Goal: Task Accomplishment & Management: Complete application form

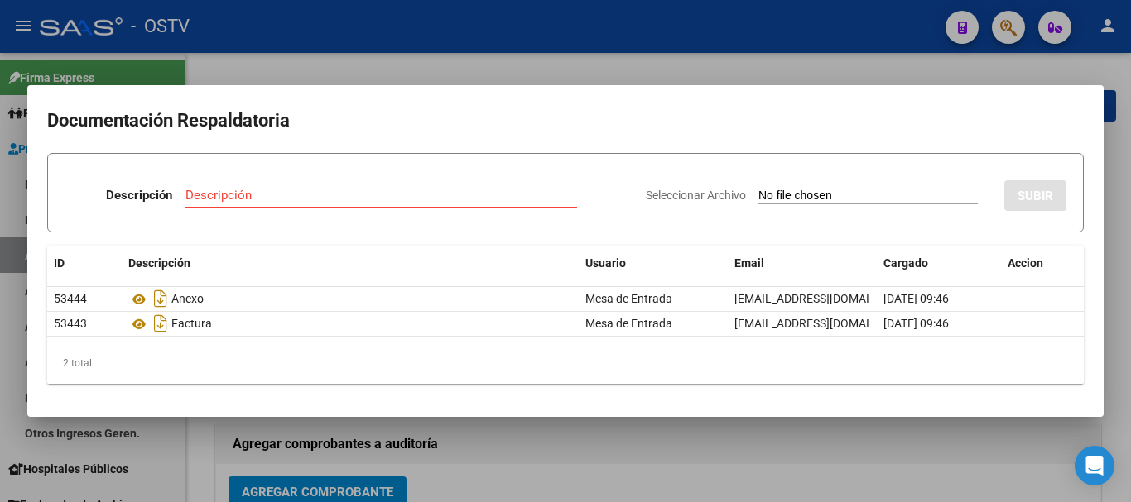
scroll to position [424, 0]
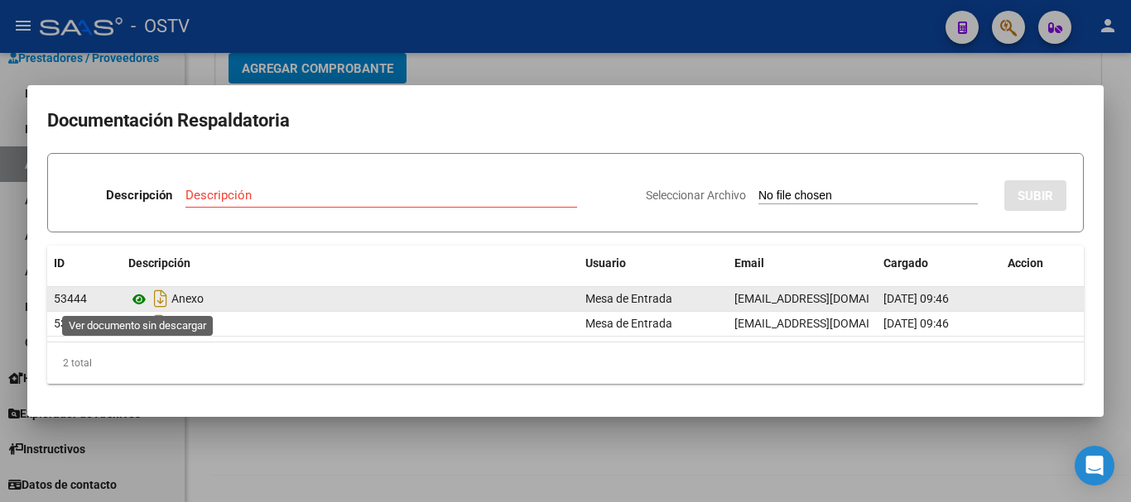
click at [146, 297] on icon at bounding box center [139, 300] width 22 height 20
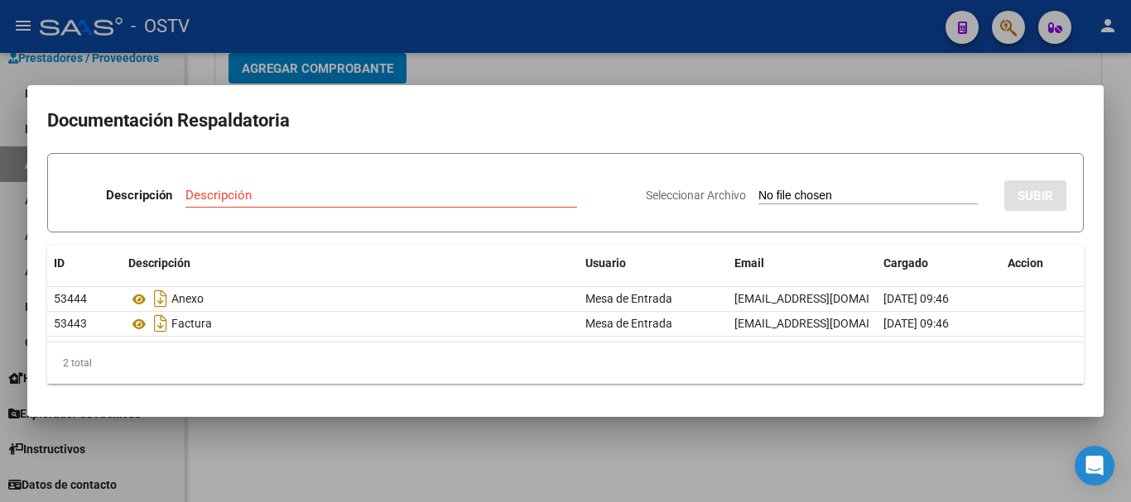
click at [853, 69] on div at bounding box center [565, 251] width 1131 height 502
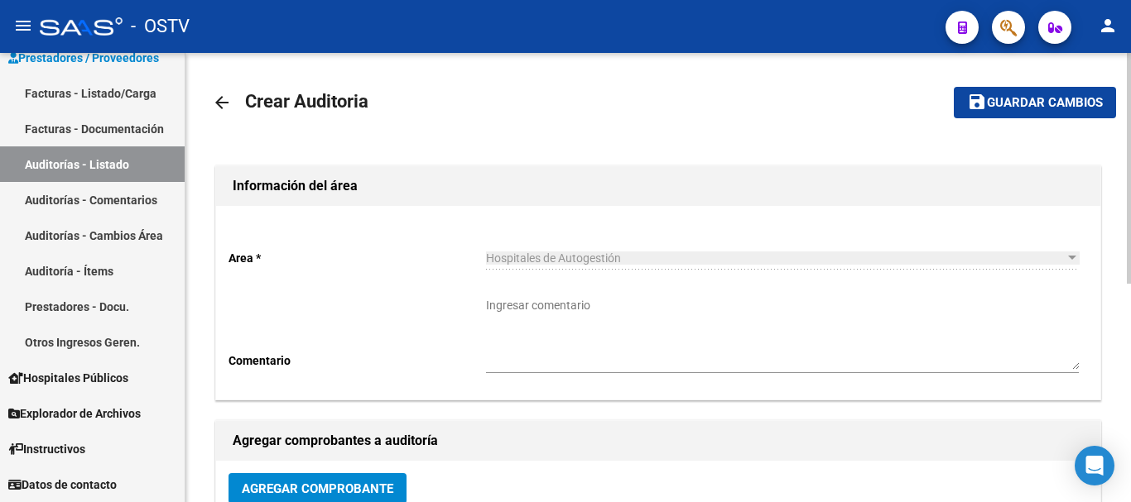
scroll to position [0, 0]
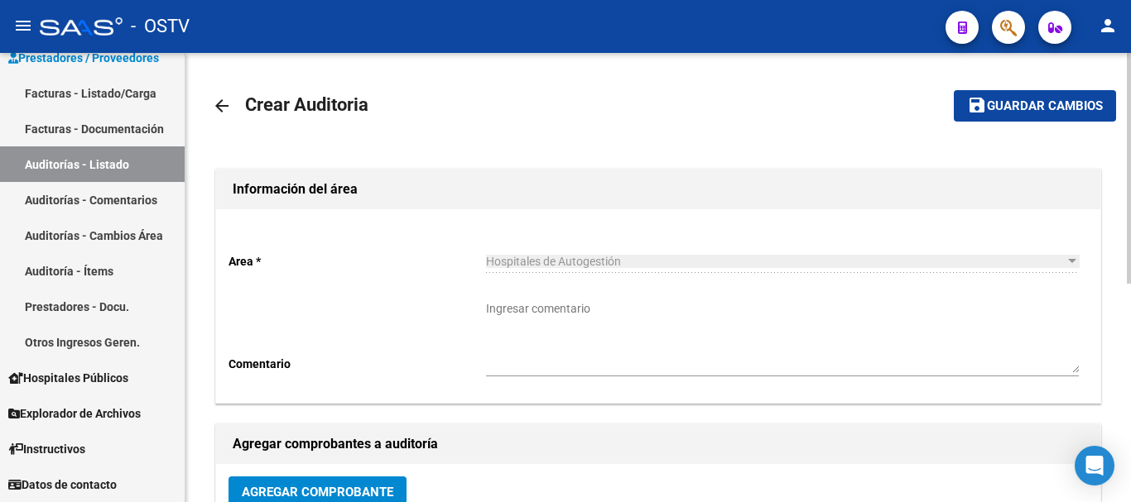
click at [1045, 113] on span "Guardar cambios" at bounding box center [1045, 106] width 116 height 15
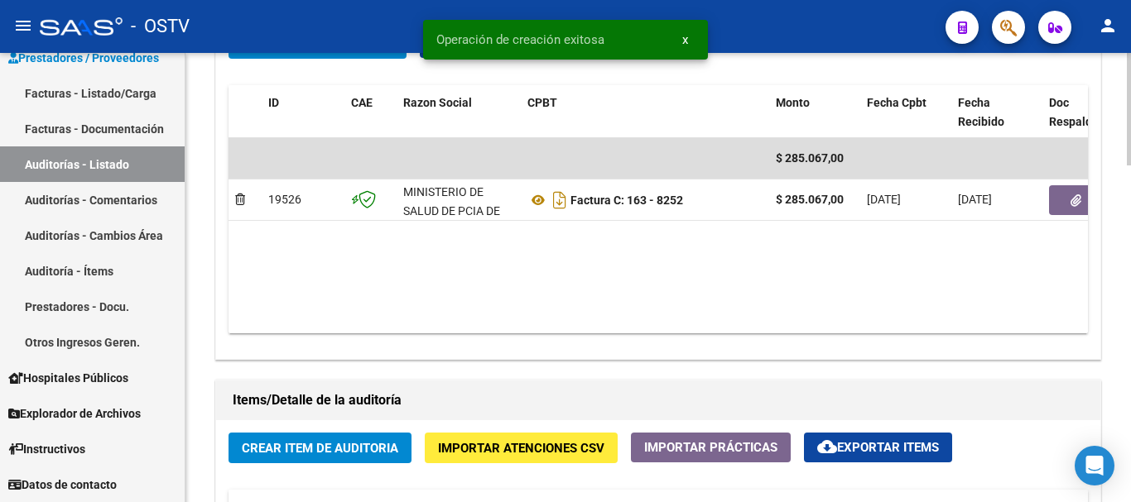
scroll to position [910, 0]
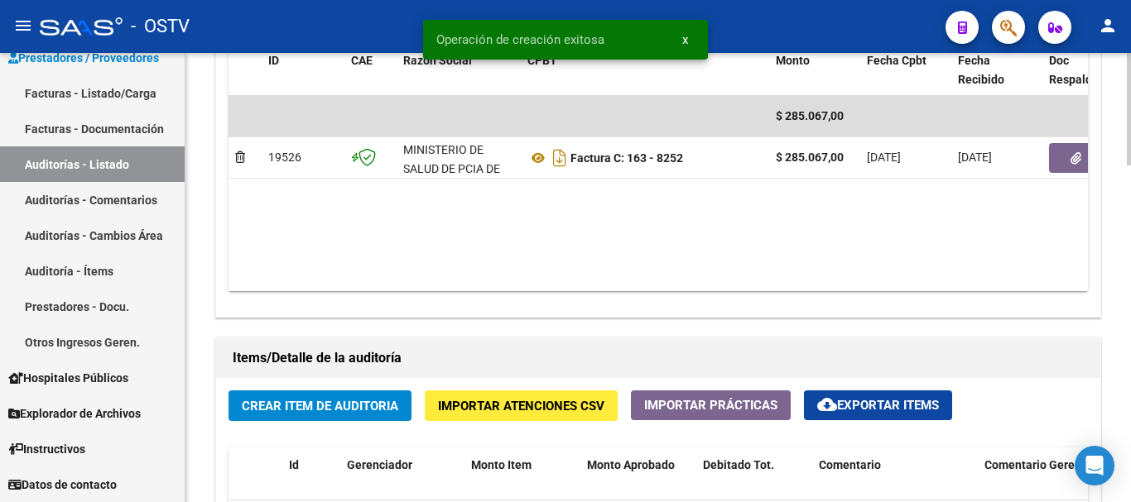
click at [348, 417] on button "Crear Item de Auditoria" at bounding box center [319, 406] width 183 height 31
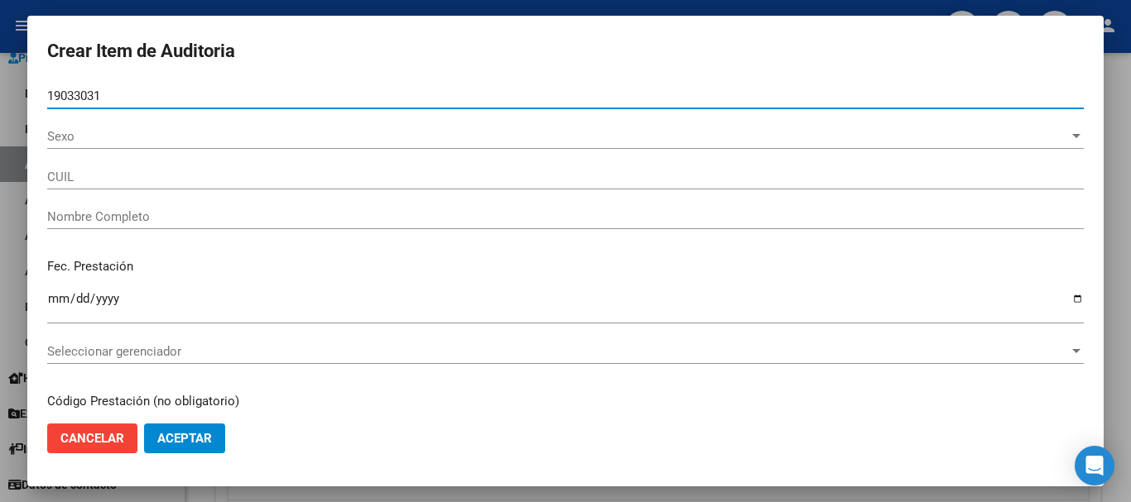
type input "19033031"
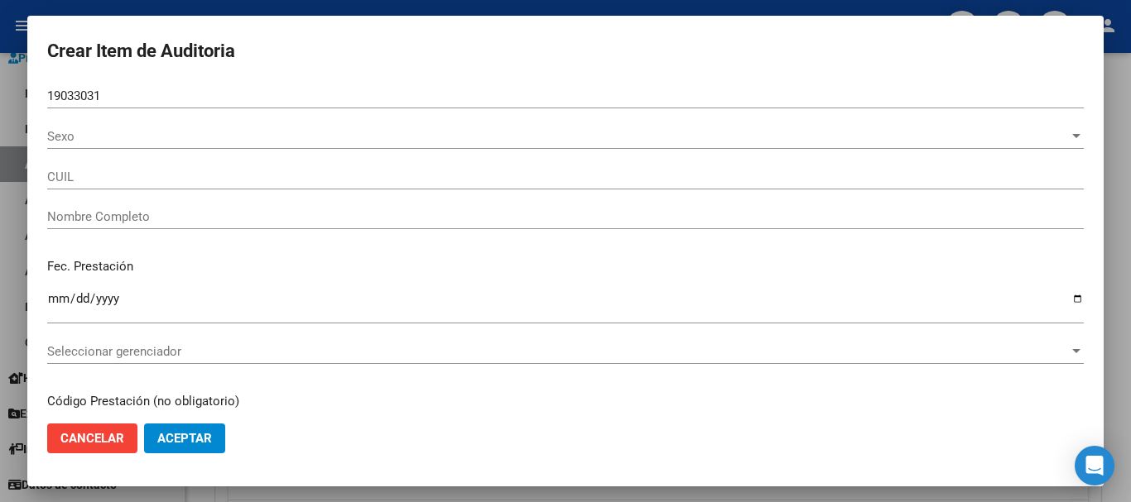
type input "27190330317"
type input "[PERSON_NAME] [PERSON_NAME]"
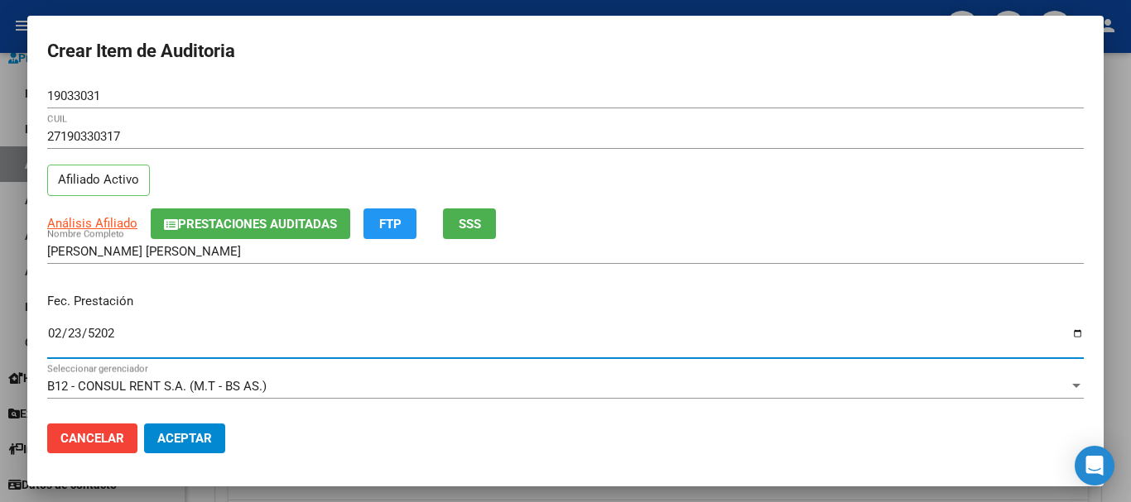
type input "[DATE]"
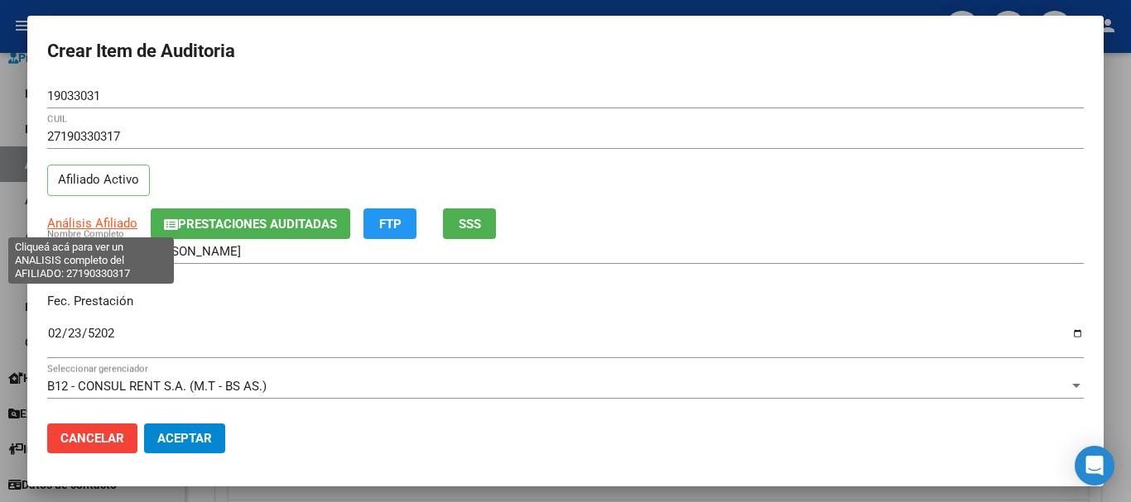
click at [118, 223] on span "Análisis Afiliado" at bounding box center [92, 223] width 90 height 15
type textarea "27190330317"
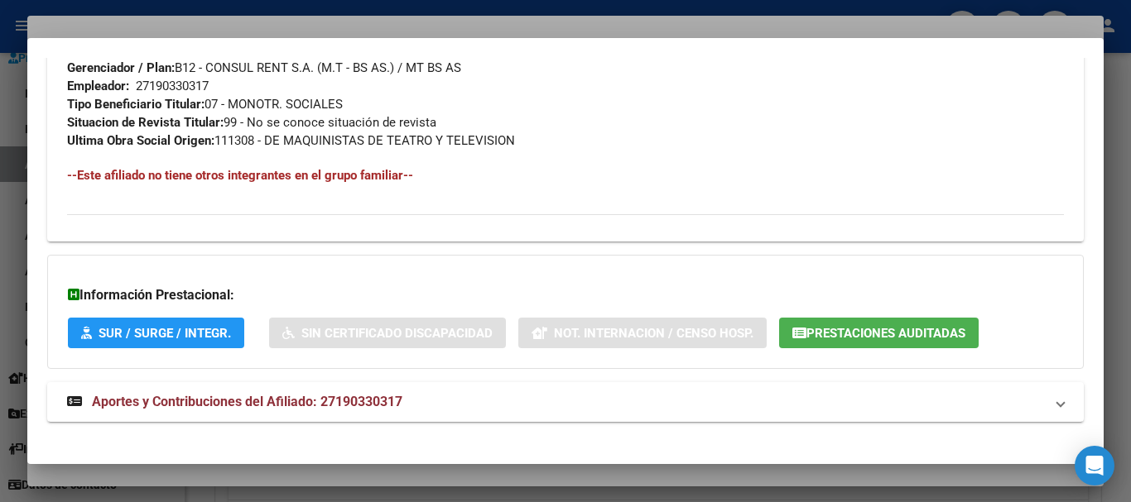
scroll to position [853, 0]
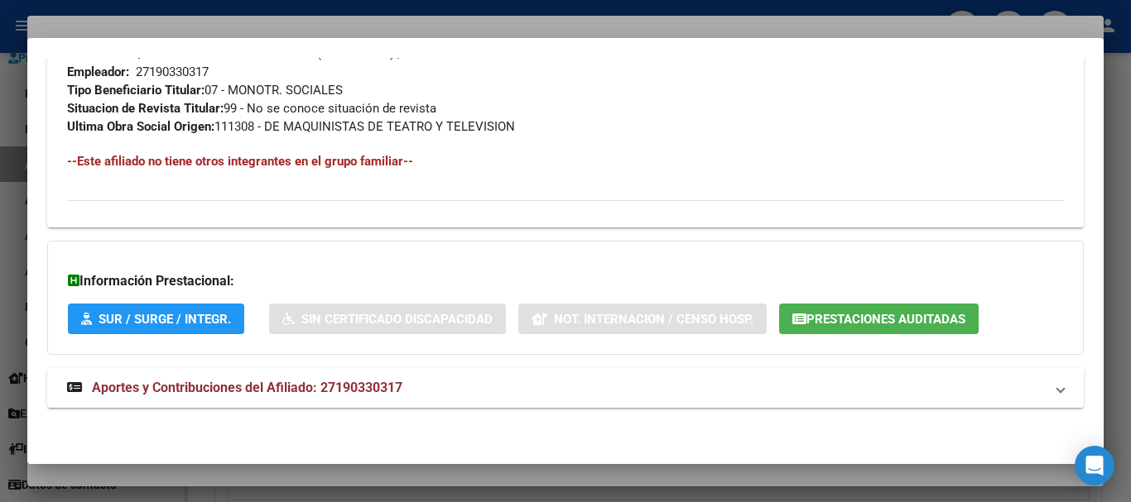
click at [397, 384] on span "Aportes y Contribuciones del Afiliado: 27190330317" at bounding box center [247, 388] width 310 height 16
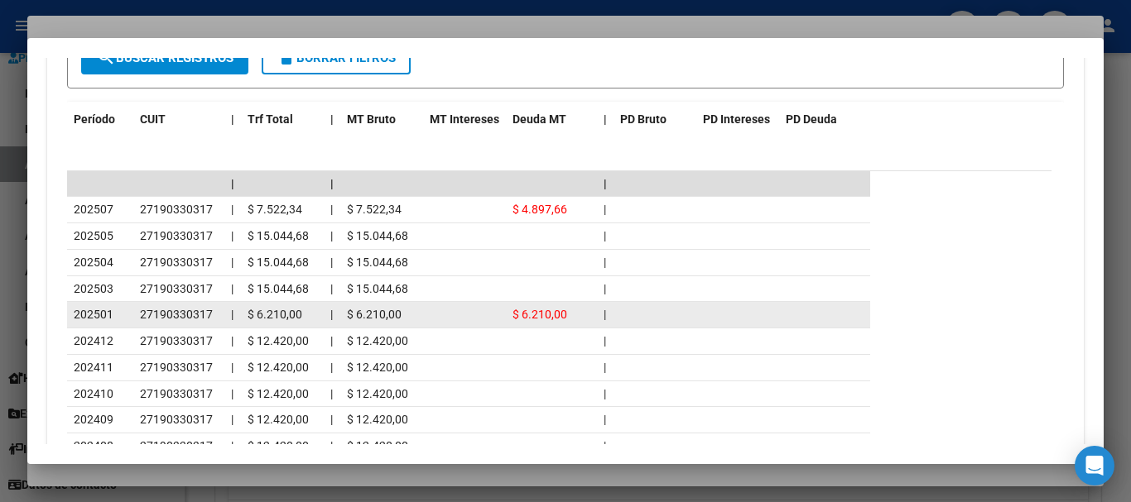
scroll to position [1472, 0]
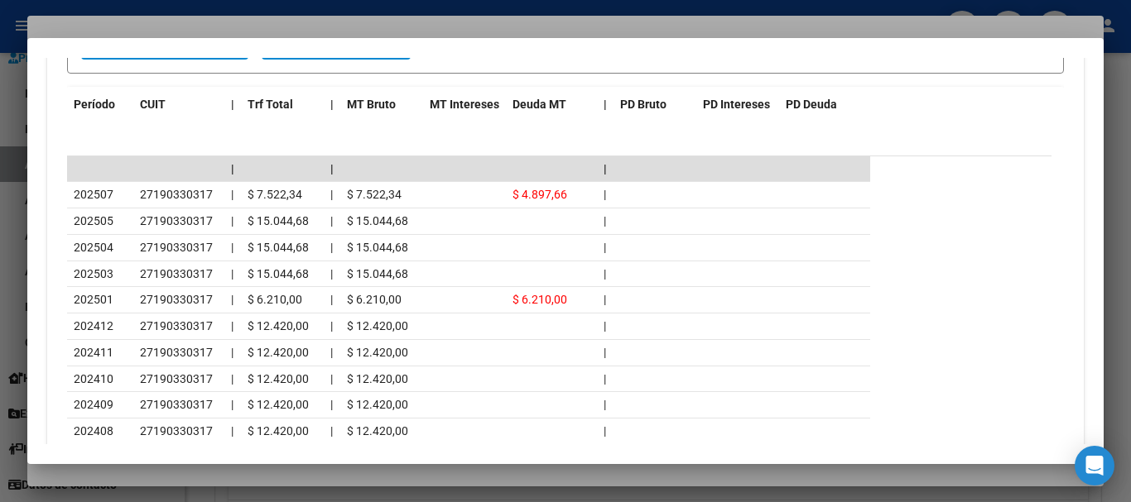
click at [201, 26] on div at bounding box center [565, 251] width 1131 height 502
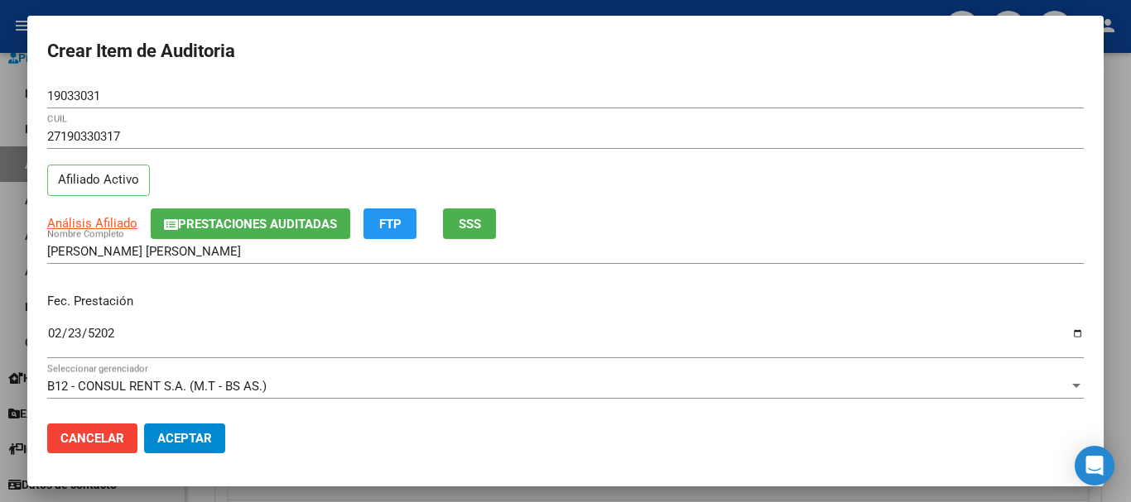
click at [626, 136] on input "27190330317" at bounding box center [565, 136] width 1036 height 15
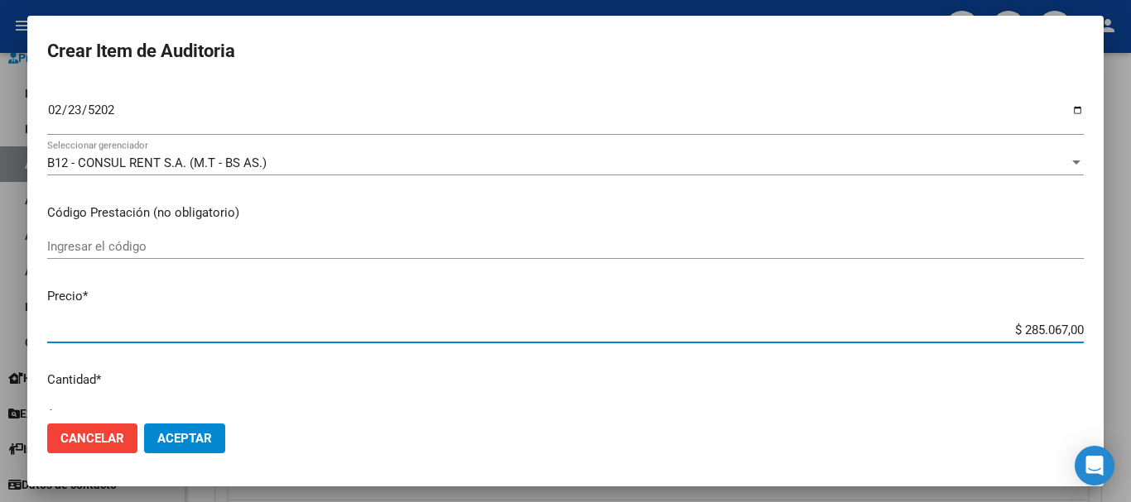
type input "$ 0,07"
type input "$ 0,72"
type input "$ 7,24"
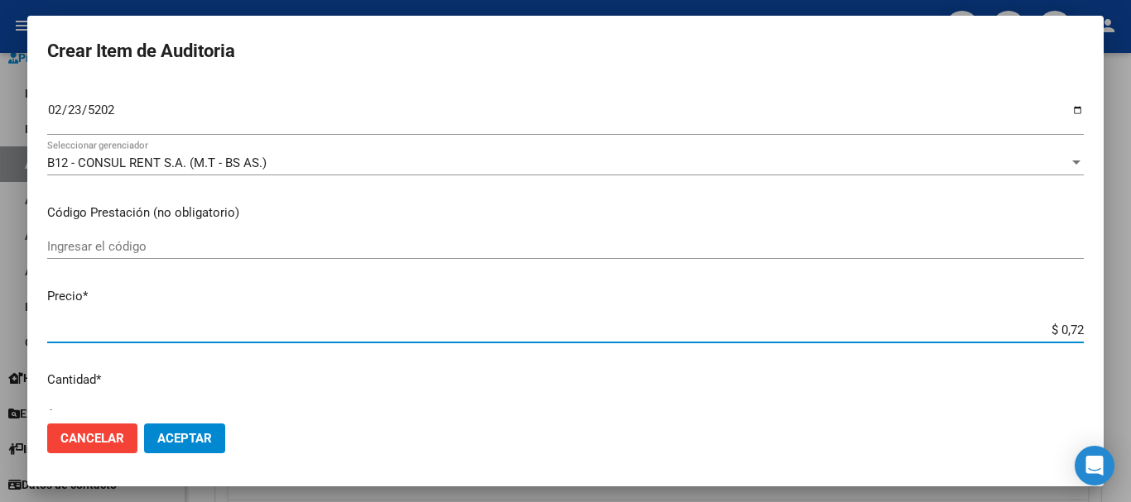
type input "$ 7,24"
type input "$ 72,44"
type input "$ 724,40"
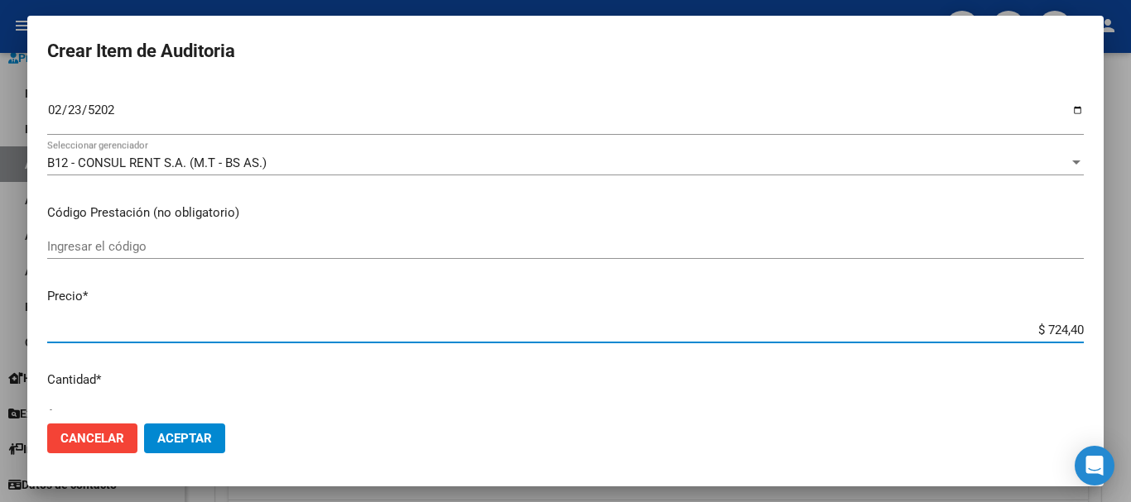
type input "$ 7.244,00"
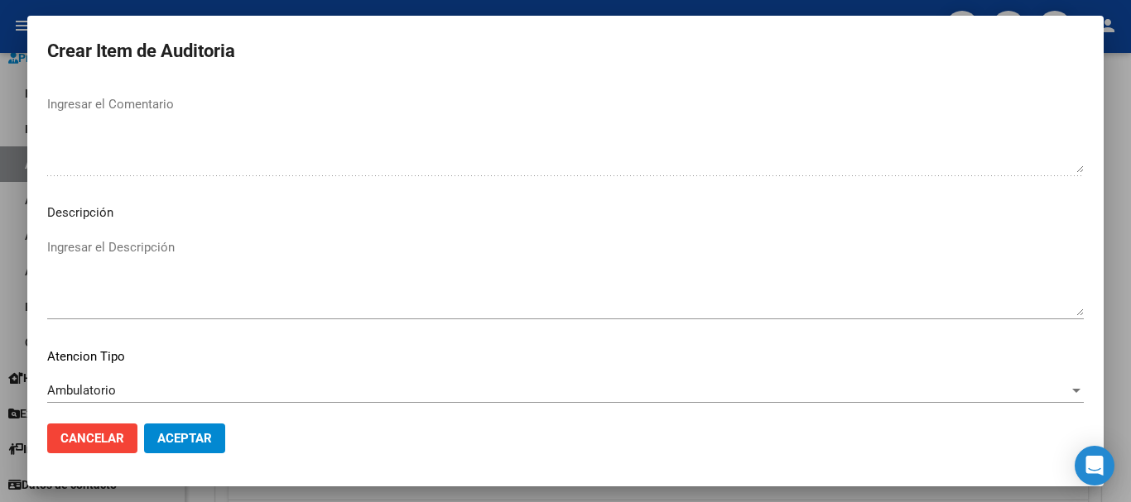
scroll to position [1021, 0]
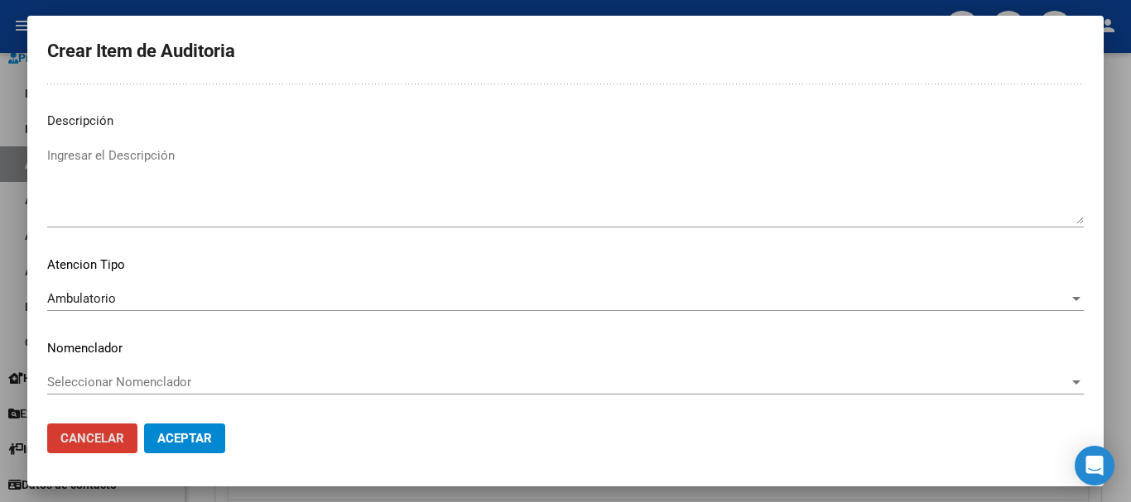
click at [144, 424] on button "Aceptar" at bounding box center [184, 439] width 81 height 30
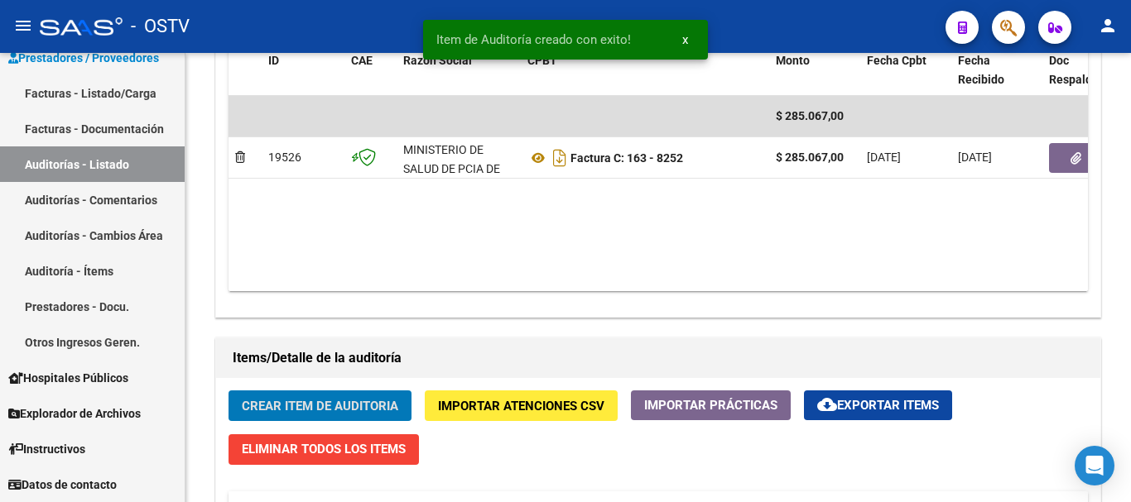
click at [228, 391] on button "Crear Item de Auditoria" at bounding box center [319, 406] width 183 height 31
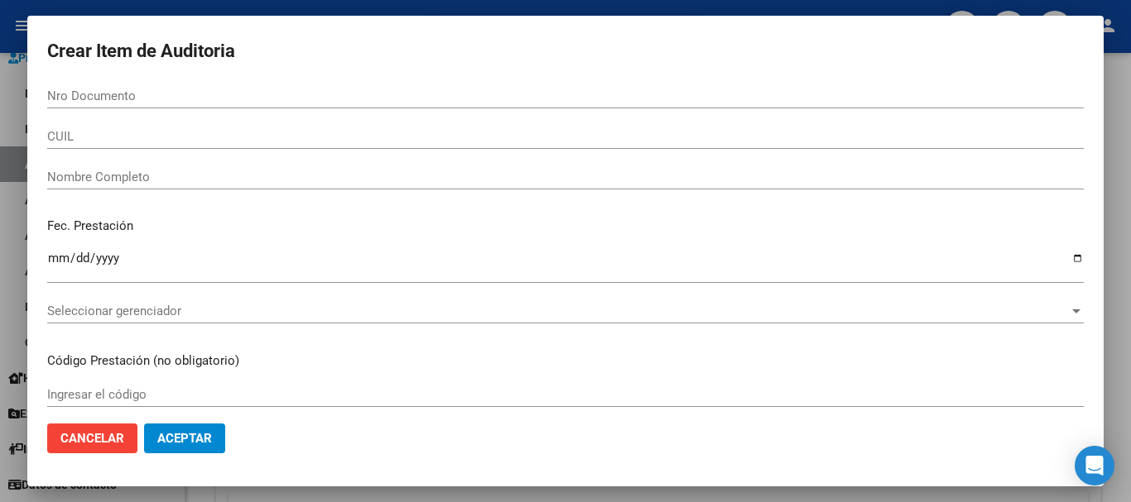
scroll to position [911, 0]
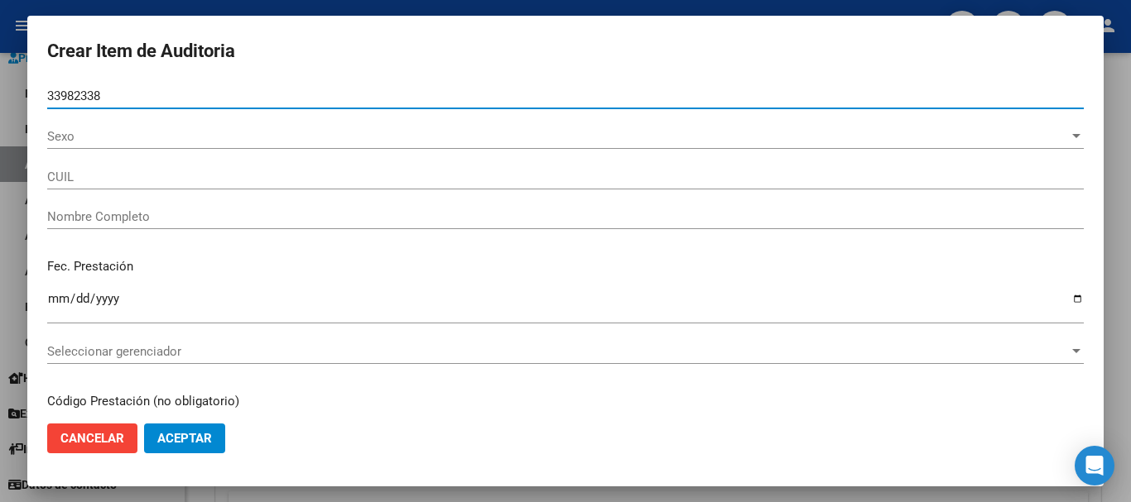
type input "33982338"
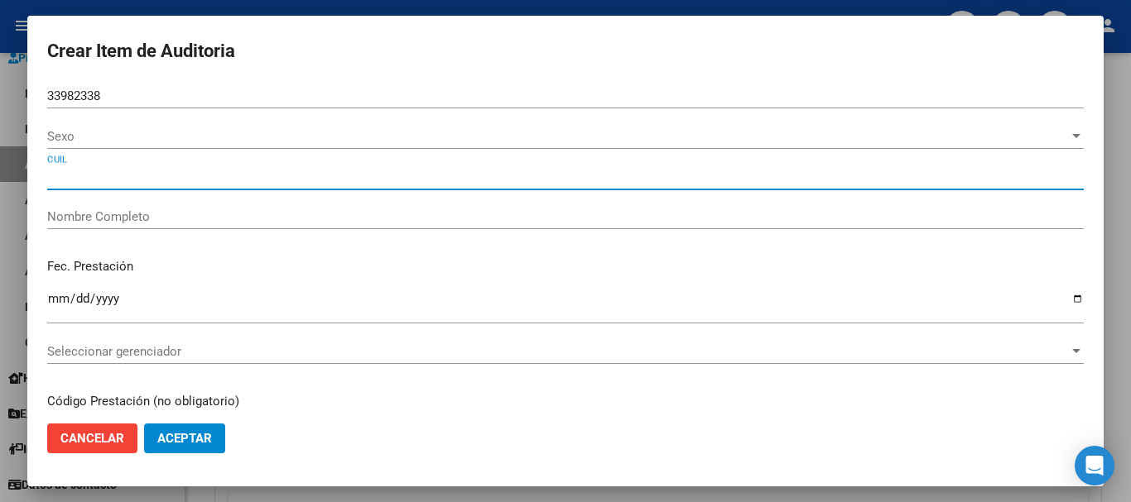
type input "27339823389"
type input "[PERSON_NAME] [PERSON_NAME]"
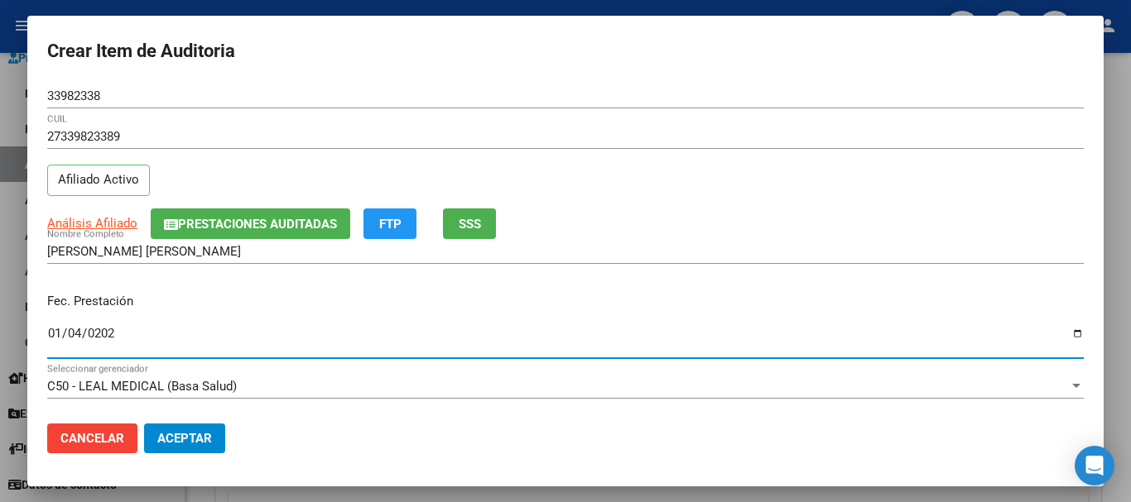
type input "[DATE]"
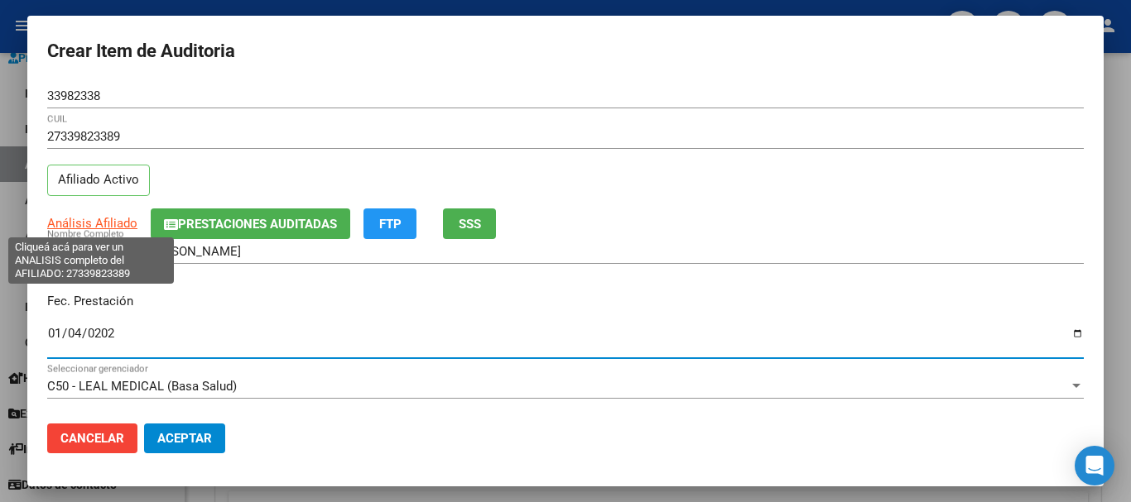
click at [111, 223] on span "Análisis Afiliado" at bounding box center [92, 223] width 90 height 15
type textarea "27339823389"
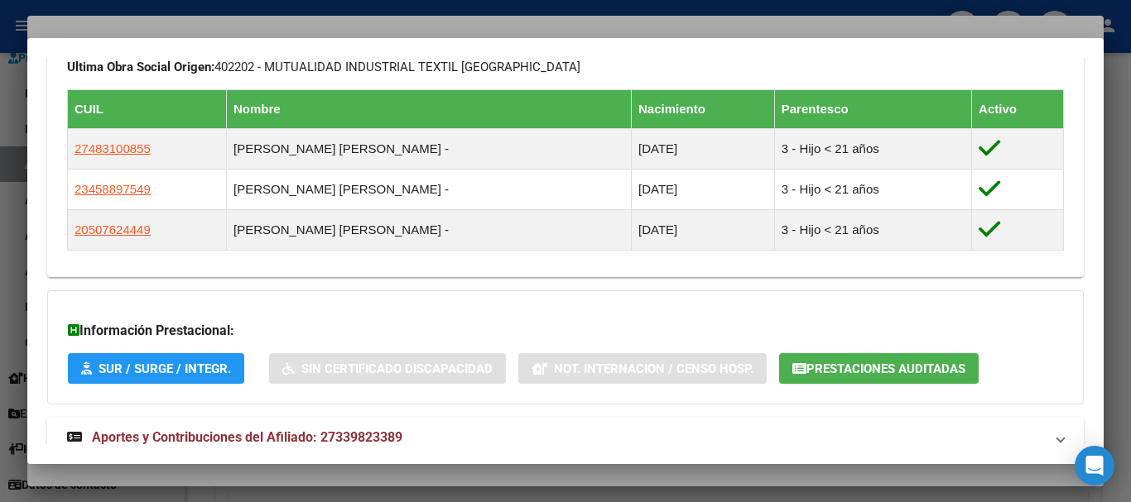
scroll to position [963, 0]
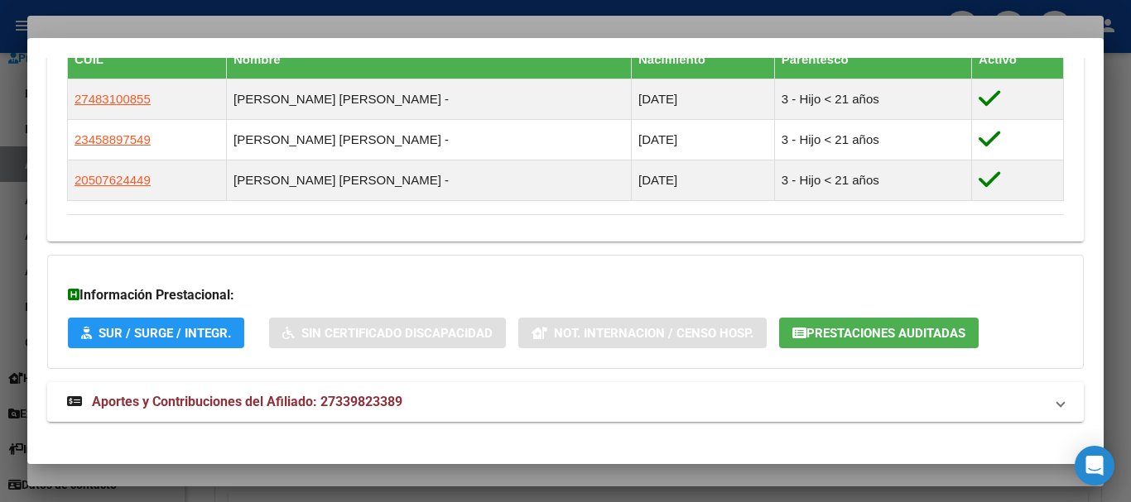
click at [388, 403] on mat-expansion-panel-header "Aportes y Contribuciones del Afiliado: 27339823389" at bounding box center [565, 402] width 1036 height 40
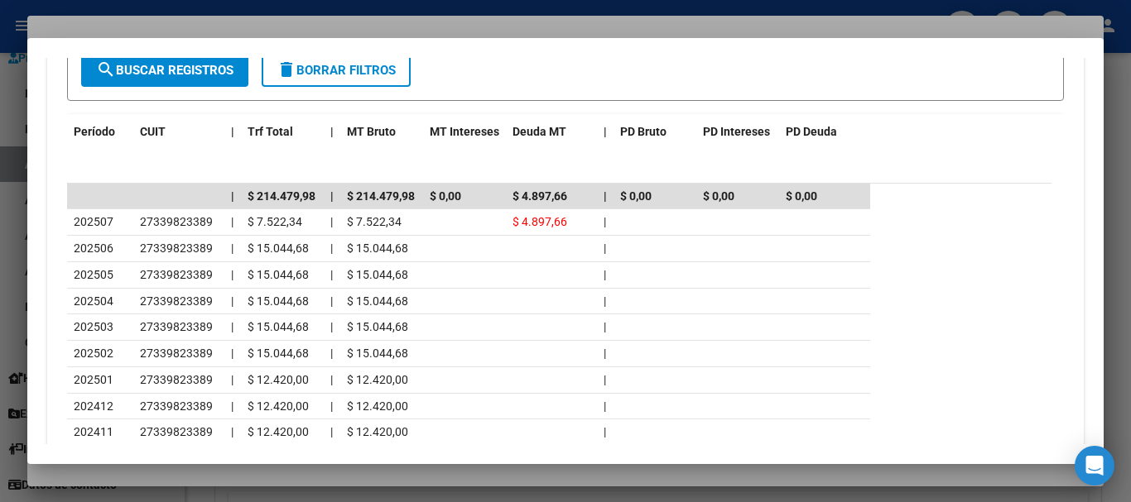
scroll to position [1570, 0]
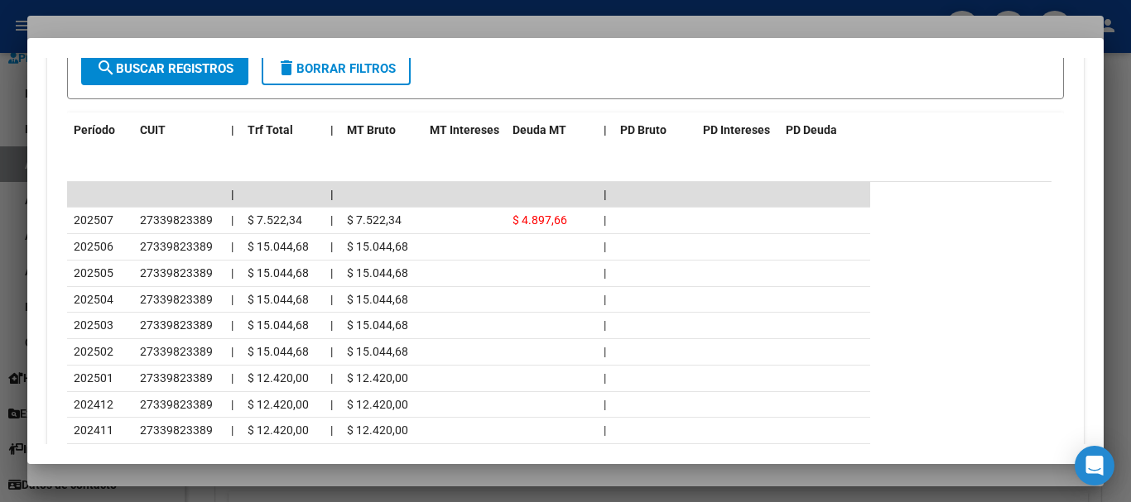
click at [286, 20] on div at bounding box center [565, 251] width 1131 height 502
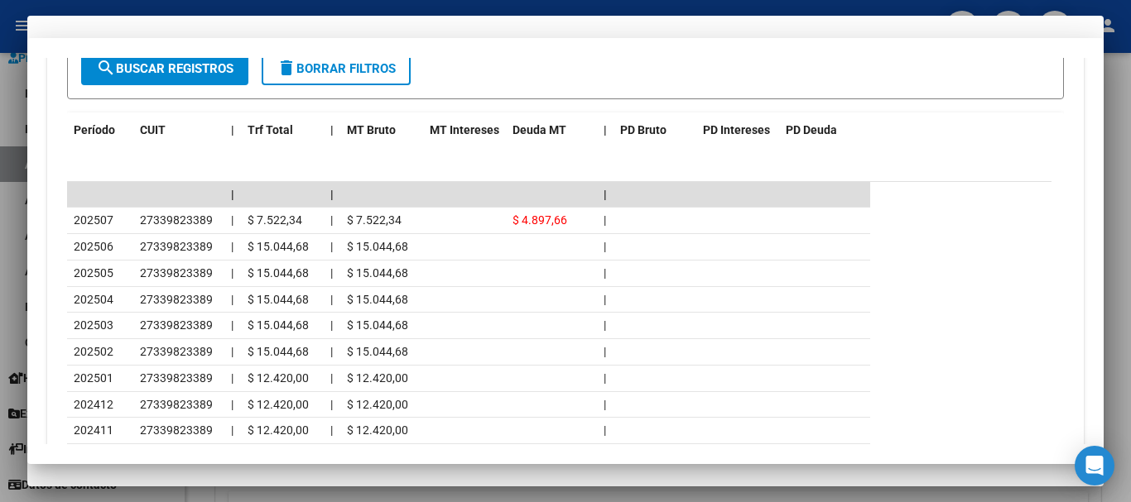
click at [852, 191] on div "27339823389 CUIL Afiliado Activo" at bounding box center [565, 166] width 1036 height 84
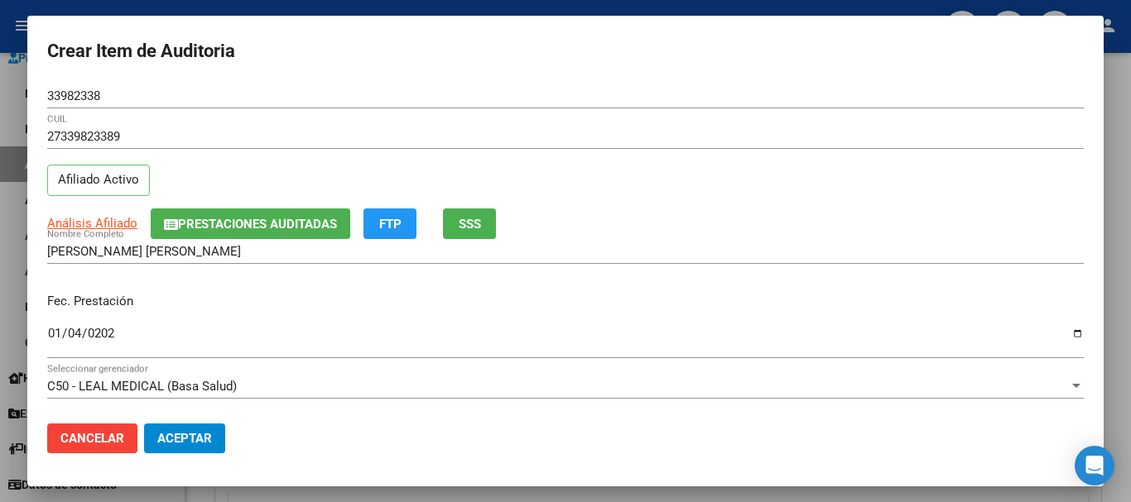
scroll to position [223, 0]
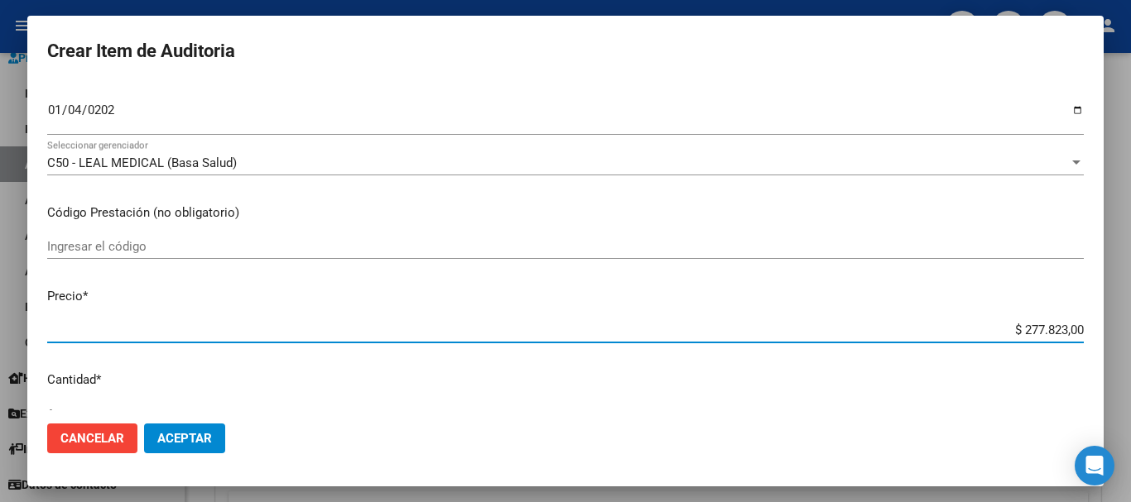
type input "$ 0,07"
type input "$ 0,72"
type input "$ 7,24"
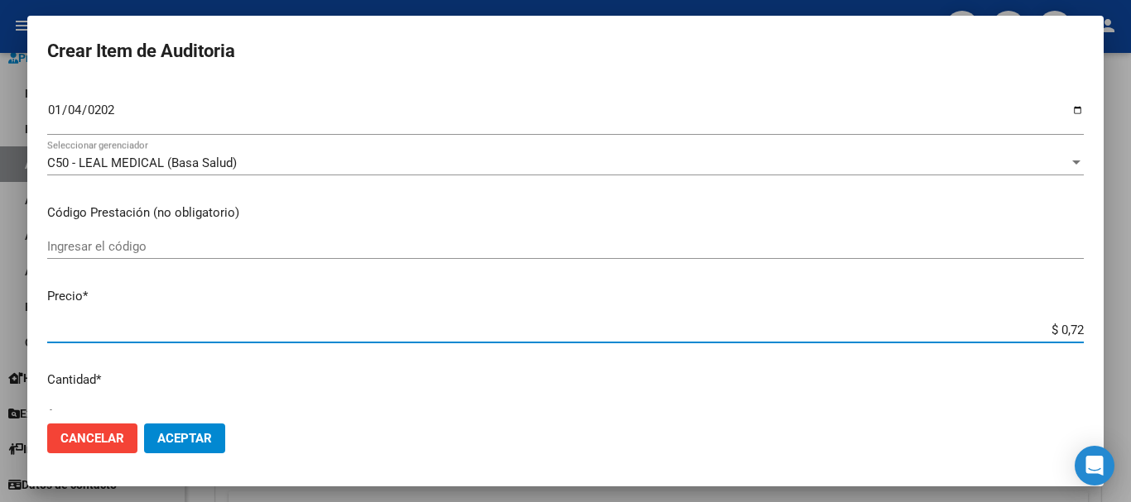
type input "$ 7,24"
type input "$ 72,44"
type input "$ 724,40"
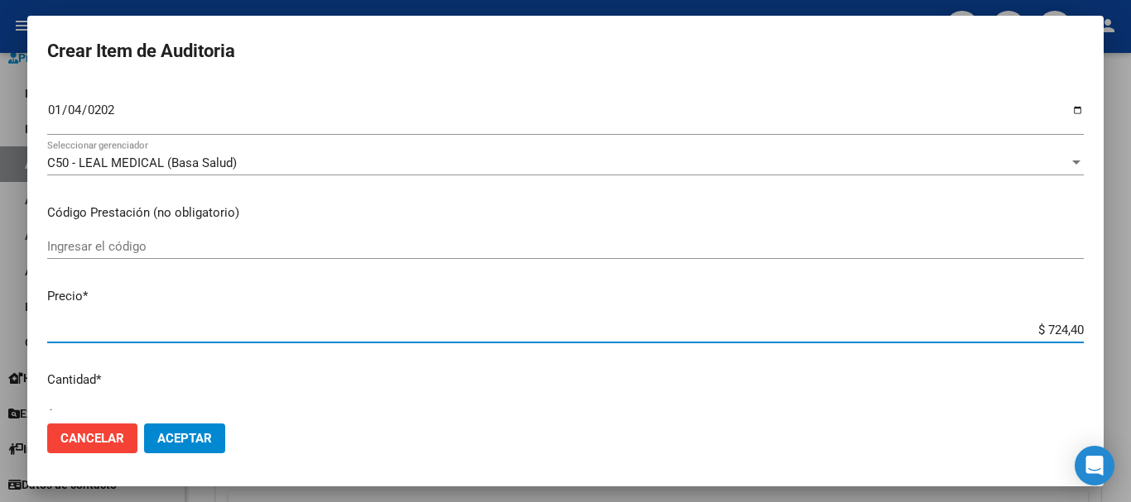
type input "$ 7.244,00"
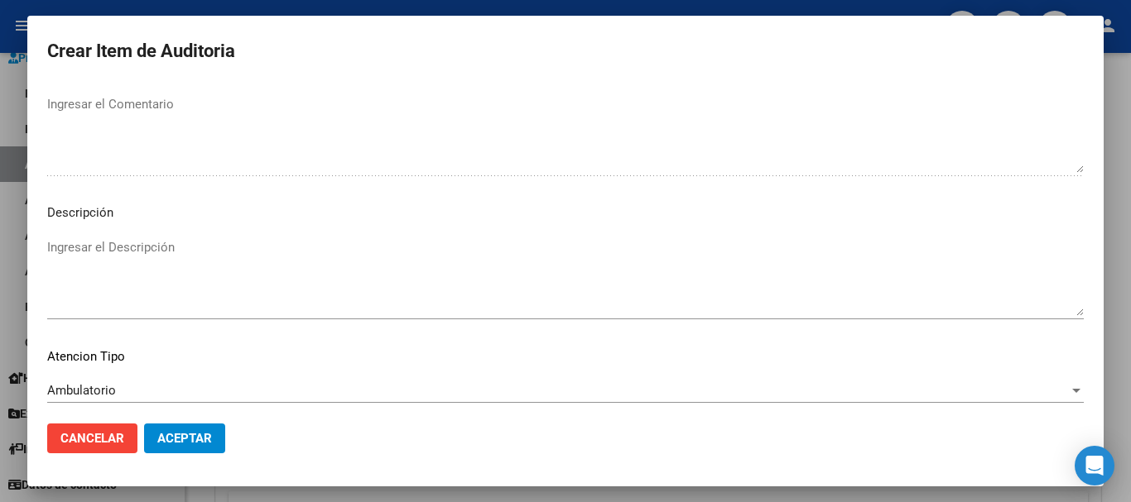
scroll to position [1021, 0]
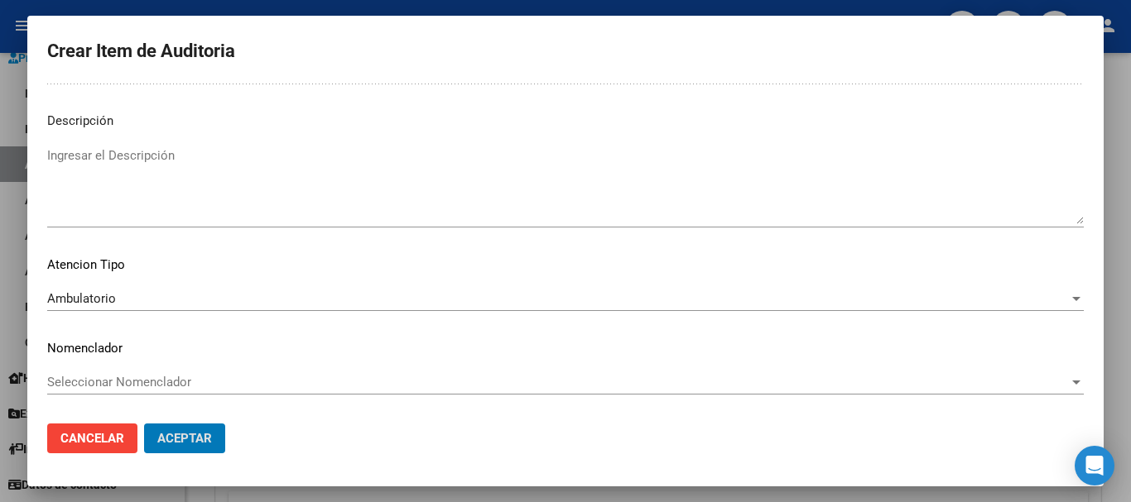
click at [144, 424] on button "Aceptar" at bounding box center [184, 439] width 81 height 30
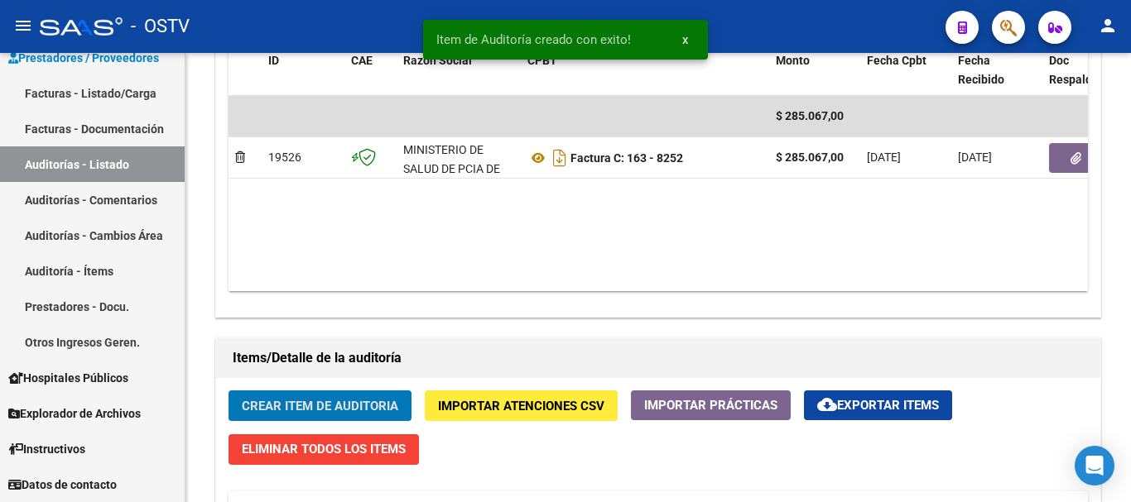
click at [228, 391] on button "Crear Item de Auditoria" at bounding box center [319, 406] width 183 height 31
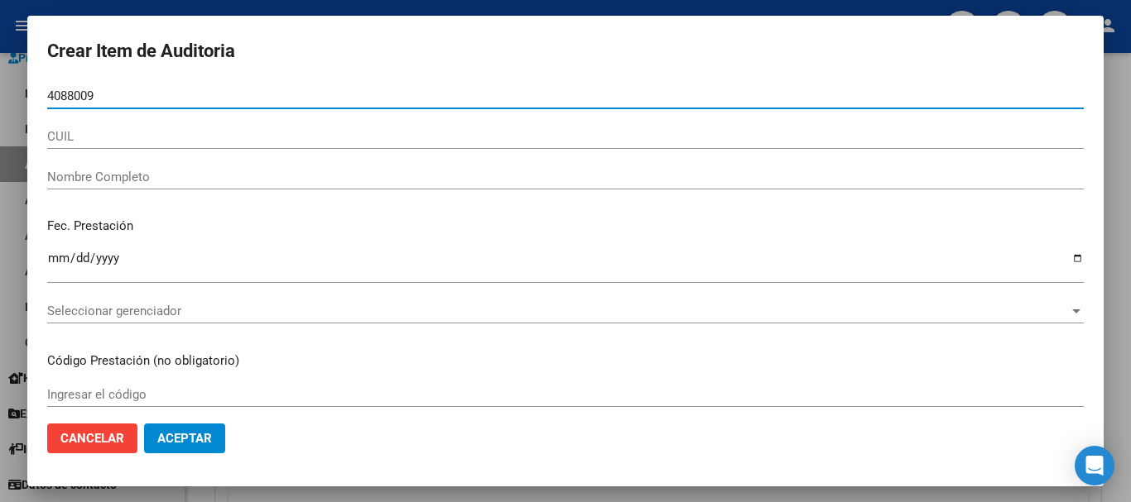
type input "40880091"
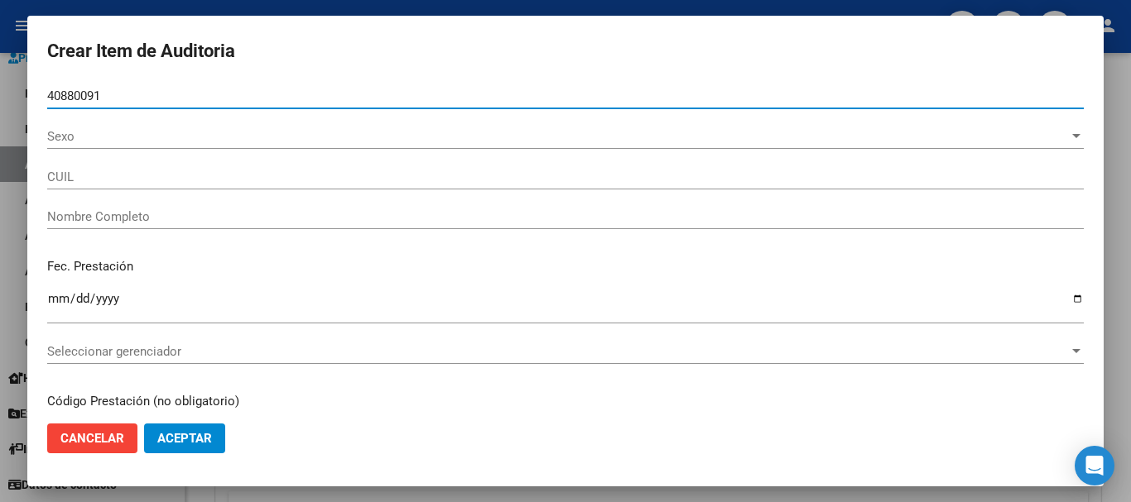
type input "27408800914"
type input "[PERSON_NAME]"
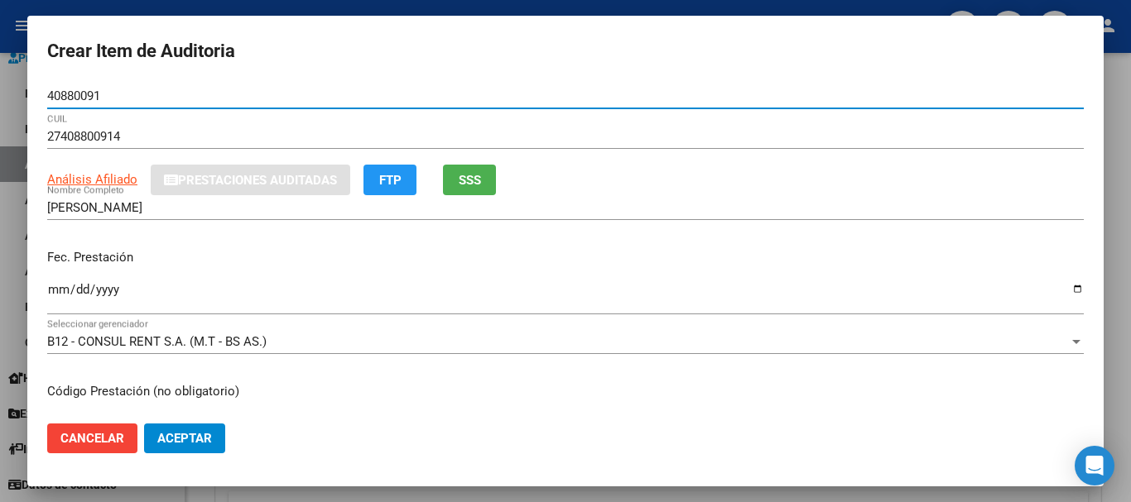
type input "40880091"
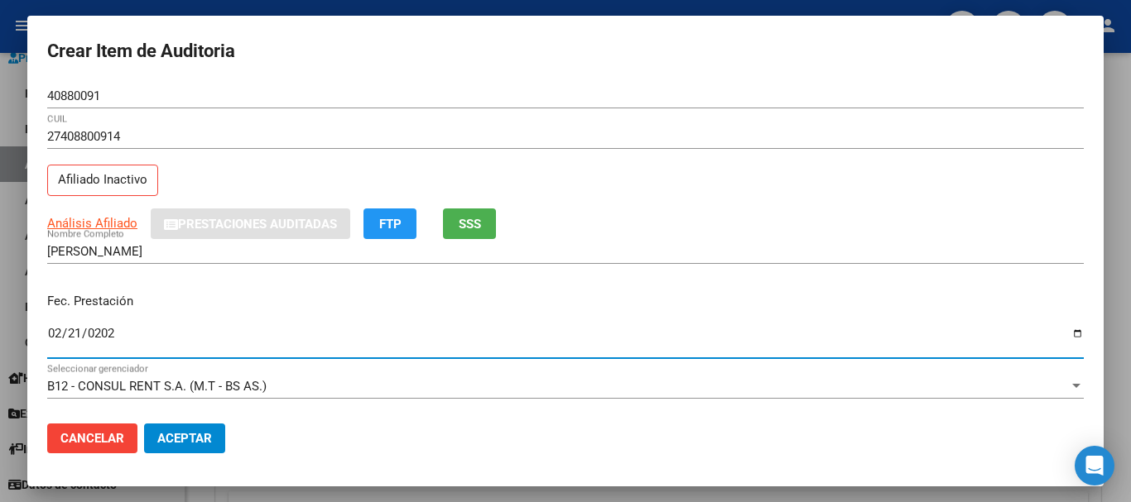
type input "[DATE]"
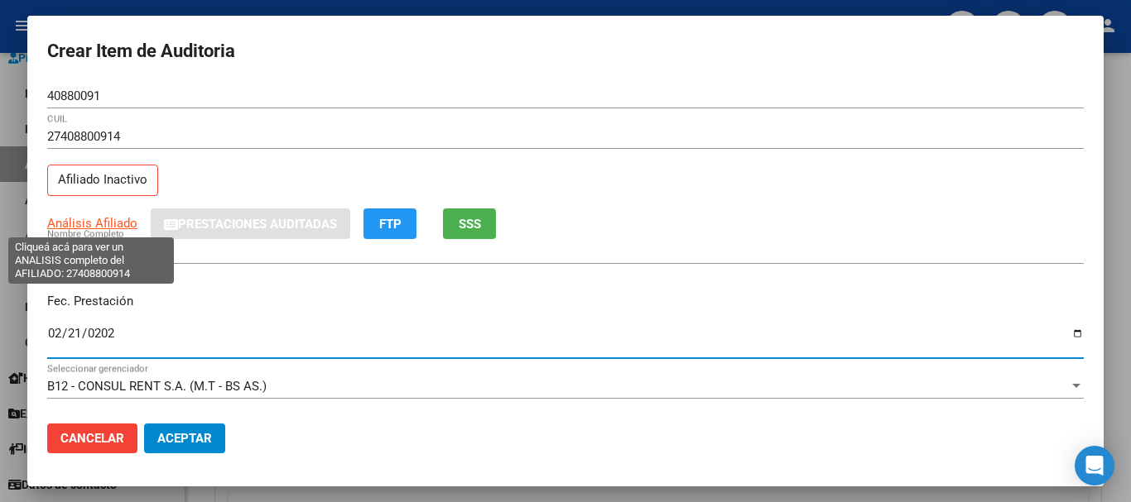
click at [122, 224] on span "Análisis Afiliado" at bounding box center [92, 223] width 90 height 15
type textarea "27408800914"
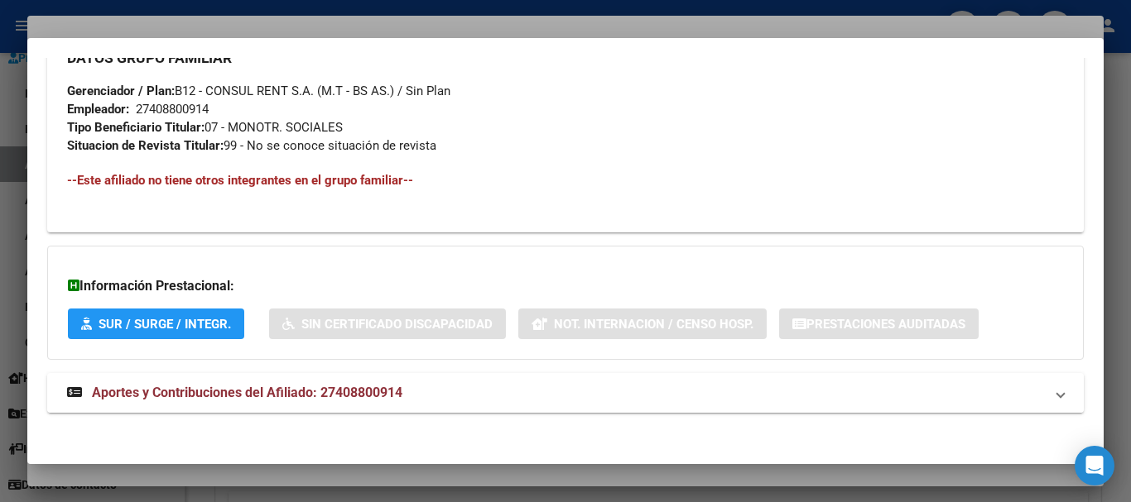
scroll to position [858, 0]
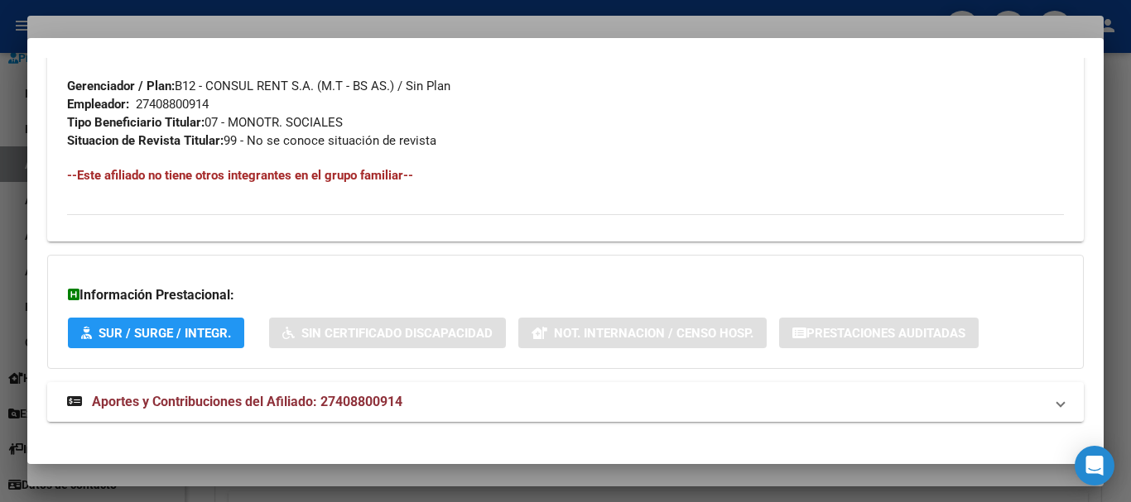
click at [287, 384] on mat-expansion-panel-header "Aportes y Contribuciones del Afiliado: 27408800914" at bounding box center [565, 402] width 1036 height 40
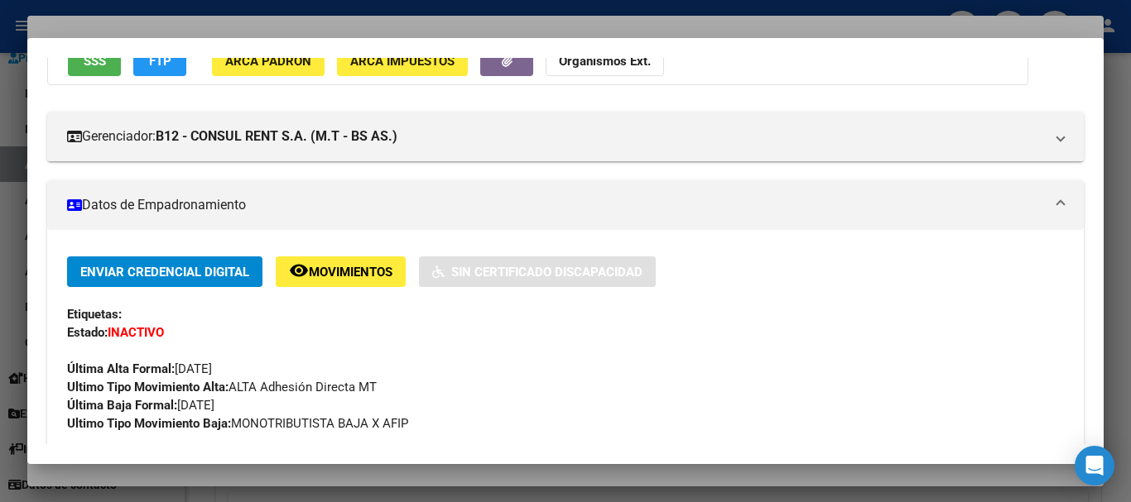
scroll to position [0, 0]
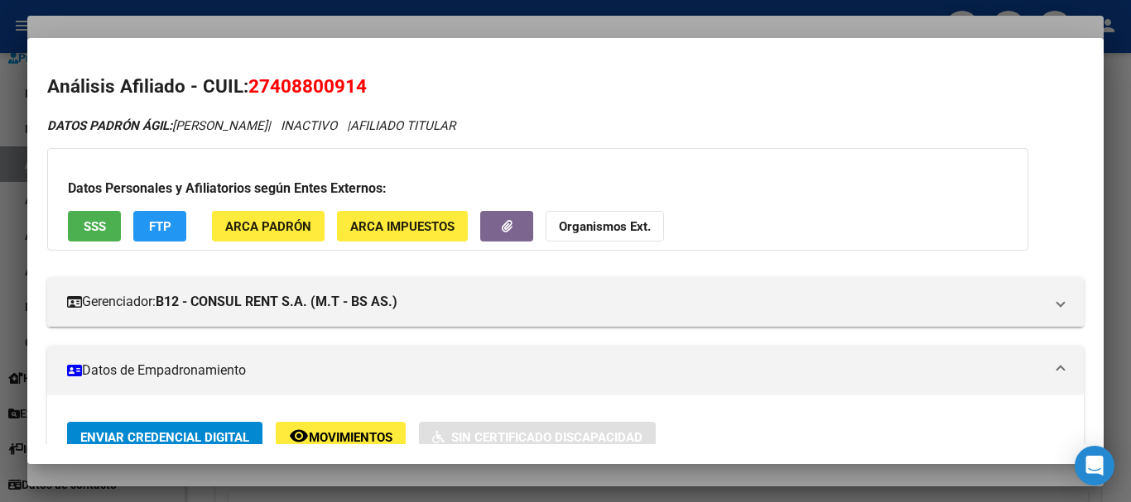
click at [621, 219] on span "Organismos Ext." at bounding box center [605, 226] width 92 height 15
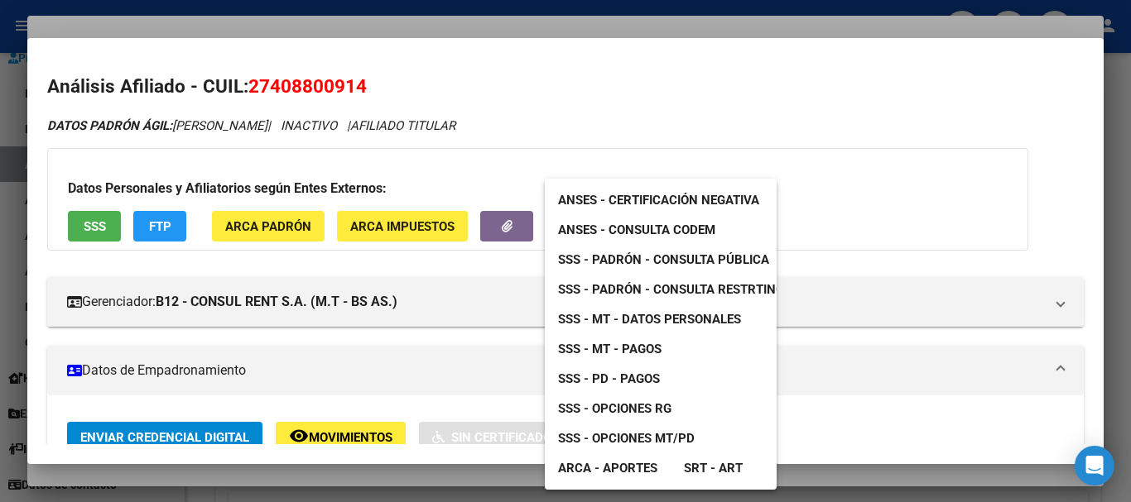
click at [677, 251] on link "SSS - Padrón - Consulta Pública" at bounding box center [664, 260] width 238 height 30
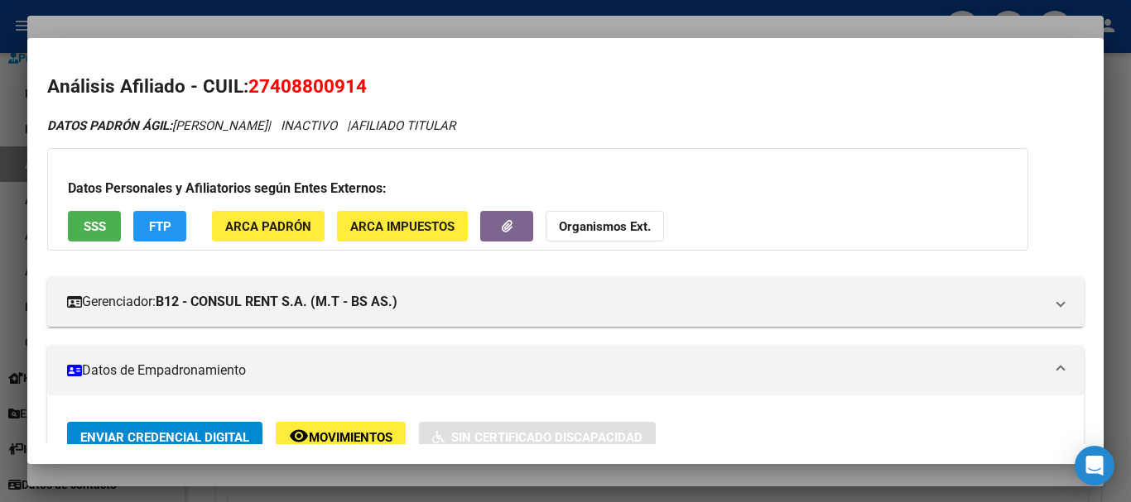
click at [598, 218] on button "Organismos Ext." at bounding box center [604, 226] width 118 height 31
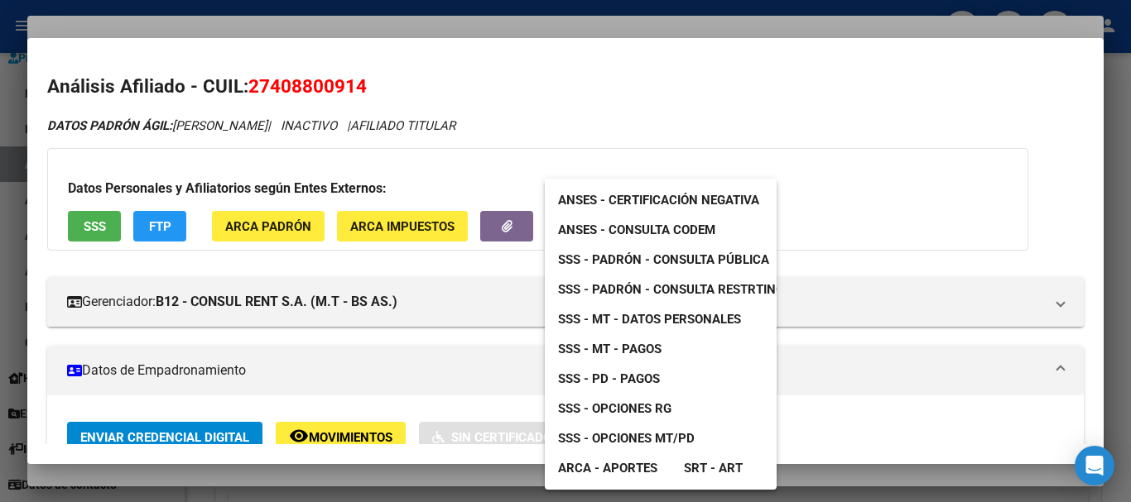
click at [697, 318] on span "SSS - MT - Datos Personales" at bounding box center [649, 319] width 183 height 15
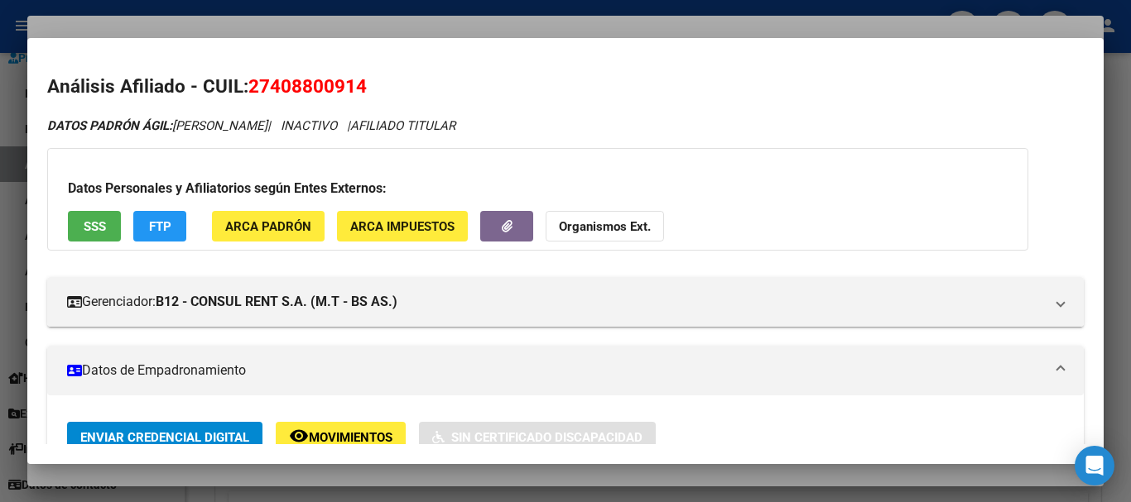
click at [396, 22] on div at bounding box center [565, 251] width 1131 height 502
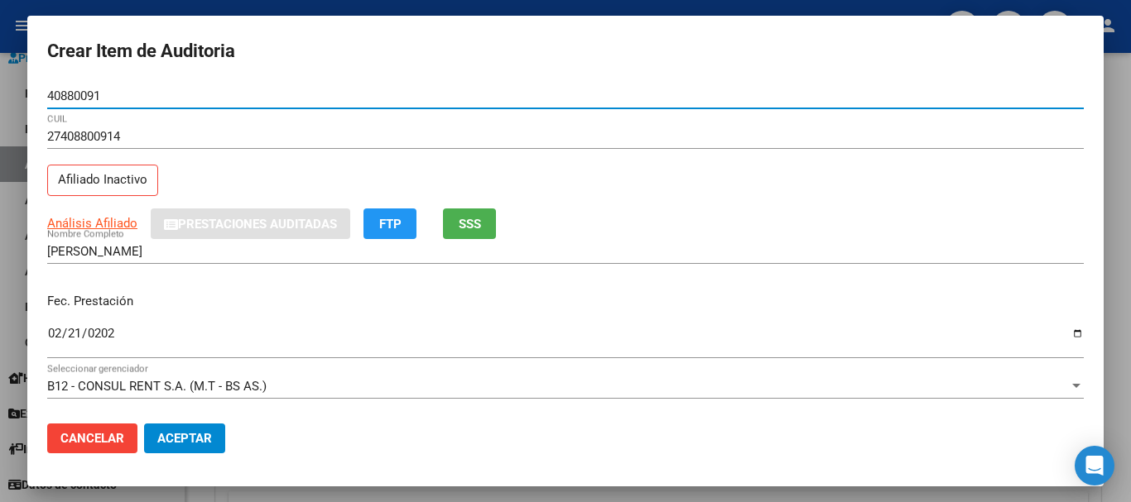
click at [644, 106] on div "40880091 Nro Documento" at bounding box center [565, 96] width 1036 height 25
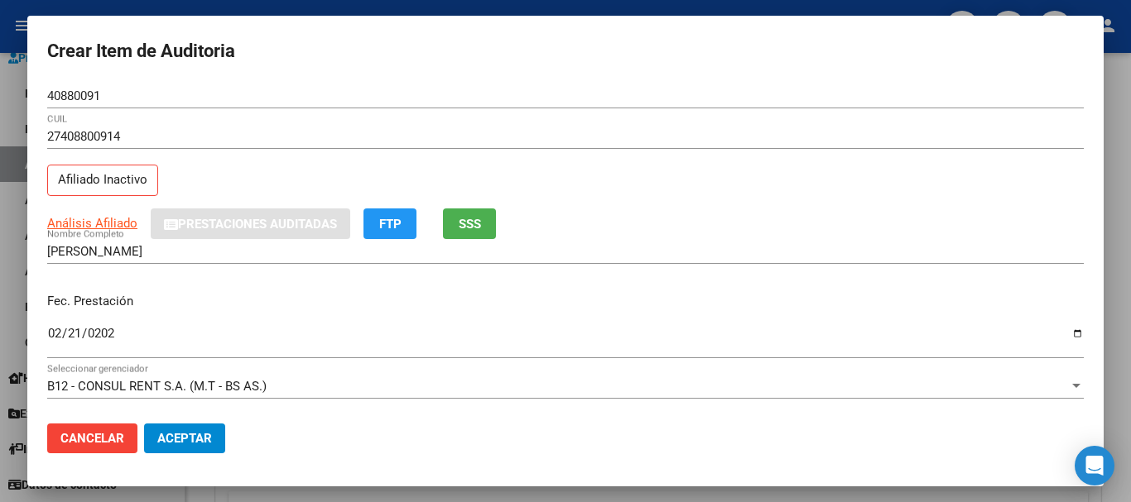
scroll to position [223, 0]
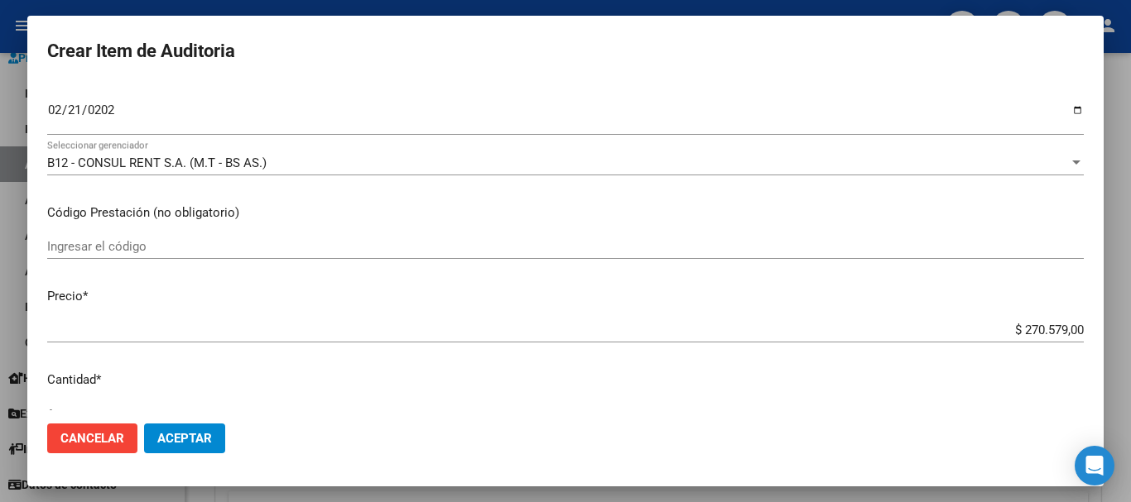
type input "$ 0,07"
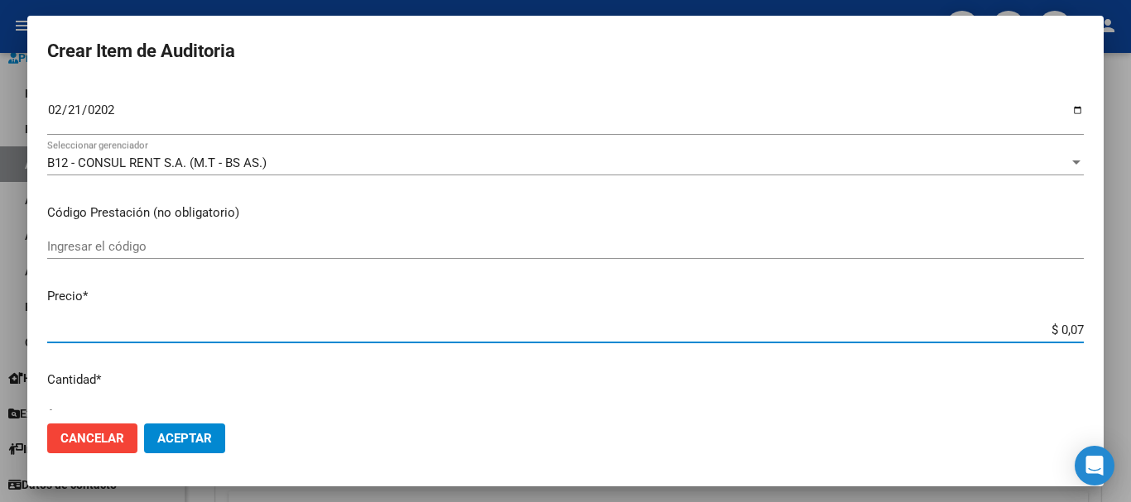
type input "$ 0,72"
type input "$ 7,24"
type input "$ 72,44"
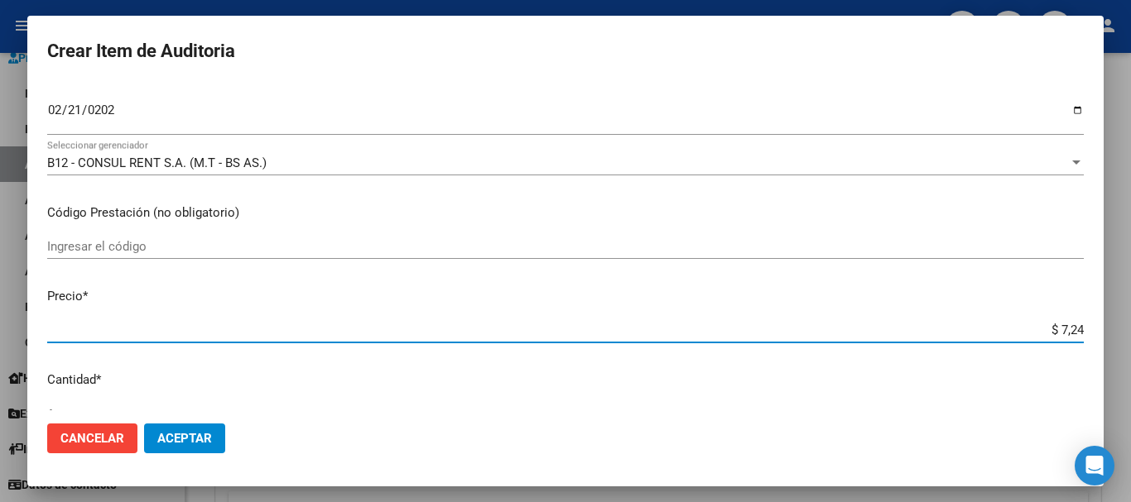
type input "$ 72,44"
type input "$ 724,40"
type input "$ 7.244,00"
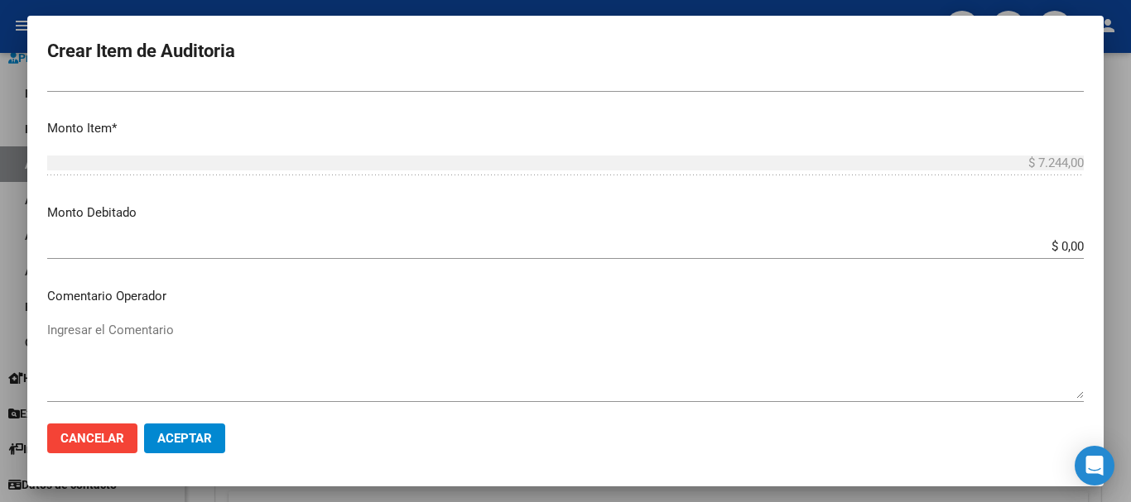
scroll to position [929, 0]
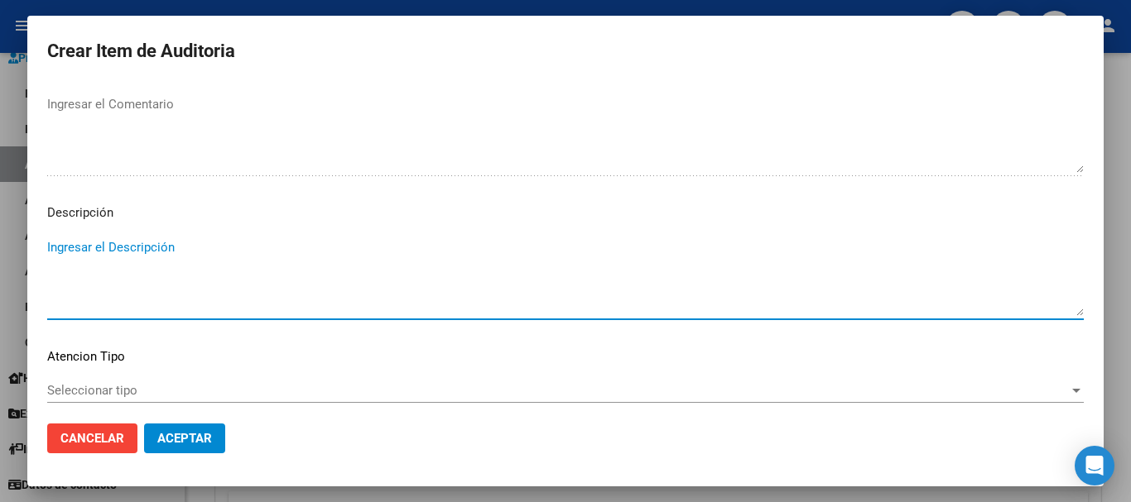
type textarea "A"
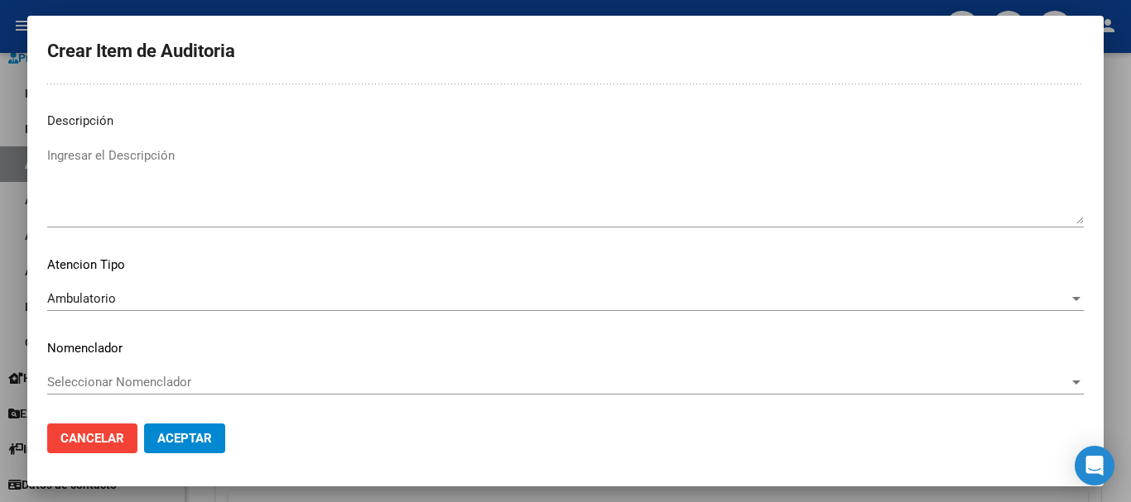
scroll to position [0, 0]
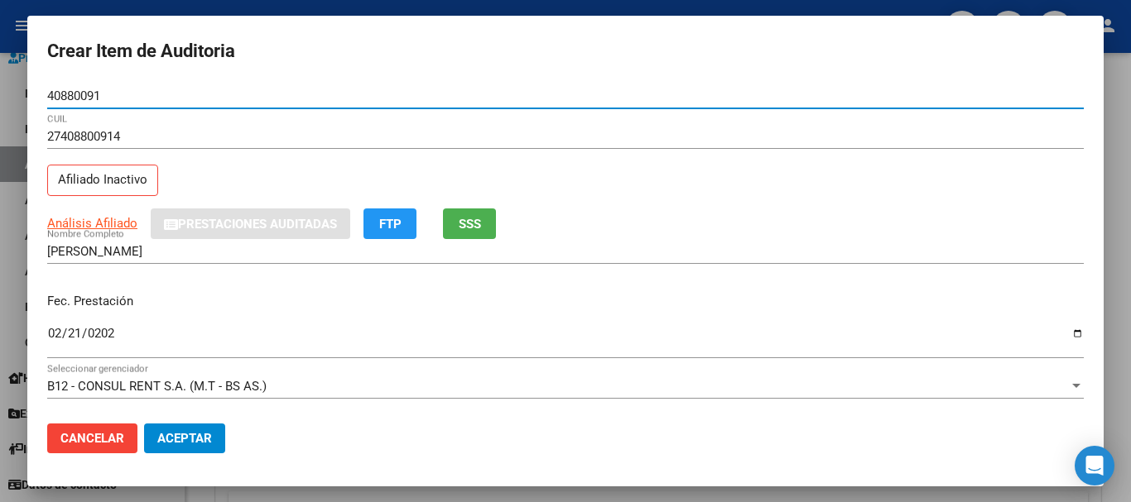
click at [144, 424] on button "Aceptar" at bounding box center [184, 439] width 81 height 30
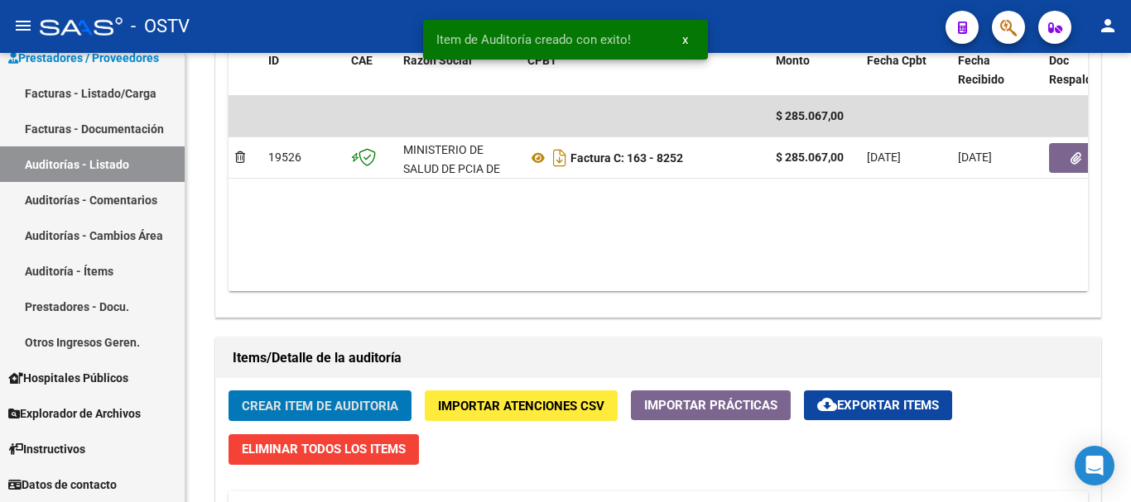
click at [228, 391] on button "Crear Item de Auditoria" at bounding box center [319, 406] width 183 height 31
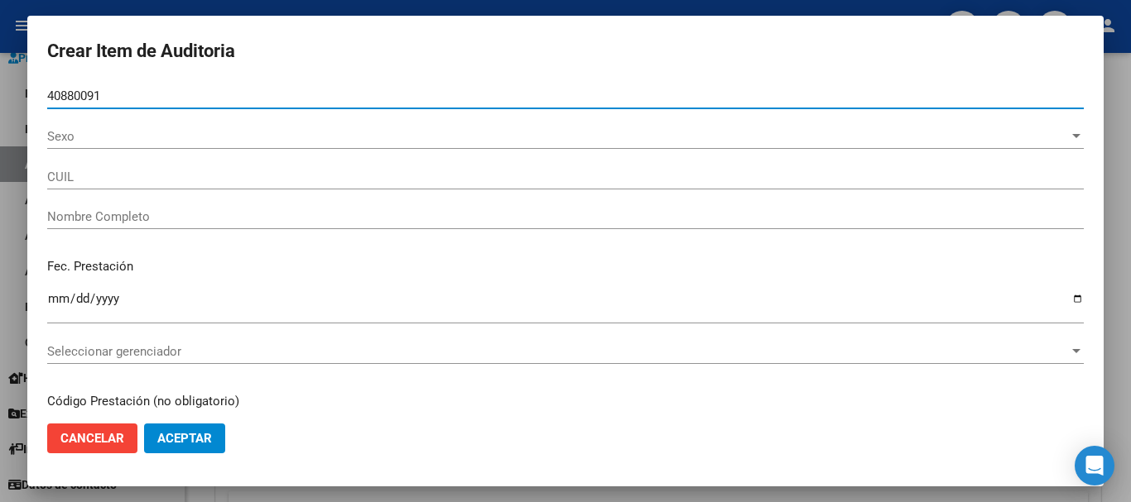
type input "40880091"
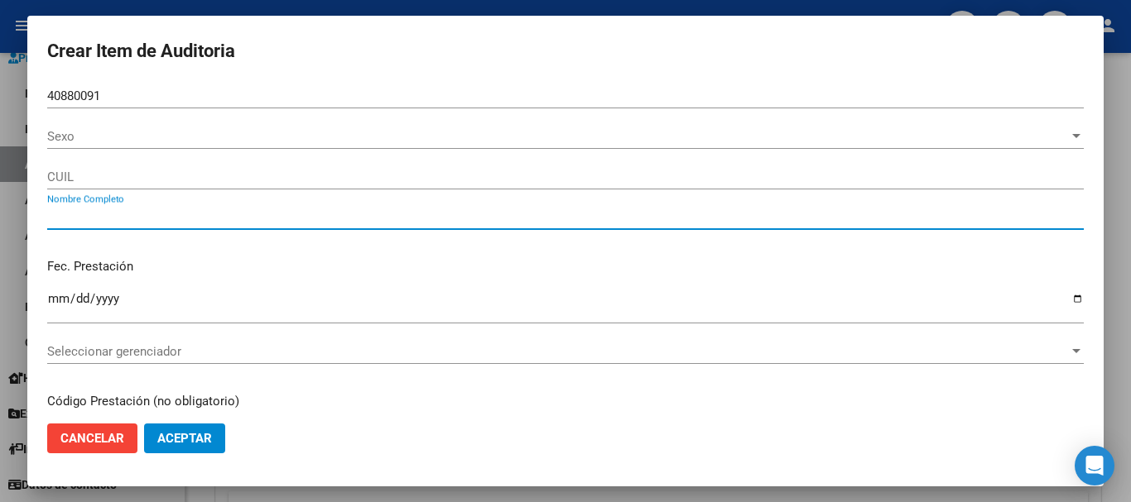
type input "27408800914"
type input "[PERSON_NAME]"
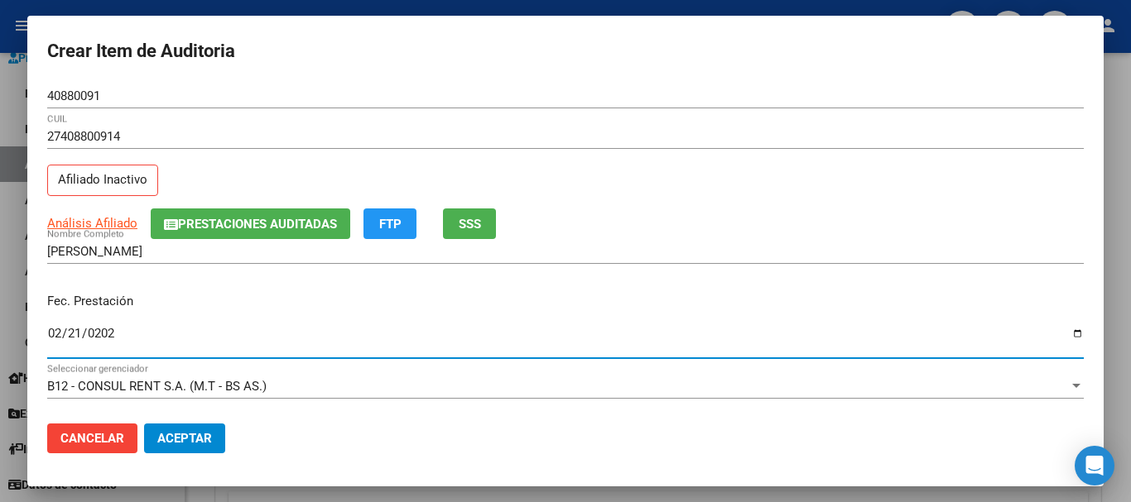
type input "[DATE]"
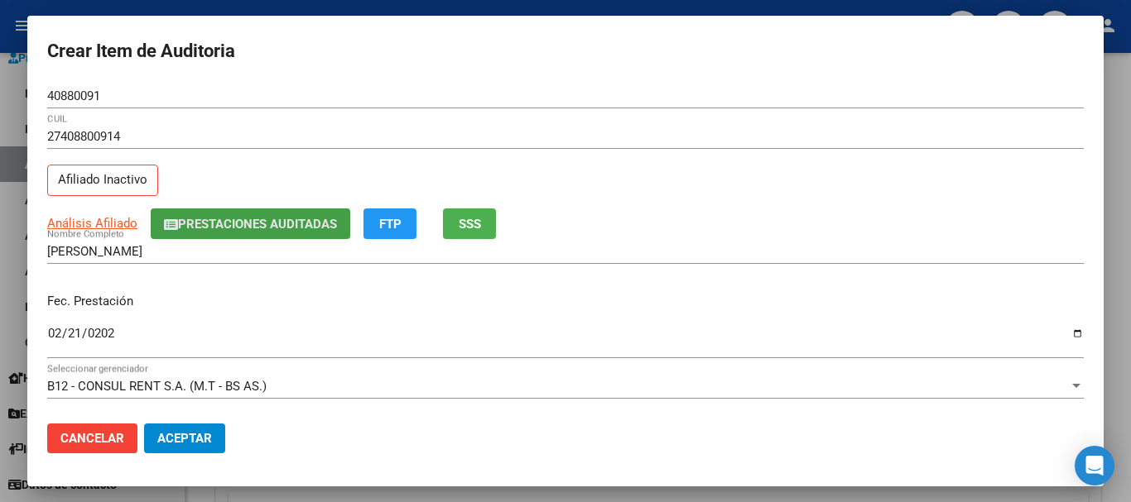
click at [316, 225] on span "Prestaciones Auditadas" at bounding box center [257, 224] width 159 height 15
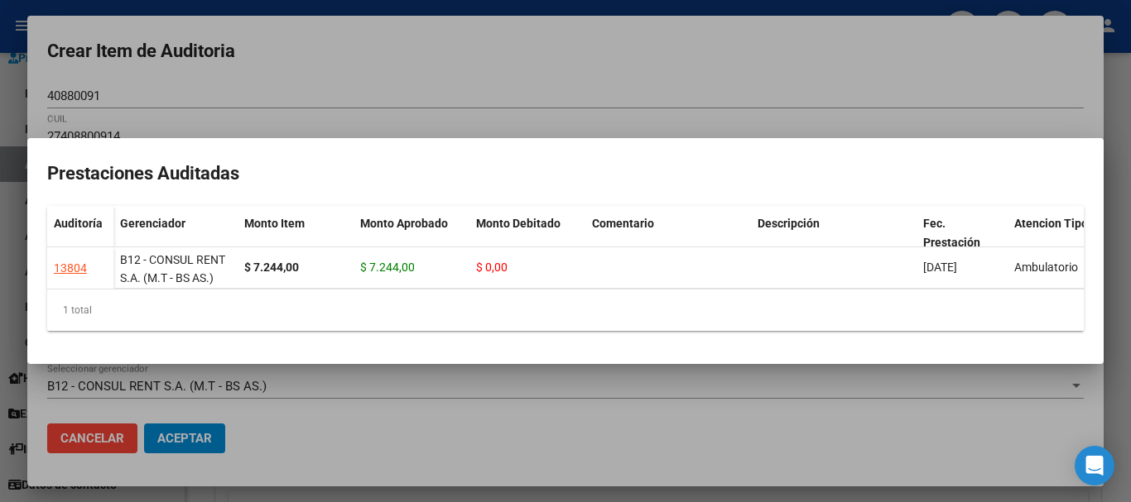
click at [569, 51] on div at bounding box center [565, 251] width 1131 height 502
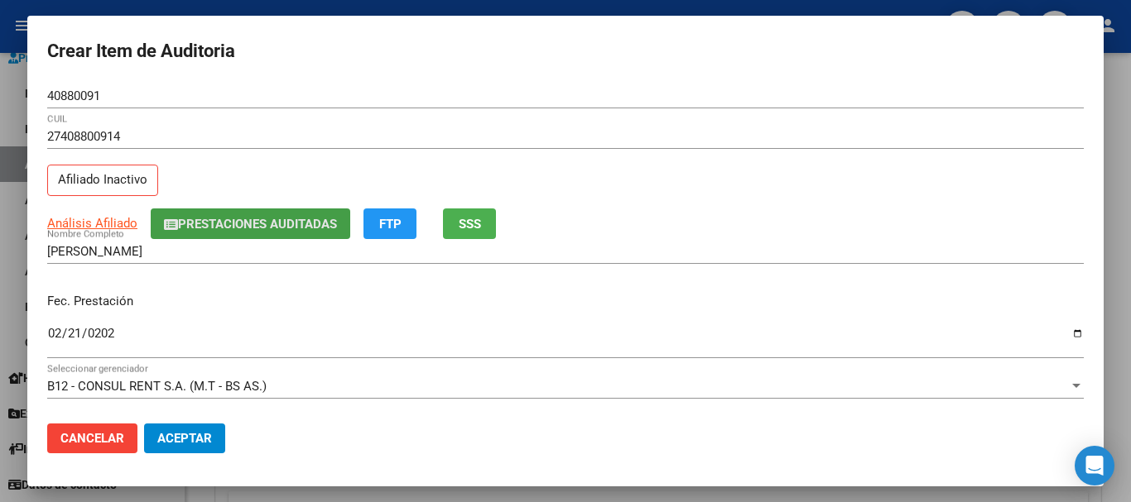
click at [253, 222] on button "Prestaciones Auditadas" at bounding box center [250, 224] width 199 height 31
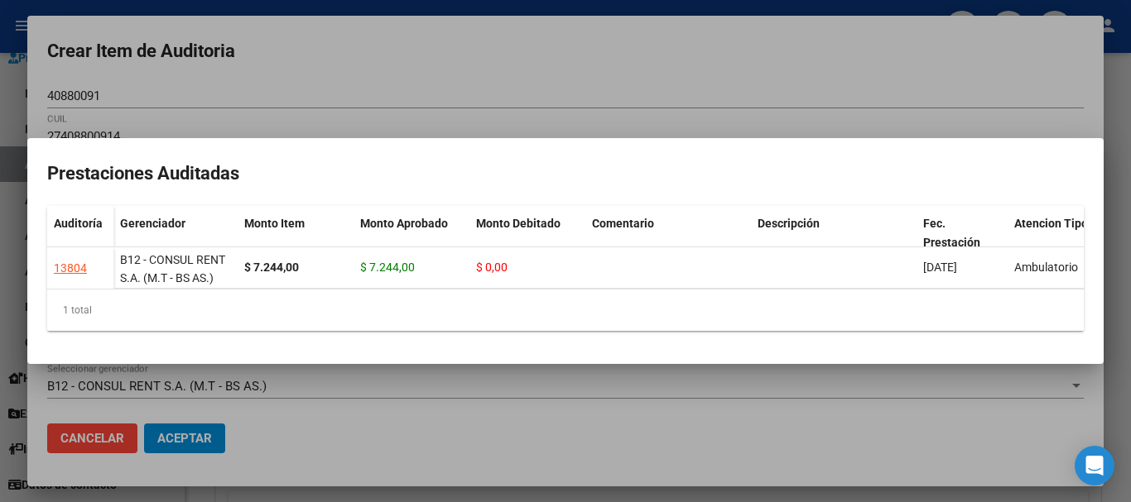
click at [362, 62] on div at bounding box center [565, 251] width 1131 height 502
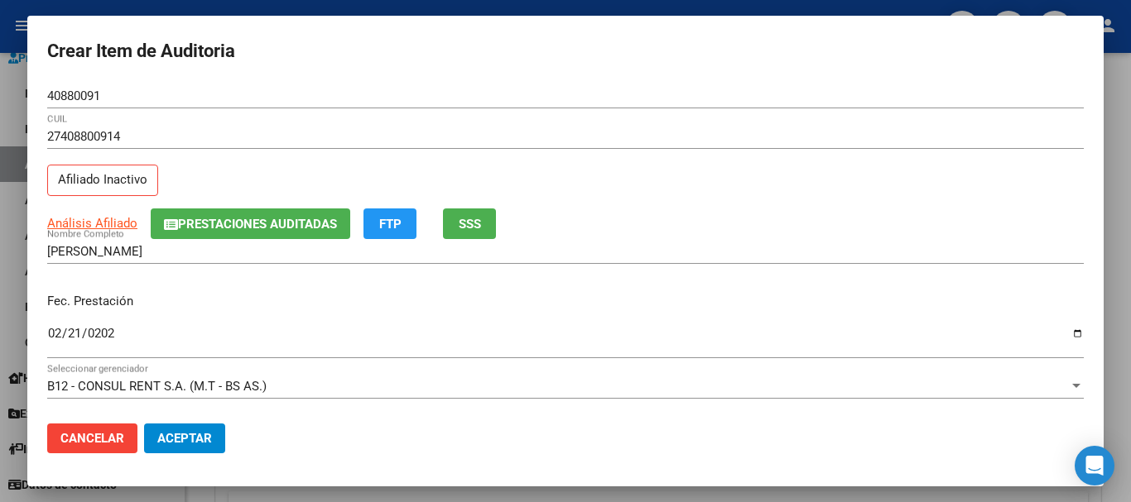
click at [868, 190] on div "27408800914 CUIL Afiliado Inactivo" at bounding box center [565, 166] width 1036 height 84
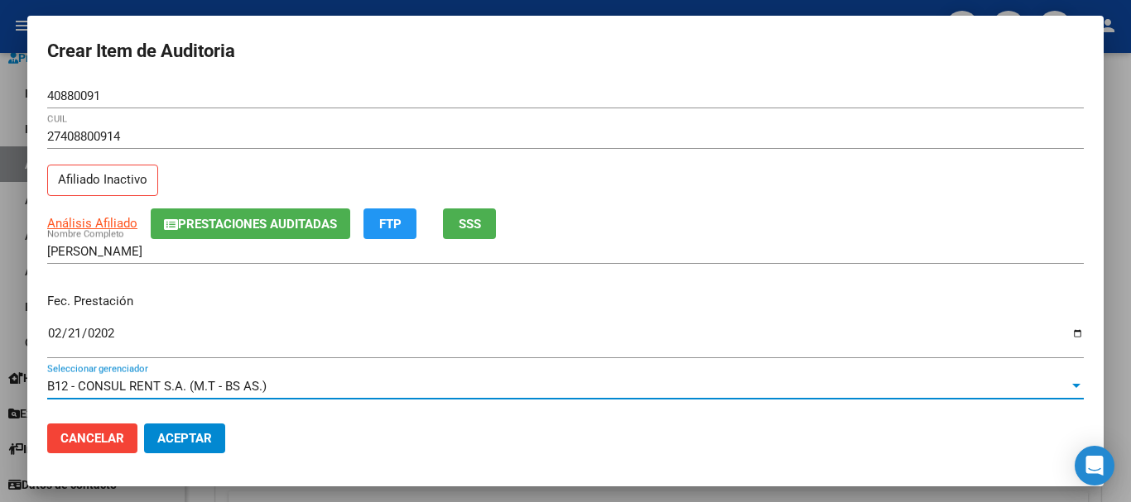
scroll to position [223, 0]
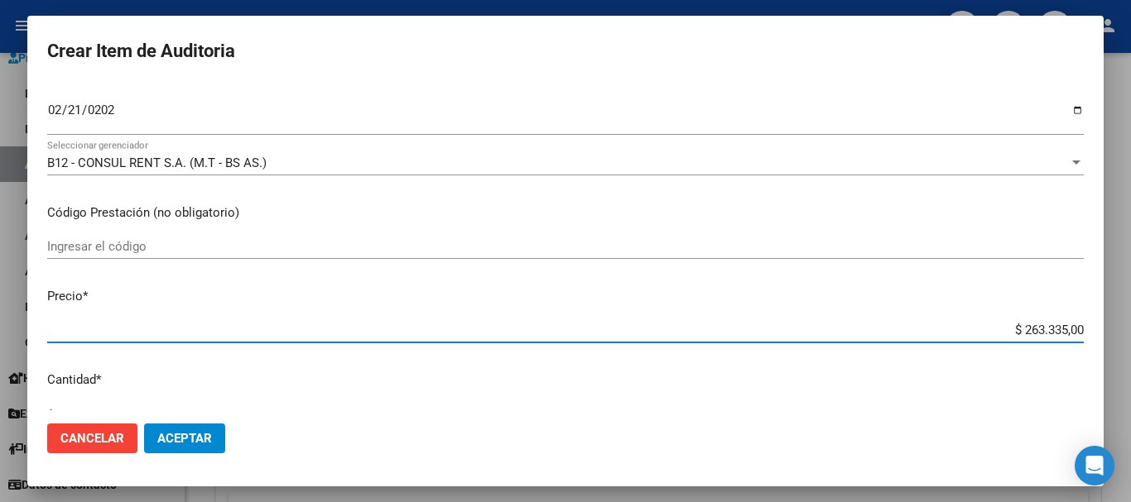
type input "$ 0,01"
type input "$ 0,10"
type input "$ 1,07"
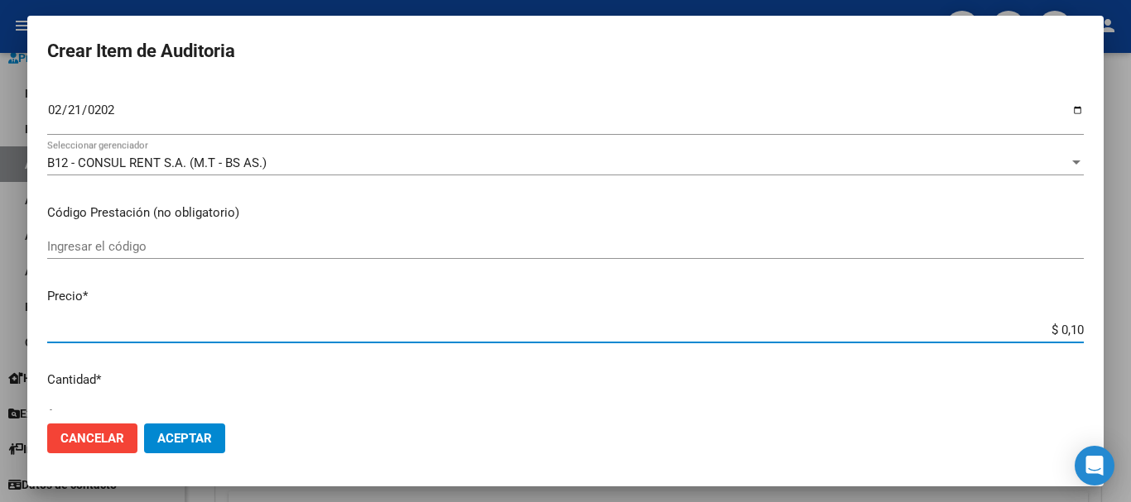
type input "$ 1,07"
type input "$ 10,74"
type input "$ 107,40"
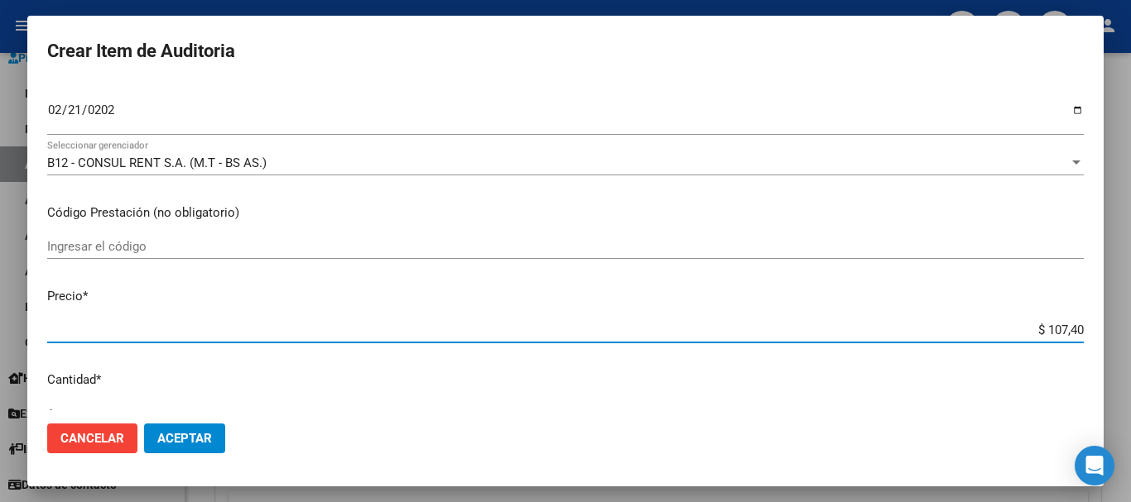
type input "$ 1.074,00"
type input "$ 10.740,00"
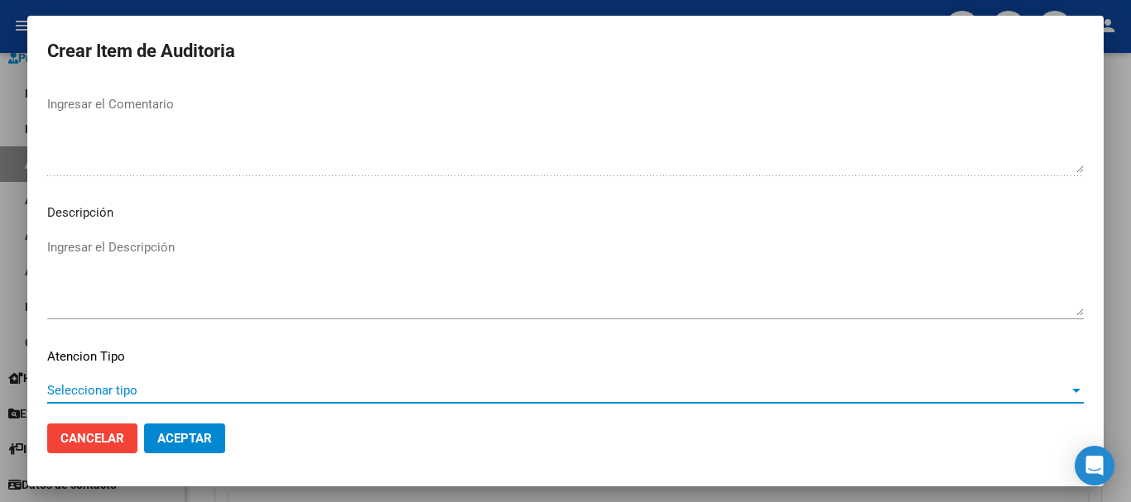
scroll to position [1021, 0]
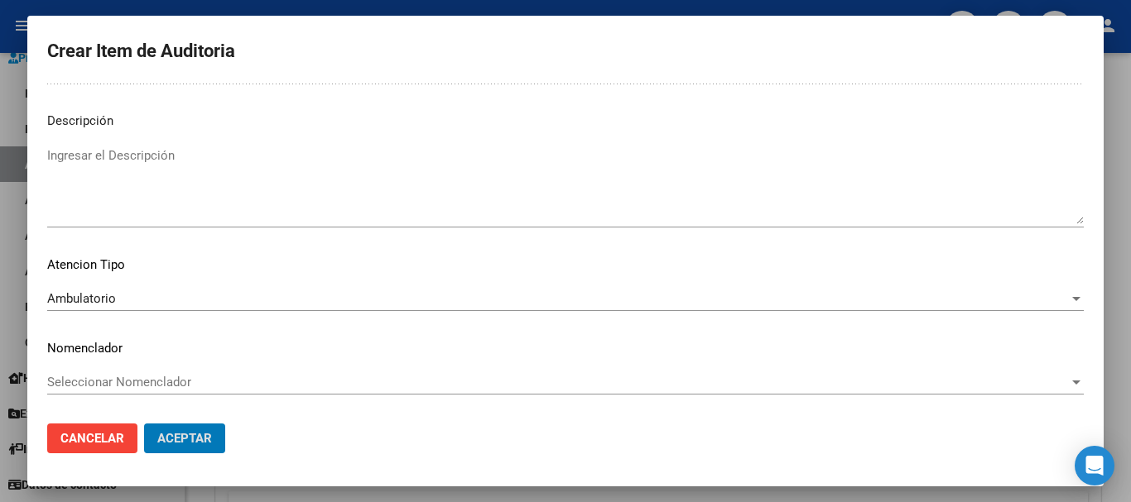
click at [144, 424] on button "Aceptar" at bounding box center [184, 439] width 81 height 30
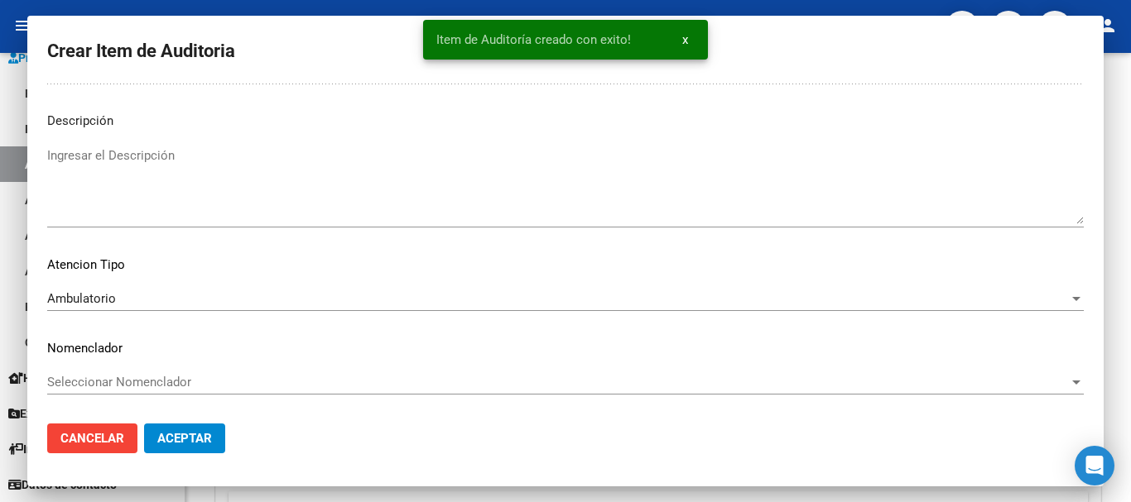
click at [228, 391] on button "Crear Item de Auditoria" at bounding box center [319, 406] width 183 height 31
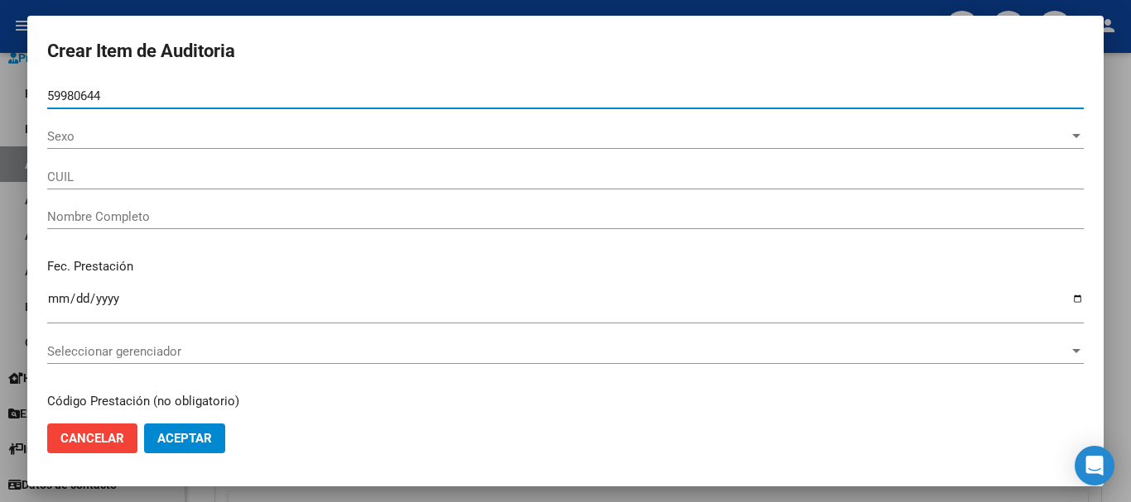
type input "59980644"
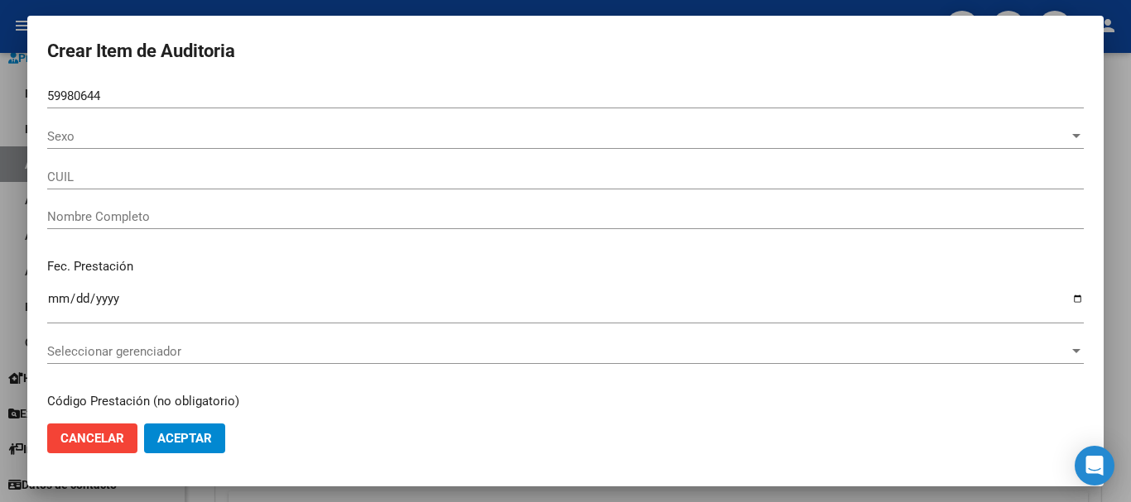
type input "27599806445"
type input "ARMANNO EIHDAN [PERSON_NAME]"
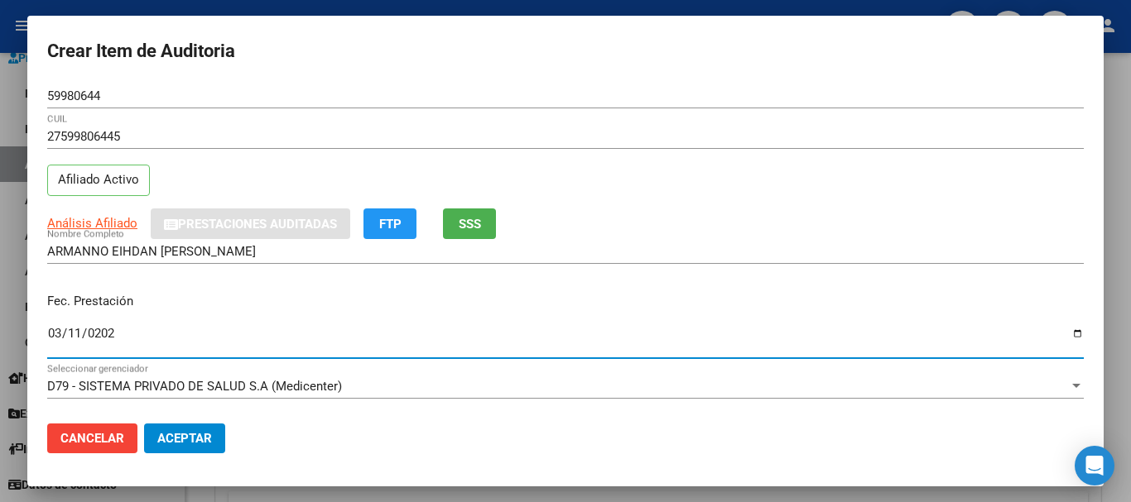
type input "[DATE]"
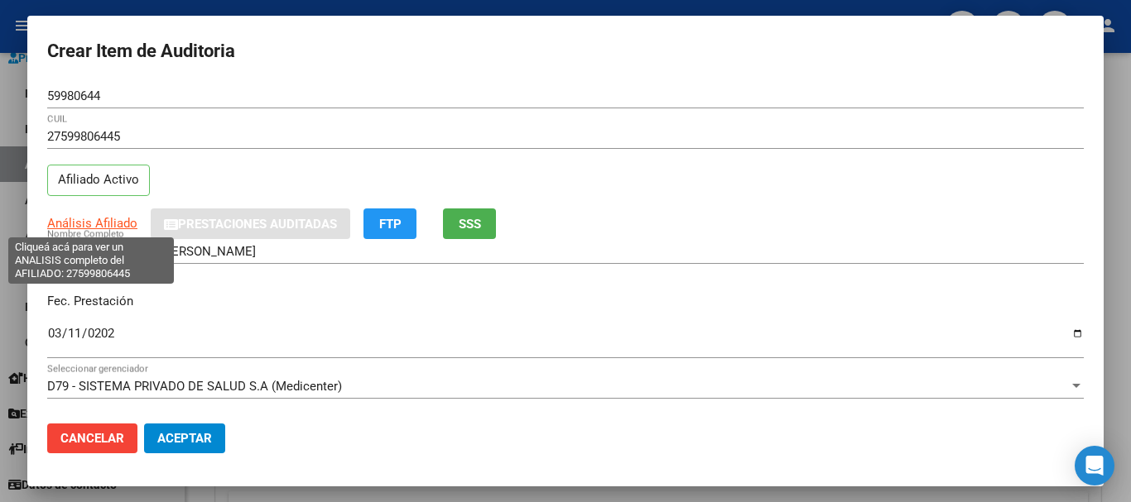
click at [117, 228] on span "Análisis Afiliado" at bounding box center [92, 223] width 90 height 15
type textarea "27599806445"
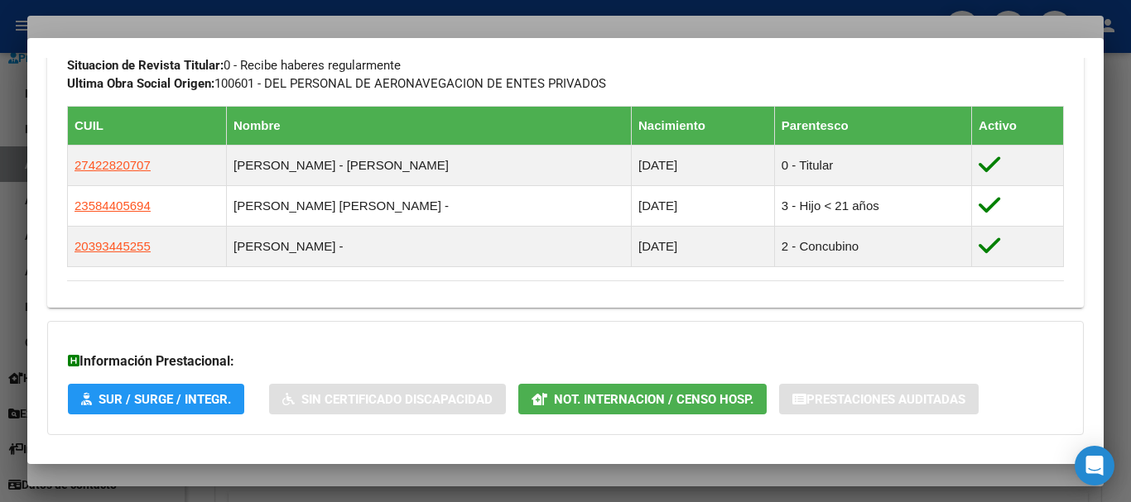
scroll to position [1016, 0]
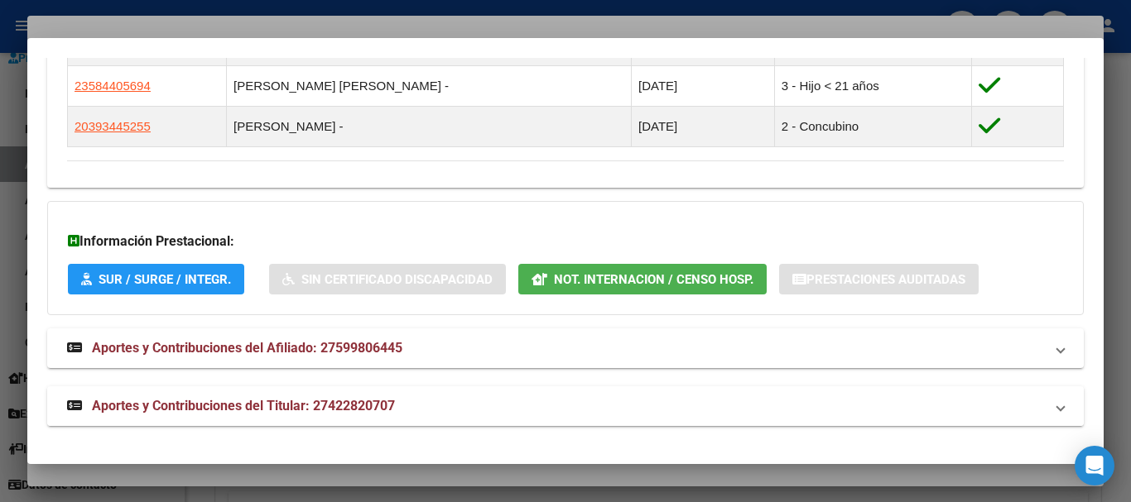
click at [397, 401] on mat-panel-title "Aportes y Contribuciones del Titular: 27422820707" at bounding box center [555, 406] width 977 height 20
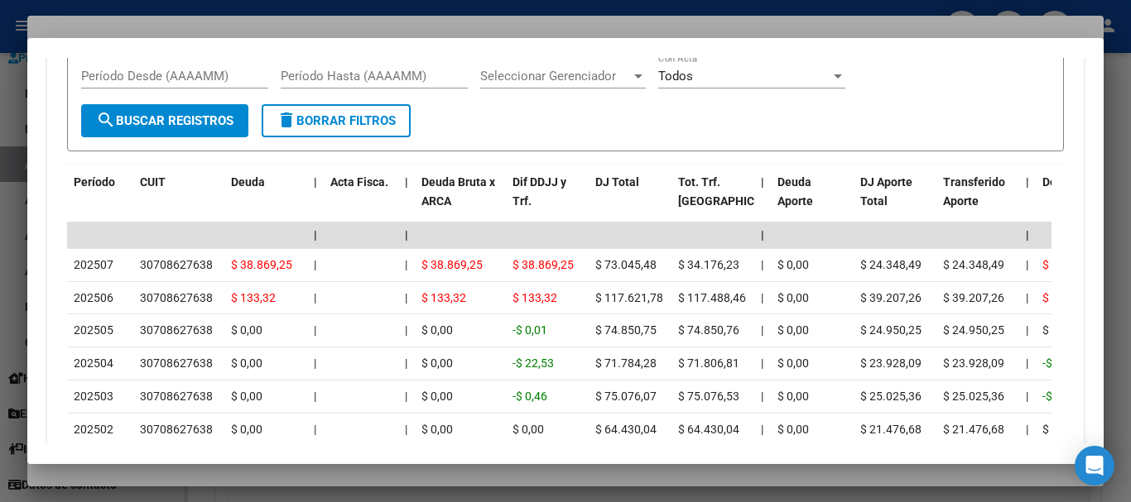
scroll to position [1584, 0]
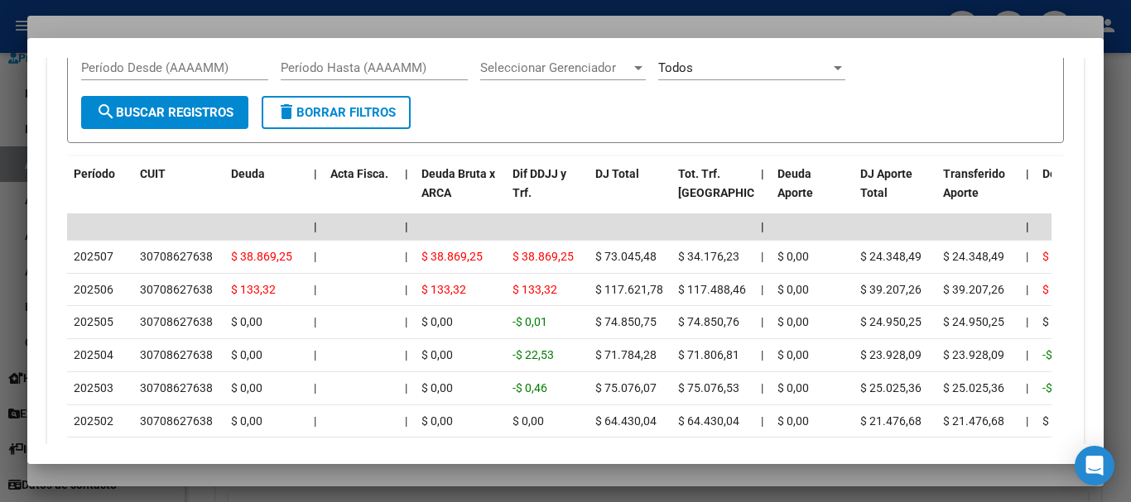
click at [308, 22] on div at bounding box center [565, 251] width 1131 height 502
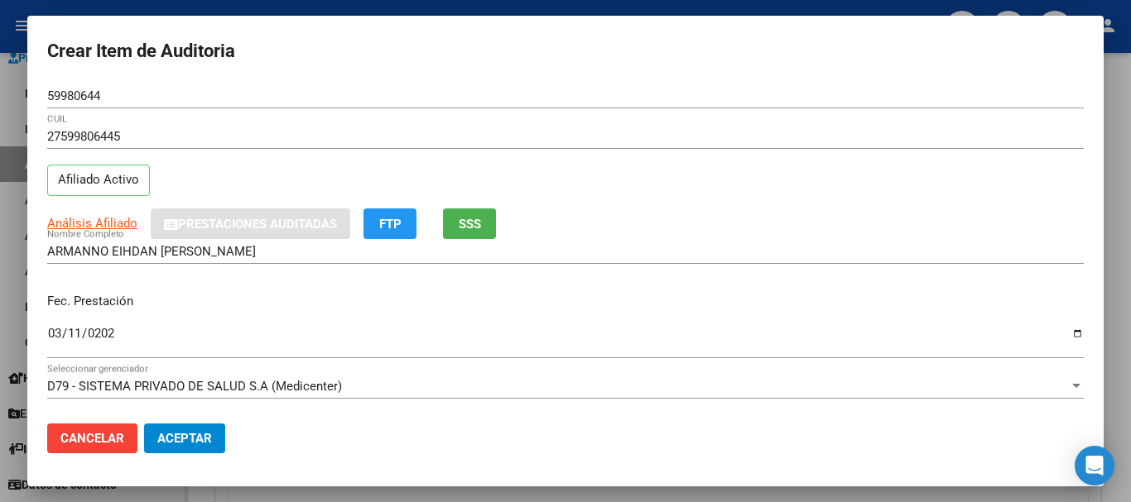
click at [639, 126] on div "27599806445 CUIL" at bounding box center [565, 136] width 1036 height 25
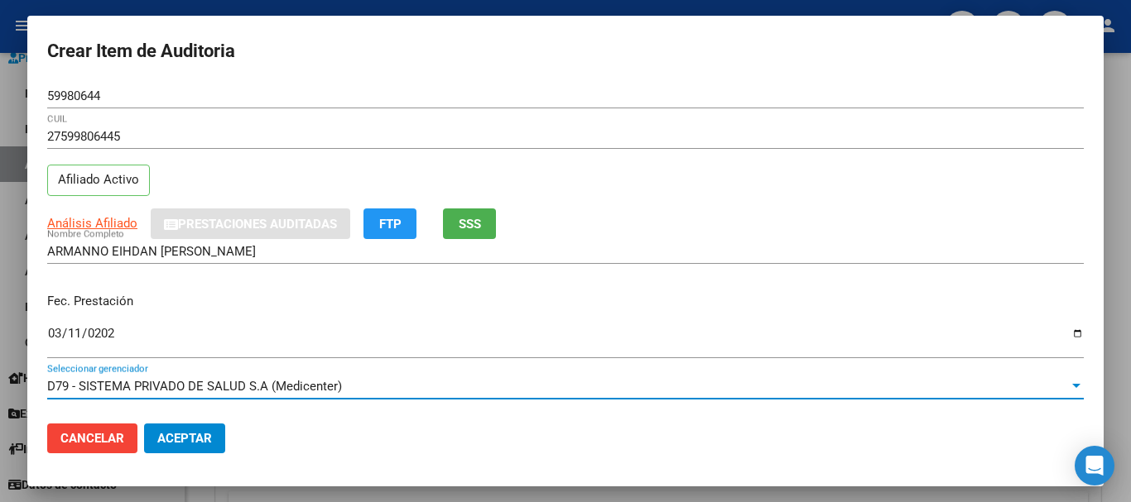
scroll to position [223, 0]
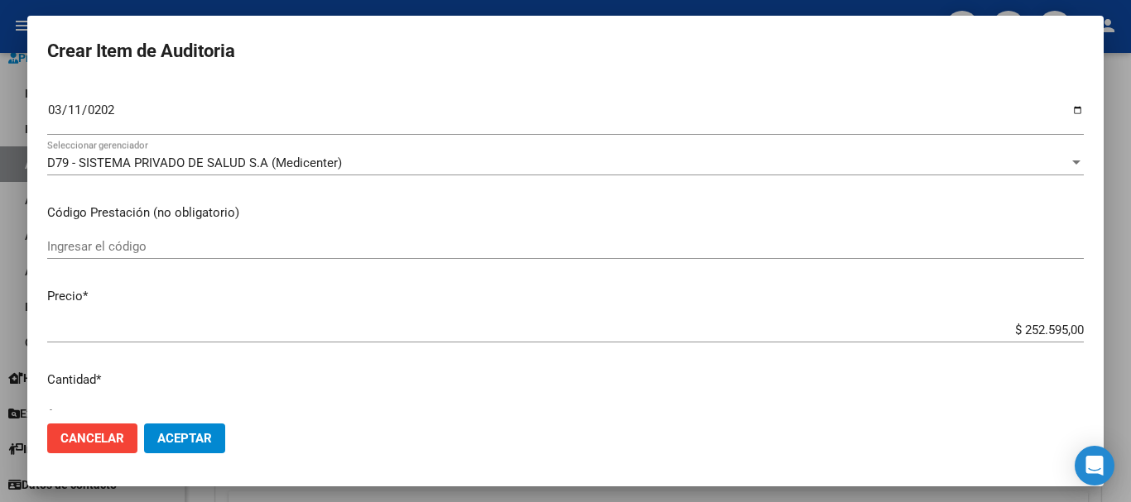
type input "$ 0,07"
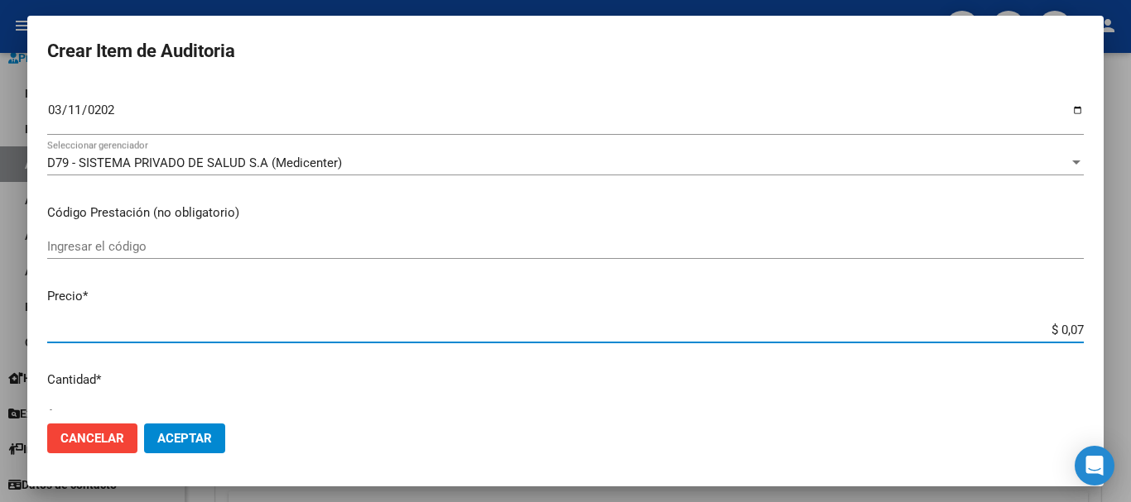
type input "$ 0,72"
type input "$ 7,24"
type input "$ 72,44"
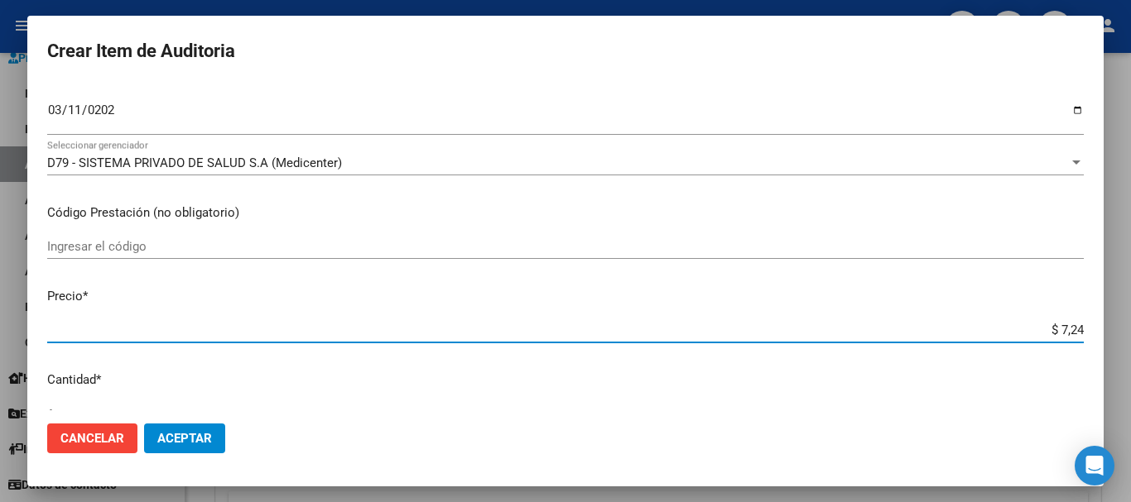
type input "$ 72,44"
type input "$ 724,40"
type input "$ 7.244,00"
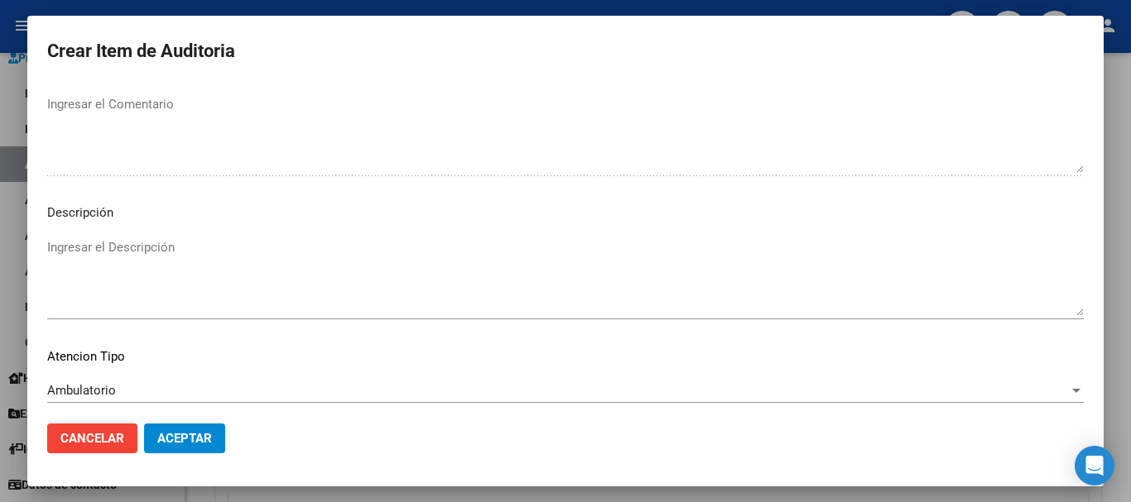
scroll to position [1021, 0]
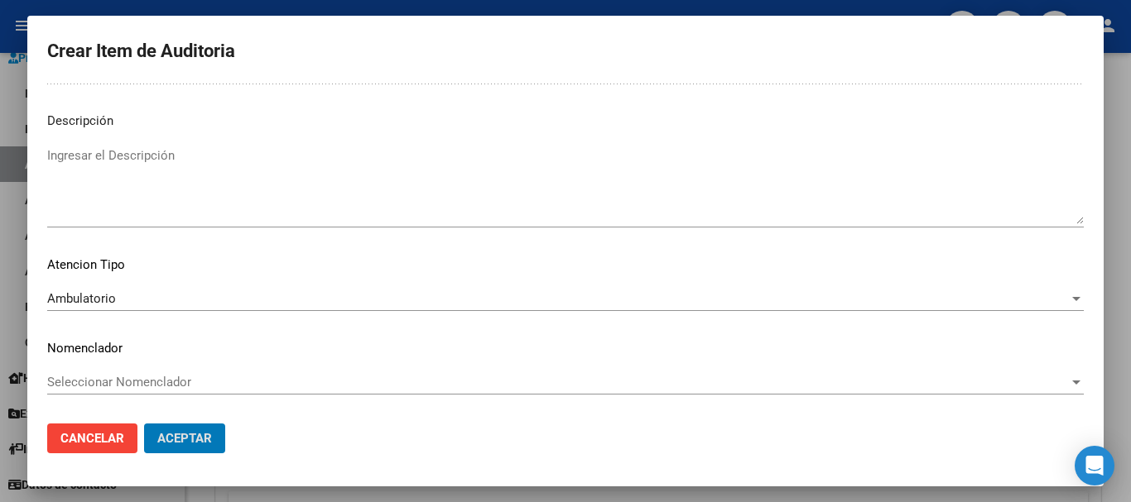
click at [144, 424] on button "Aceptar" at bounding box center [184, 439] width 81 height 30
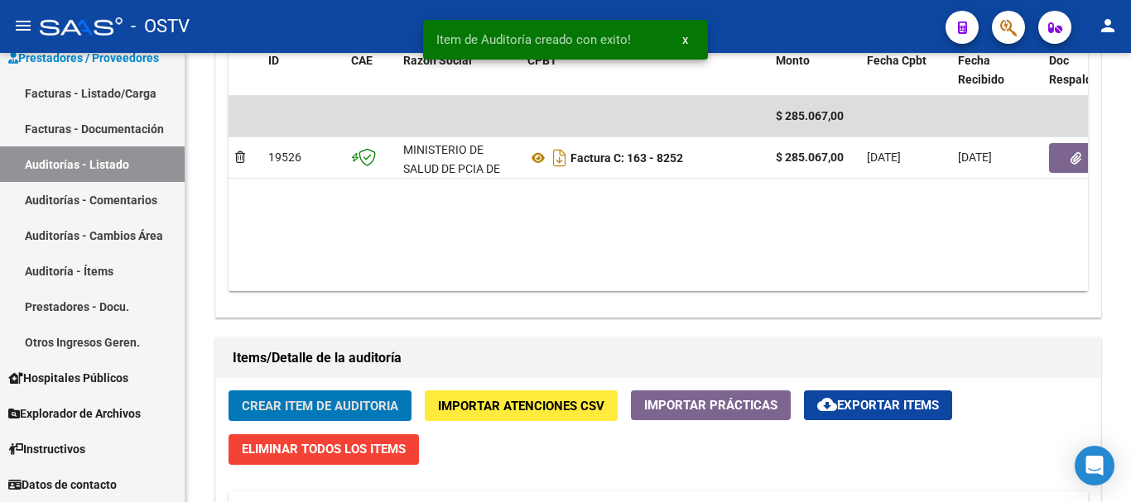
click at [228, 391] on button "Crear Item de Auditoria" at bounding box center [319, 406] width 183 height 31
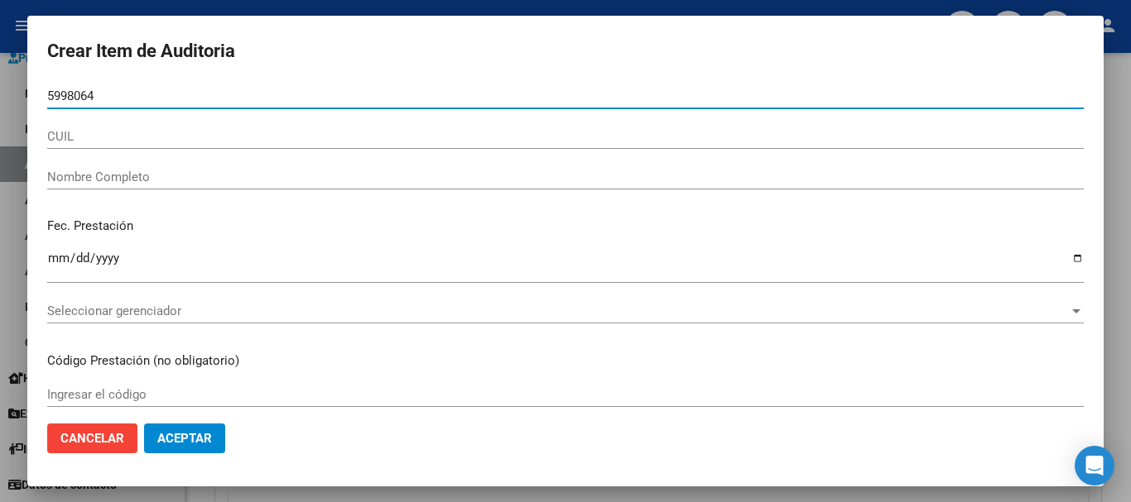
type input "59980644"
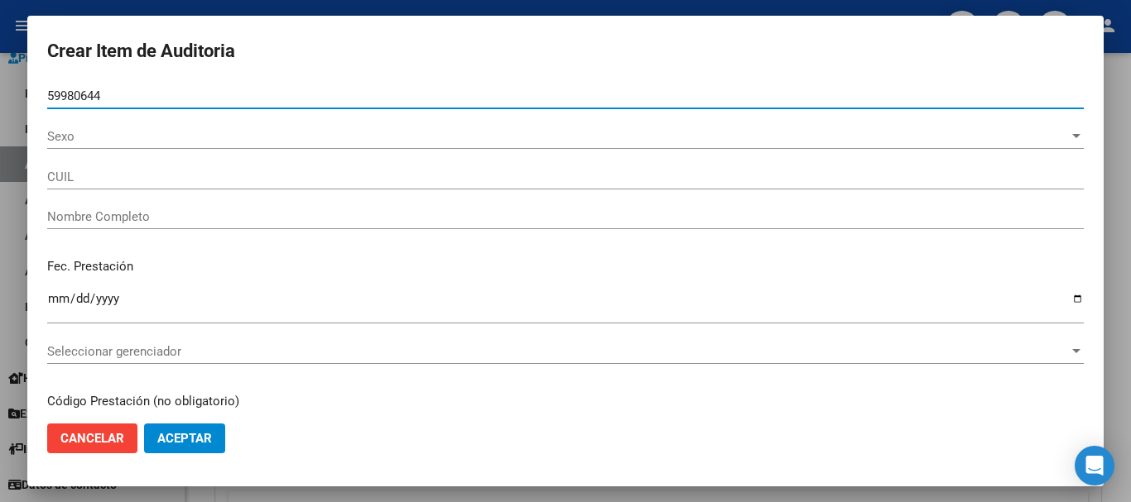
type input "27599806445"
type input "ARMANNO EIHDAN [PERSON_NAME]"
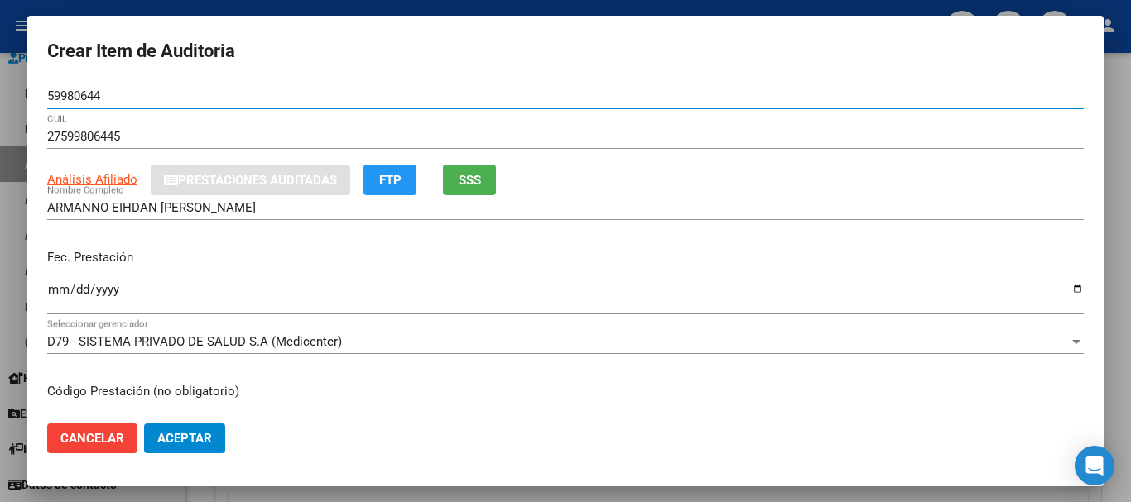
type input "59980644"
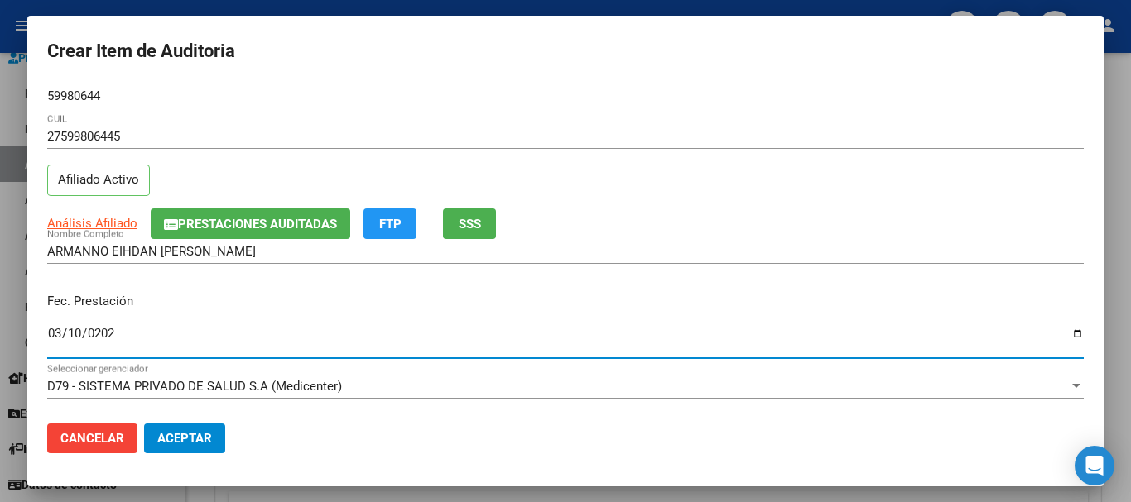
type input "[DATE]"
click at [253, 209] on button "Prestaciones Auditadas" at bounding box center [250, 224] width 199 height 31
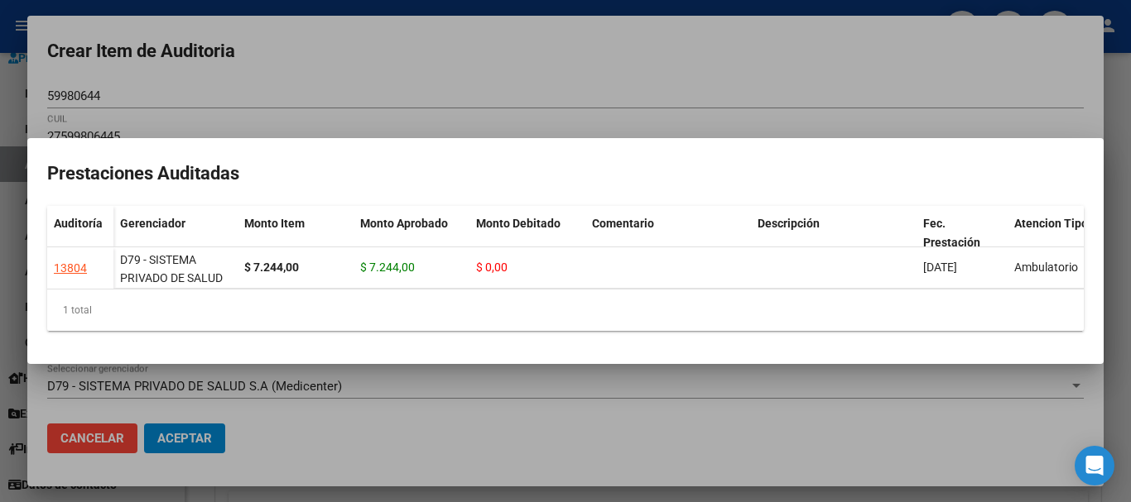
click at [410, 66] on div at bounding box center [565, 251] width 1131 height 502
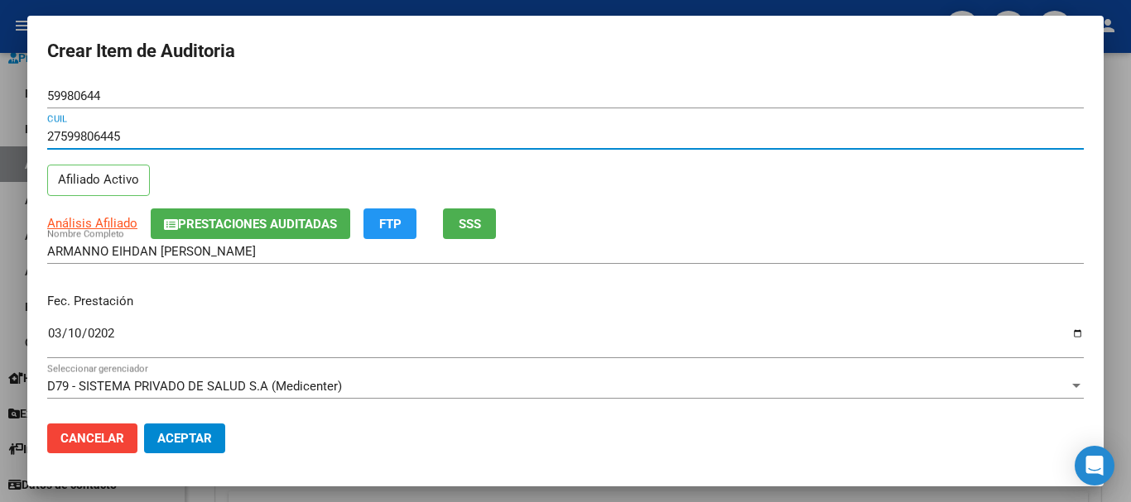
click at [676, 129] on input "27599806445" at bounding box center [565, 136] width 1036 height 15
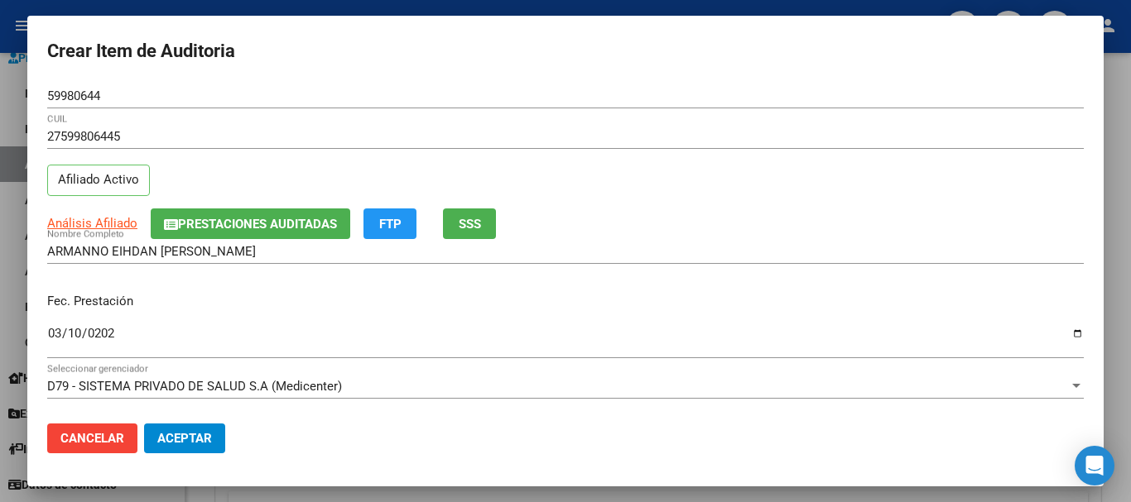
scroll to position [223, 0]
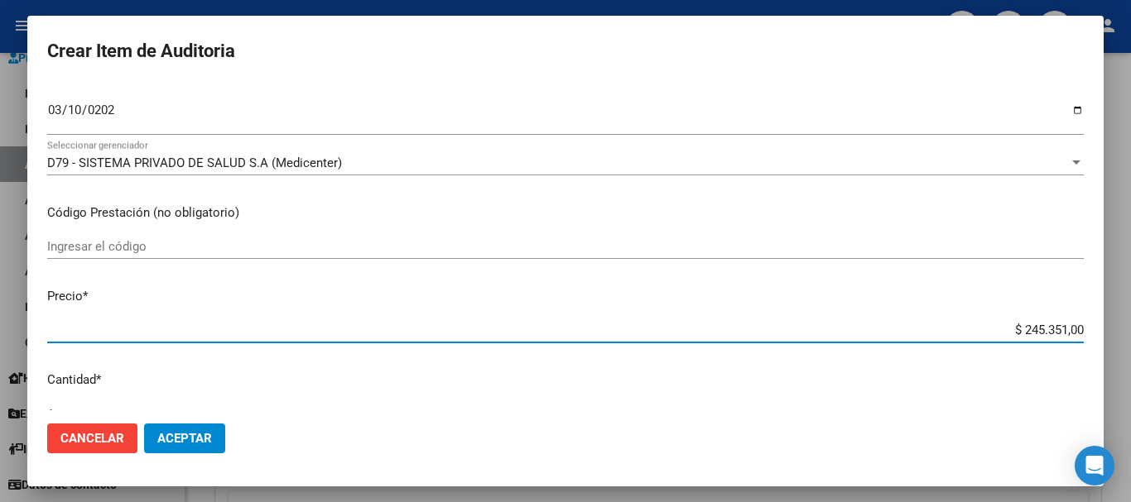
type input "$ 0,07"
type input "$ 0,72"
type input "$ 7,24"
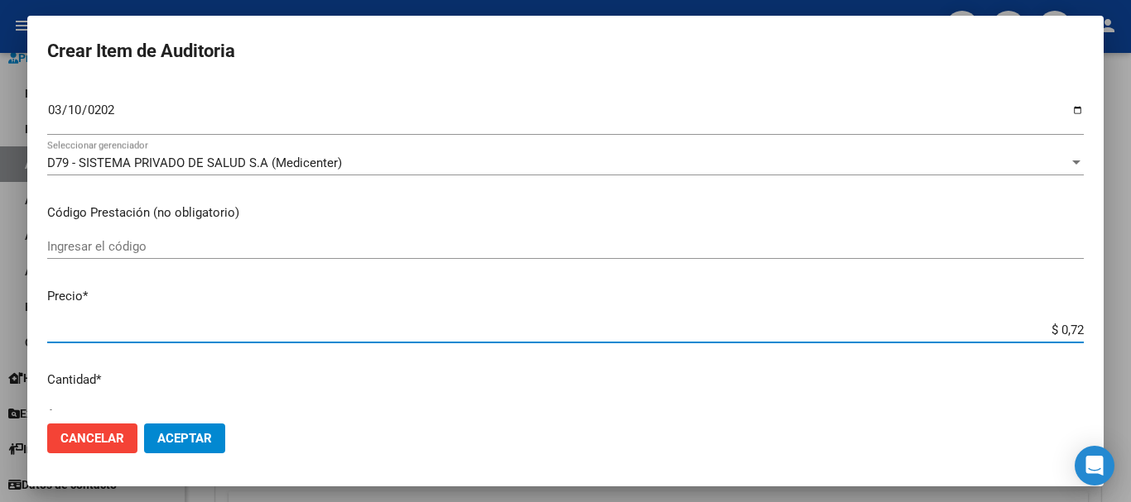
type input "$ 7,24"
type input "$ 72,44"
type input "$ 724,40"
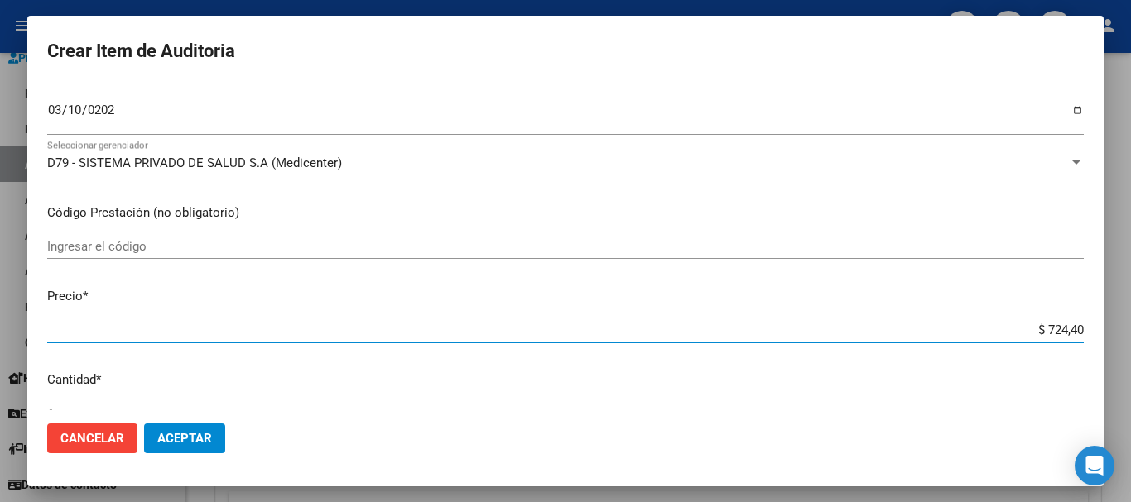
type input "$ 7.244,00"
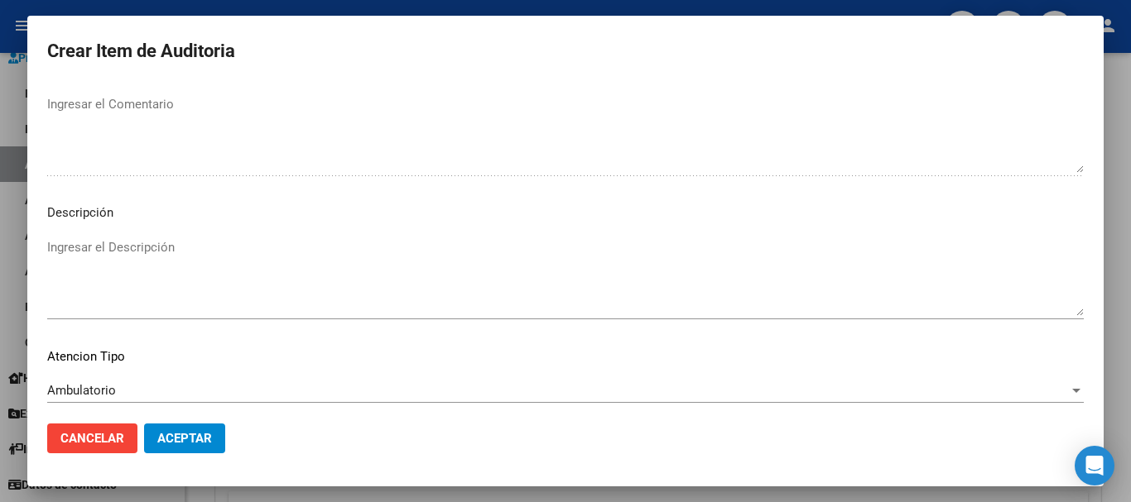
scroll to position [1021, 0]
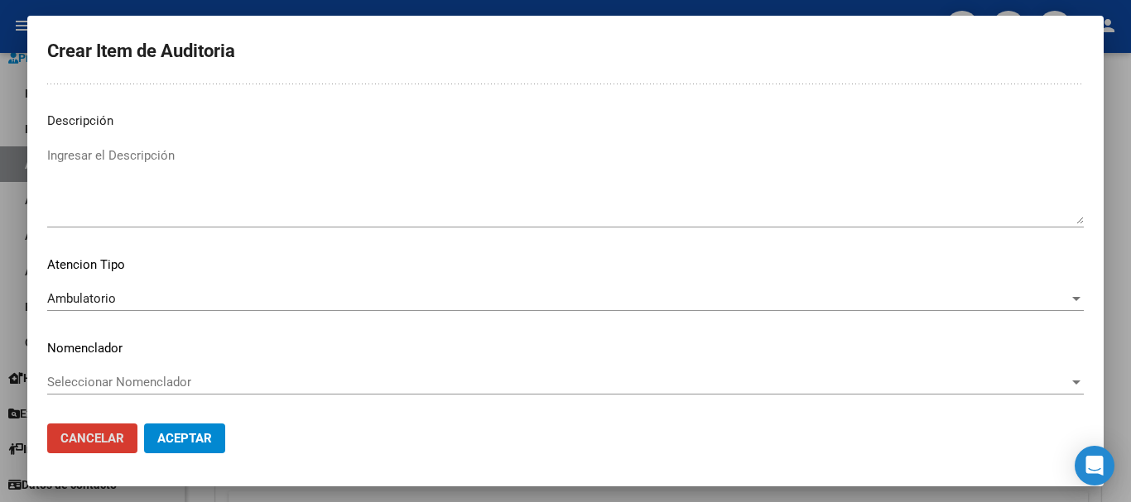
click at [144, 424] on button "Aceptar" at bounding box center [184, 439] width 81 height 30
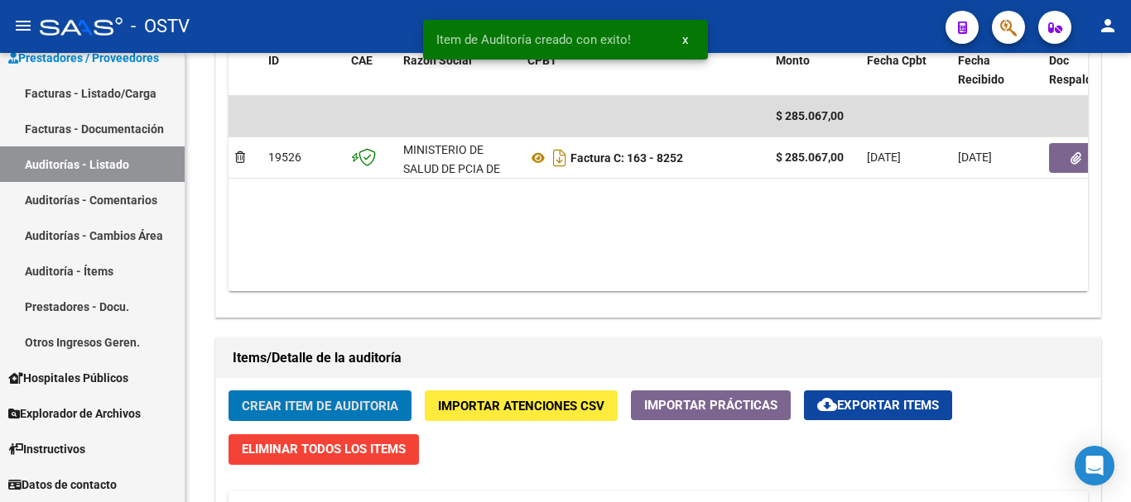
click at [228, 391] on button "Crear Item de Auditoria" at bounding box center [319, 406] width 183 height 31
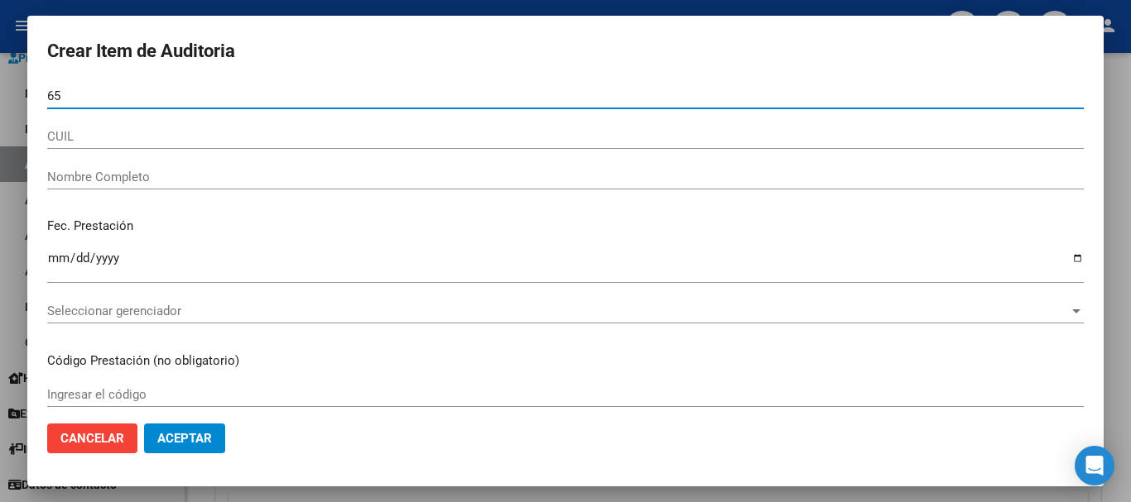
type input "6"
type input "56551876"
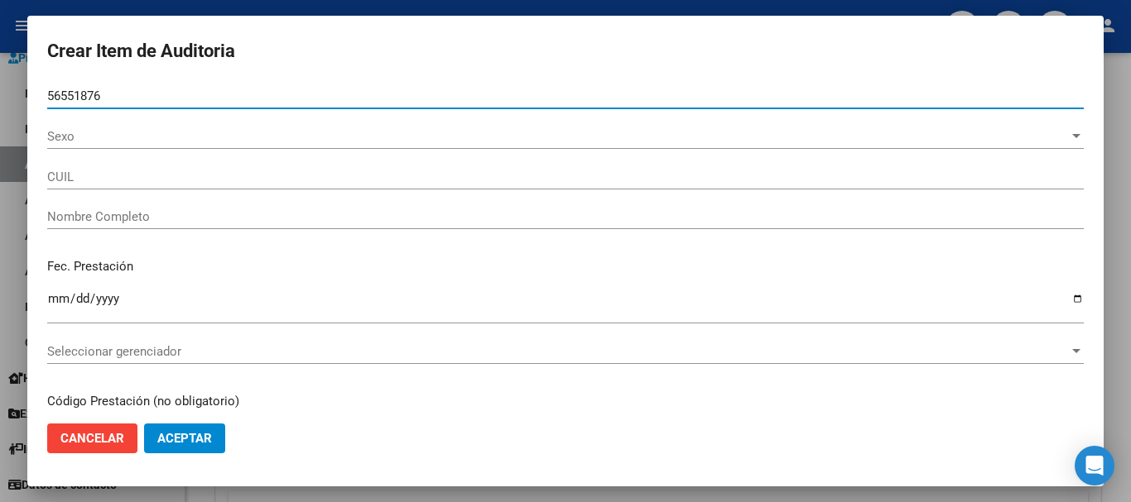
type input "20565518764"
type input "[PERSON_NAME]"
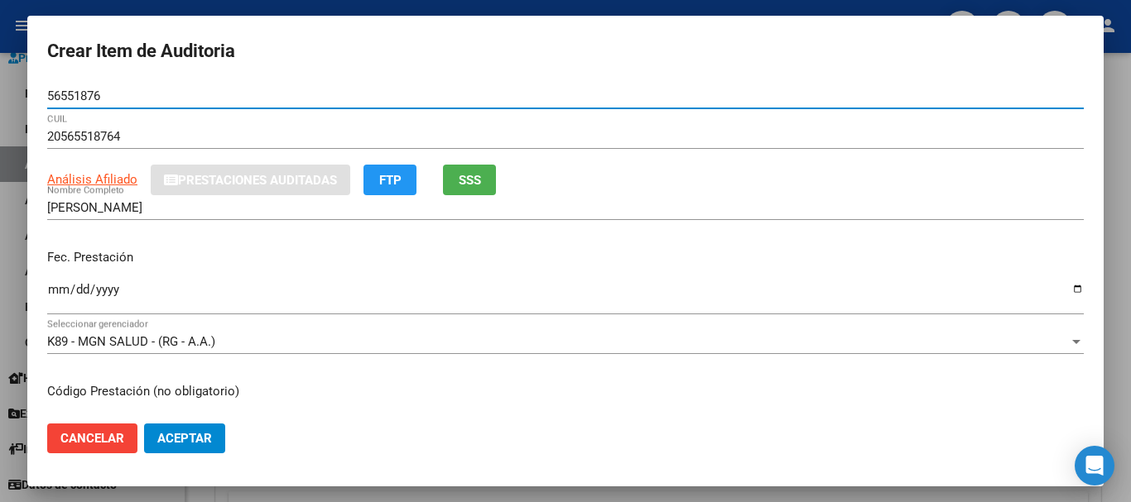
type input "56551876"
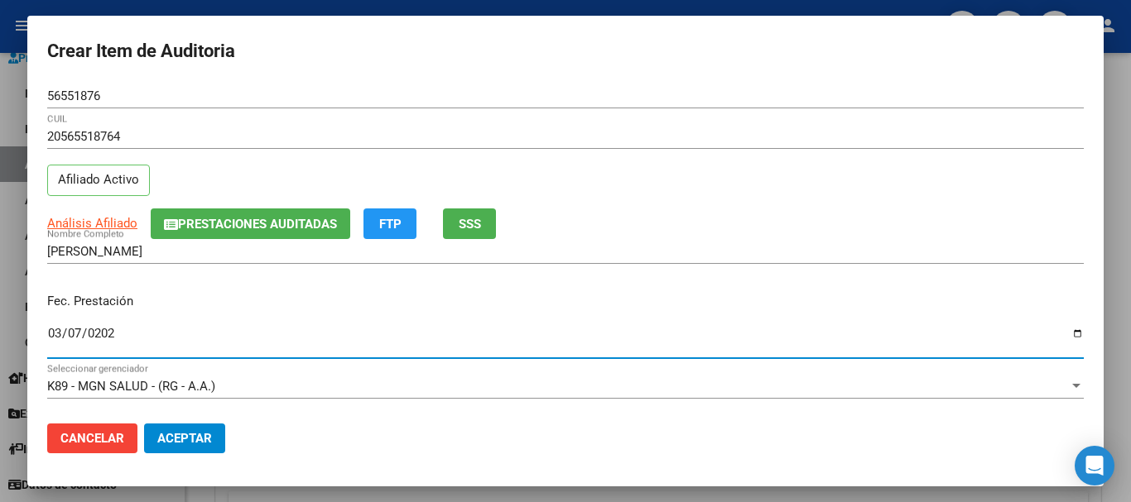
type input "[DATE]"
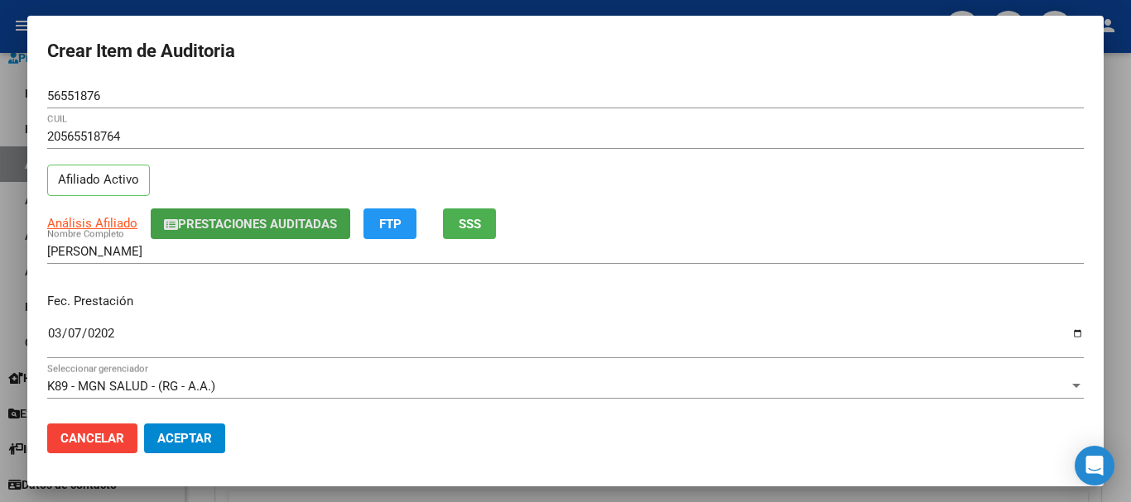
click at [247, 220] on span "Prestaciones Auditadas" at bounding box center [257, 224] width 159 height 15
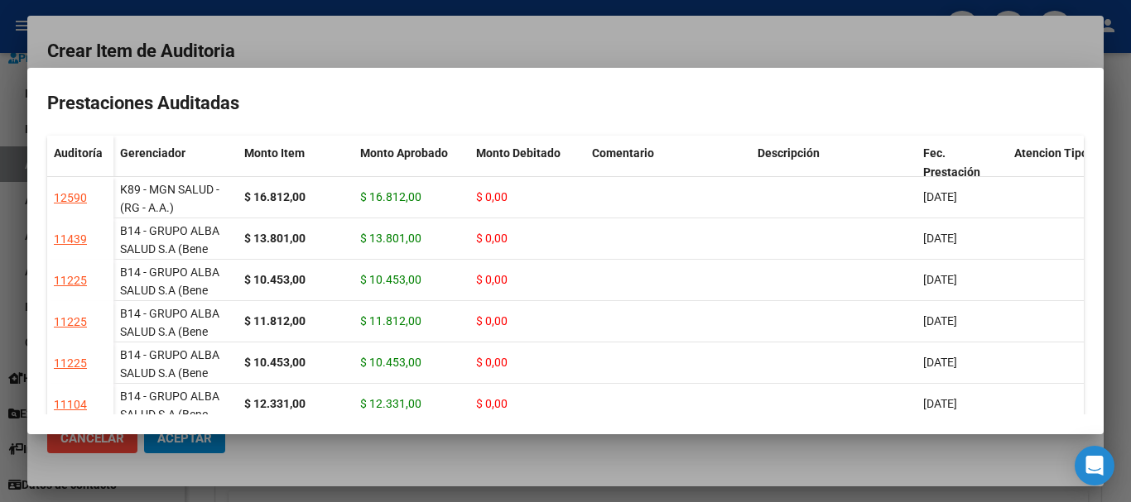
click at [437, 36] on div at bounding box center [565, 251] width 1131 height 502
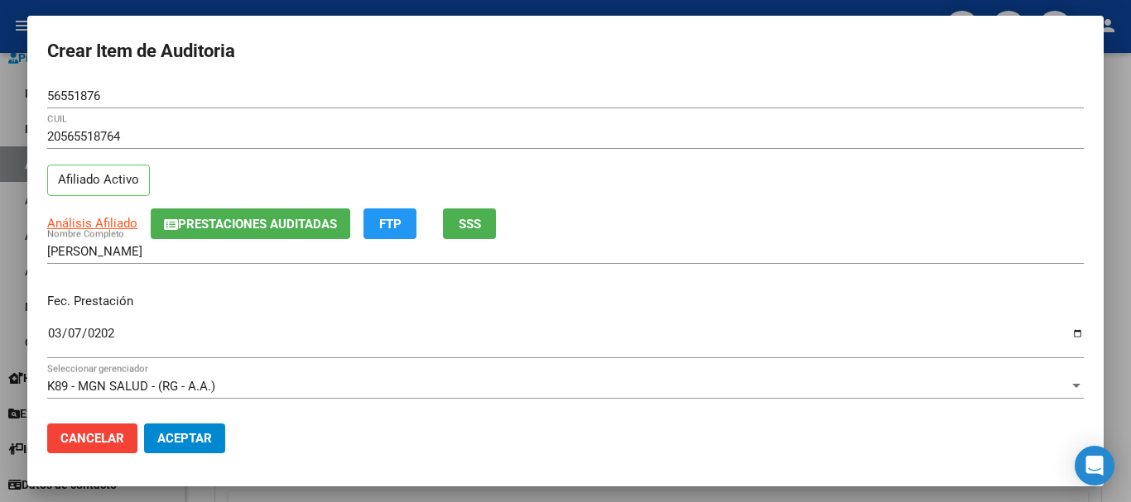
click at [683, 165] on div "20565518764 CUIL Afiliado Activo" at bounding box center [565, 166] width 1036 height 84
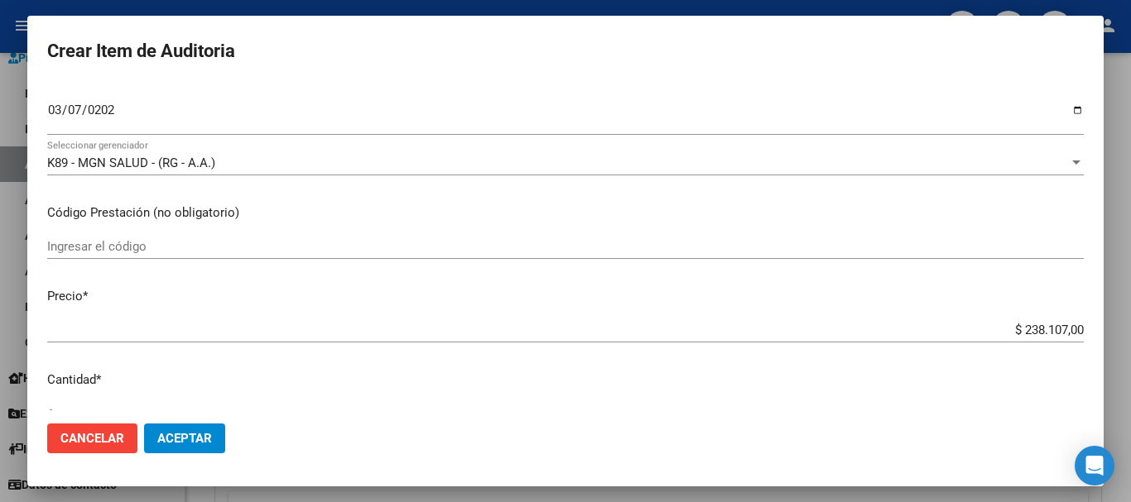
type input "$ 0,01"
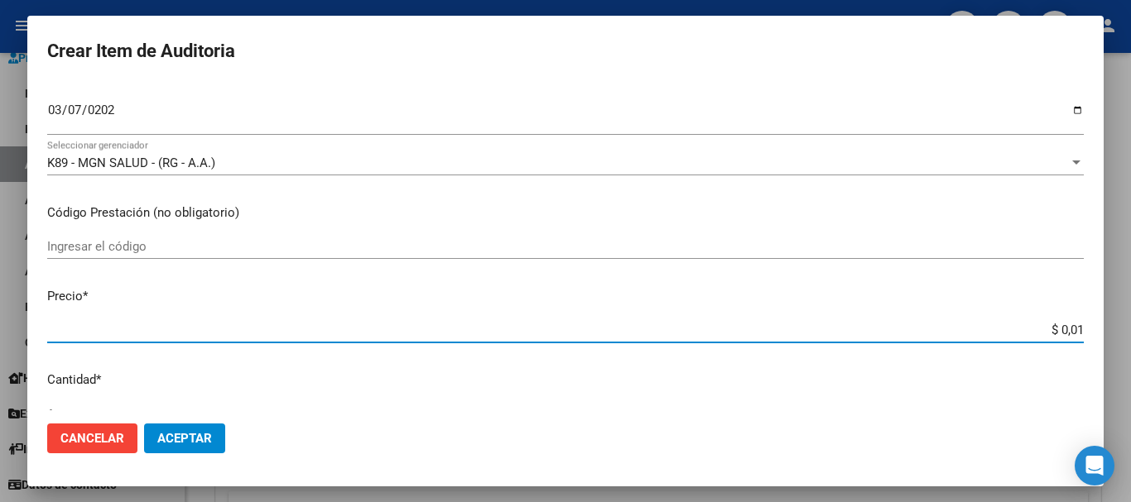
type input "$ 0,11"
type input "$ 1,18"
type input "$ 11,88"
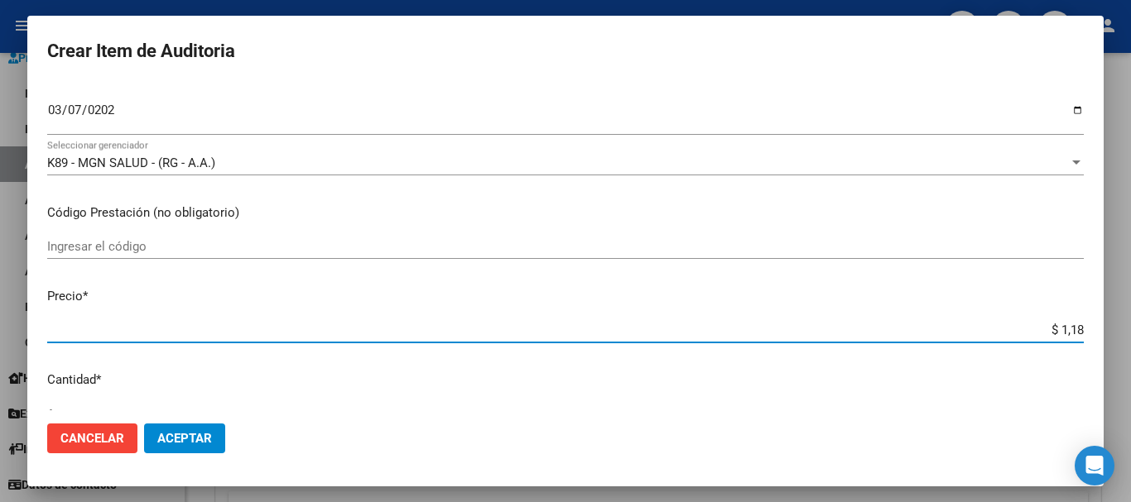
type input "$ 11,88"
type input "$ 118,89"
type input "$ 1.188,90"
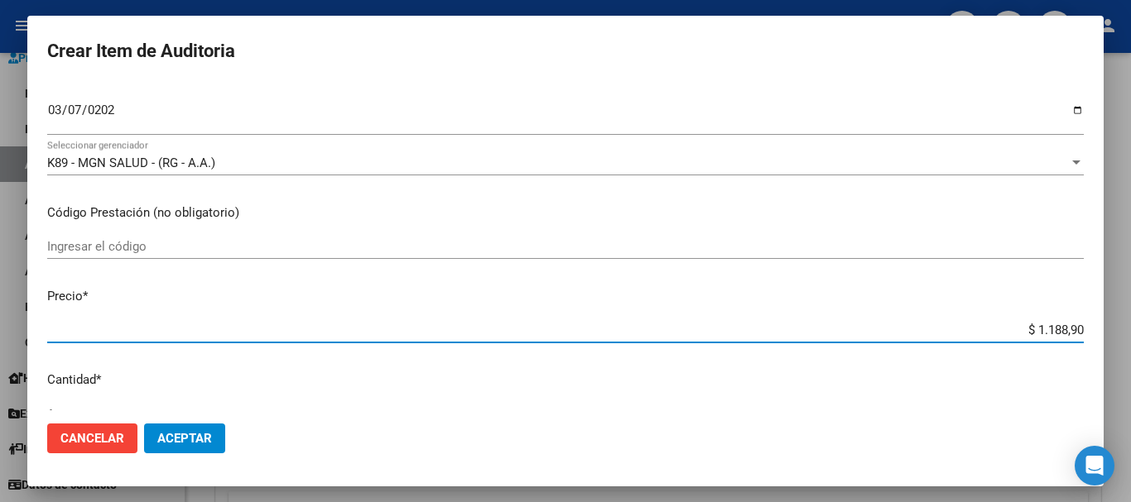
type input "$ 11.889,00"
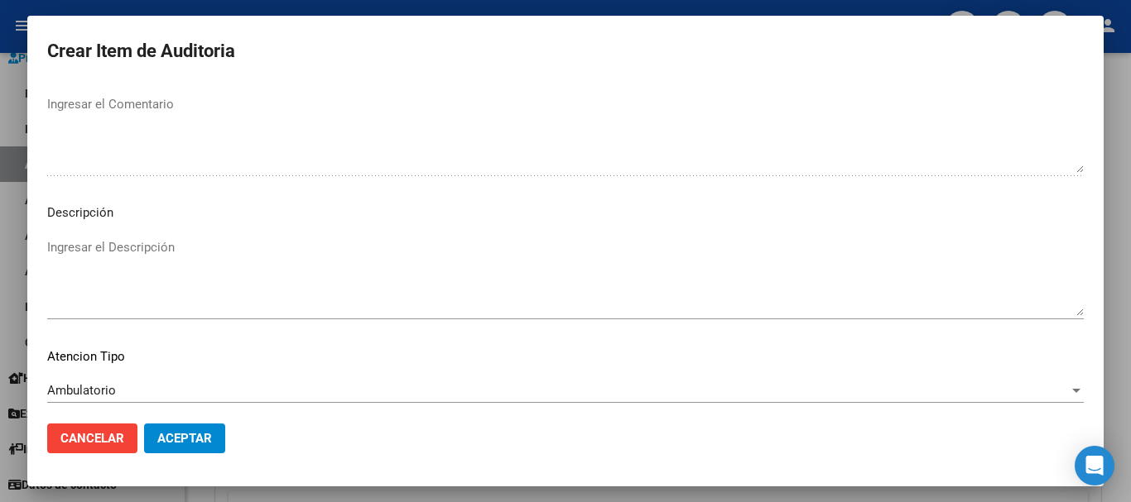
scroll to position [1021, 0]
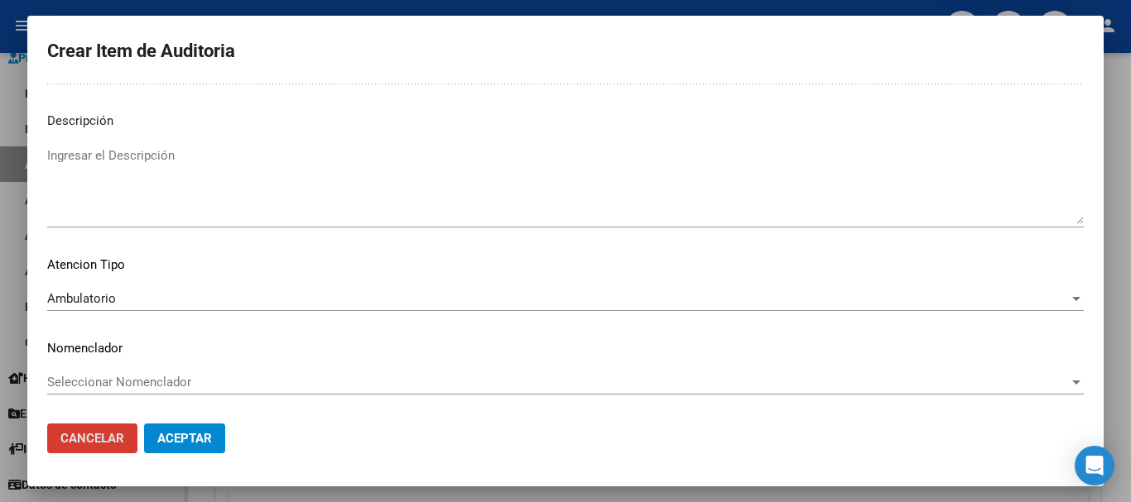
click at [144, 424] on button "Aceptar" at bounding box center [184, 439] width 81 height 30
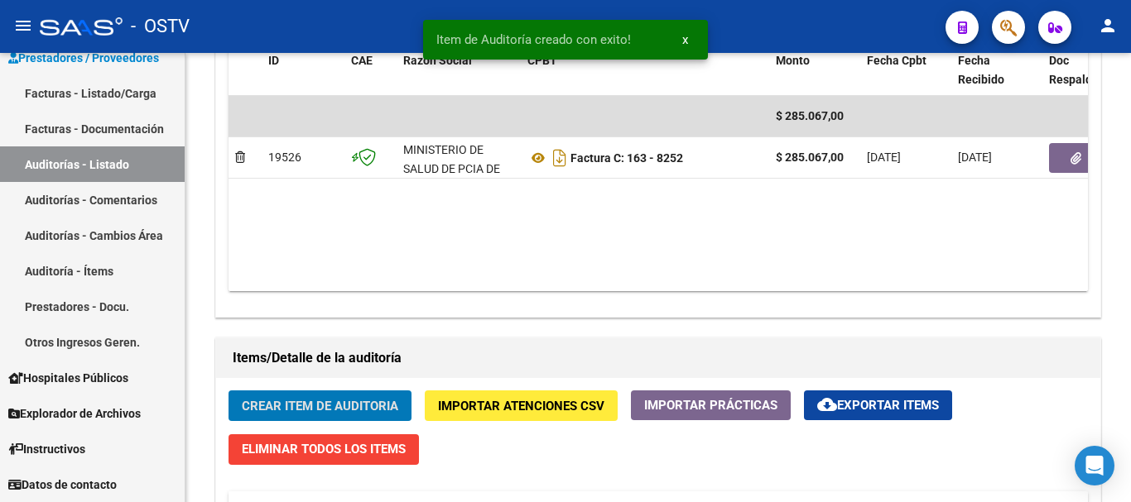
click at [228, 391] on button "Crear Item de Auditoria" at bounding box center [319, 406] width 183 height 31
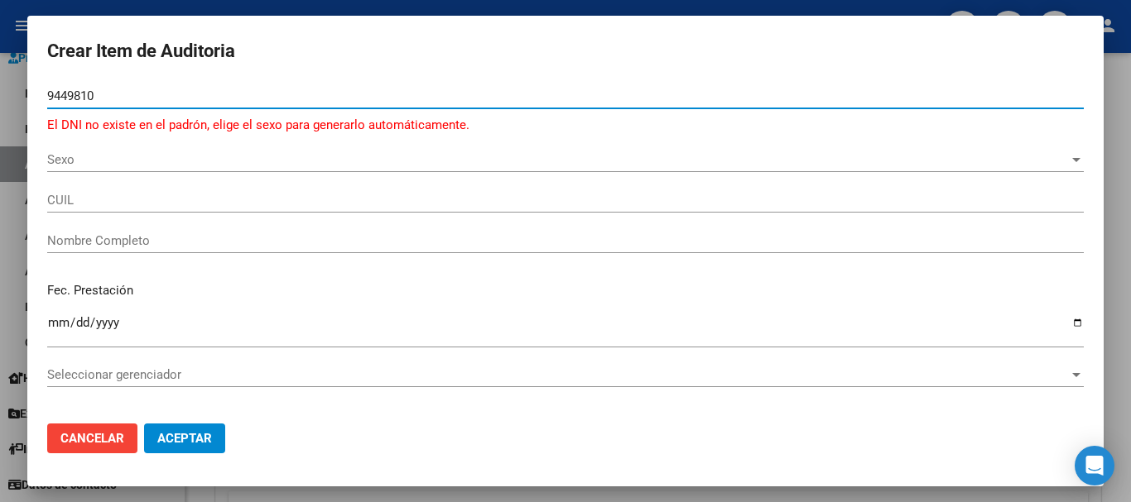
type input "94498104"
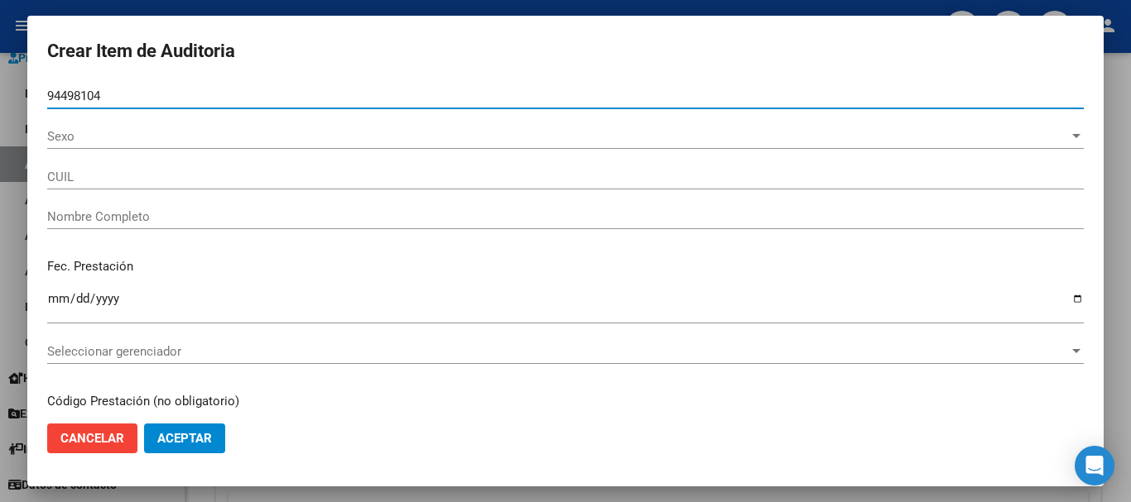
type input "27944981042"
type input "[PERSON_NAME]"
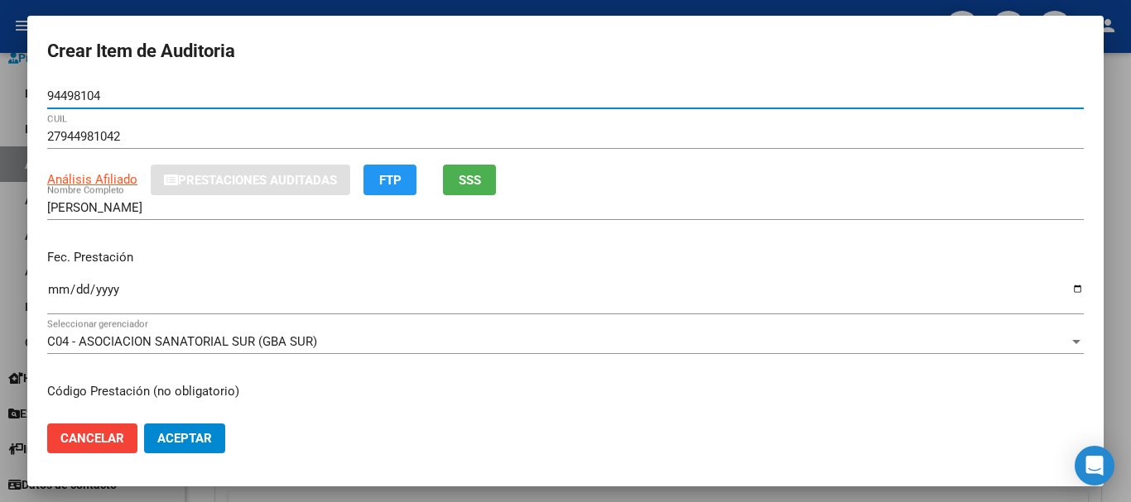
type input "94498104"
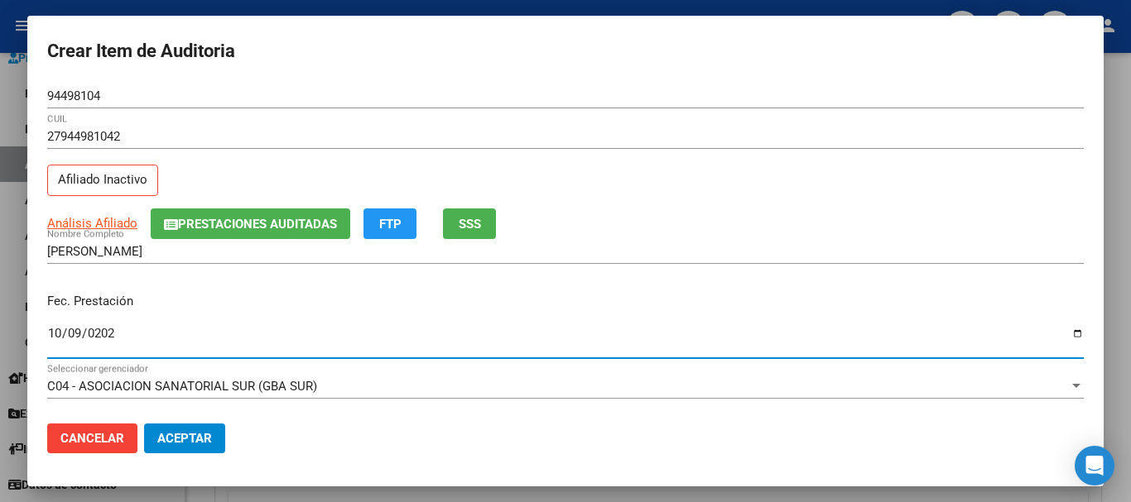
type input "[DATE]"
click at [84, 219] on span "Análisis Afiliado" at bounding box center [92, 223] width 90 height 15
type textarea "27944981042"
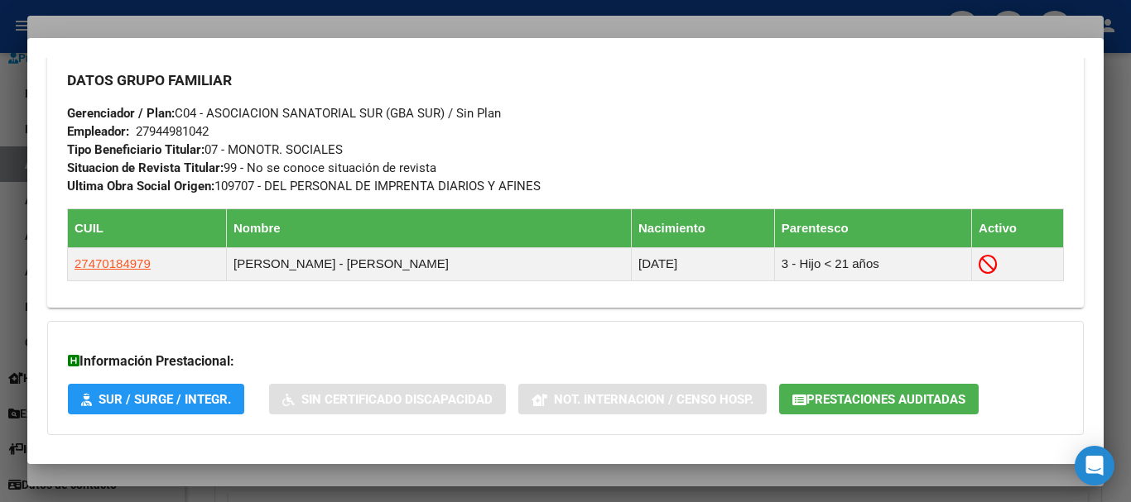
scroll to position [911, 0]
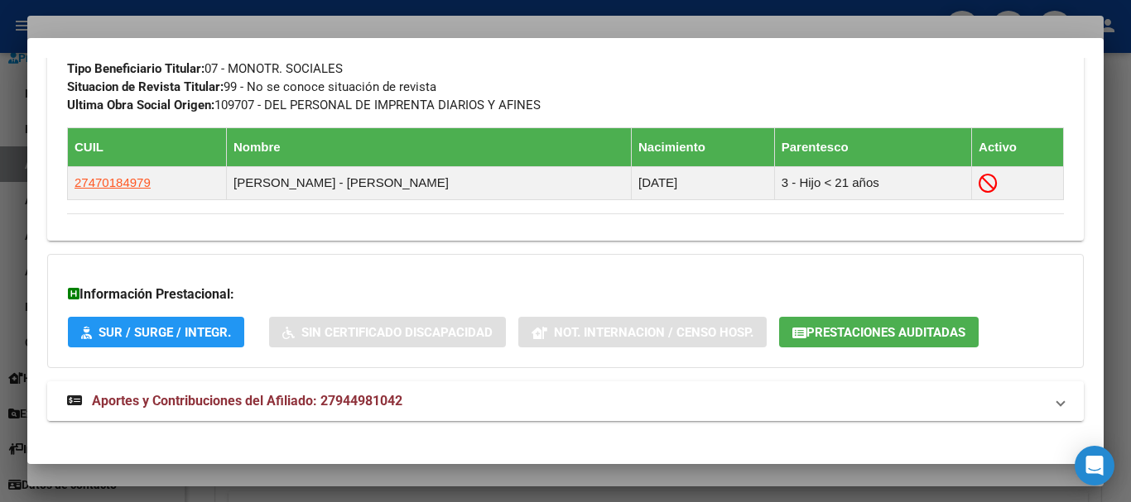
click at [418, 394] on mat-panel-title "Aportes y Contribuciones del Afiliado: 27944981042" at bounding box center [555, 402] width 977 height 20
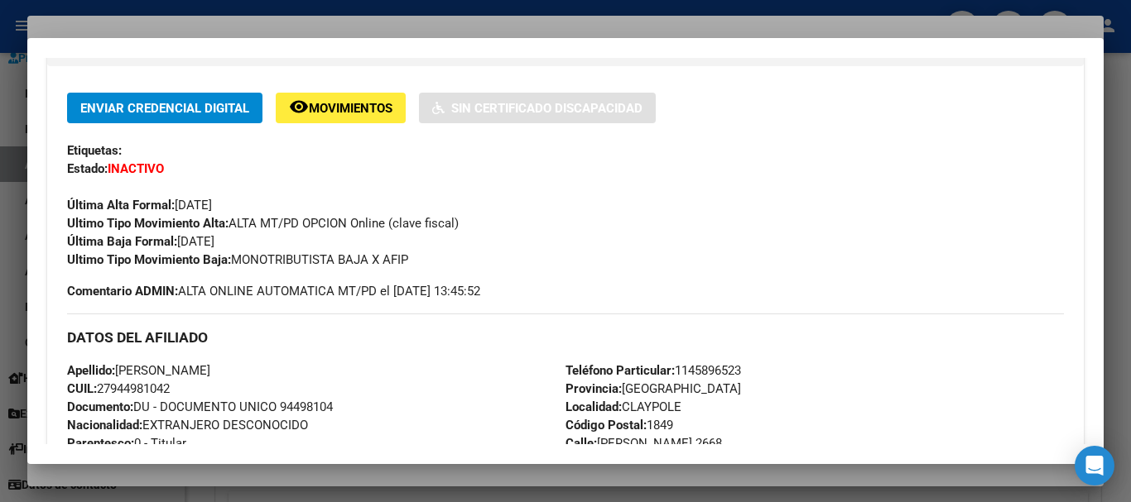
scroll to position [0, 0]
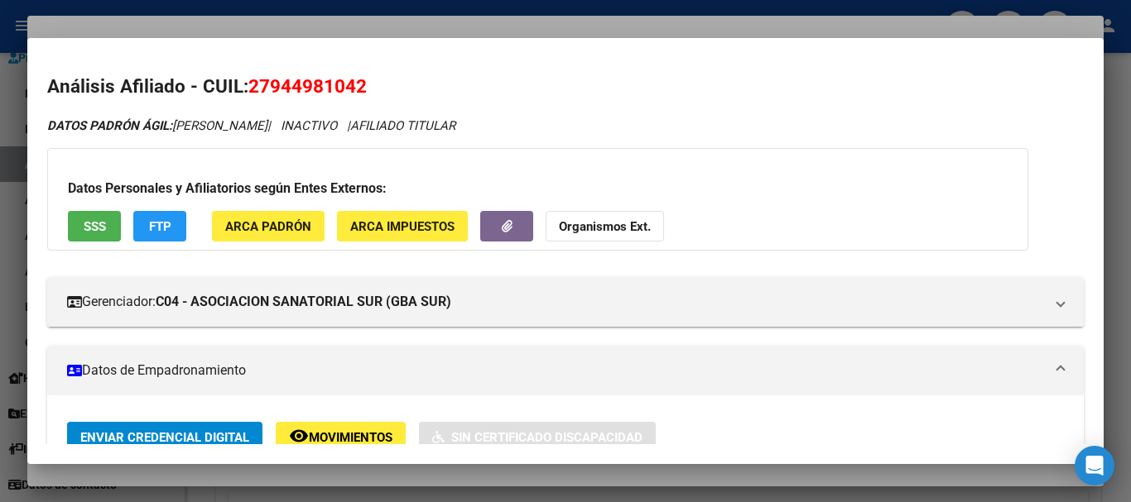
click at [574, 217] on button "Organismos Ext." at bounding box center [604, 226] width 118 height 31
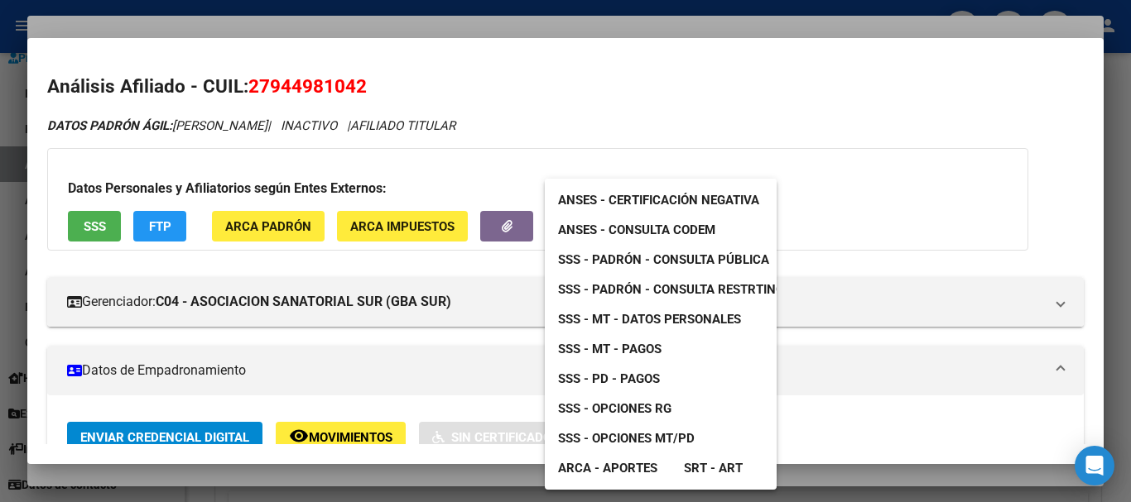
click at [728, 323] on span "SSS - MT - Datos Personales" at bounding box center [649, 319] width 183 height 15
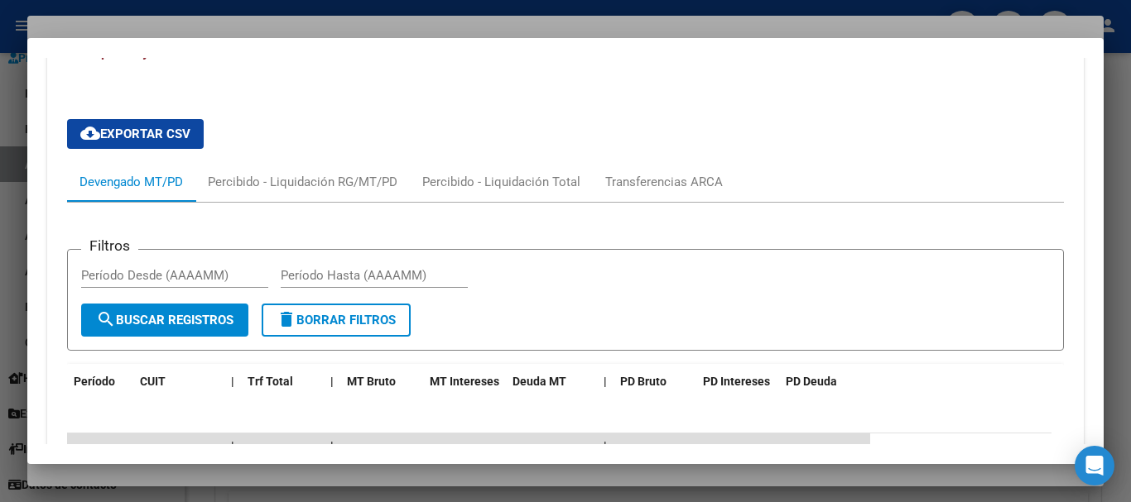
scroll to position [993, 0]
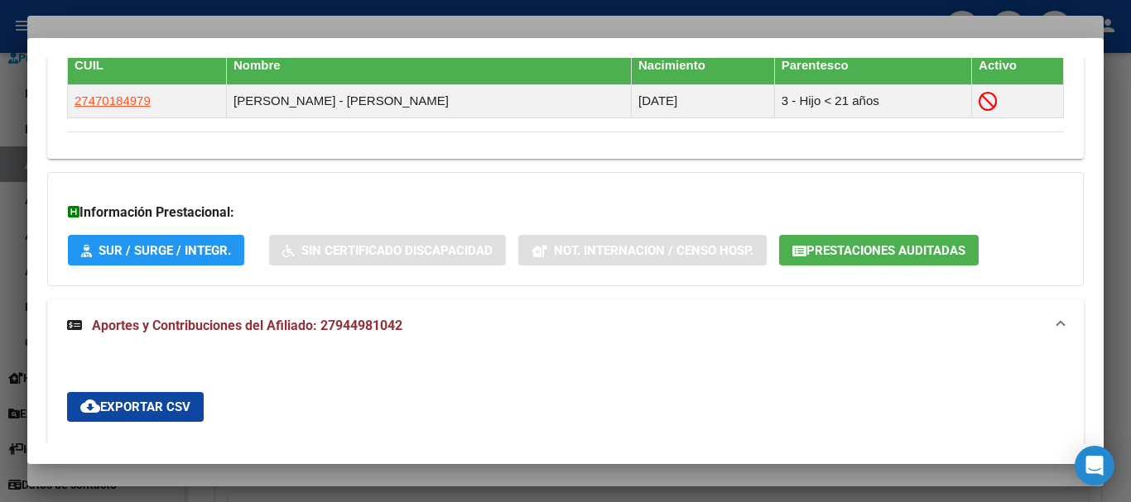
click at [460, 22] on div at bounding box center [565, 251] width 1131 height 502
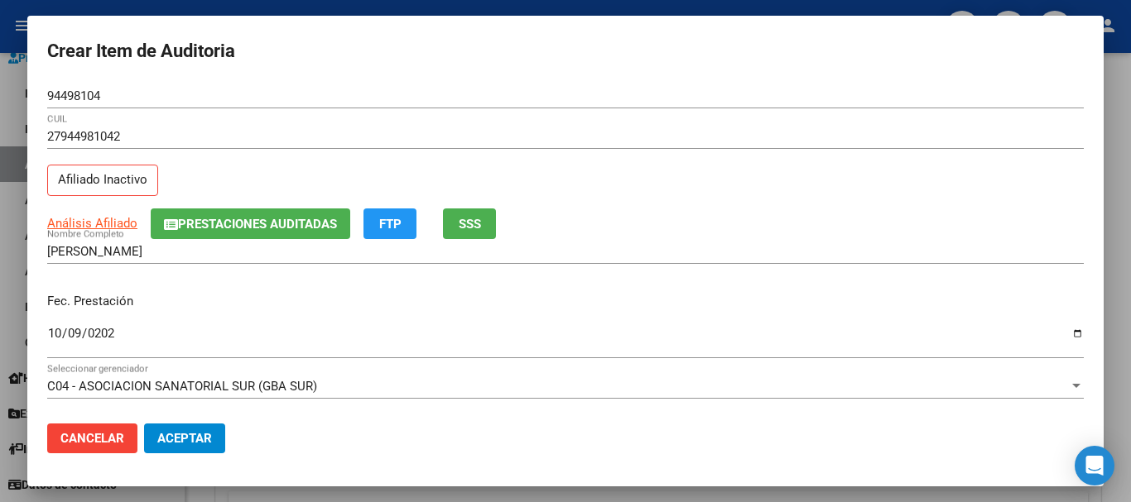
click at [574, 155] on div "27944981042 CUIL" at bounding box center [565, 144] width 1036 height 41
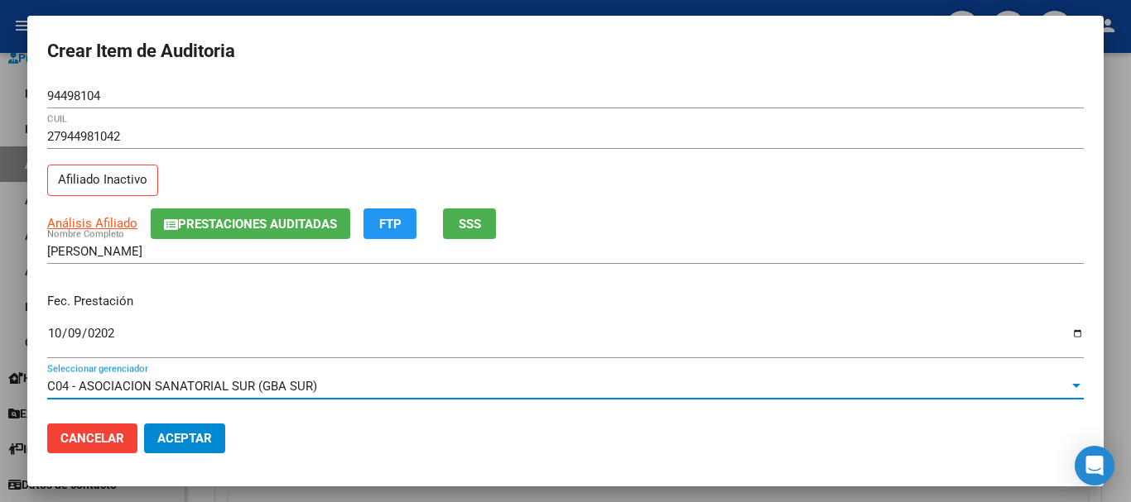
scroll to position [223, 0]
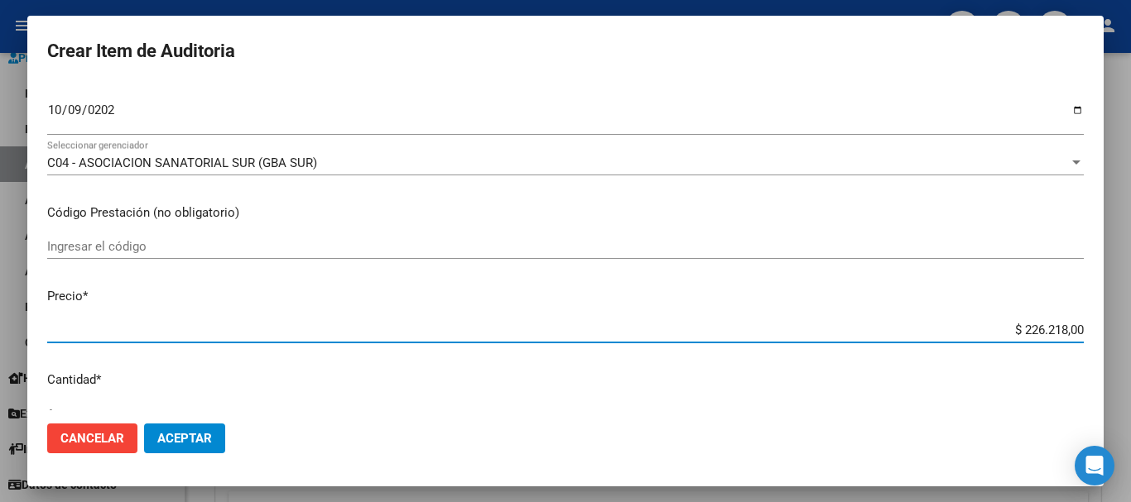
type input "$ 0,07"
type input "$ 0,72"
type input "$ 7,24"
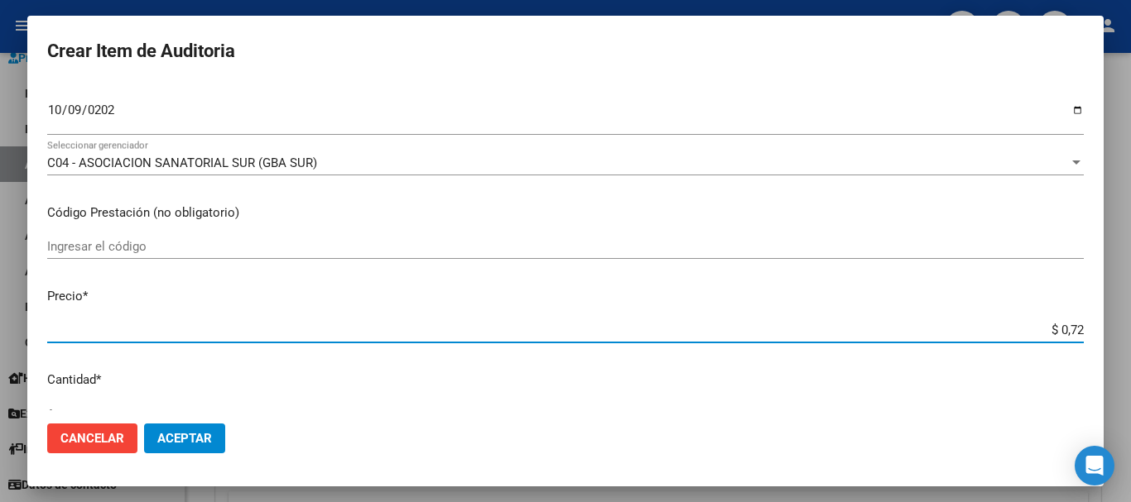
type input "$ 7,24"
type input "$ 72,44"
type input "$ 724,40"
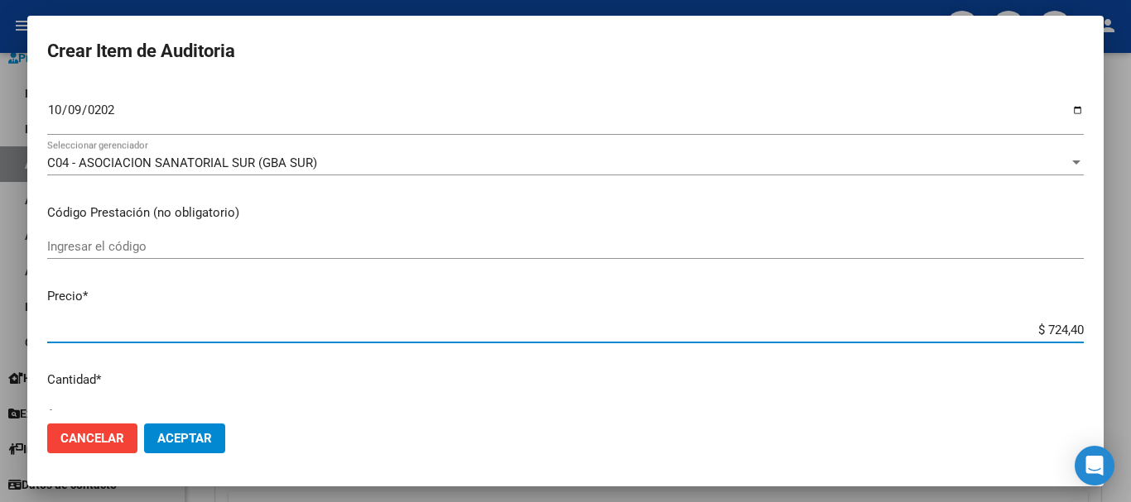
type input "$ 7.244,00"
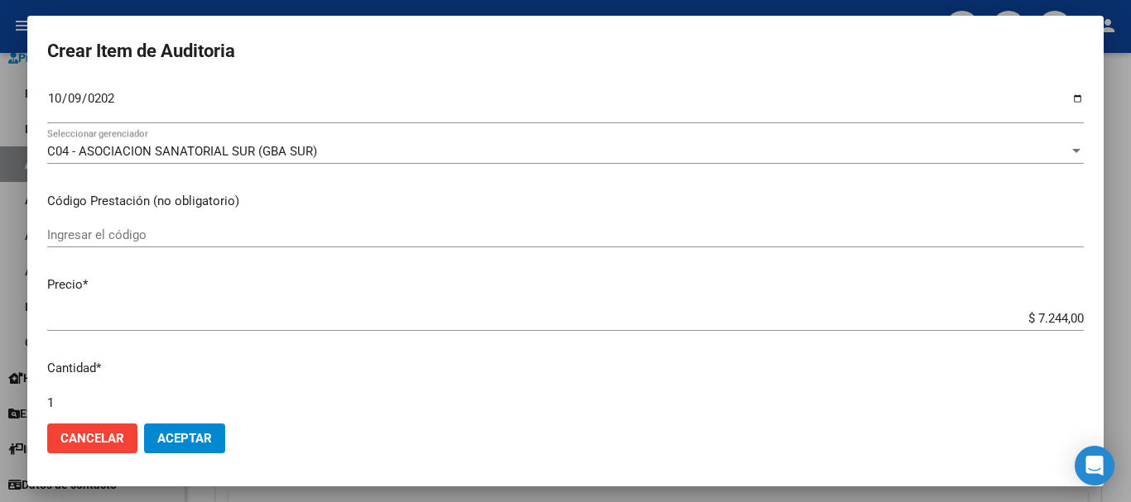
scroll to position [559, 0]
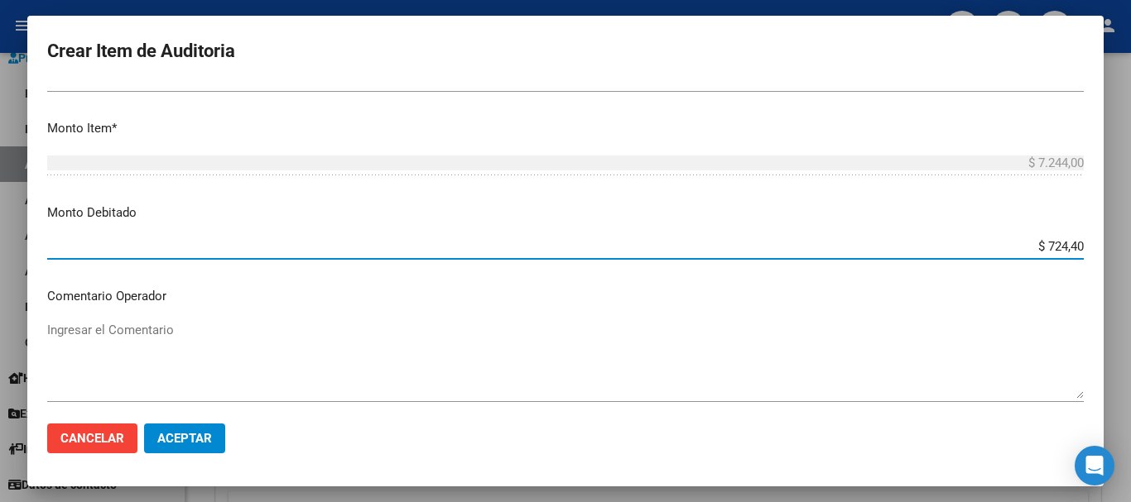
type input "$ 7.244,00"
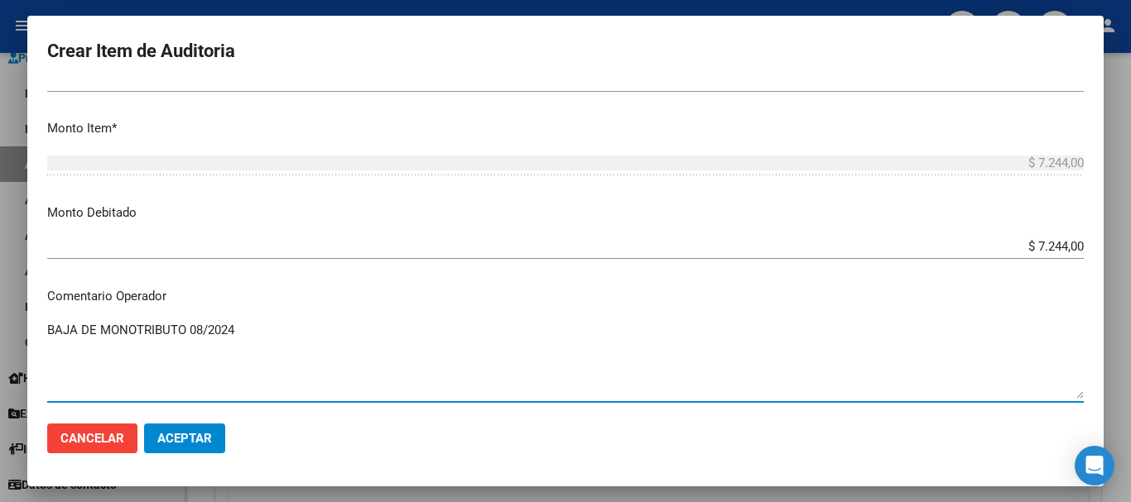
type textarea "BAJA DE MONOTRIBUTO 08/2024"
click at [203, 443] on span "Aceptar" at bounding box center [184, 438] width 55 height 15
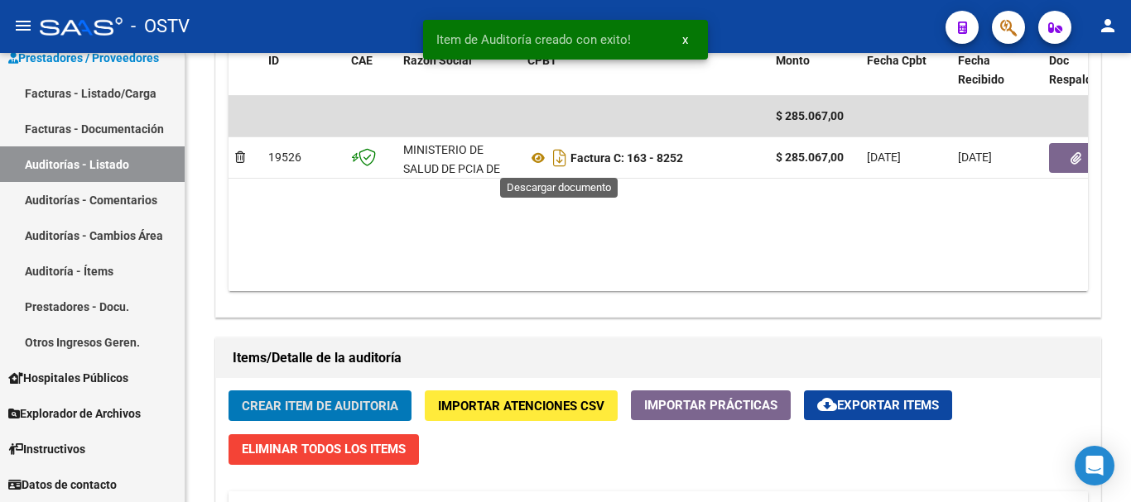
click at [228, 391] on button "Crear Item de Auditoria" at bounding box center [319, 406] width 183 height 31
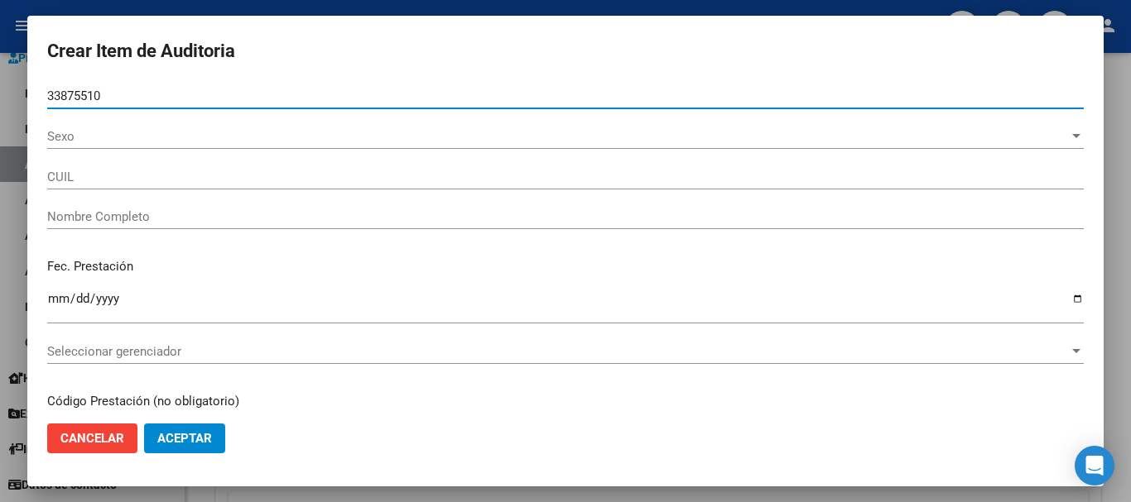
type input "33875510"
type input "23338755104"
type input "DA [PERSON_NAME]"
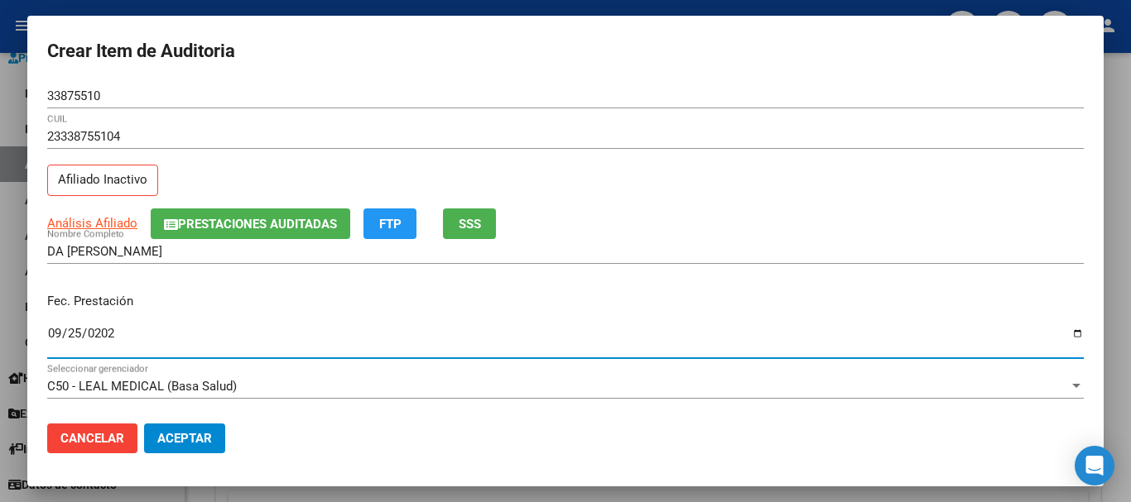
type input "[DATE]"
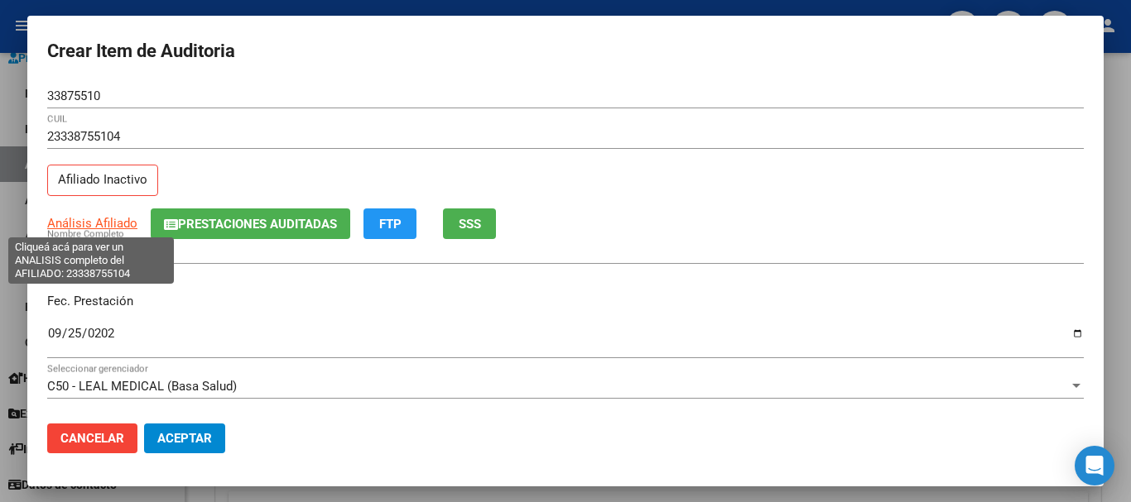
click at [115, 230] on span "Análisis Afiliado" at bounding box center [92, 223] width 90 height 15
type textarea "23338755104"
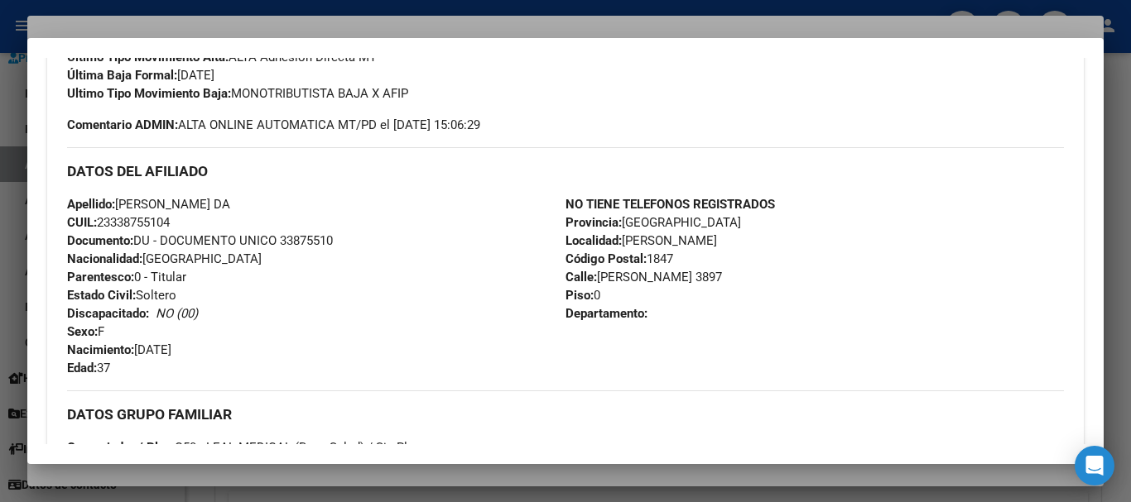
scroll to position [858, 0]
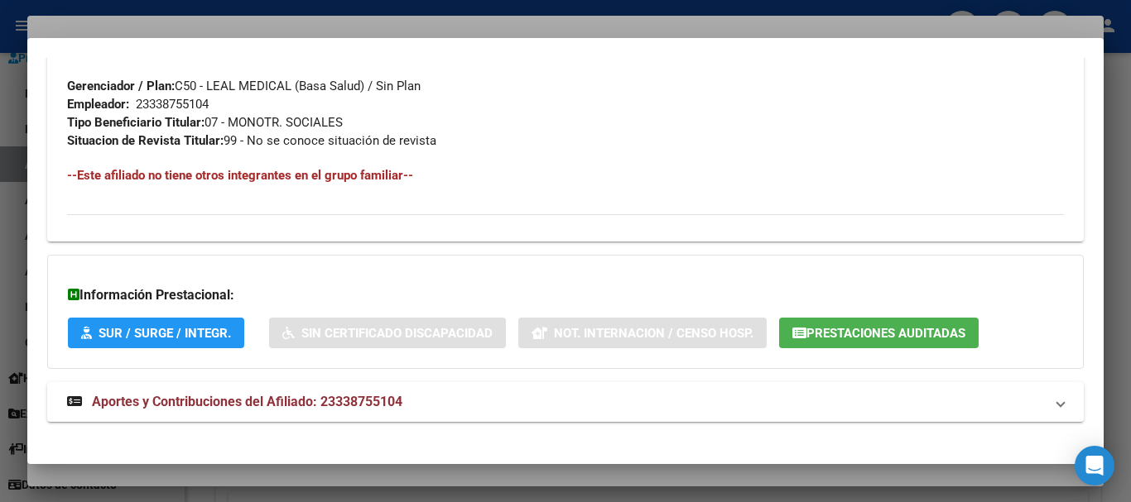
click at [401, 398] on span "Aportes y Contribuciones del Afiliado: 23338755104" at bounding box center [247, 402] width 310 height 16
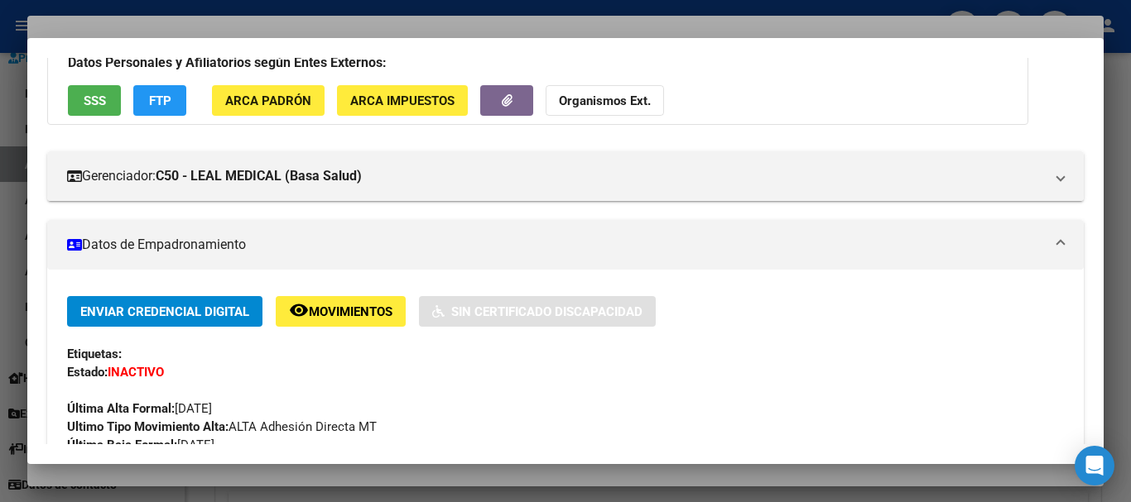
scroll to position [0, 0]
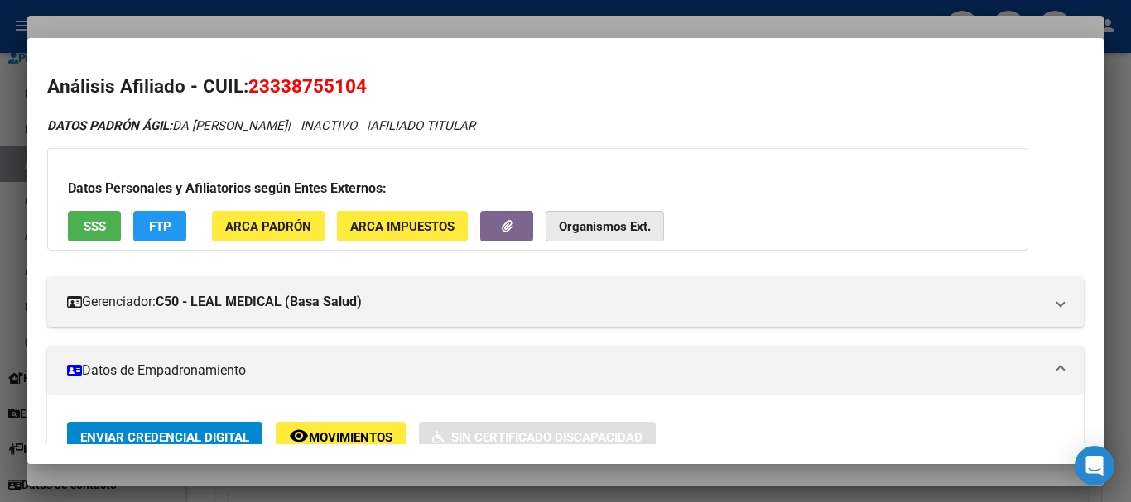
click at [632, 220] on strong "Organismos Ext." at bounding box center [605, 226] width 92 height 15
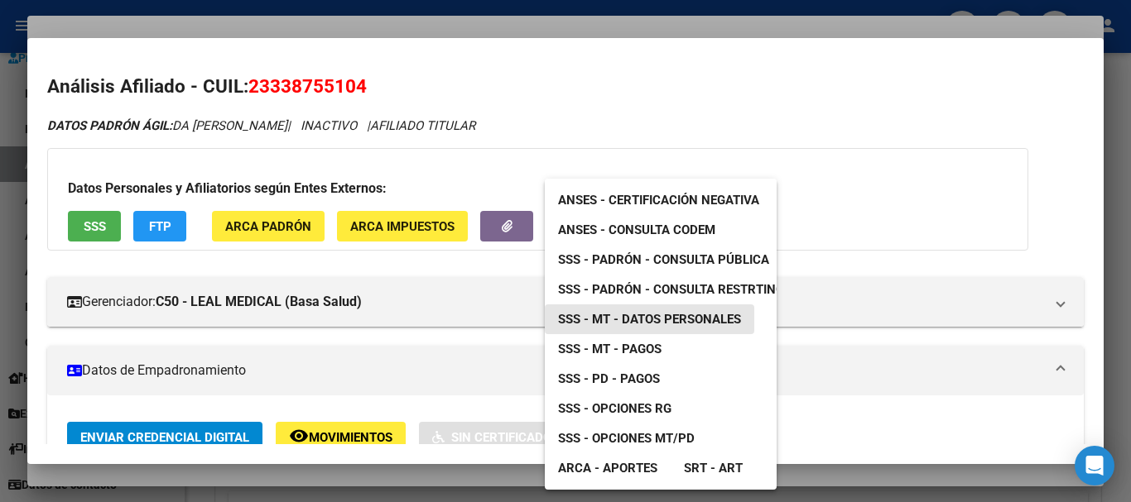
click at [698, 318] on span "SSS - MT - Datos Personales" at bounding box center [649, 319] width 183 height 15
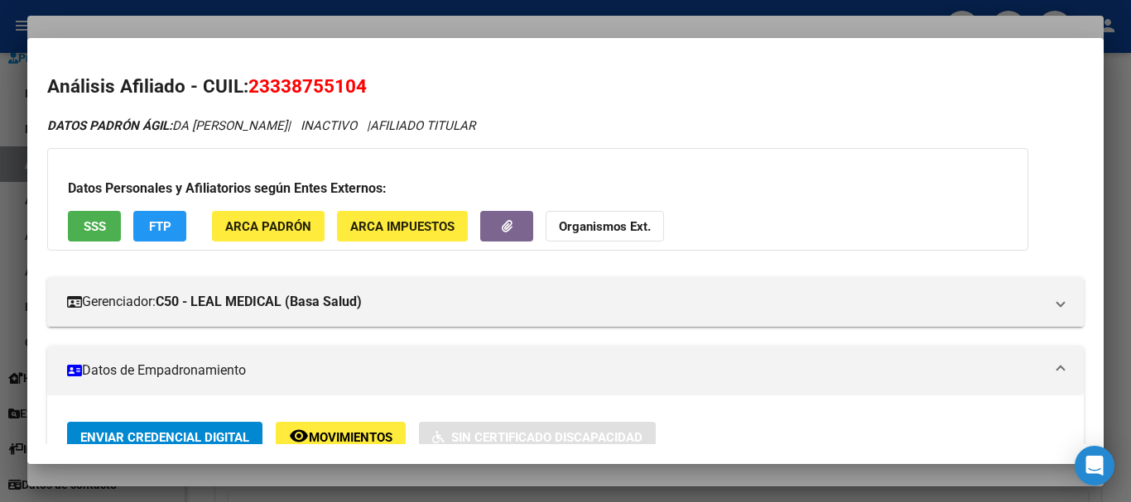
click at [568, 222] on strong "Organismos Ext." at bounding box center [605, 226] width 92 height 15
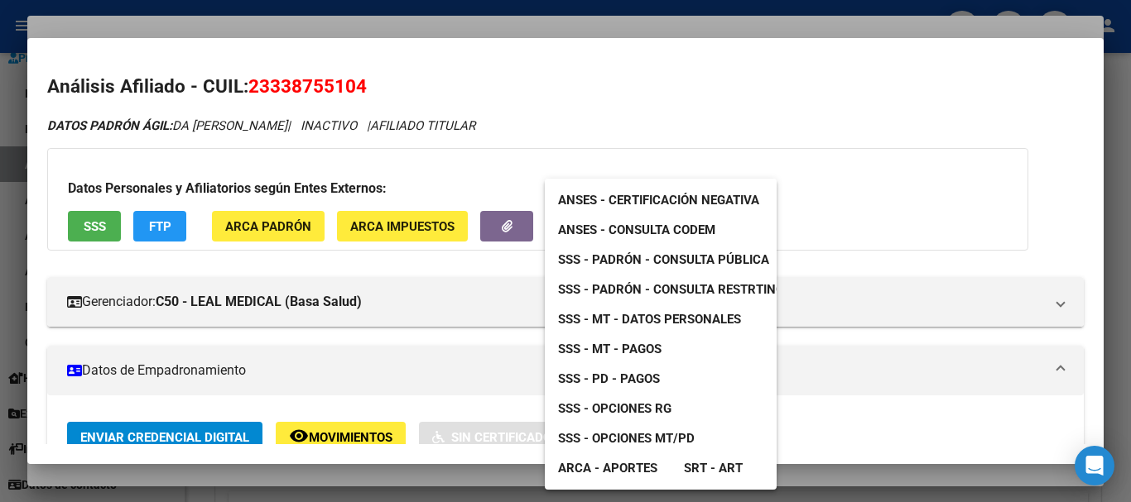
click at [693, 263] on span "SSS - Padrón - Consulta Pública" at bounding box center [663, 259] width 211 height 15
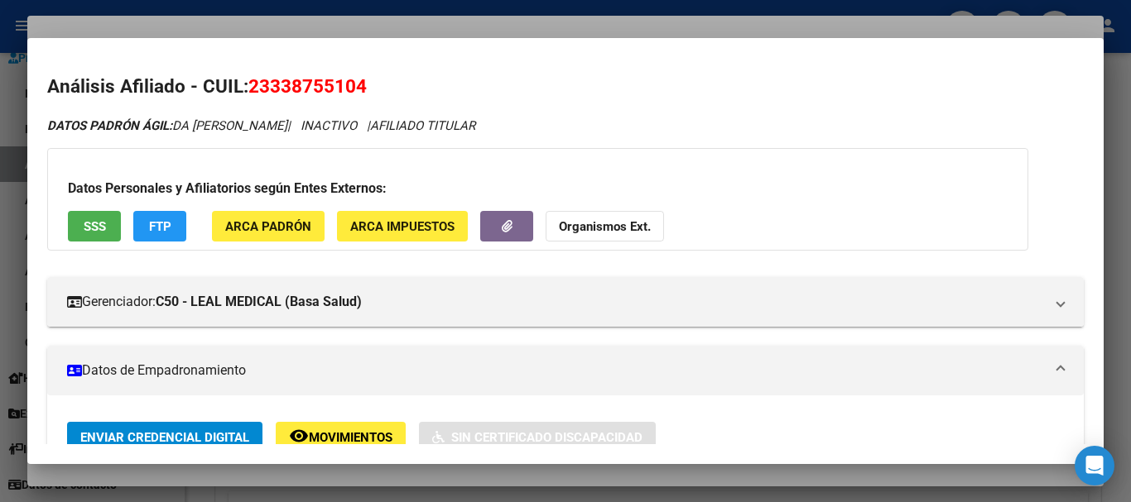
click at [444, 27] on div at bounding box center [565, 251] width 1131 height 502
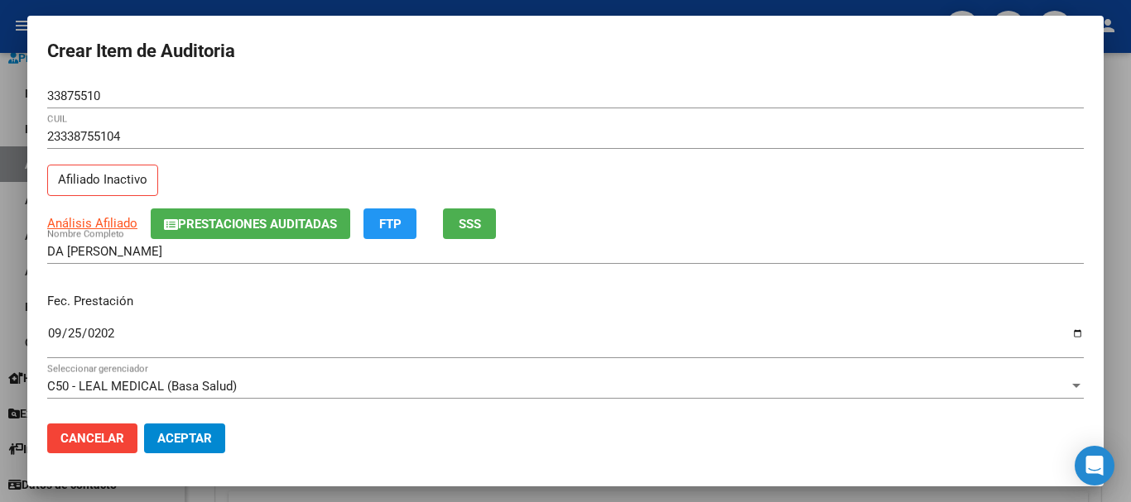
click at [860, 129] on div "23338755104 CUIL" at bounding box center [565, 136] width 1036 height 25
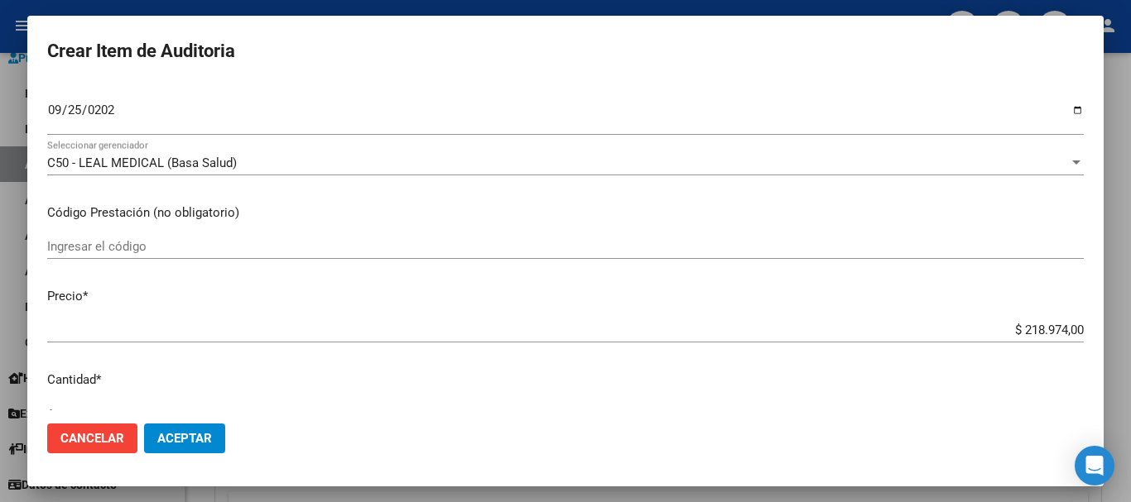
type input "$ 0,09"
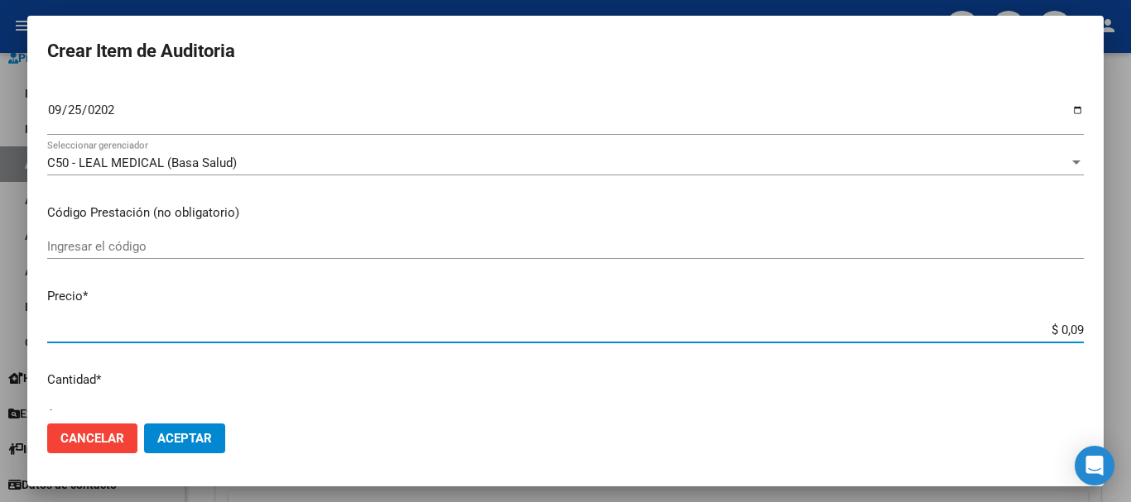
type input "$ 0,91"
type input "$ 9,13"
type input "$ 91,39"
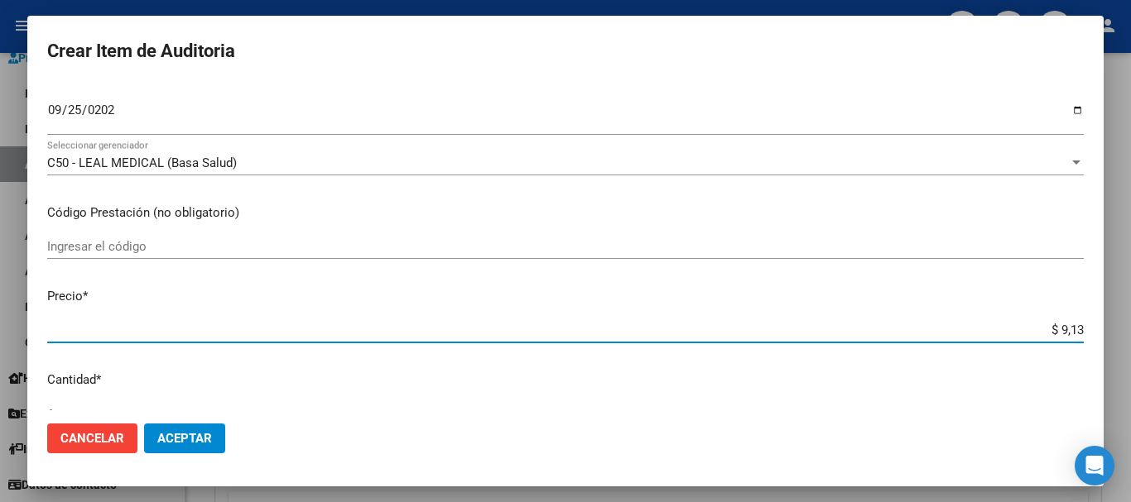
type input "$ 91,39"
type input "$ 913,90"
type input "$ 9.139,00"
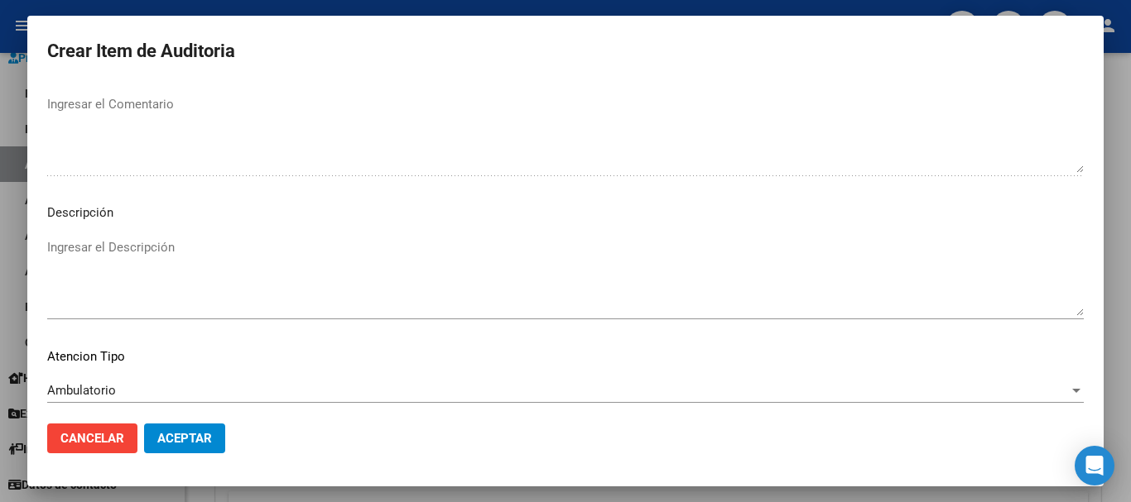
scroll to position [1021, 0]
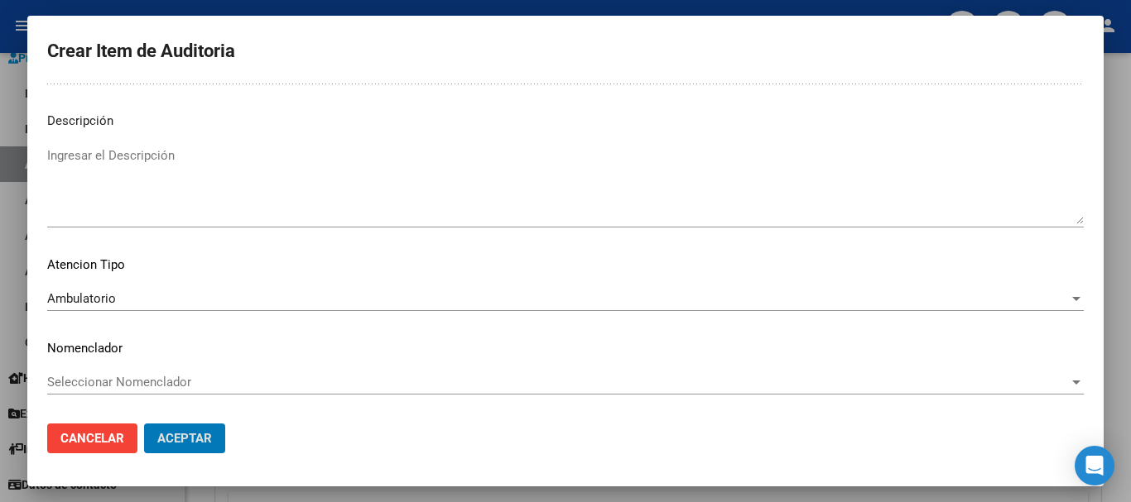
click at [144, 424] on button "Aceptar" at bounding box center [184, 439] width 81 height 30
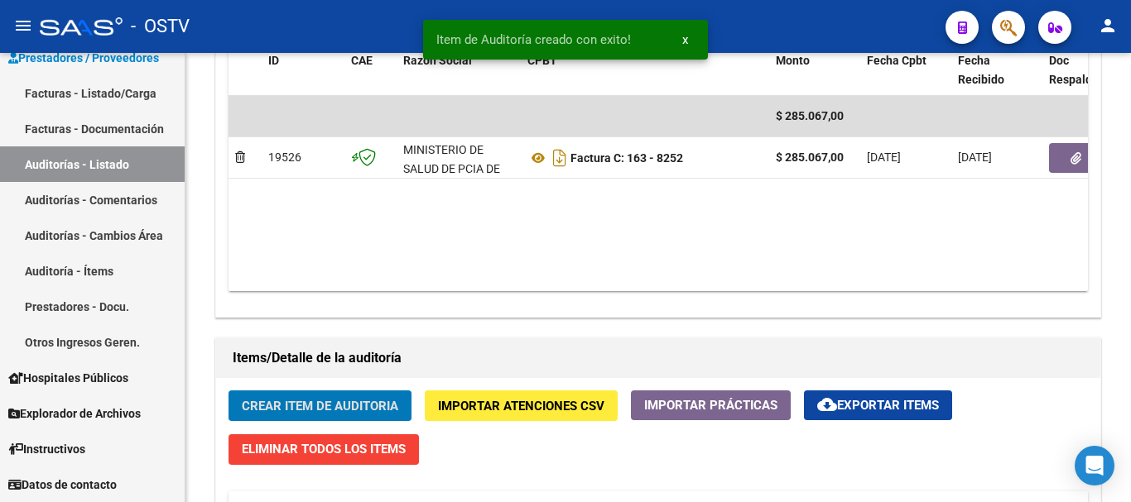
click at [228, 391] on button "Crear Item de Auditoria" at bounding box center [319, 406] width 183 height 31
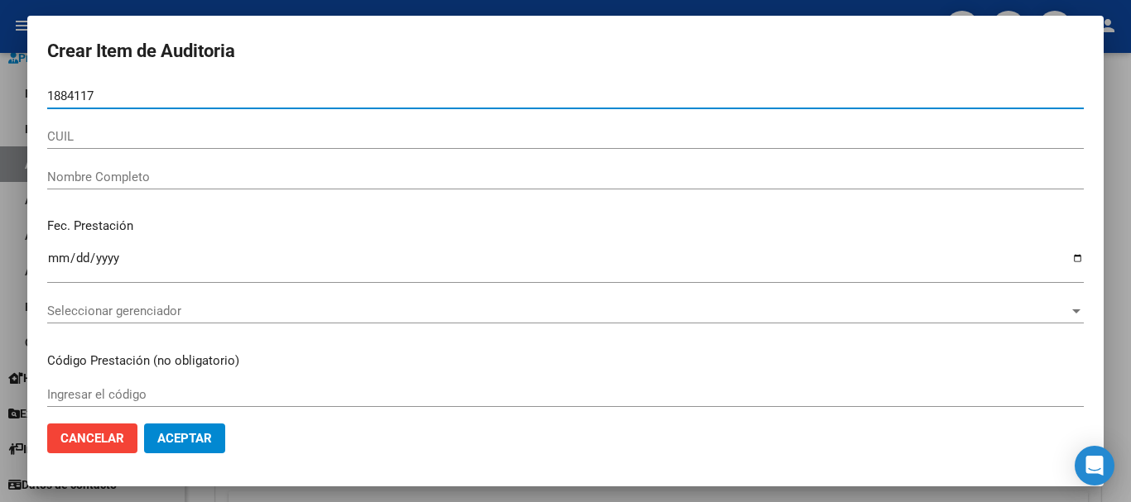
type input "18841179"
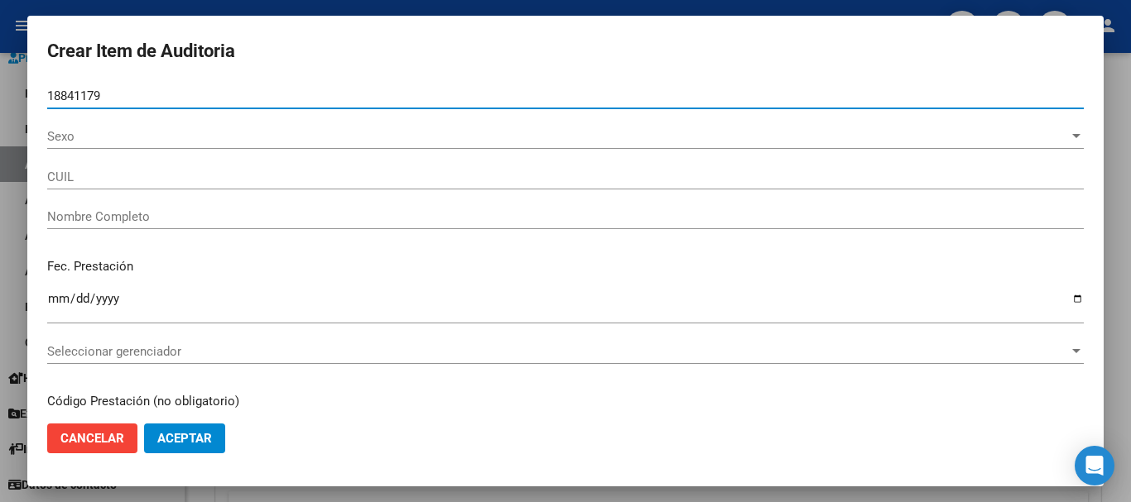
type input "27188411792"
type input "[PERSON_NAME]"
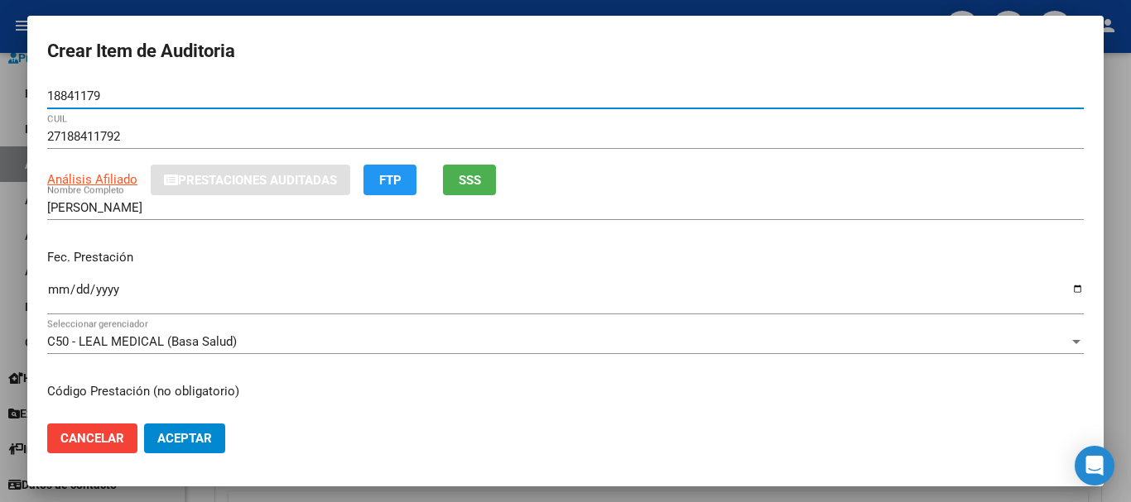
type input "18841179"
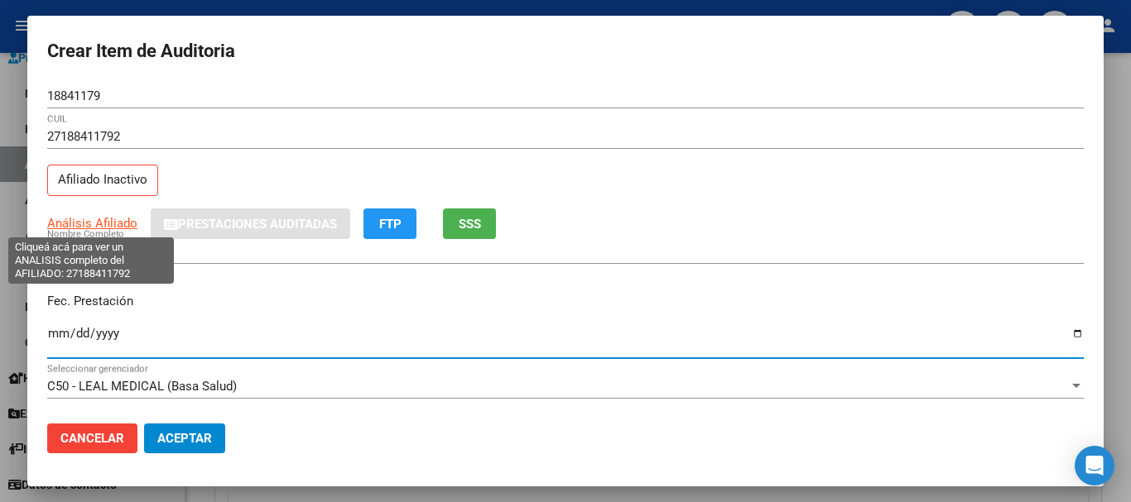
click at [80, 228] on span "Análisis Afiliado" at bounding box center [92, 223] width 90 height 15
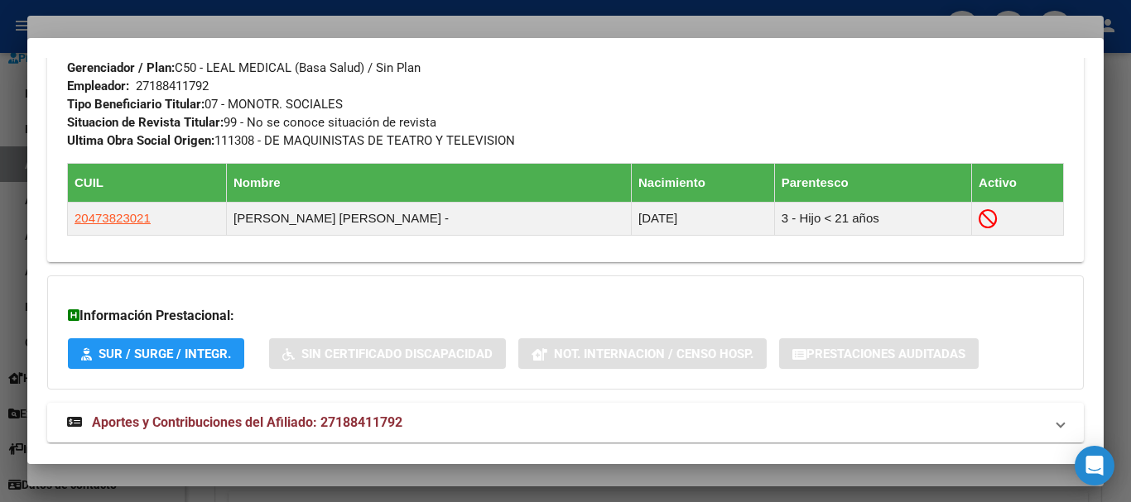
scroll to position [911, 0]
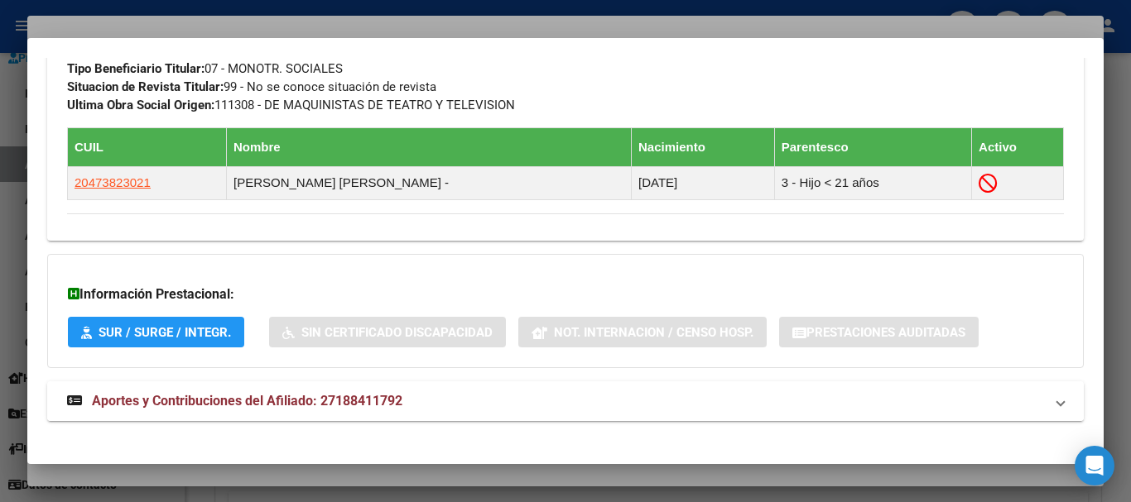
drag, startPoint x: 391, startPoint y: 400, endPoint x: 420, endPoint y: 392, distance: 30.1
click at [391, 401] on span "Aportes y Contribuciones del Afiliado: 27188411792" at bounding box center [247, 401] width 310 height 16
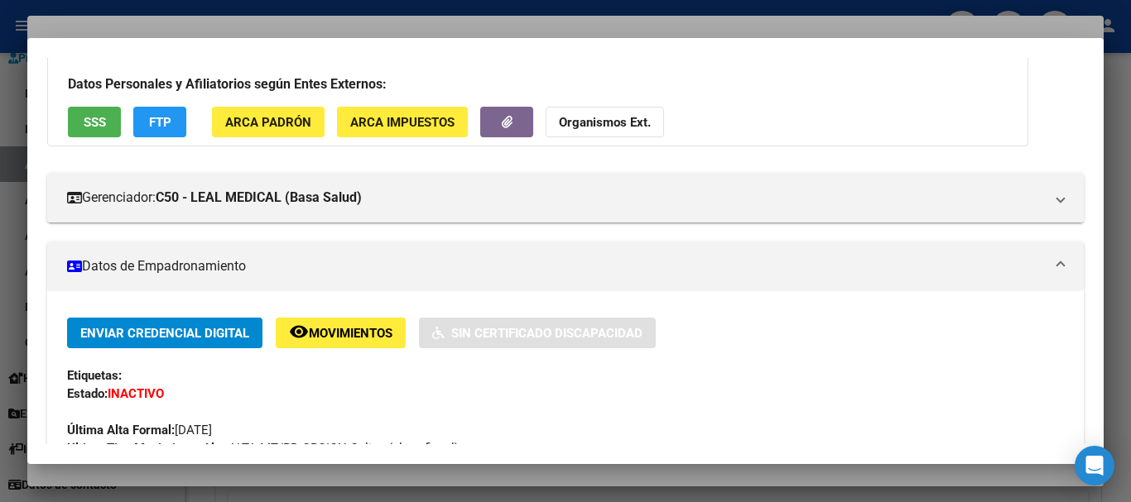
scroll to position [0, 0]
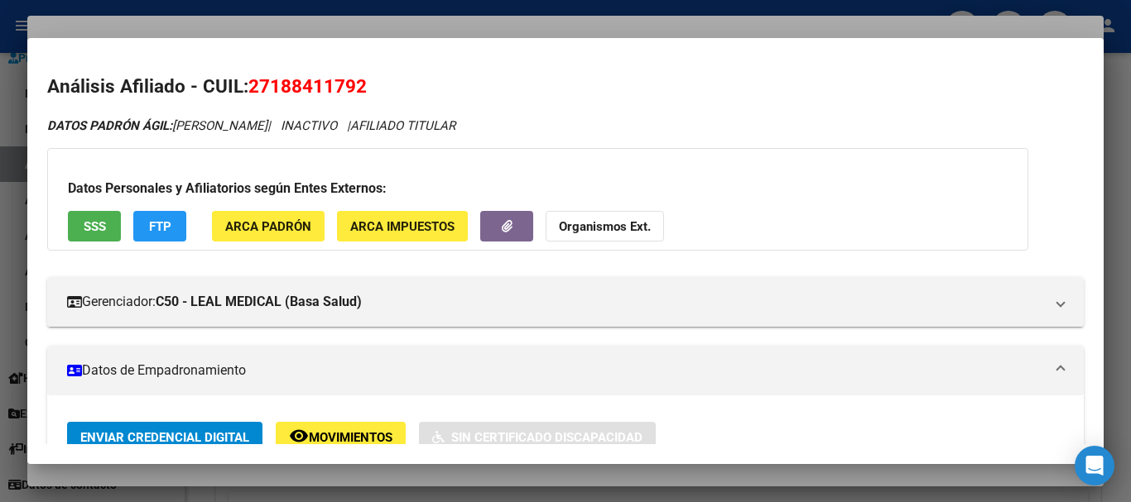
click at [624, 224] on strong "Organismos Ext." at bounding box center [605, 226] width 92 height 15
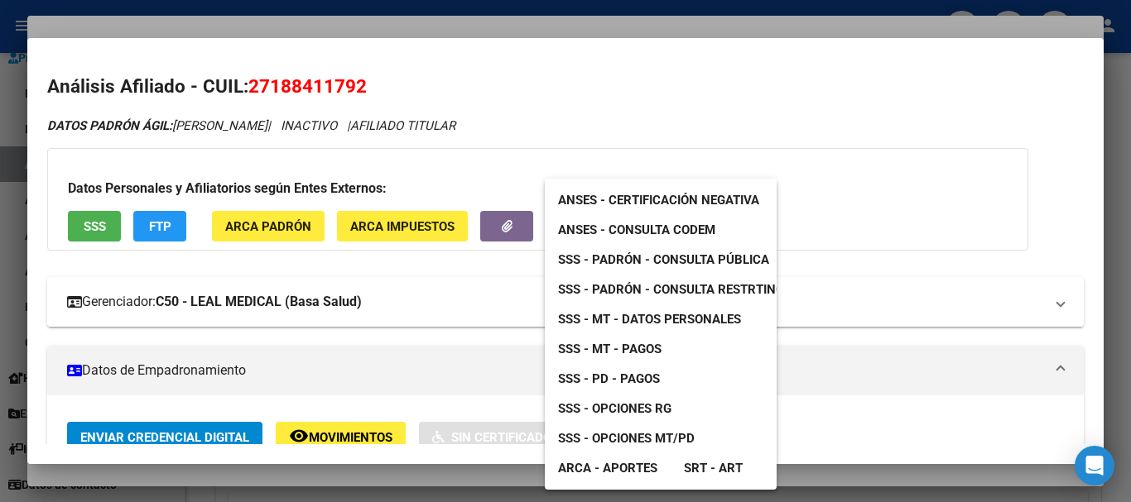
click at [651, 324] on span "SSS - MT - Datos Personales" at bounding box center [649, 319] width 183 height 15
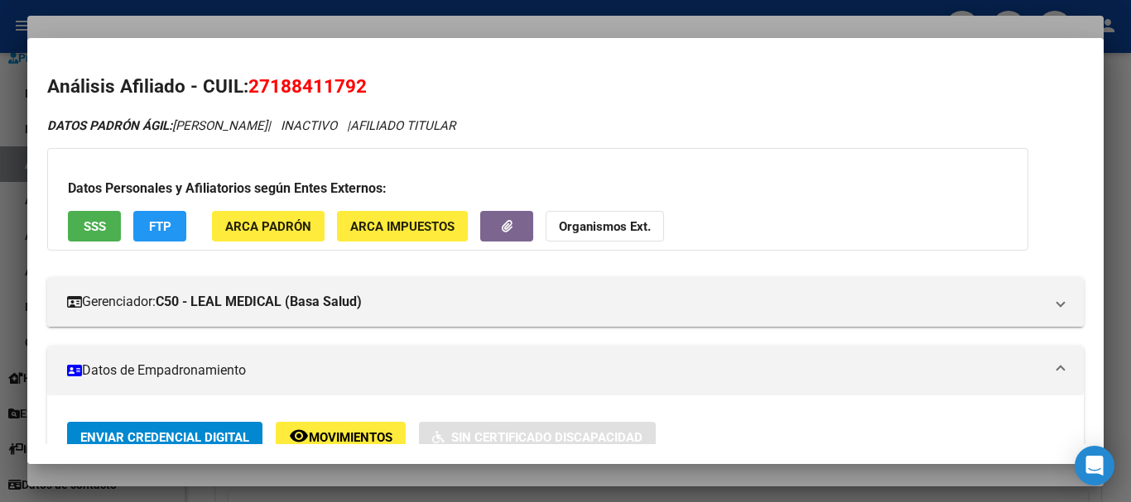
click at [584, 228] on strong "Organismos Ext." at bounding box center [605, 226] width 92 height 15
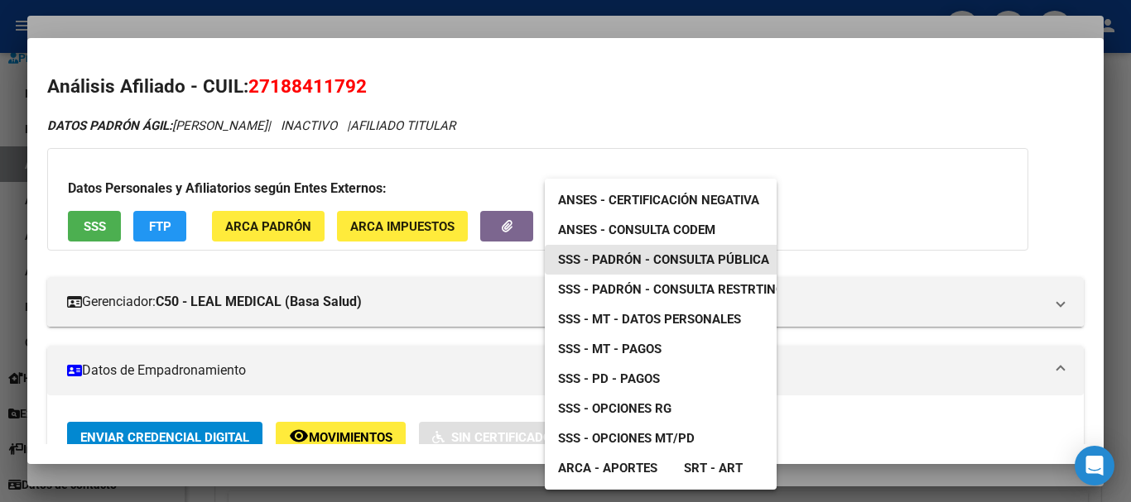
click at [694, 255] on span "SSS - Padrón - Consulta Pública" at bounding box center [663, 259] width 211 height 15
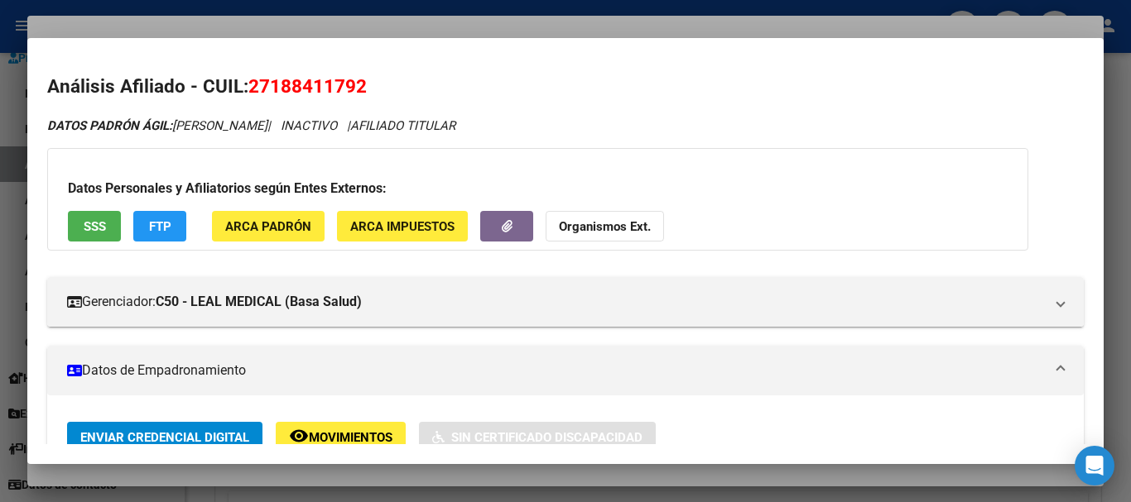
click at [517, 21] on div at bounding box center [565, 251] width 1131 height 502
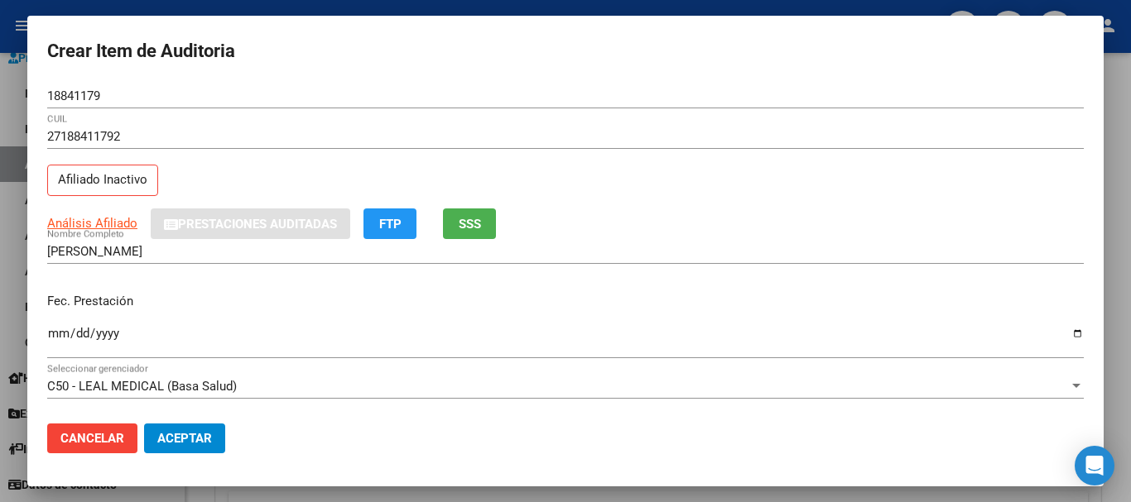
click at [725, 156] on div "27188411792 CUIL" at bounding box center [565, 144] width 1036 height 41
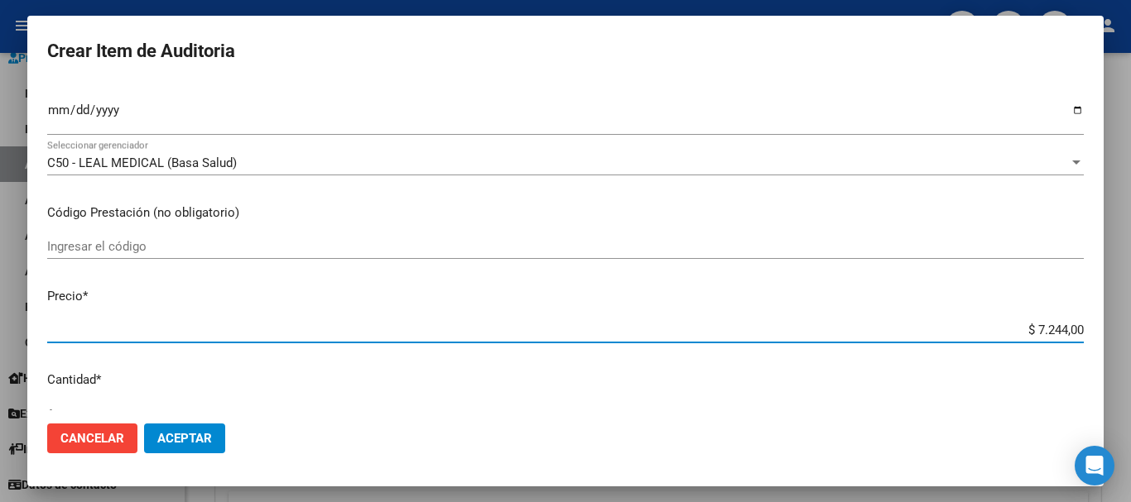
scroll to position [559, 0]
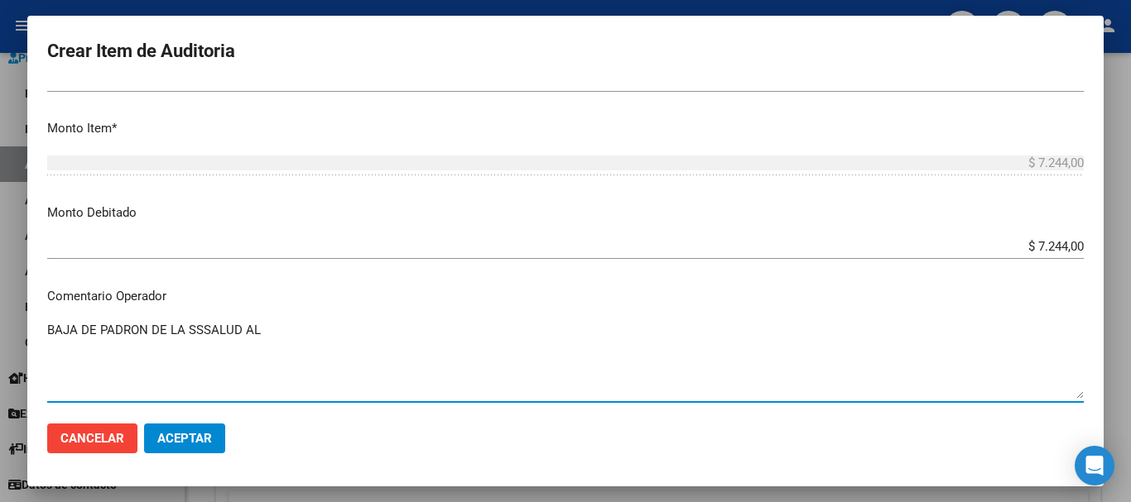
paste textarea "[DATE]"
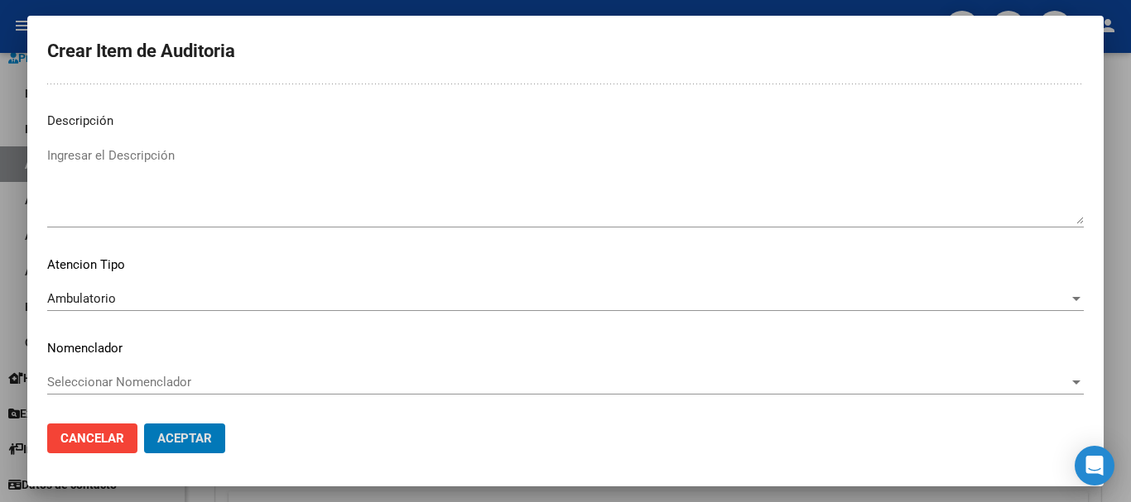
click at [144, 424] on button "Aceptar" at bounding box center [184, 439] width 81 height 30
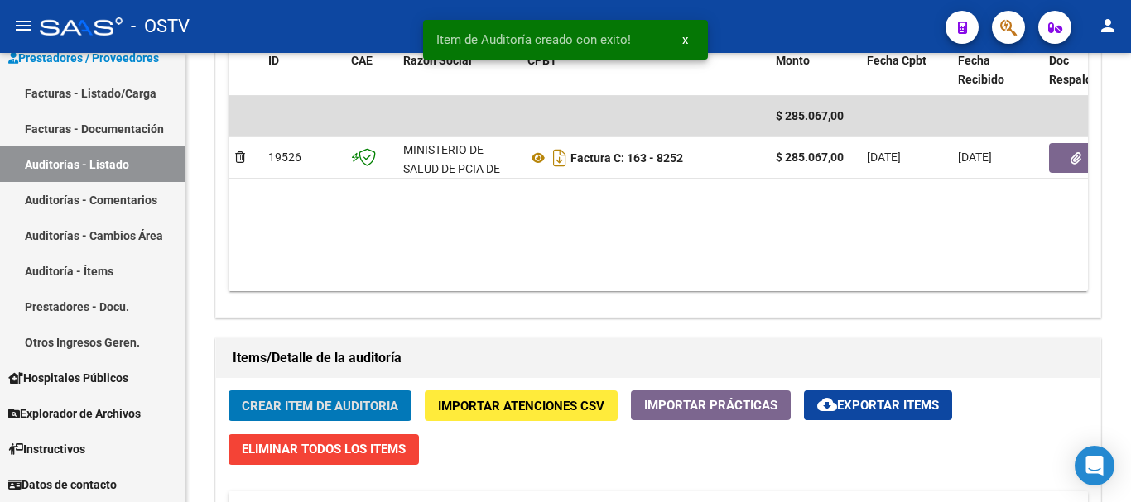
click at [228, 391] on button "Crear Item de Auditoria" at bounding box center [319, 406] width 183 height 31
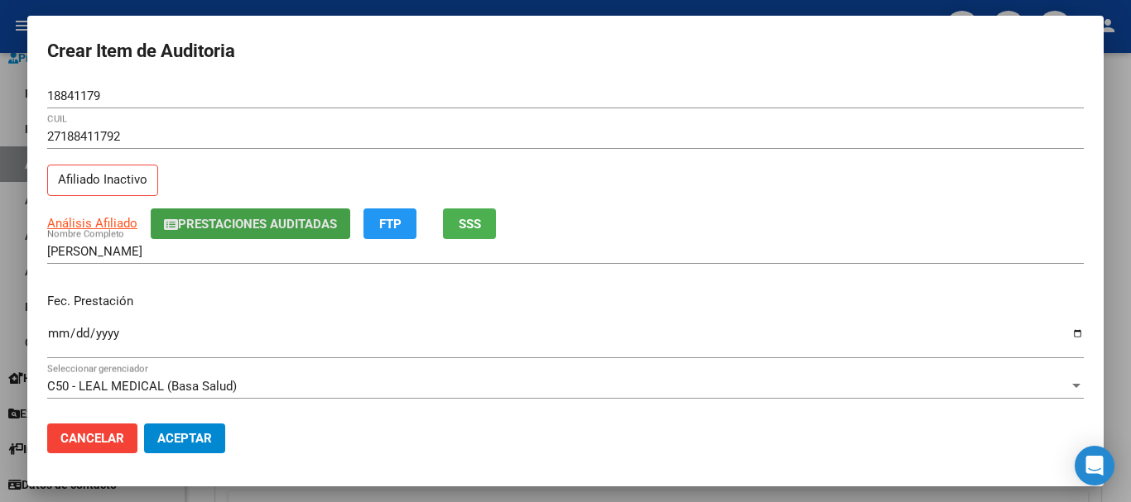
click at [299, 223] on span "Prestaciones Auditadas" at bounding box center [257, 224] width 159 height 15
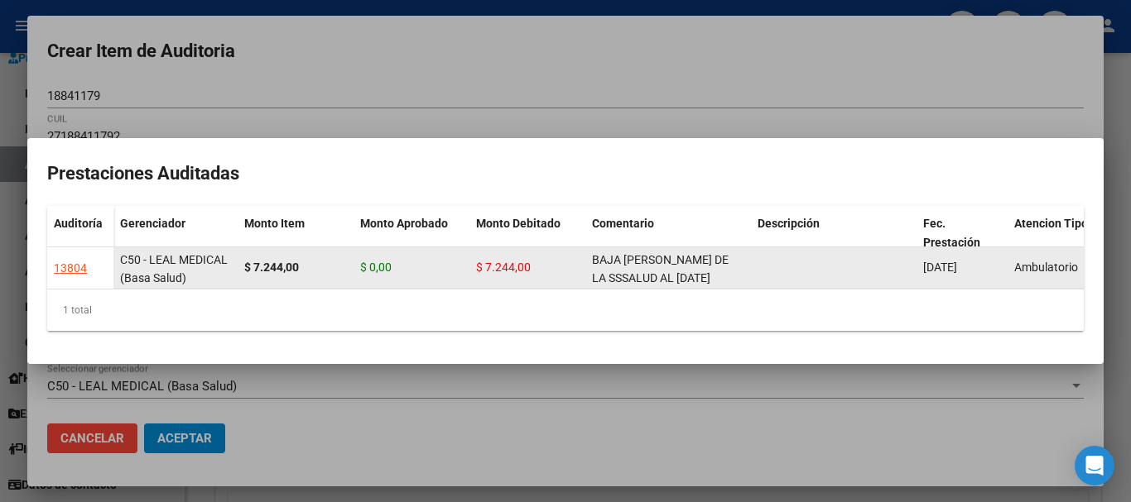
click at [640, 262] on div "BAJA [PERSON_NAME] DE LA SSSALUD AL [DATE]" at bounding box center [668, 268] width 152 height 35
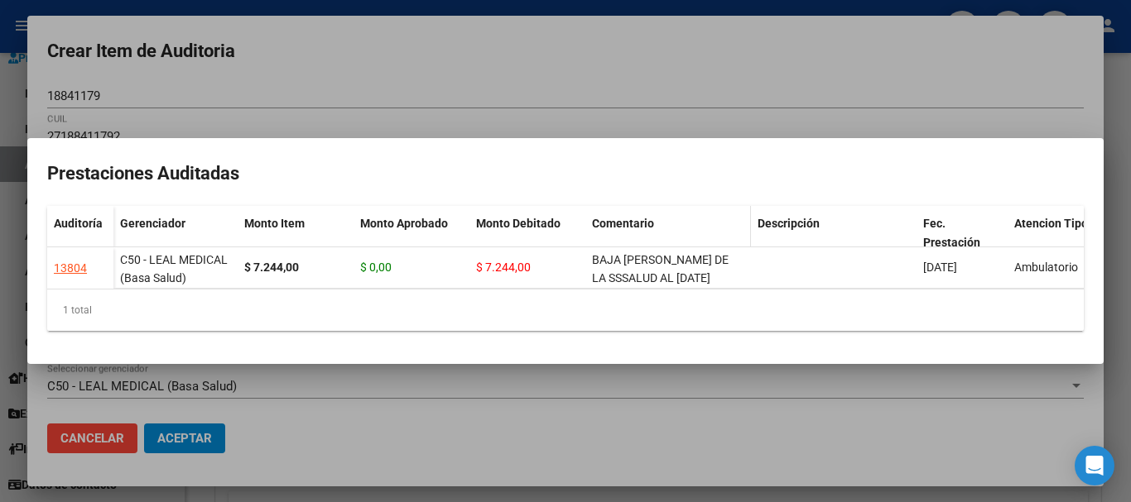
copy span "BAJA [PERSON_NAME] DE LA SSSALUD AL [DATE]"
click at [646, 89] on div at bounding box center [565, 251] width 1131 height 502
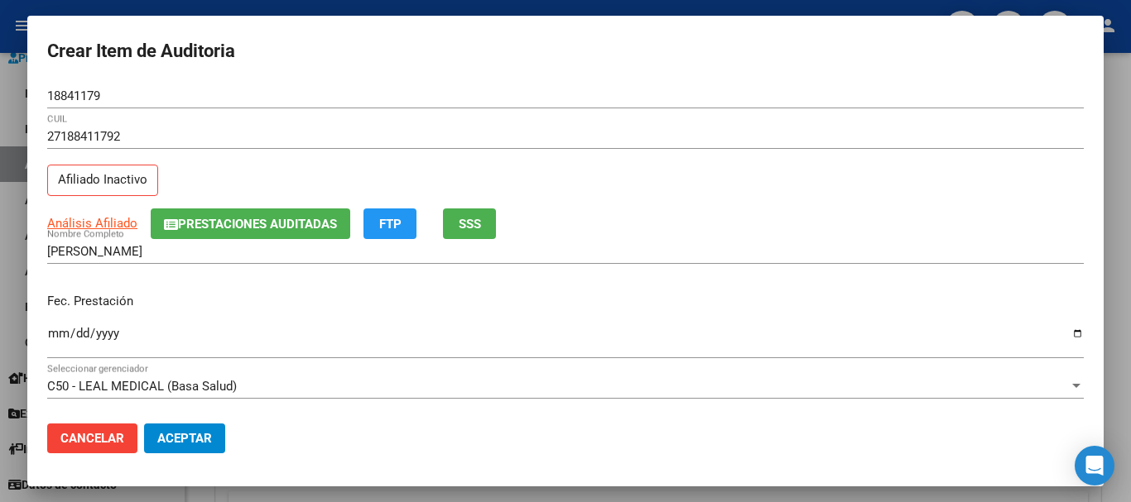
click at [946, 208] on div "27188411792 CUIL Afiliado Inactivo" at bounding box center [565, 166] width 1036 height 84
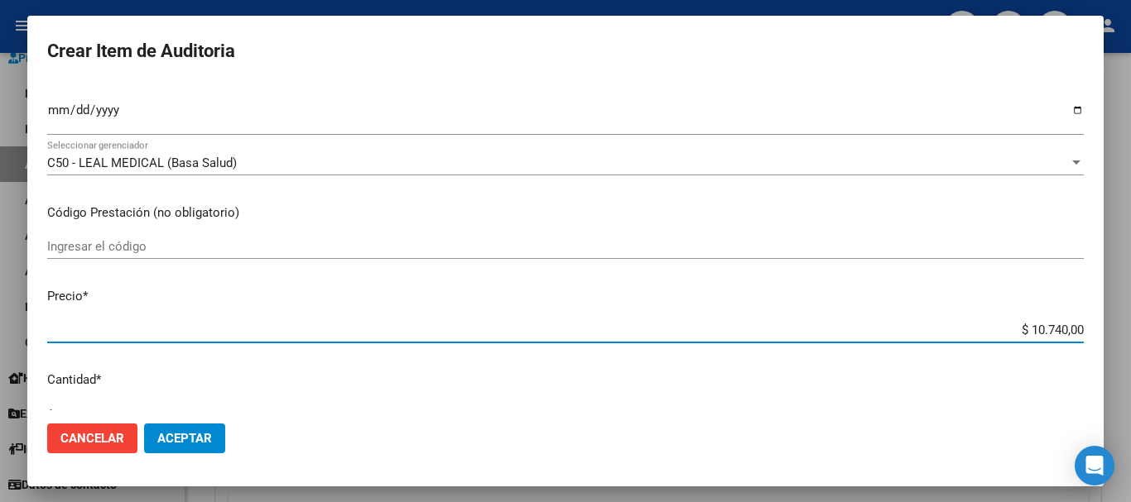
scroll to position [559, 0]
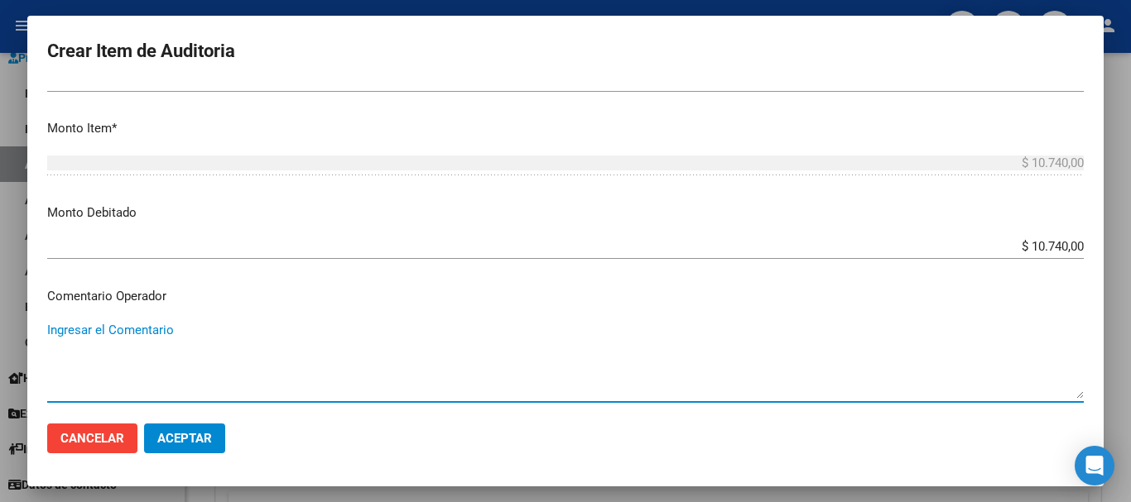
paste textarea "BAJA [PERSON_NAME] DE LA SSSALUD AL [DATE]"
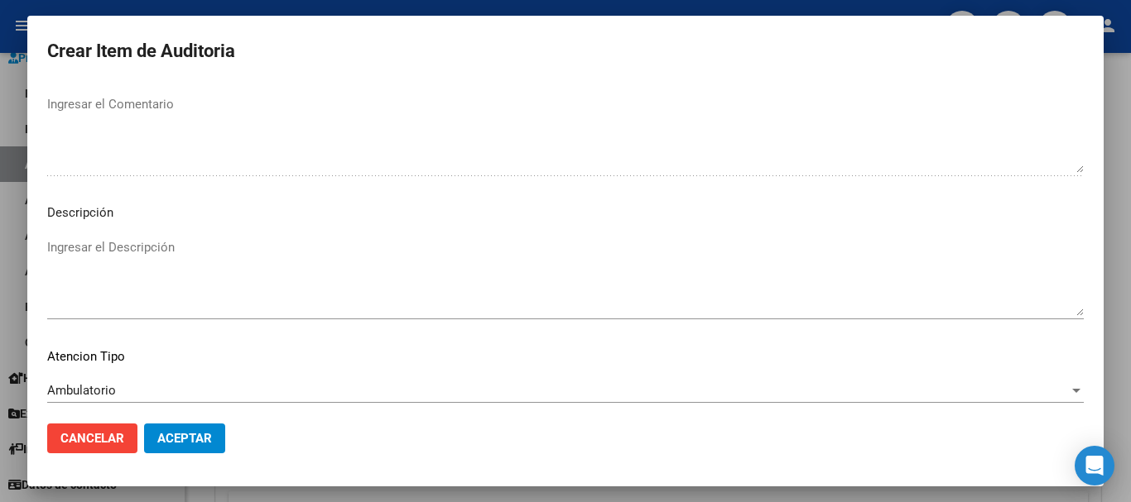
scroll to position [1021, 0]
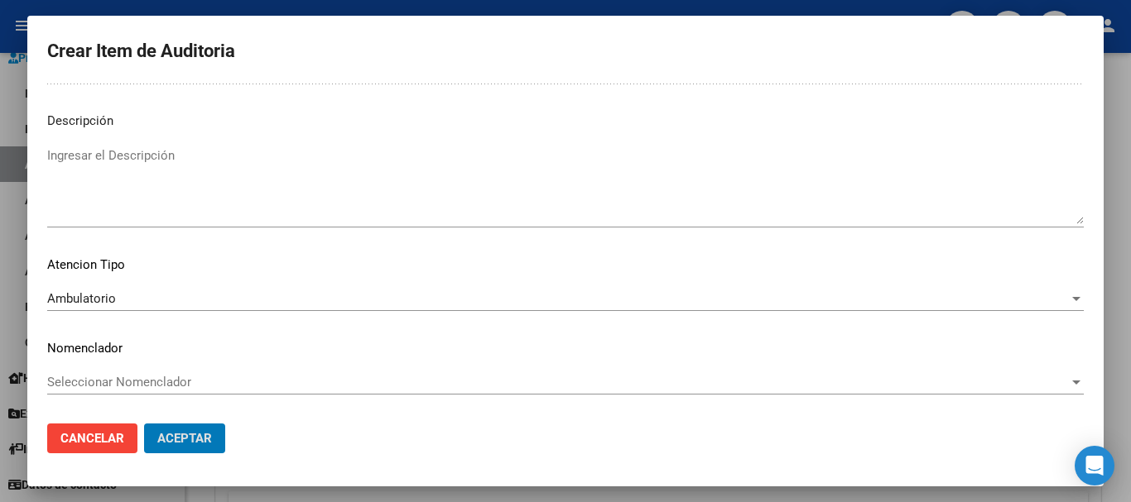
click at [144, 424] on button "Aceptar" at bounding box center [184, 439] width 81 height 30
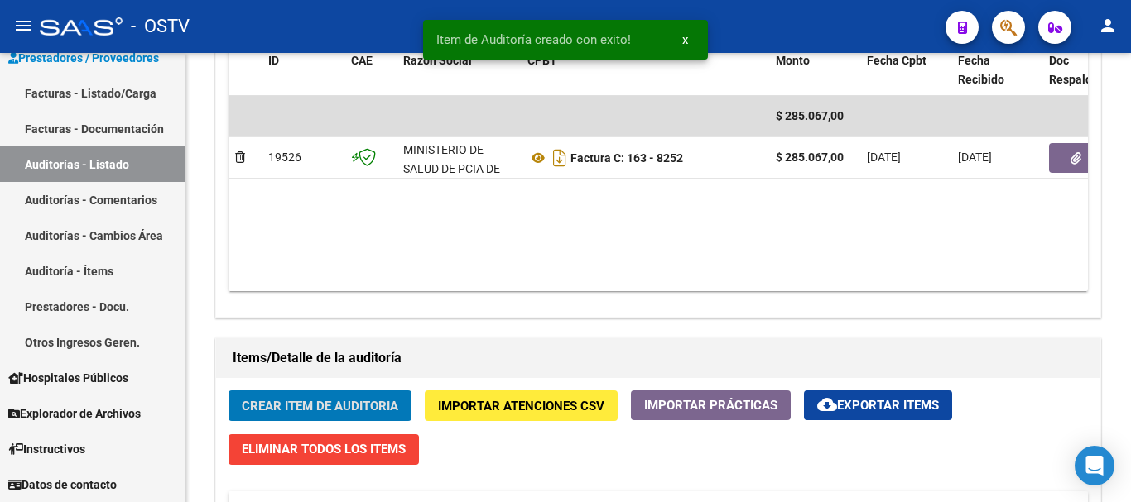
click at [228, 391] on button "Crear Item de Auditoria" at bounding box center [319, 406] width 183 height 31
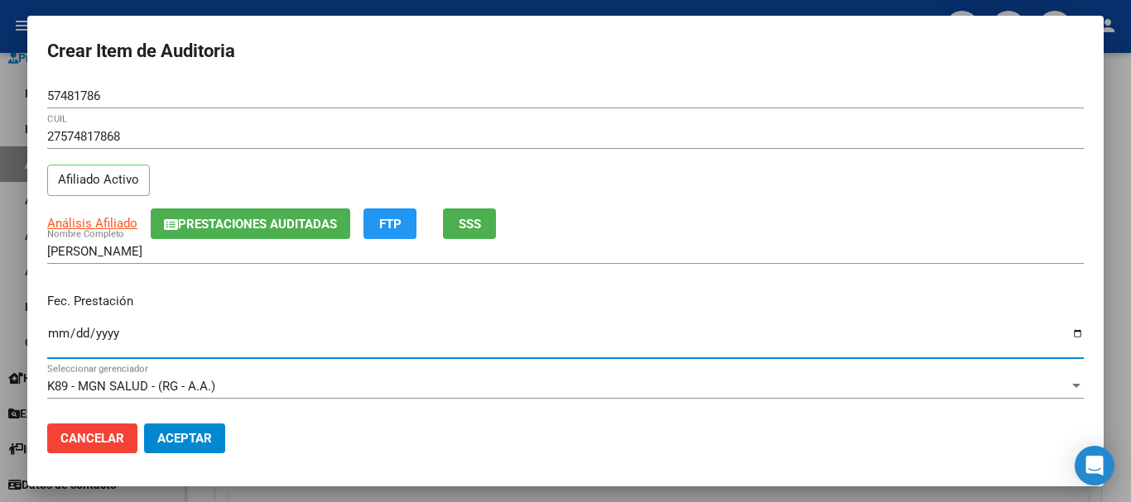
drag, startPoint x: 94, startPoint y: 203, endPoint x: 98, endPoint y: 227, distance: 24.2
click at [94, 208] on div "27574817868 CUIL Afiliado Activo" at bounding box center [565, 166] width 1036 height 84
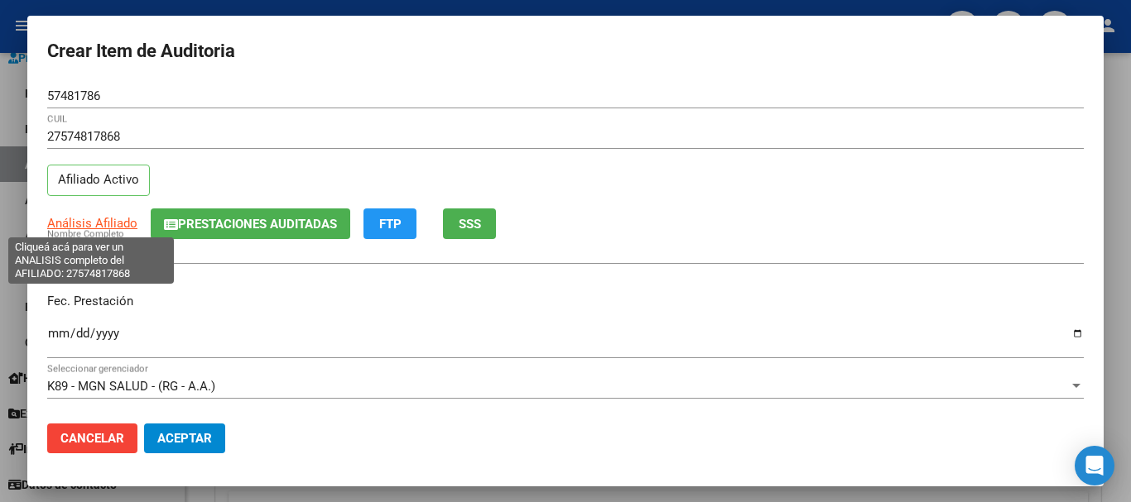
click at [99, 229] on span "Análisis Afiliado" at bounding box center [92, 223] width 90 height 15
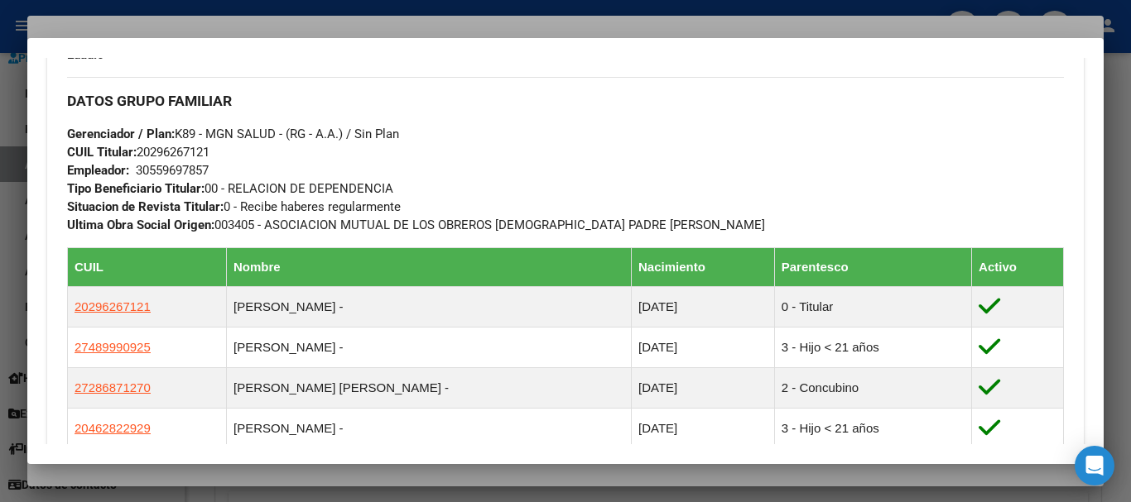
scroll to position [1043, 0]
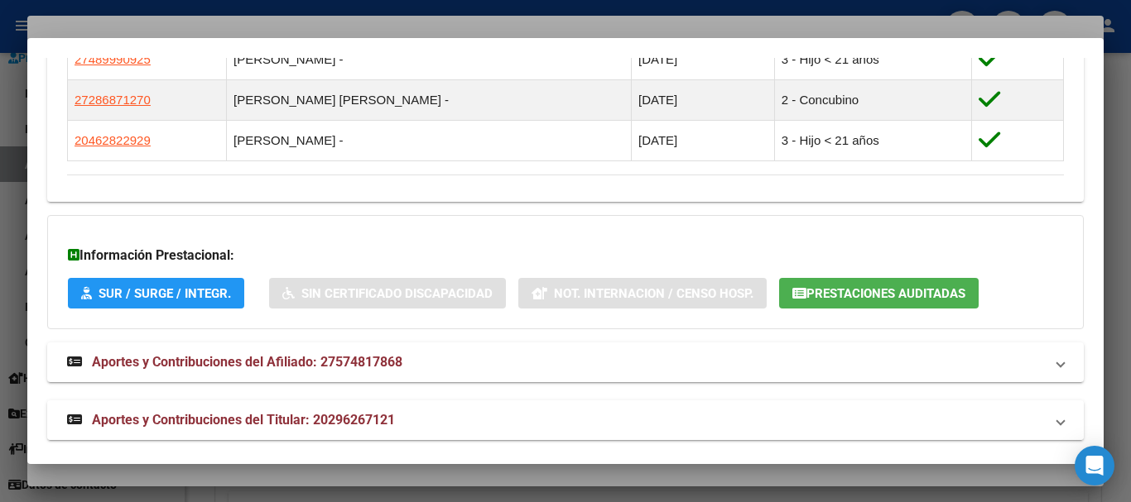
click at [415, 420] on mat-panel-title "Aportes y Contribuciones del Titular: 20296267121" at bounding box center [555, 421] width 977 height 20
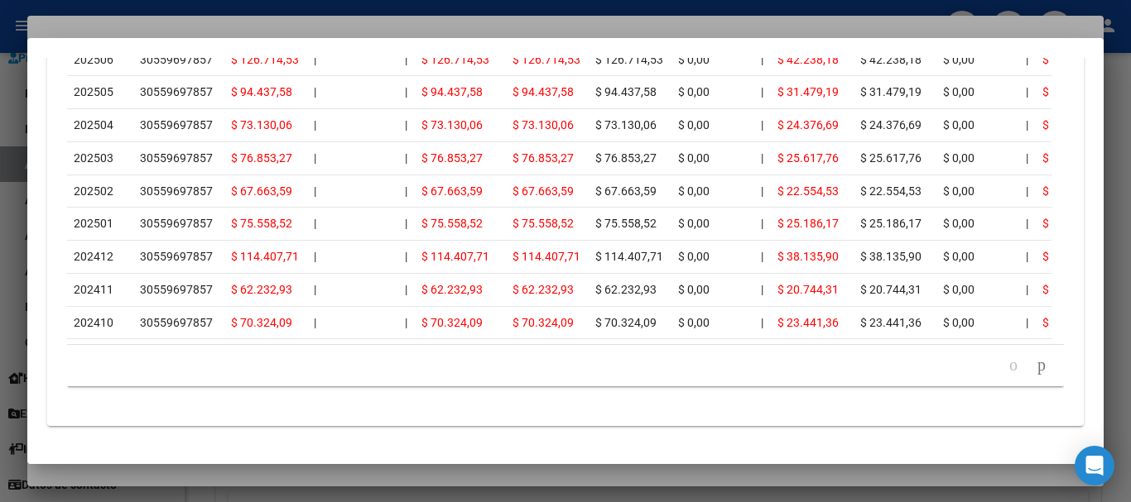
scroll to position [1876, 0]
click at [1035, 363] on icon "go to next page" at bounding box center [1041, 365] width 13 height 20
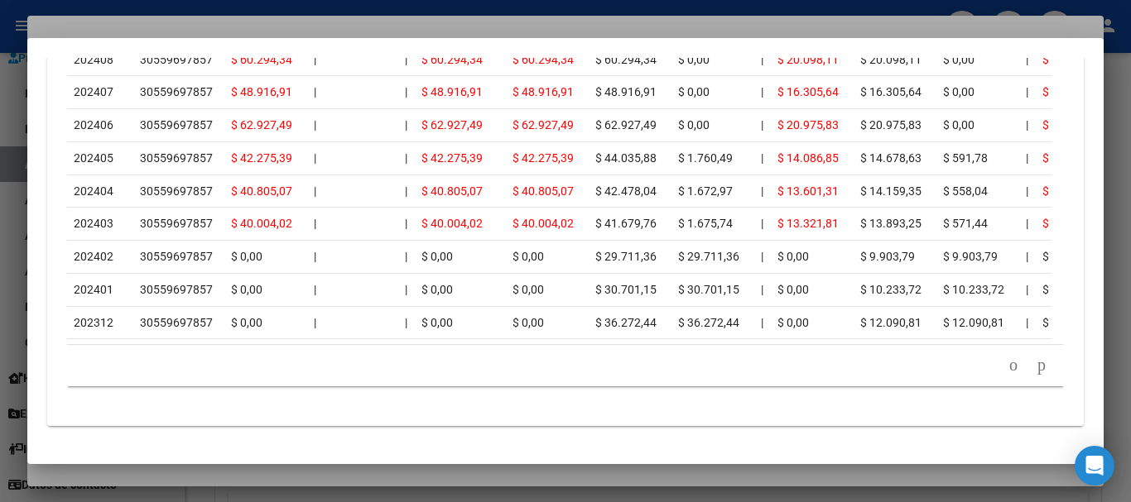
click at [335, 14] on div at bounding box center [565, 251] width 1131 height 502
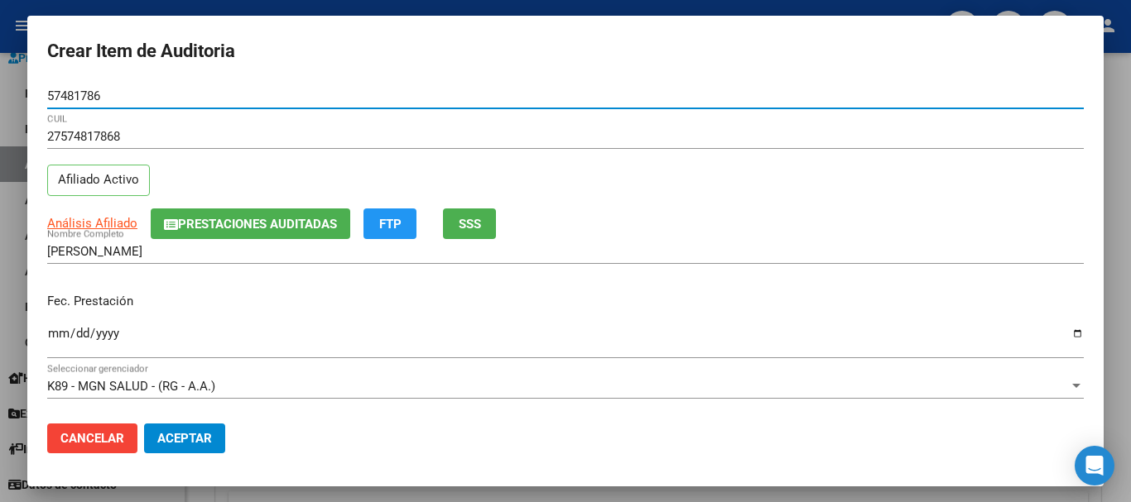
click at [570, 89] on input "57481786" at bounding box center [565, 96] width 1036 height 15
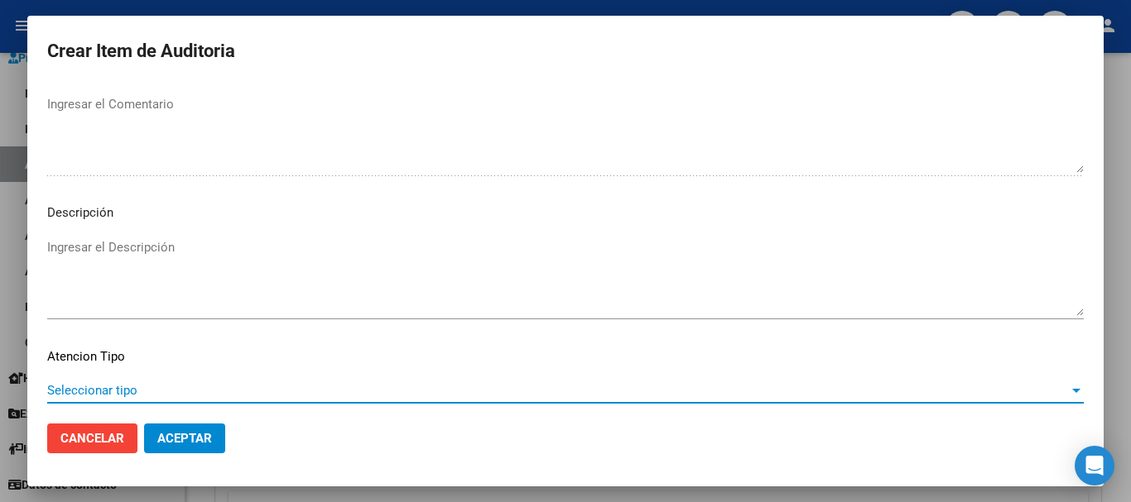
scroll to position [1021, 0]
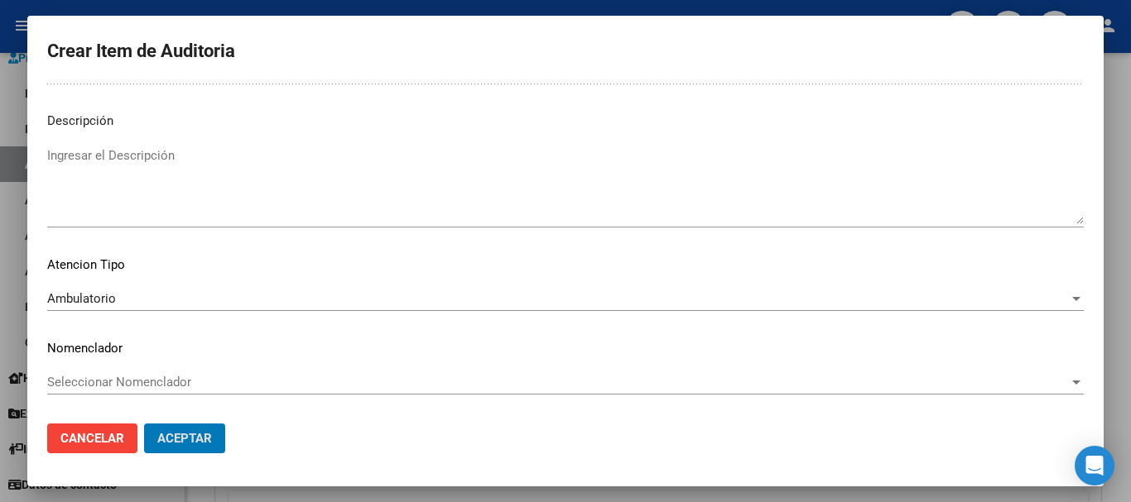
click at [144, 424] on button "Aceptar" at bounding box center [184, 439] width 81 height 30
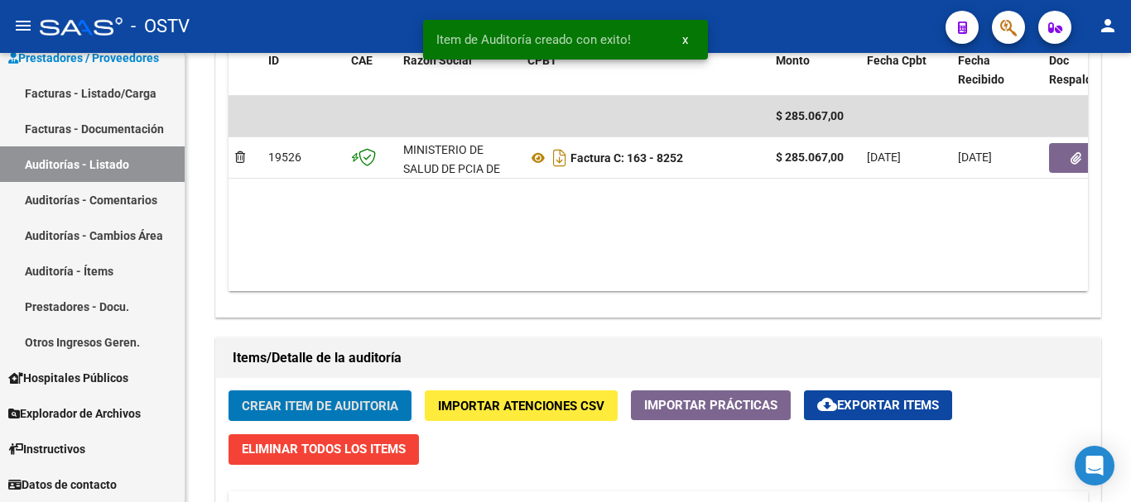
click at [228, 391] on button "Crear Item de Auditoria" at bounding box center [319, 406] width 183 height 31
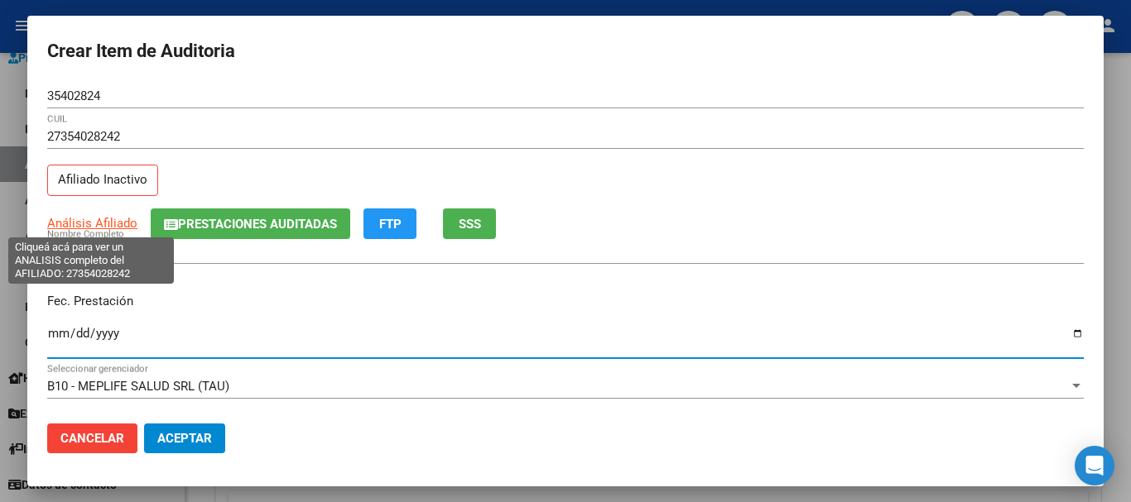
click at [98, 219] on span "Análisis Afiliado" at bounding box center [92, 223] width 90 height 15
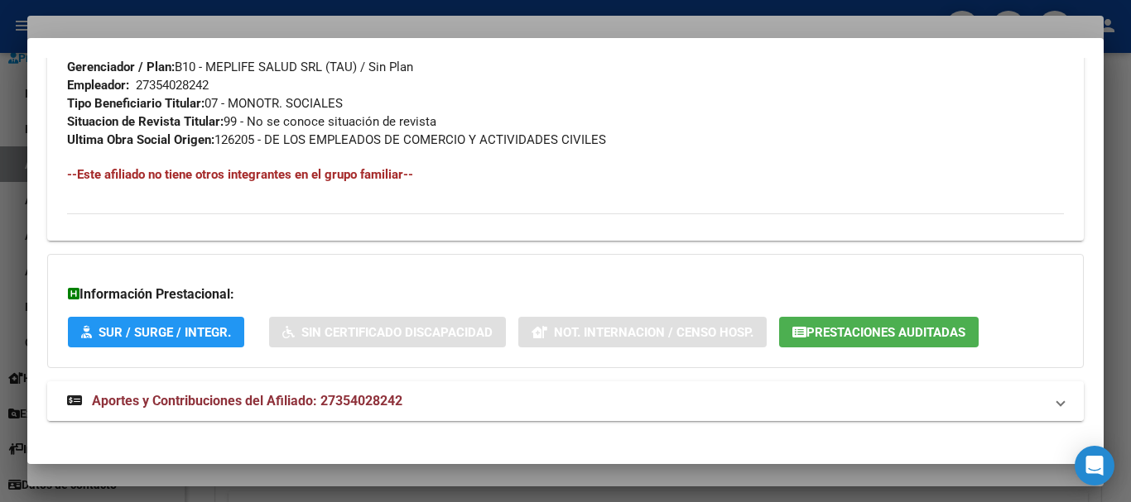
click at [374, 401] on span "Aportes y Contribuciones del Afiliado: 27354028242" at bounding box center [247, 401] width 310 height 16
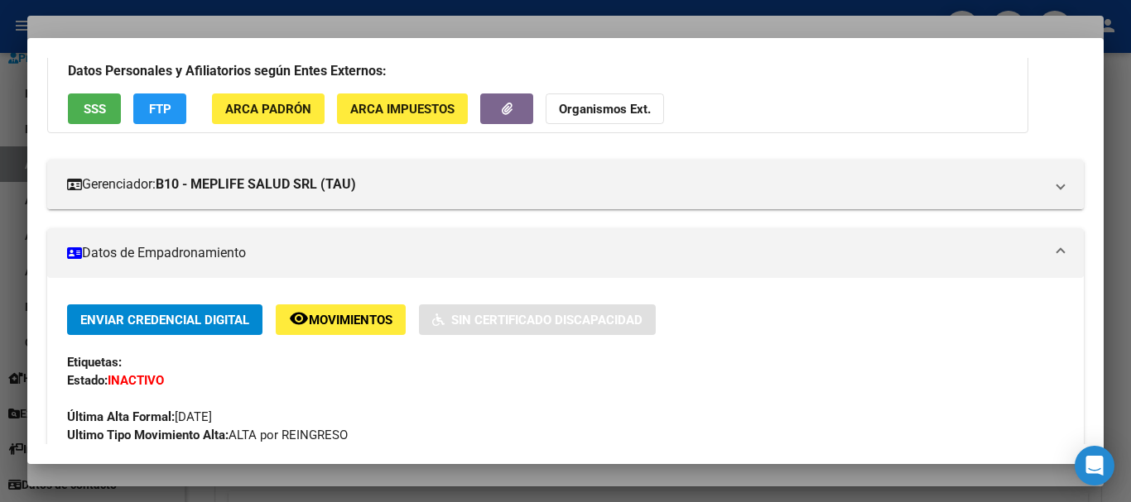
scroll to position [0, 0]
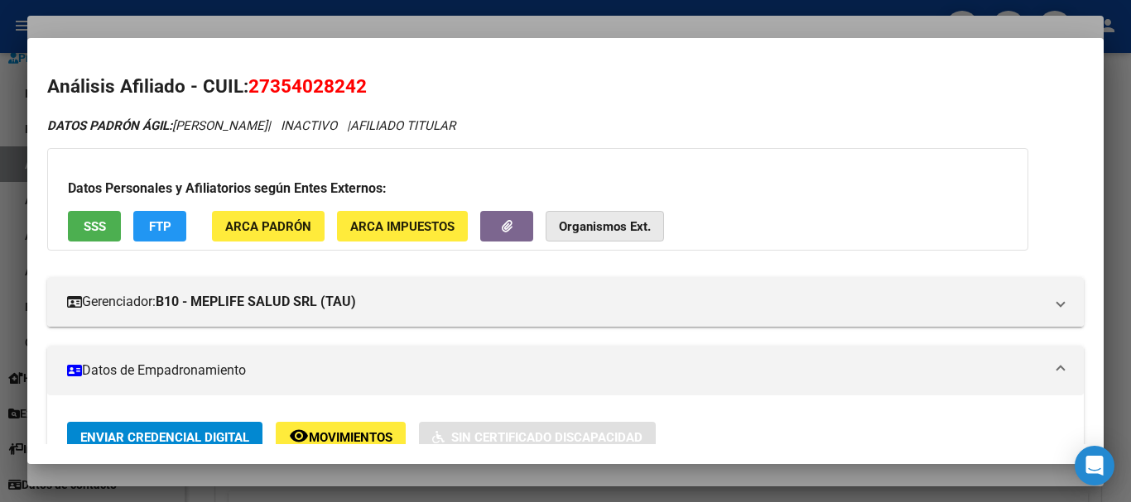
click at [611, 223] on strong "Organismos Ext." at bounding box center [605, 226] width 92 height 15
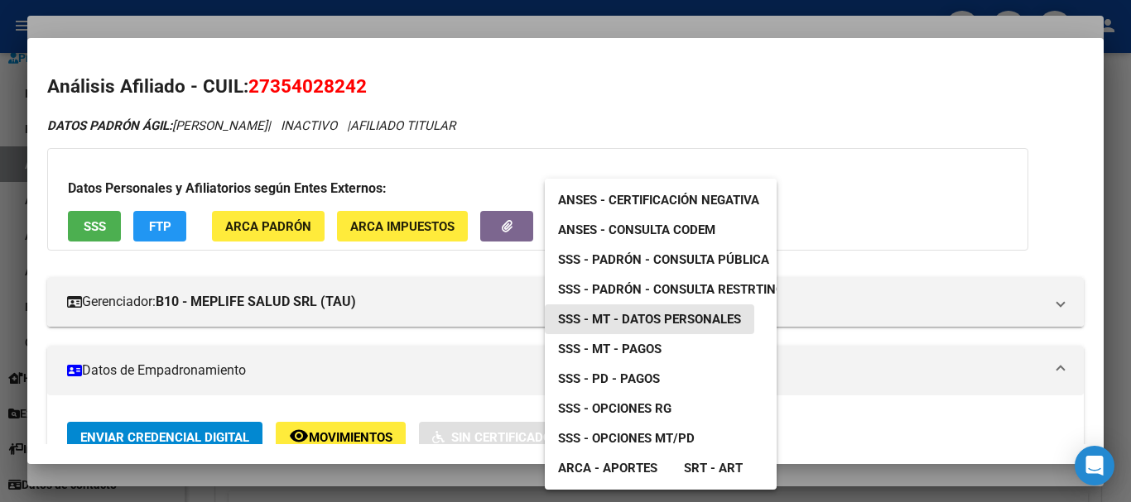
click at [670, 326] on span "SSS - MT - Datos Personales" at bounding box center [649, 319] width 183 height 15
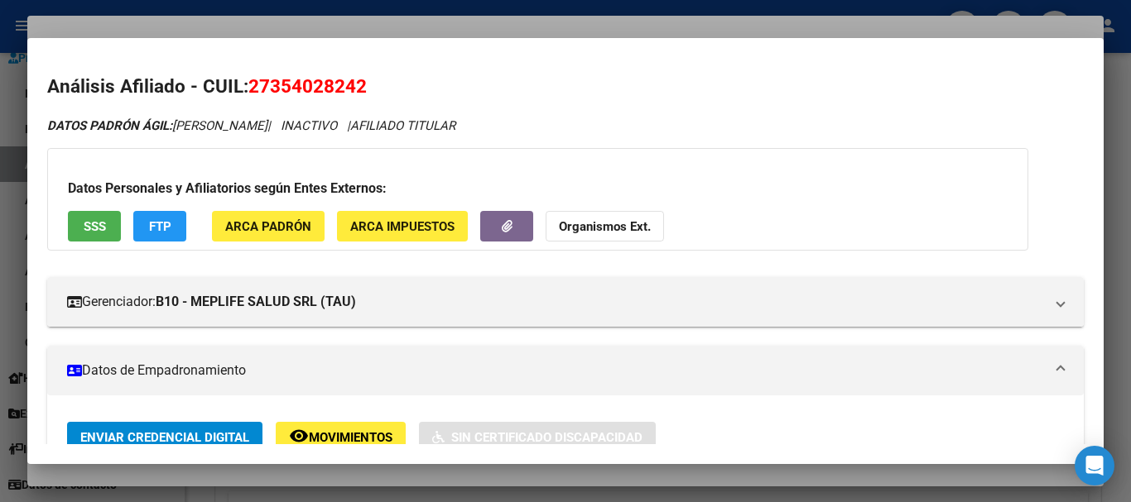
click at [617, 220] on strong "Organismos Ext." at bounding box center [605, 226] width 92 height 15
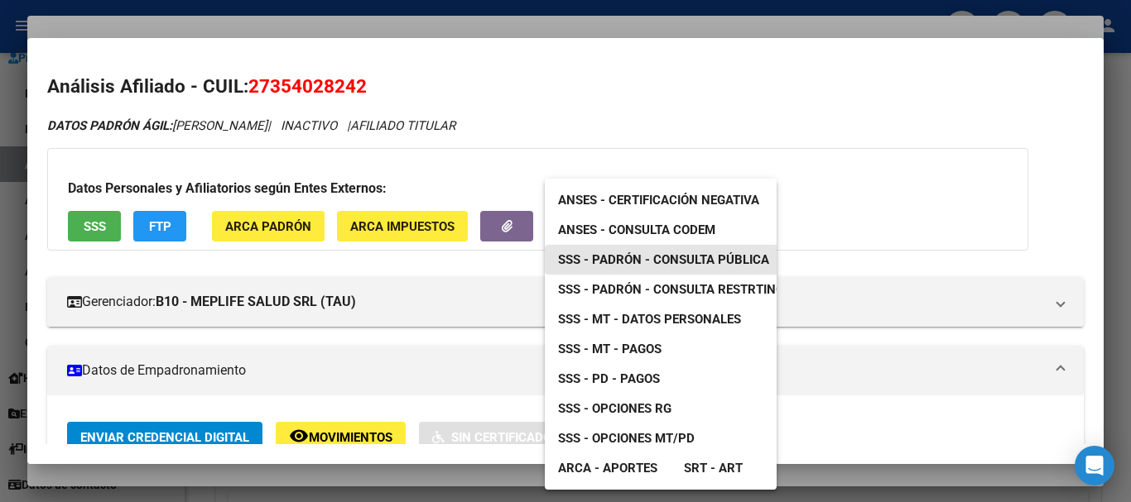
click at [721, 258] on span "SSS - Padrón - Consulta Pública" at bounding box center [663, 259] width 211 height 15
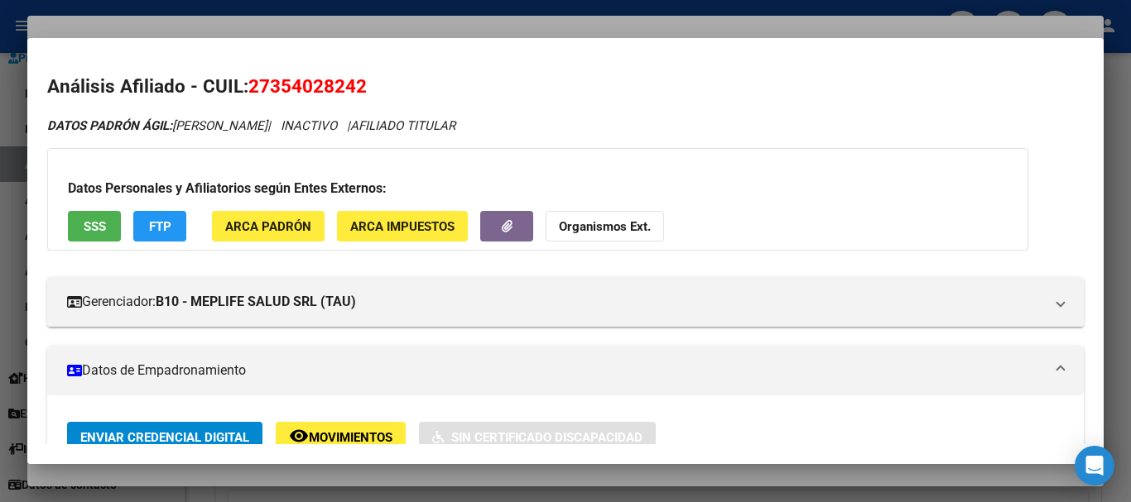
click at [618, 22] on div at bounding box center [565, 251] width 1131 height 502
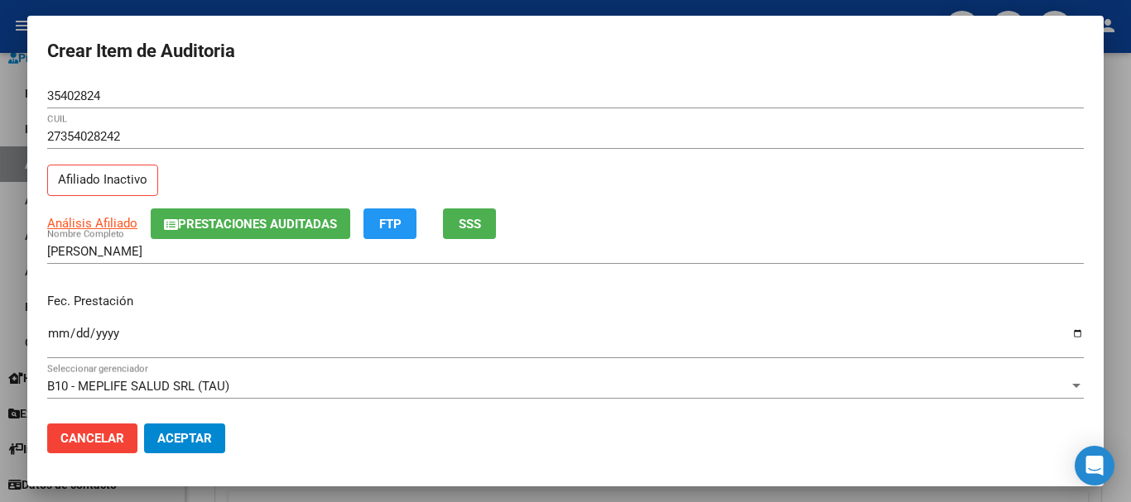
click at [834, 183] on div "27354028242 CUIL Afiliado Inactivo" at bounding box center [565, 166] width 1036 height 84
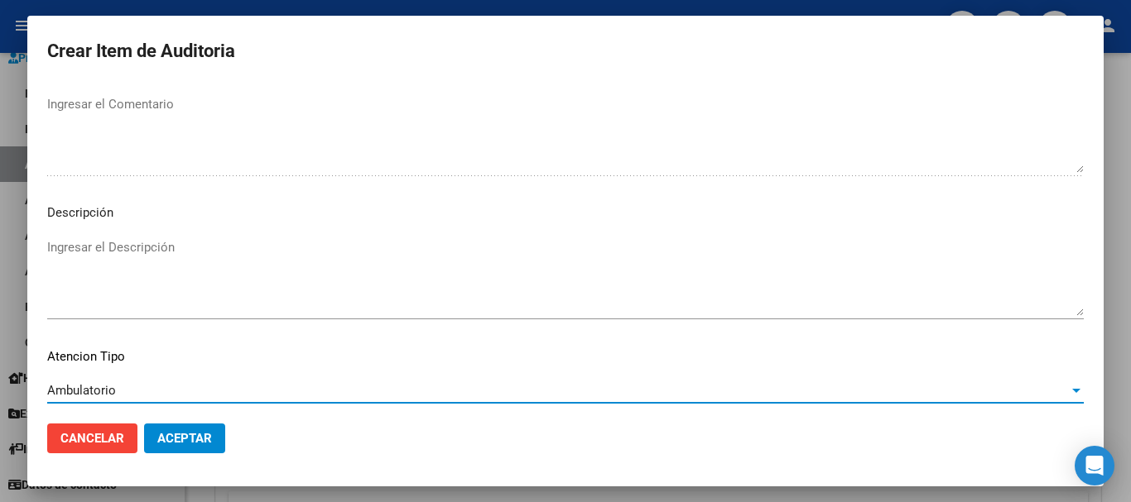
scroll to position [1021, 0]
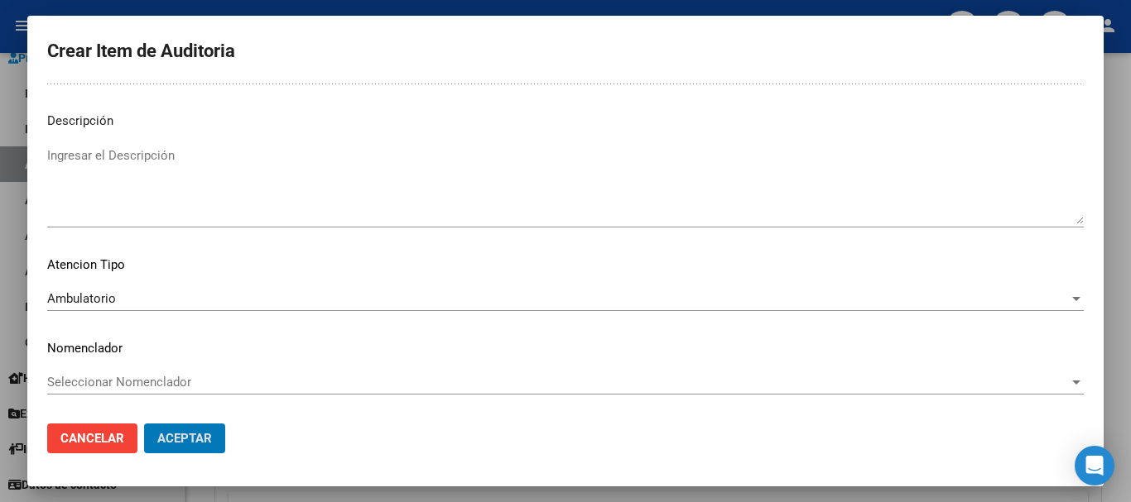
click at [144, 424] on button "Aceptar" at bounding box center [184, 439] width 81 height 30
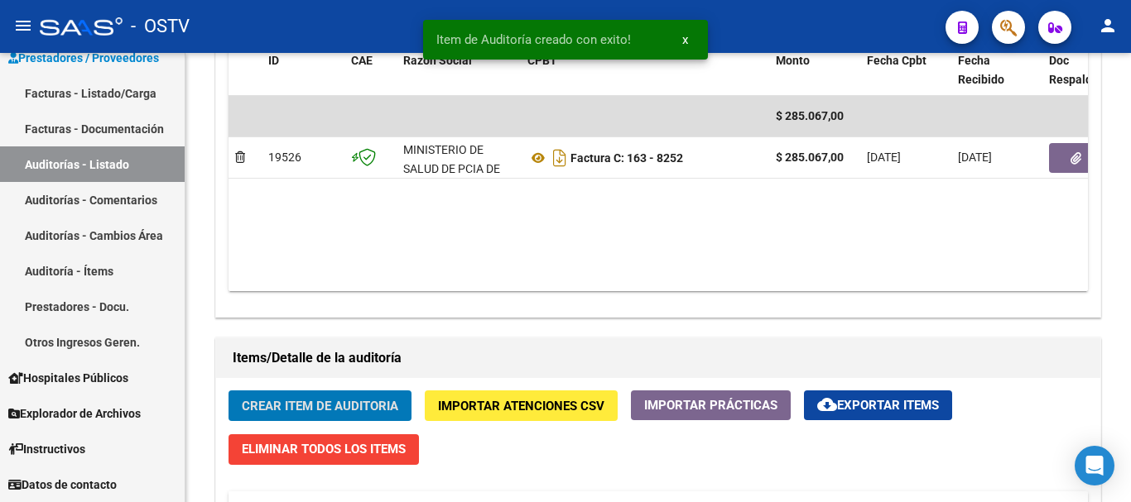
click at [228, 391] on button "Crear Item de Auditoria" at bounding box center [319, 406] width 183 height 31
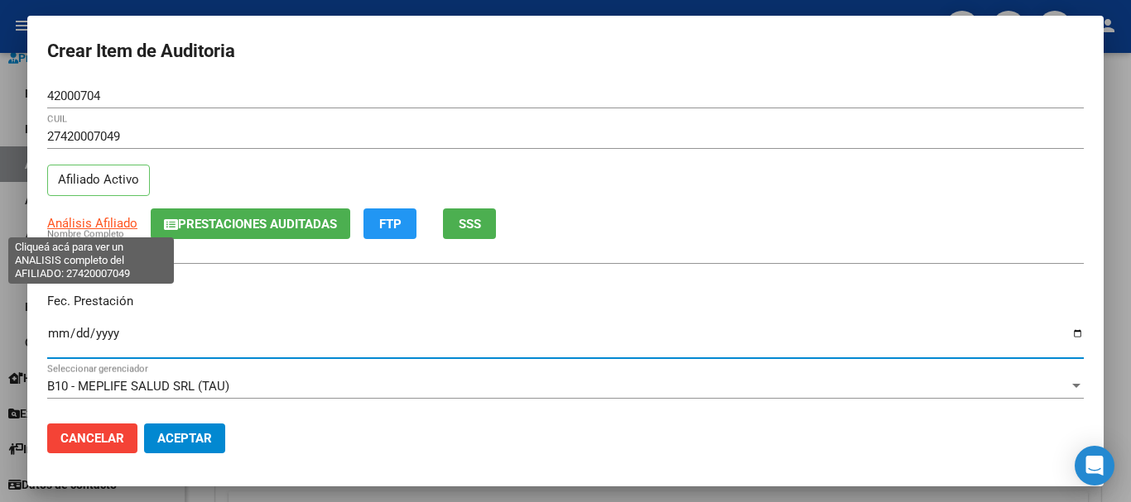
click at [93, 224] on span "Análisis Afiliado" at bounding box center [92, 223] width 90 height 15
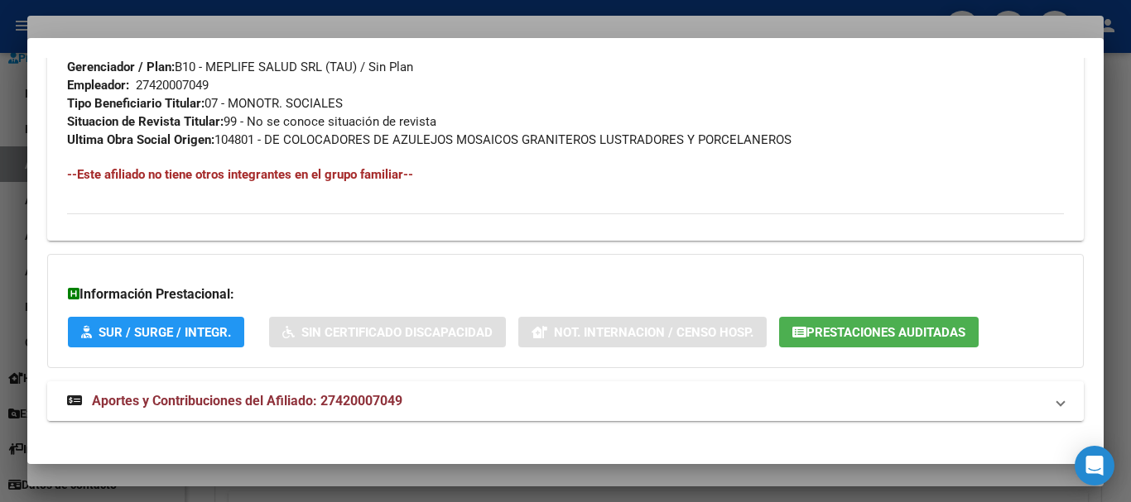
click at [363, 386] on mat-expansion-panel-header "Aportes y Contribuciones del Afiliado: 27420007049" at bounding box center [565, 402] width 1036 height 40
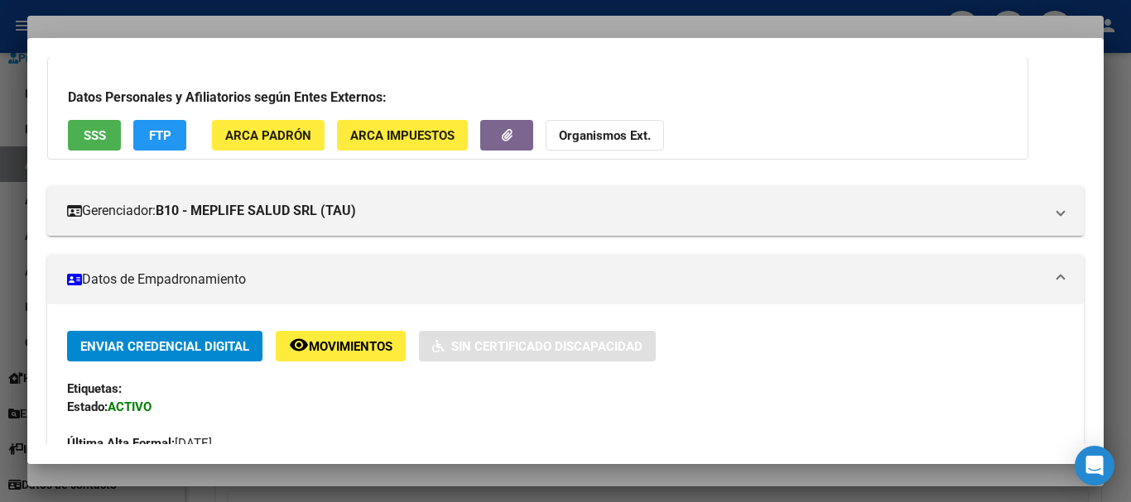
scroll to position [0, 0]
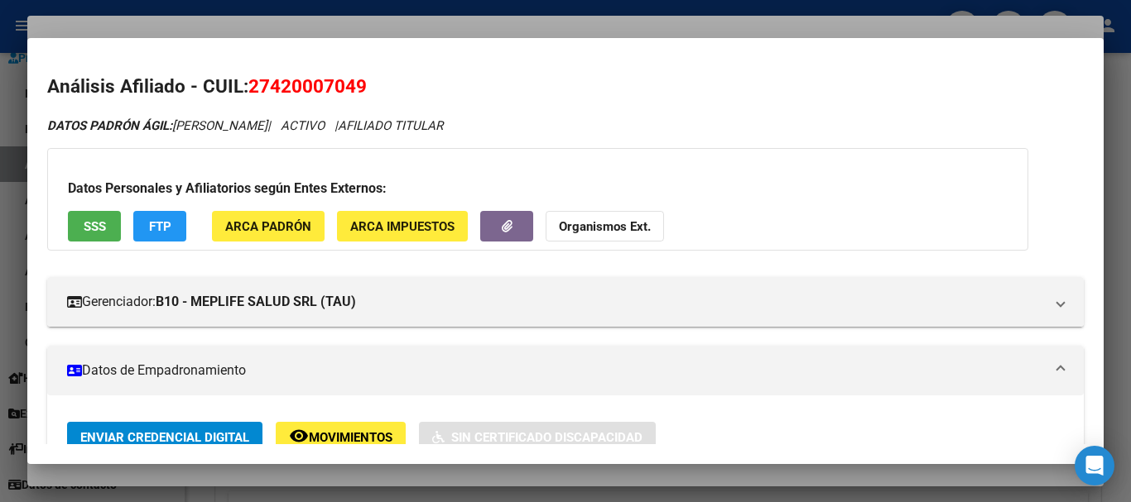
click at [625, 232] on strong "Organismos Ext." at bounding box center [605, 226] width 92 height 15
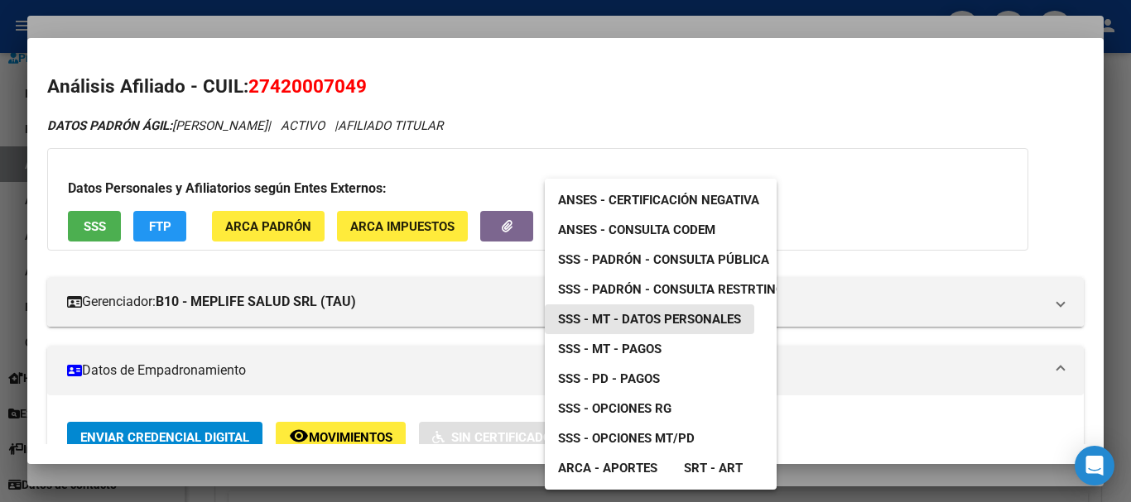
click at [681, 320] on span "SSS - MT - Datos Personales" at bounding box center [649, 319] width 183 height 15
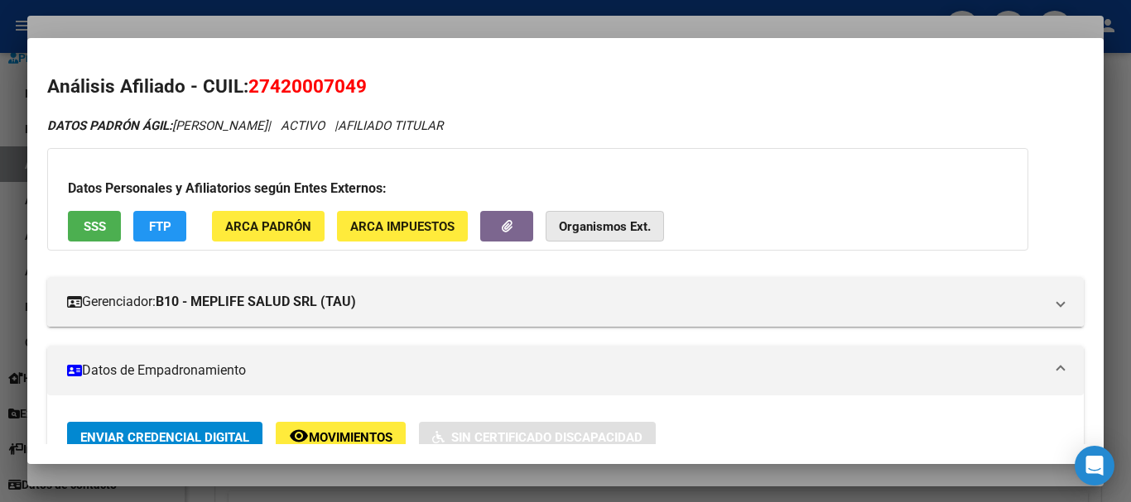
click at [585, 227] on strong "Organismos Ext." at bounding box center [605, 226] width 92 height 15
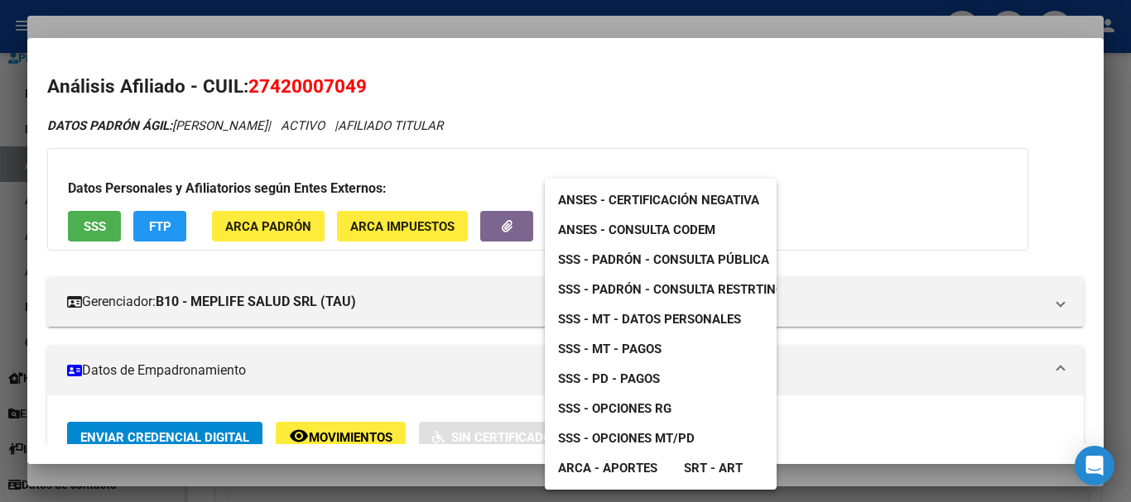
click at [669, 251] on link "SSS - Padrón - Consulta Pública" at bounding box center [664, 260] width 238 height 30
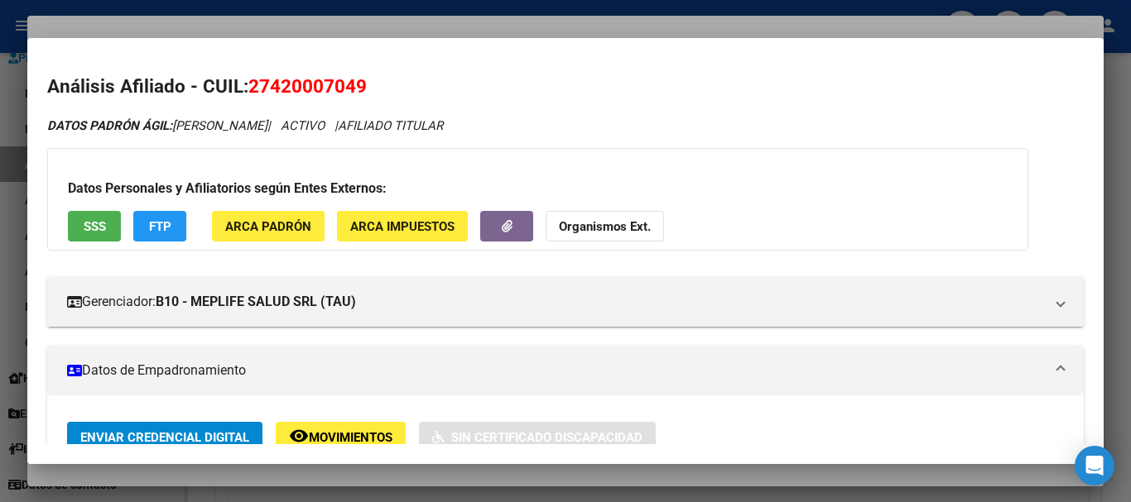
click at [494, 27] on div at bounding box center [565, 251] width 1131 height 502
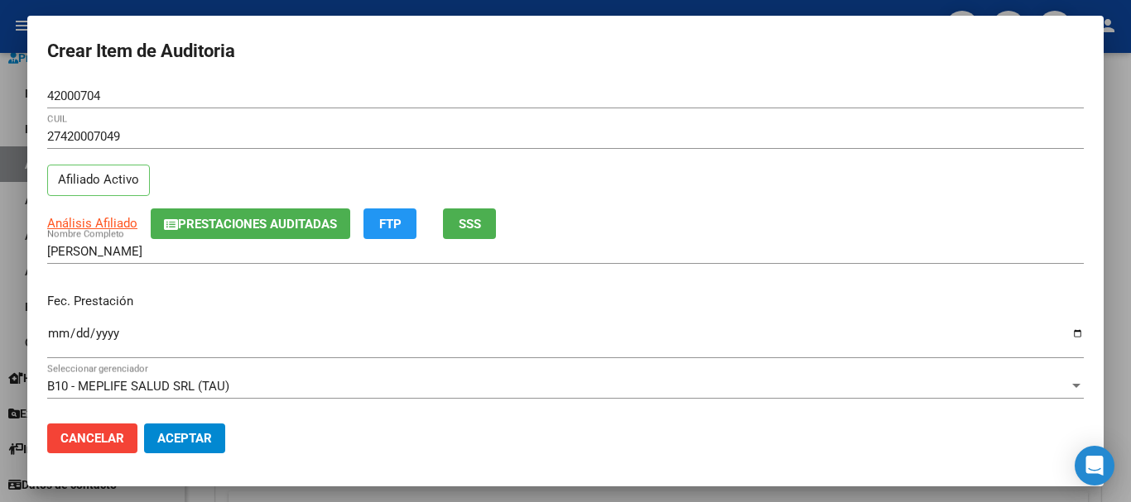
click at [676, 94] on div "42000704 Nro Documento" at bounding box center [565, 96] width 1036 height 25
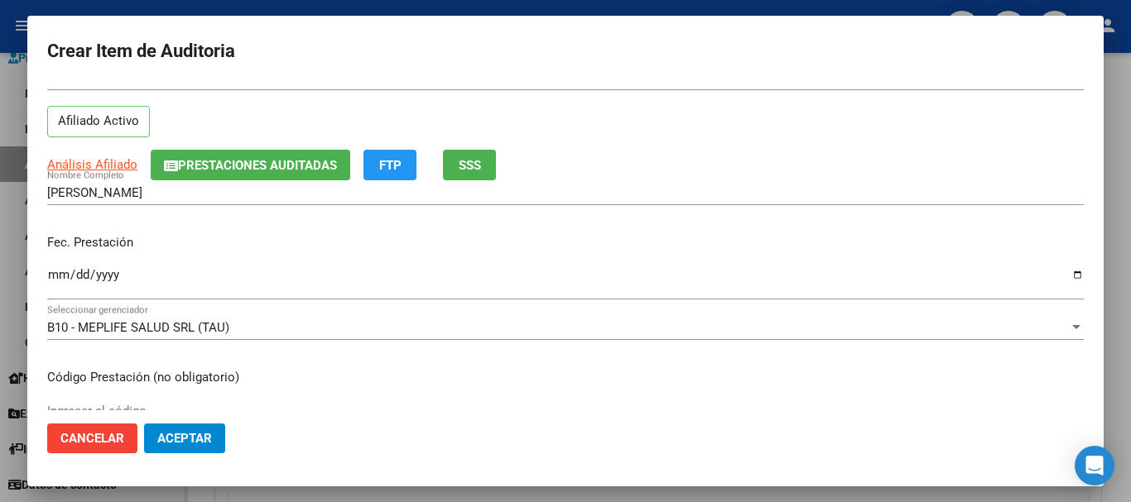
scroll to position [58, 0]
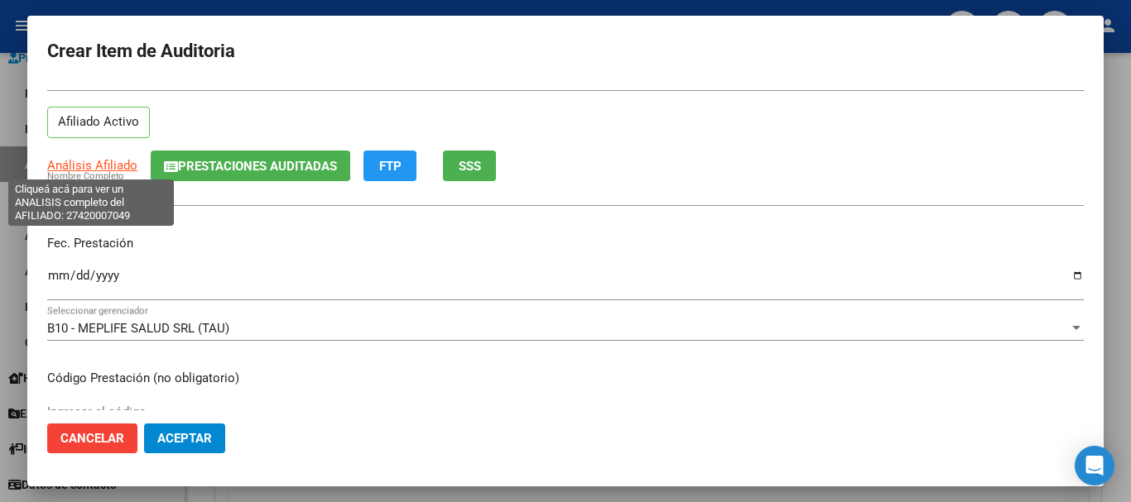
click at [117, 170] on span "Análisis Afiliado" at bounding box center [92, 165] width 90 height 15
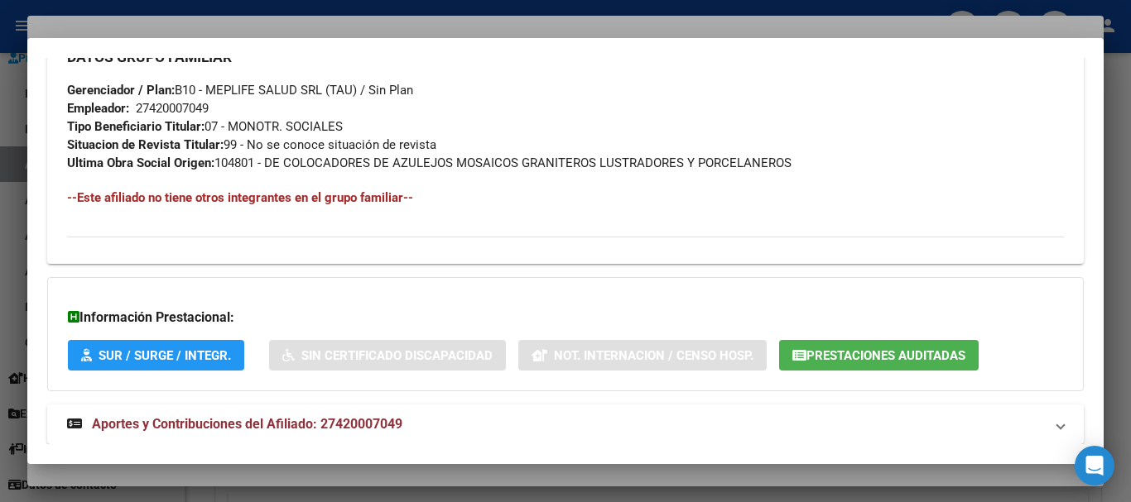
scroll to position [853, 0]
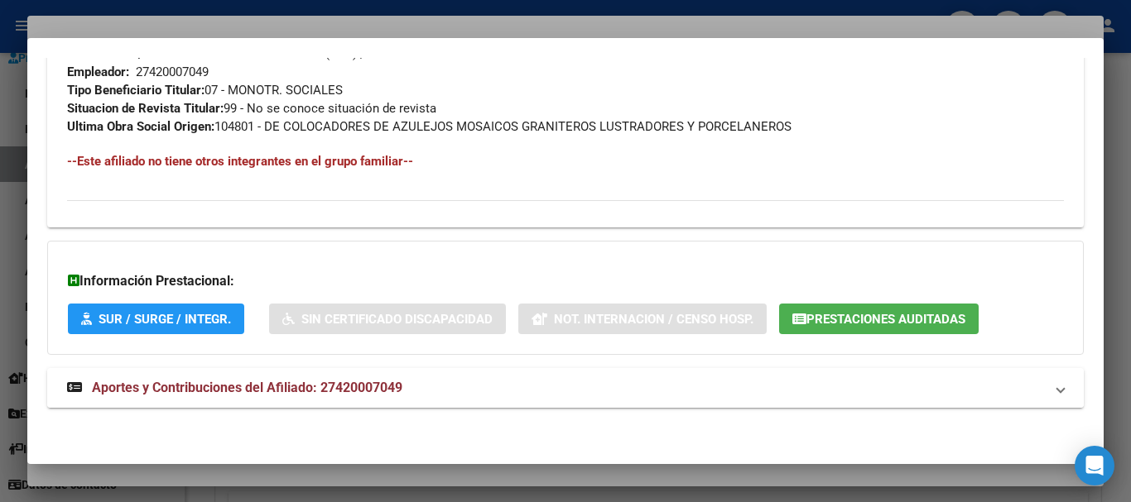
click at [300, 382] on span "Aportes y Contribuciones del Afiliado: 27420007049" at bounding box center [247, 388] width 310 height 16
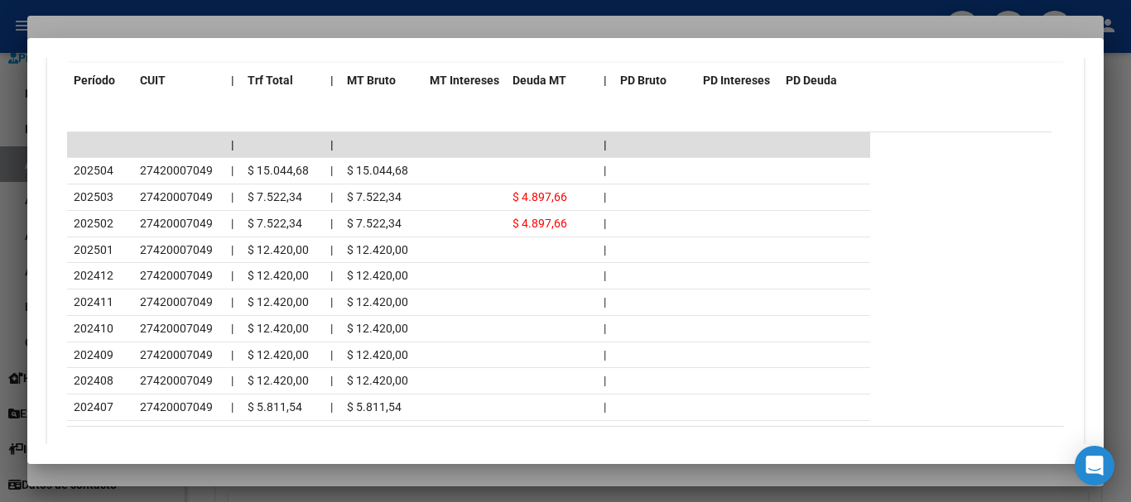
scroll to position [1555, 0]
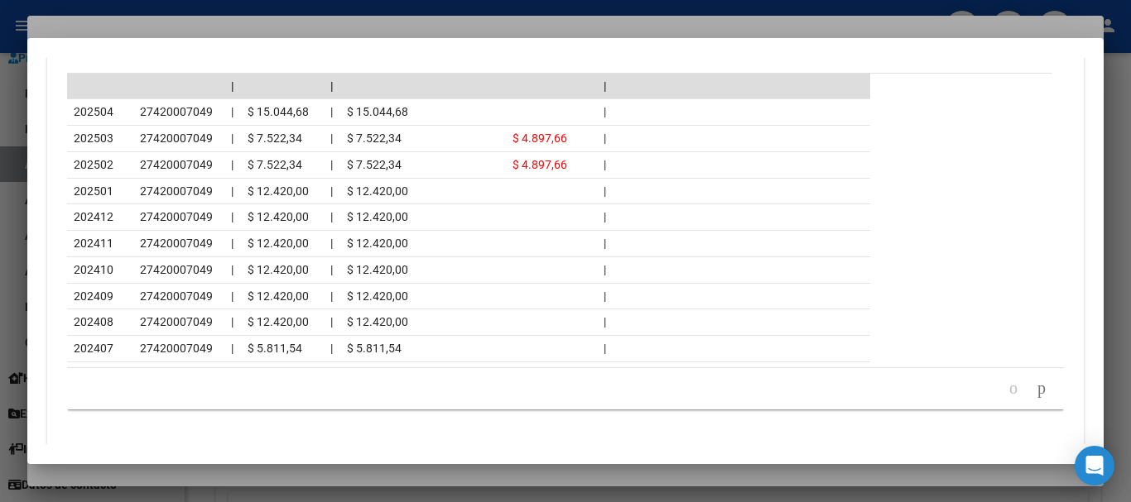
click at [250, 13] on div at bounding box center [565, 251] width 1131 height 502
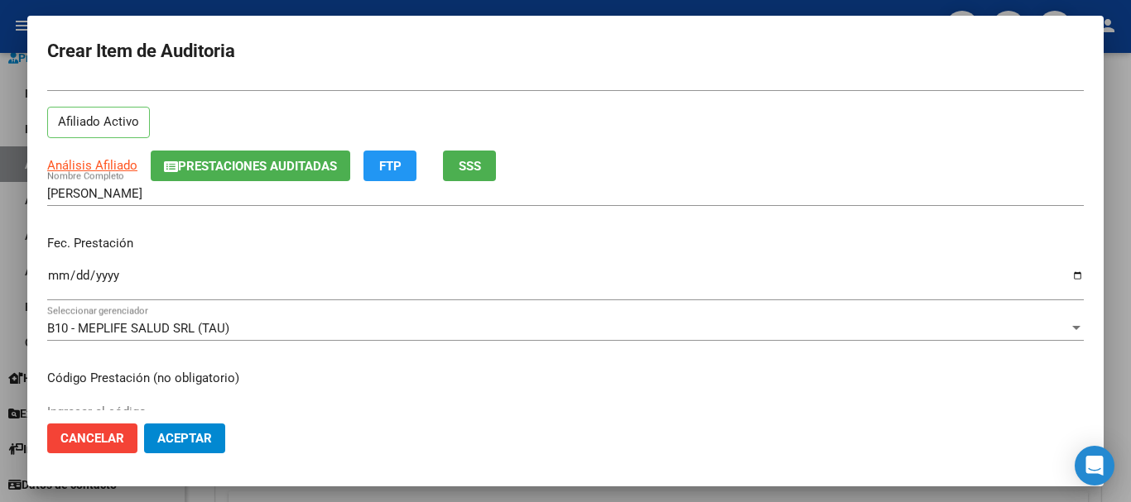
click at [638, 118] on div "27420007049 CUIL Afiliado Activo" at bounding box center [565, 108] width 1036 height 84
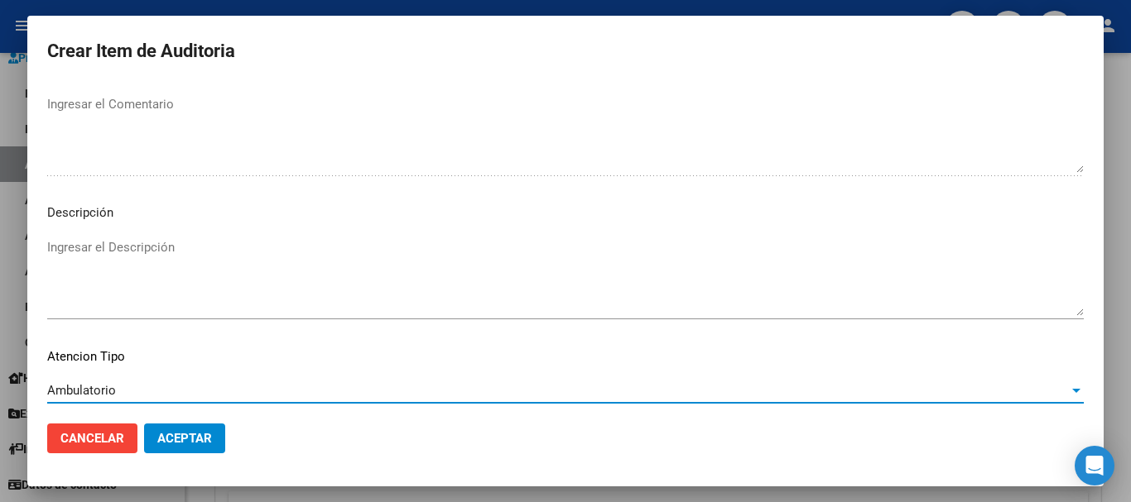
scroll to position [1021, 0]
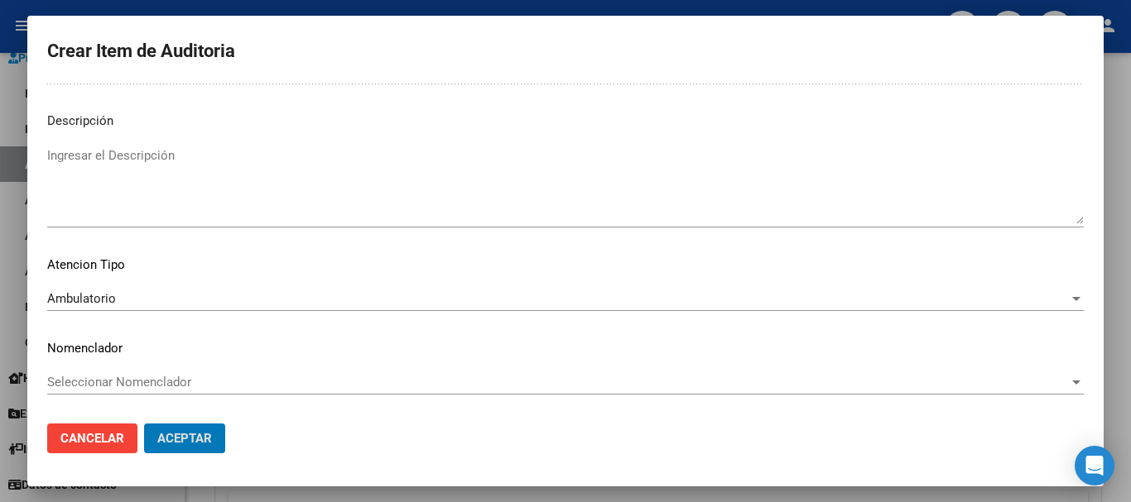
click at [144, 424] on button "Aceptar" at bounding box center [184, 439] width 81 height 30
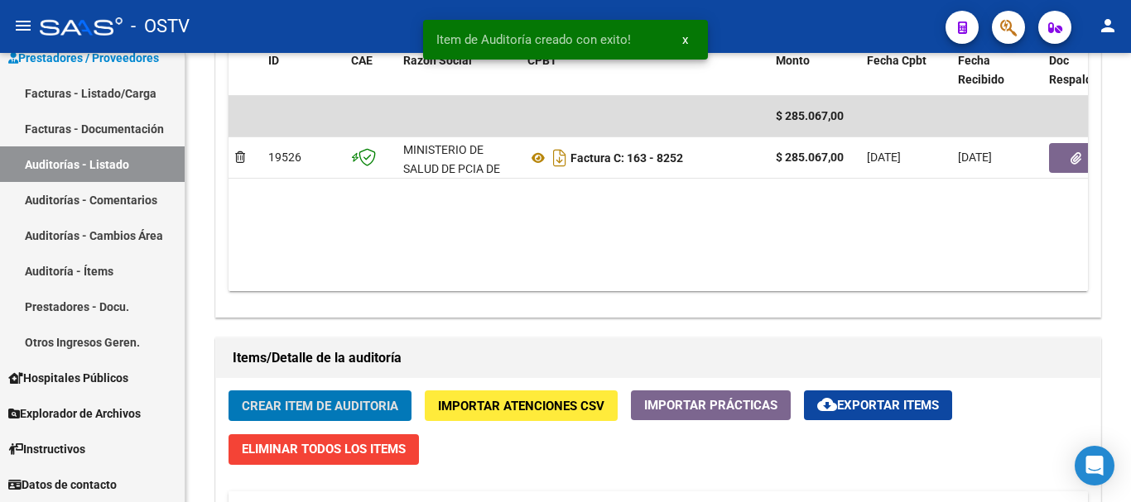
click at [228, 391] on button "Crear Item de Auditoria" at bounding box center [319, 406] width 183 height 31
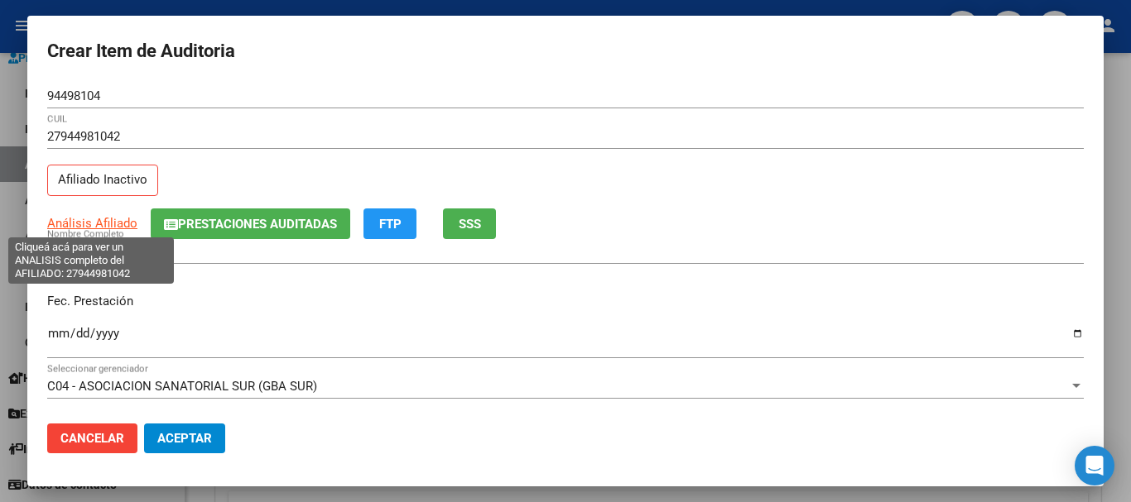
click at [89, 220] on span "Análisis Afiliado" at bounding box center [92, 223] width 90 height 15
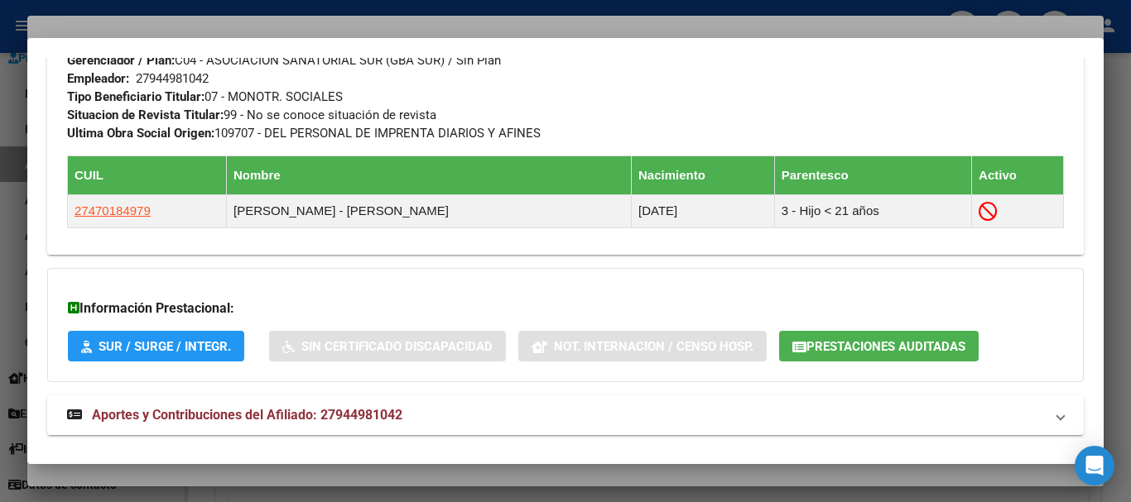
scroll to position [911, 0]
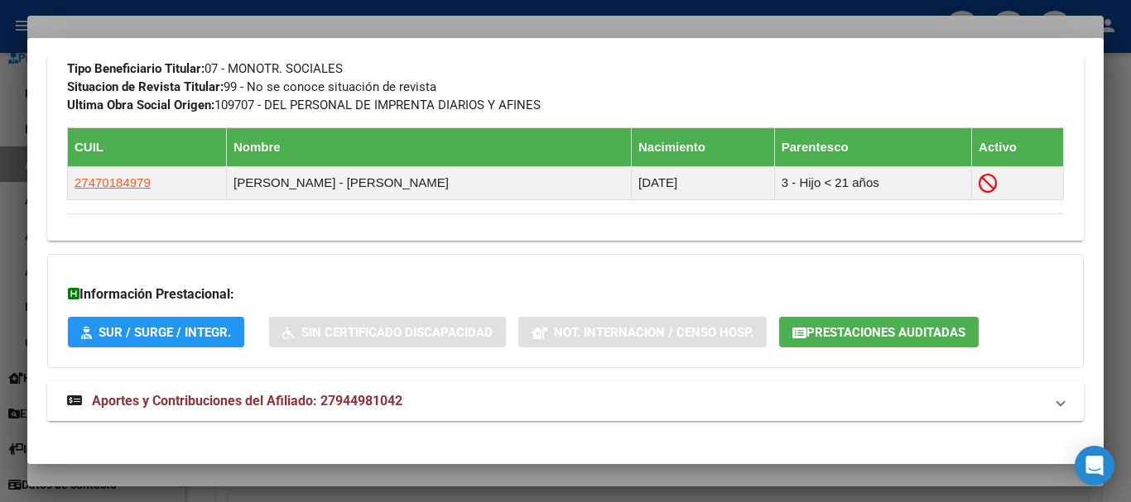
click at [390, 413] on mat-expansion-panel-header "Aportes y Contribuciones del Afiliado: 27944981042" at bounding box center [565, 402] width 1036 height 40
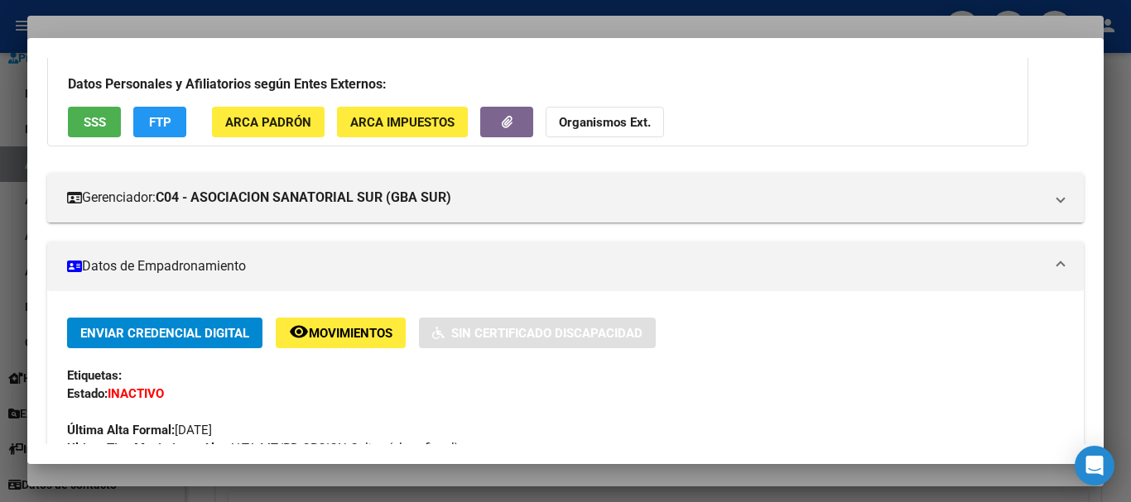
scroll to position [0, 0]
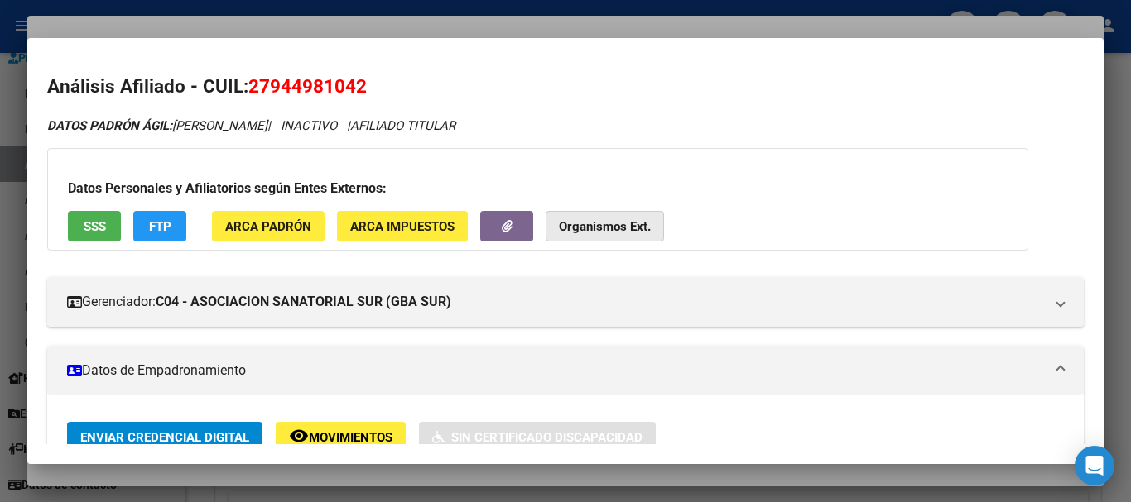
click at [595, 214] on button "Organismos Ext." at bounding box center [604, 226] width 118 height 31
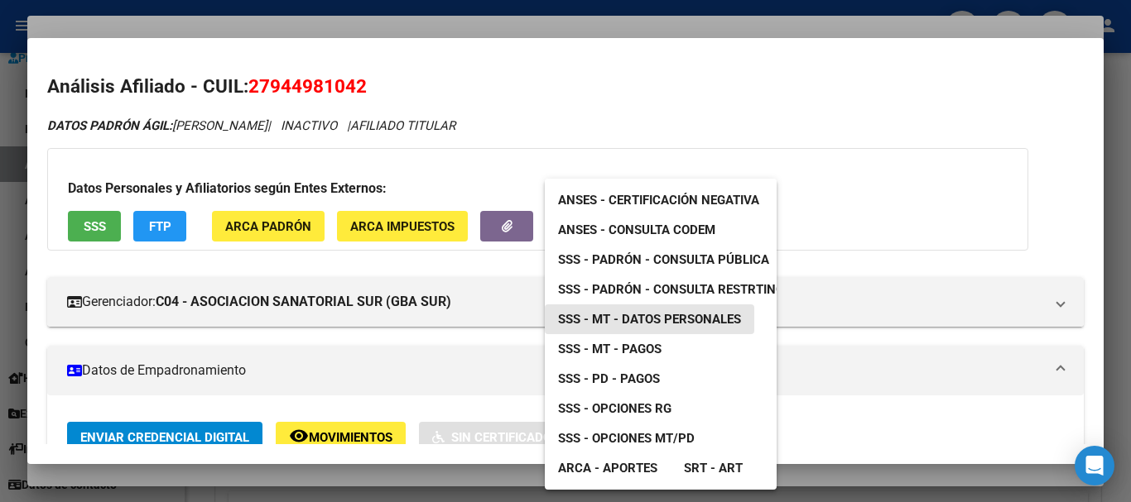
click at [627, 315] on span "SSS - MT - Datos Personales" at bounding box center [649, 319] width 183 height 15
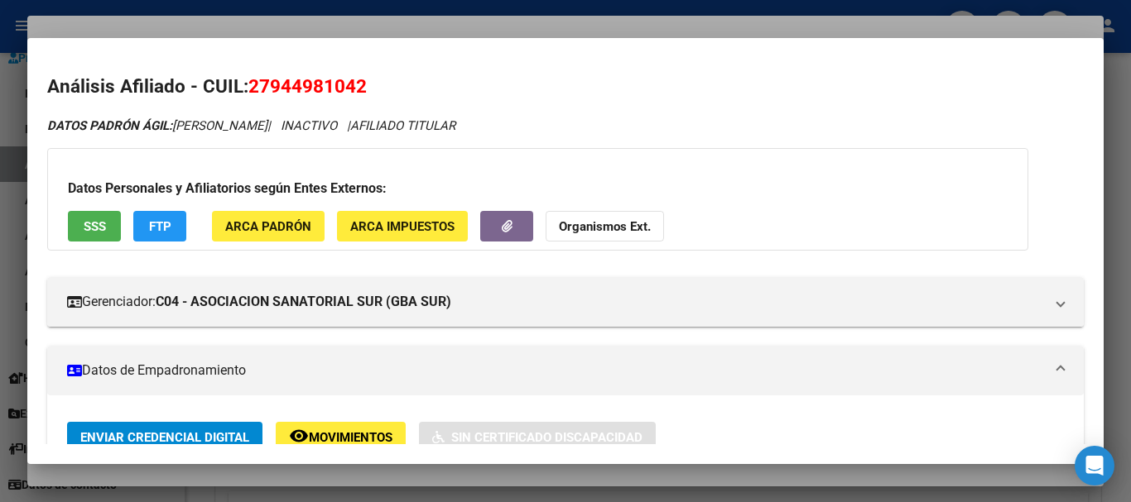
click at [338, 30] on div at bounding box center [565, 251] width 1131 height 502
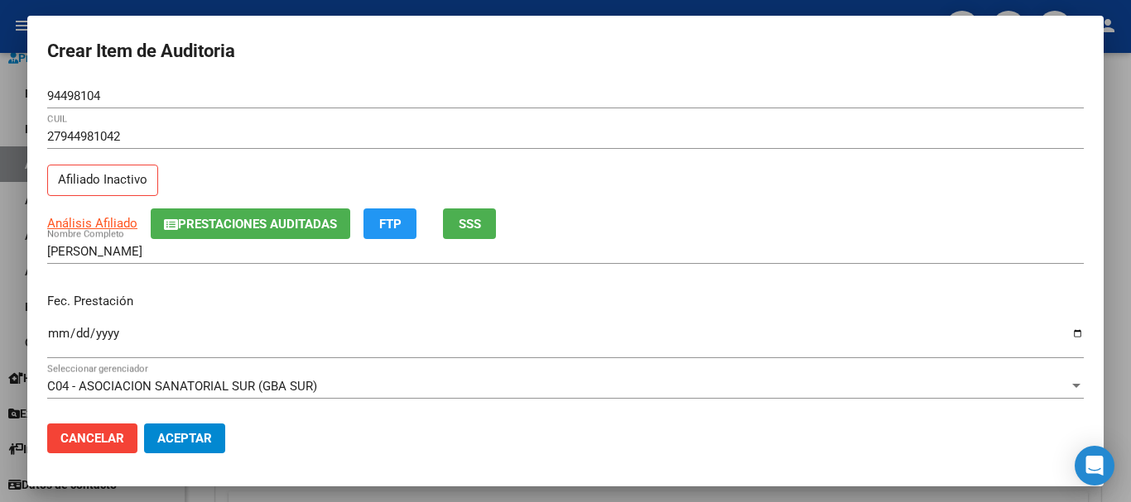
click at [287, 215] on button "Prestaciones Auditadas" at bounding box center [250, 224] width 199 height 31
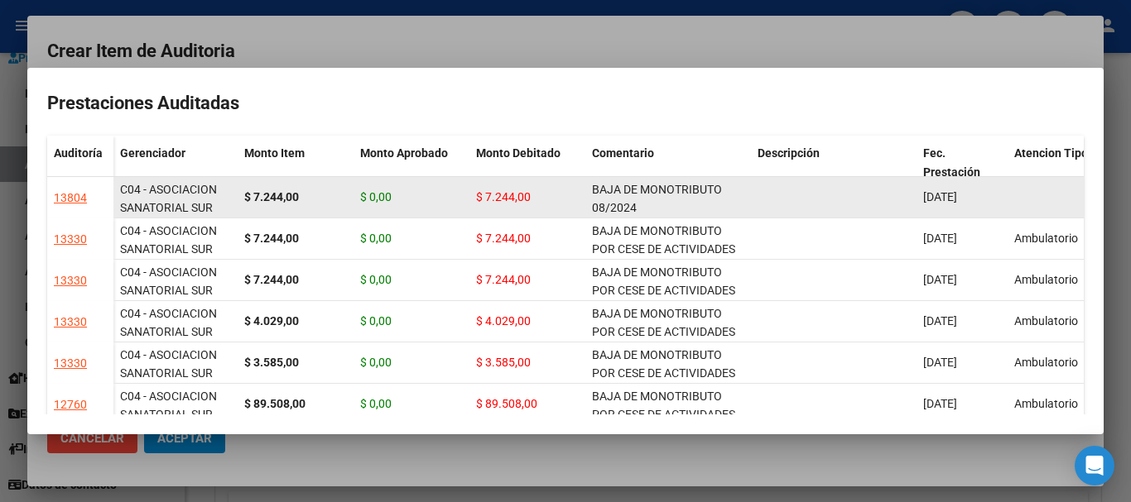
click at [680, 195] on span "BAJA DE MONOTRIBUTO 08/2024" at bounding box center [657, 199] width 130 height 32
copy span "BAJA DE MONOTRIBUTO 08/2024"
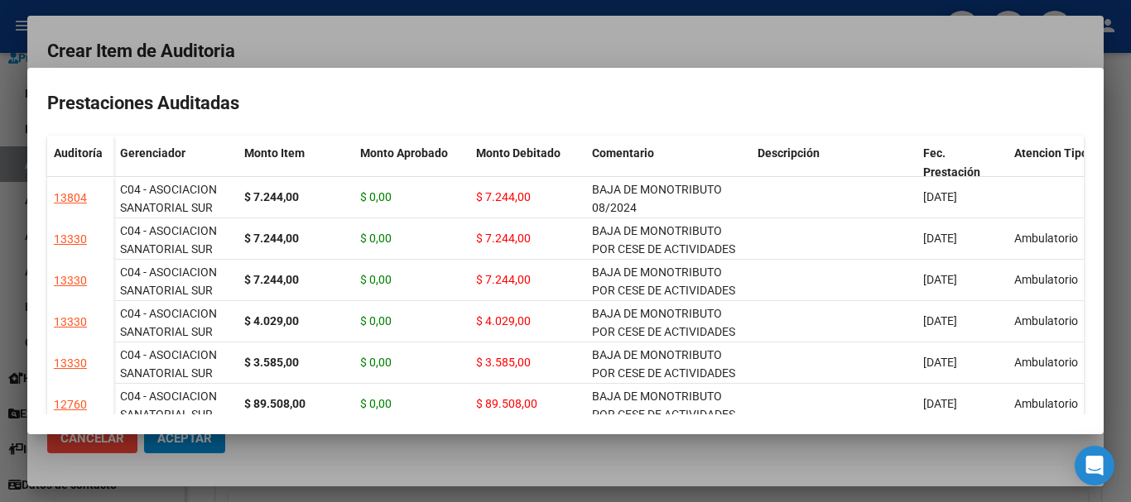
click at [611, 39] on div at bounding box center [565, 251] width 1131 height 502
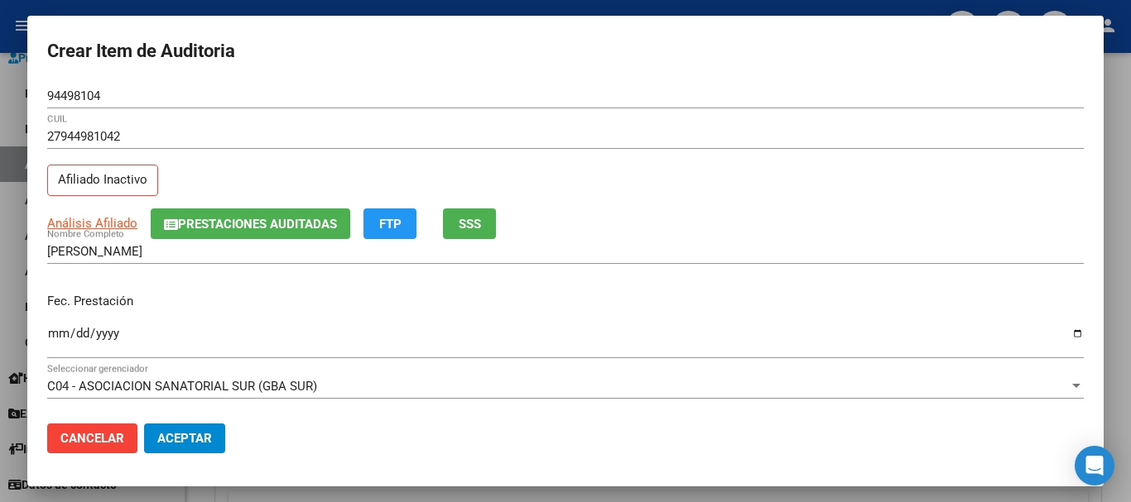
click at [736, 216] on div "Análisis Afiliado Prestaciones Auditadas FTP SSS" at bounding box center [565, 224] width 1036 height 31
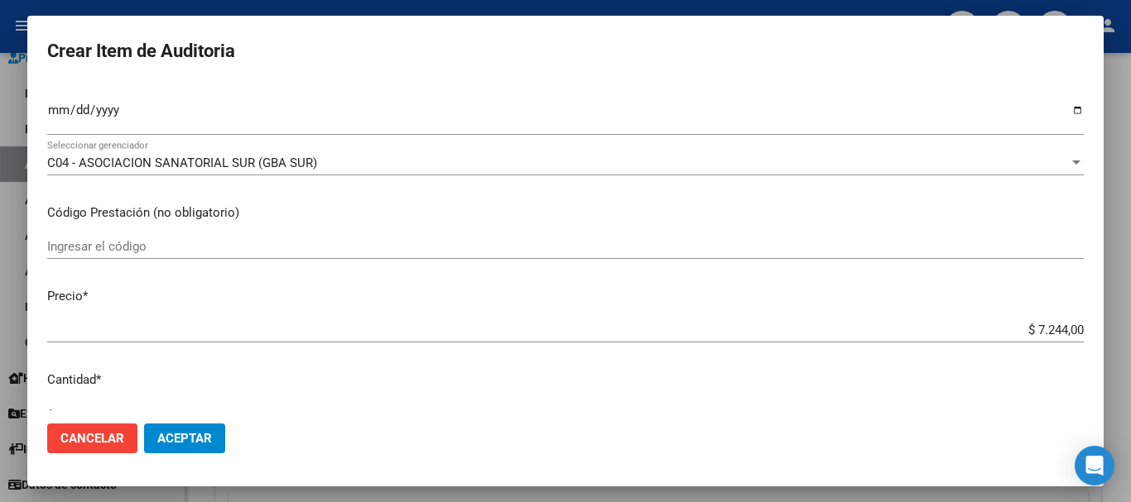
scroll to position [559, 0]
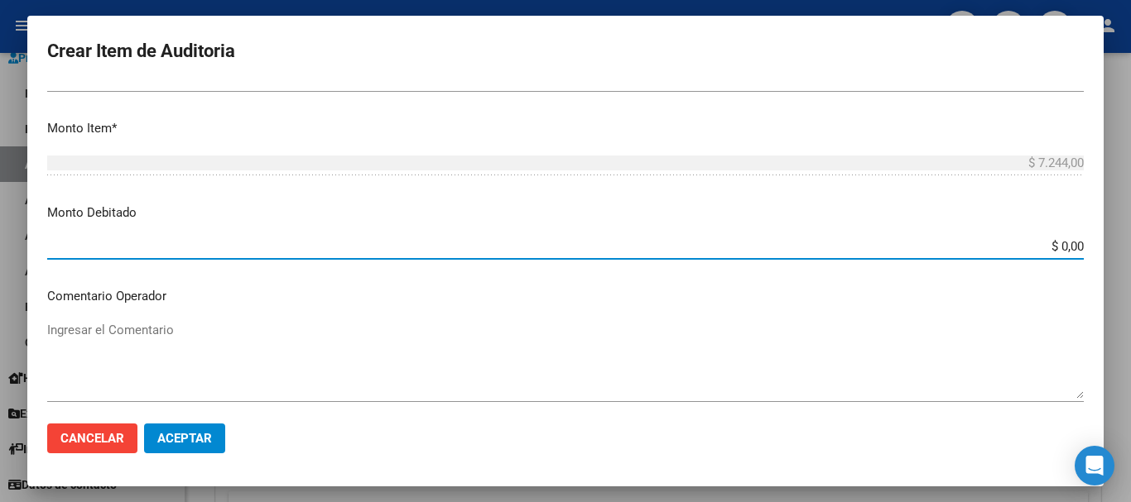
paste input "BAJA DE MONOTRIBUTO 08/2024"
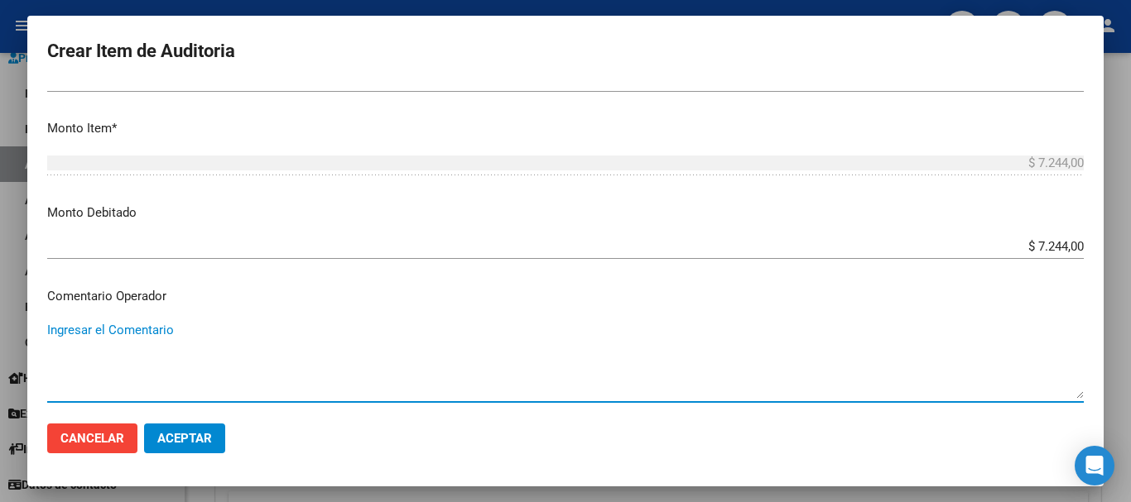
paste textarea "BAJA DE MONOTRIBUTO 08/2024"
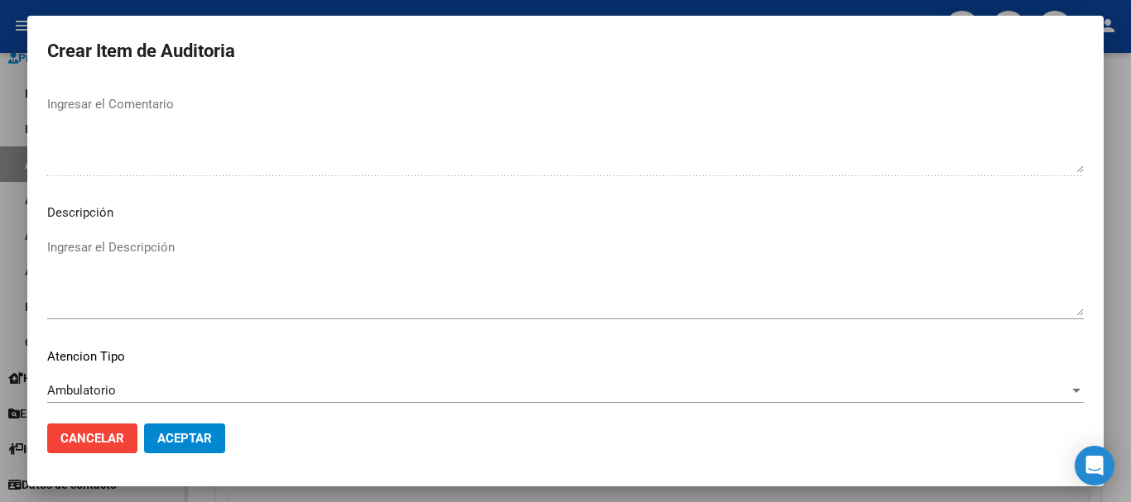
scroll to position [1021, 0]
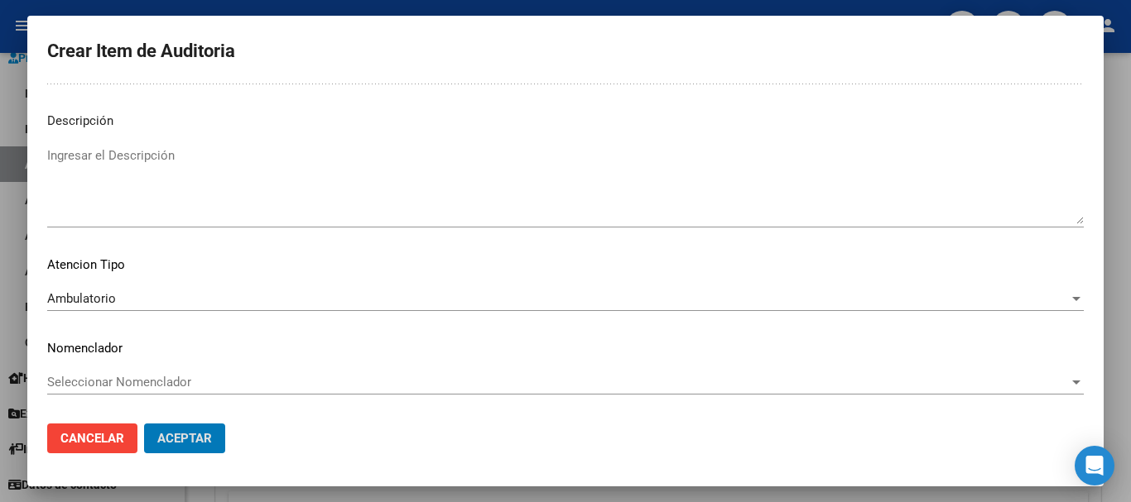
click at [144, 424] on button "Aceptar" at bounding box center [184, 439] width 81 height 30
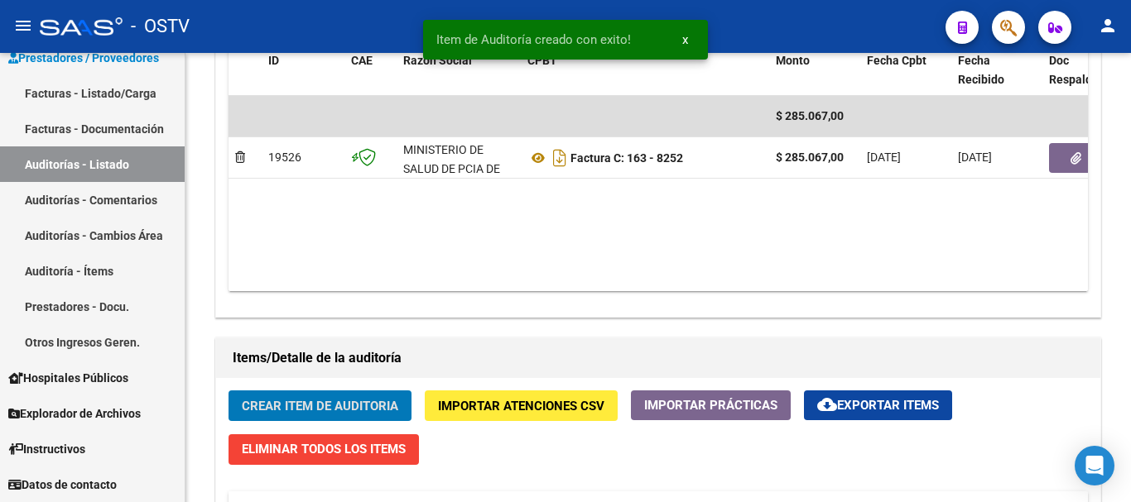
click at [228, 391] on button "Crear Item de Auditoria" at bounding box center [319, 406] width 183 height 31
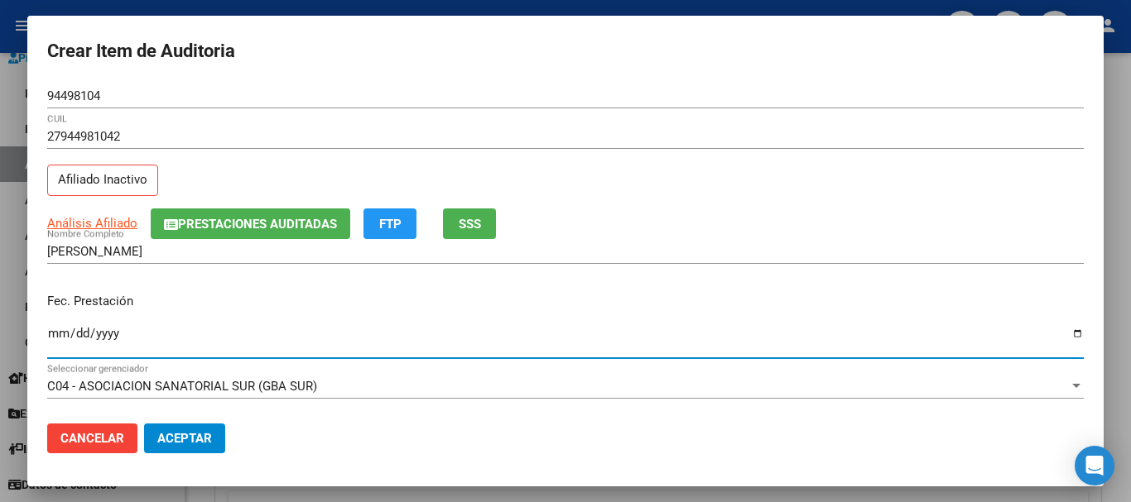
click at [203, 213] on button "Prestaciones Auditadas" at bounding box center [250, 224] width 199 height 31
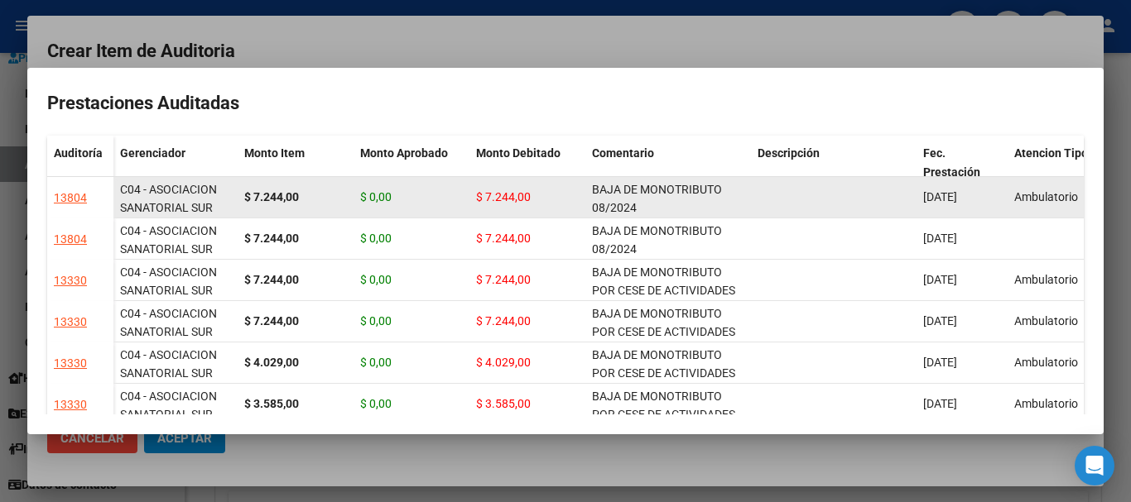
click at [675, 208] on div "BAJA DE MONOTRIBUTO 08/2024" at bounding box center [668, 197] width 152 height 35
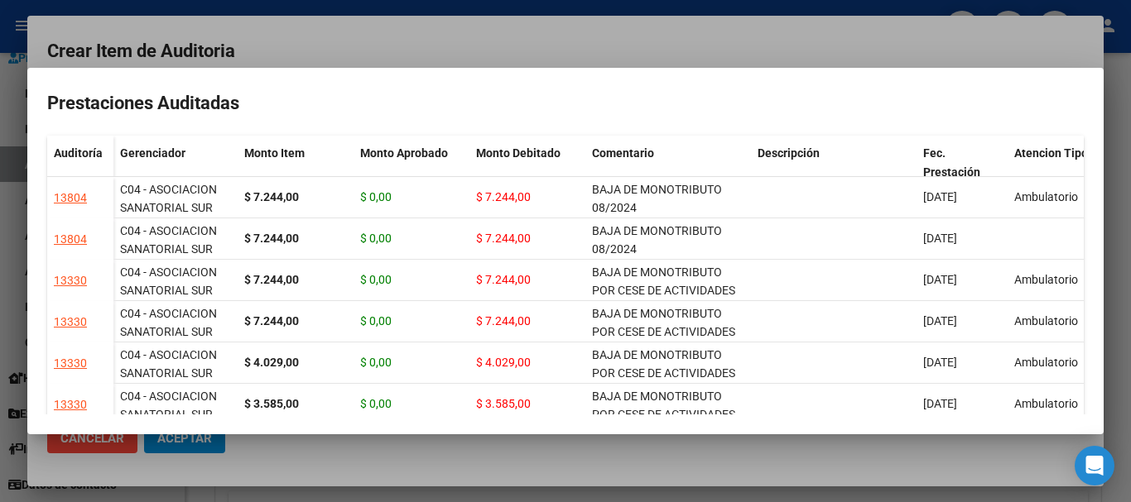
copy span "BAJA DE MONOTRIBUTO 08/2024"
click at [569, 43] on div at bounding box center [565, 251] width 1131 height 502
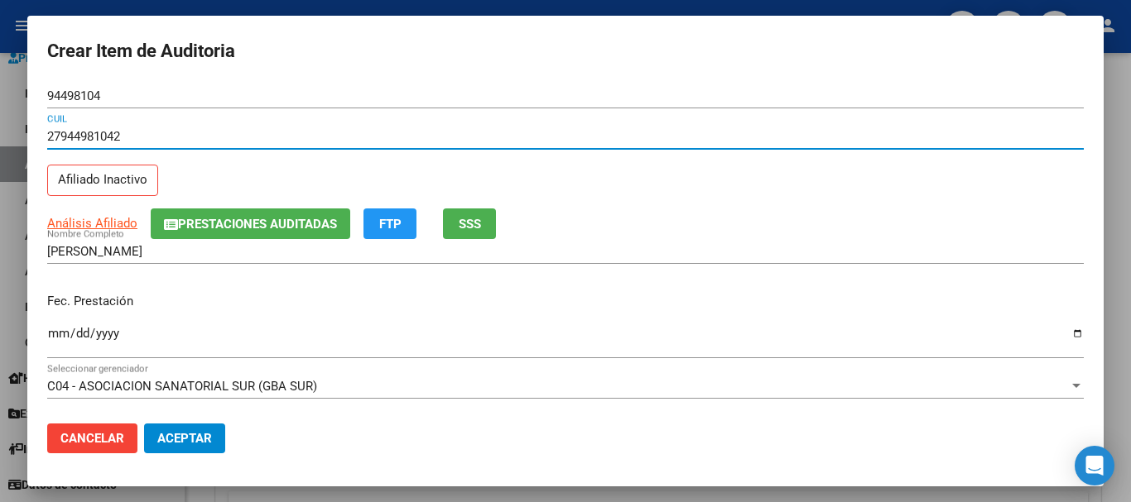
click at [632, 137] on input "27944981042" at bounding box center [565, 136] width 1036 height 15
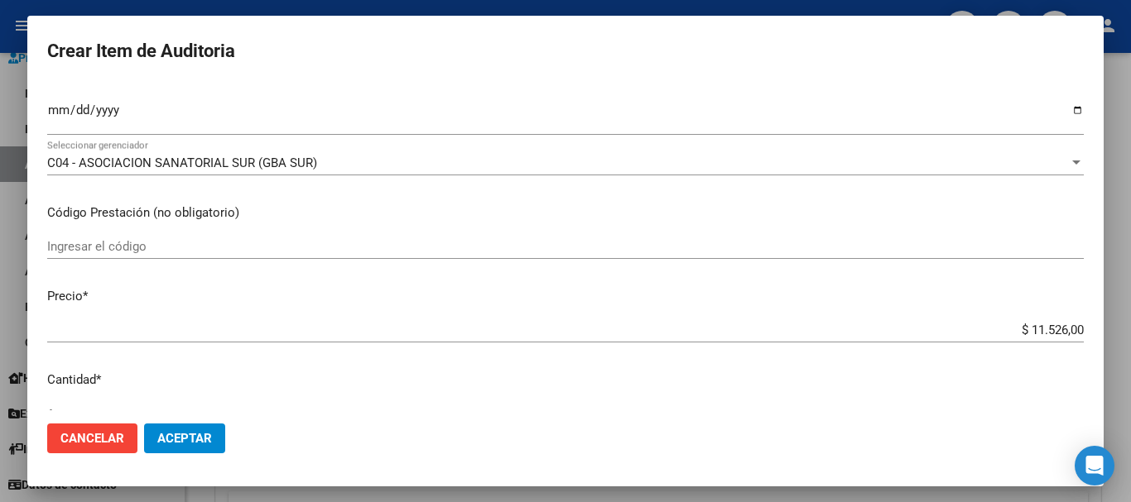
scroll to position [559, 0]
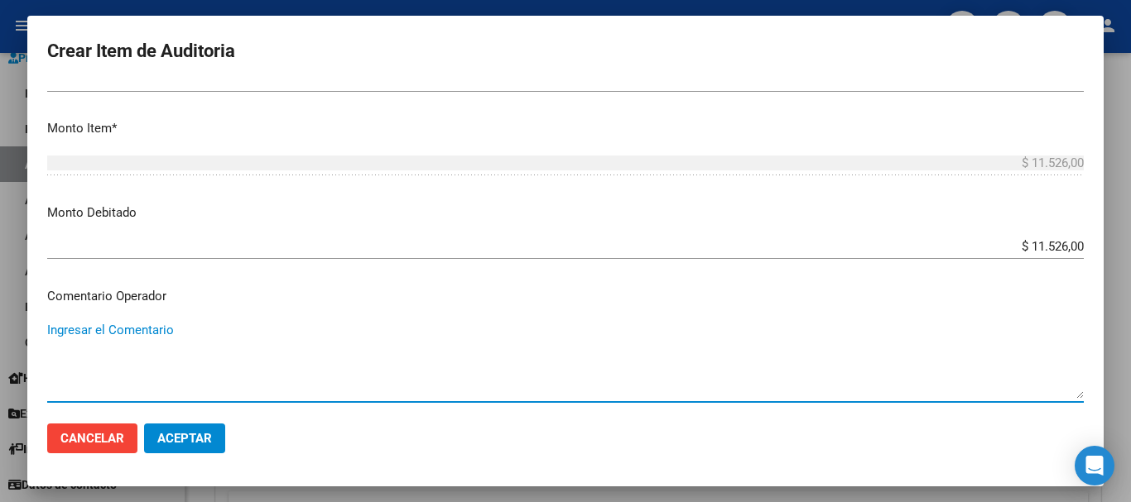
paste textarea "BAJA DE MONOTRIBUTO 08/2024"
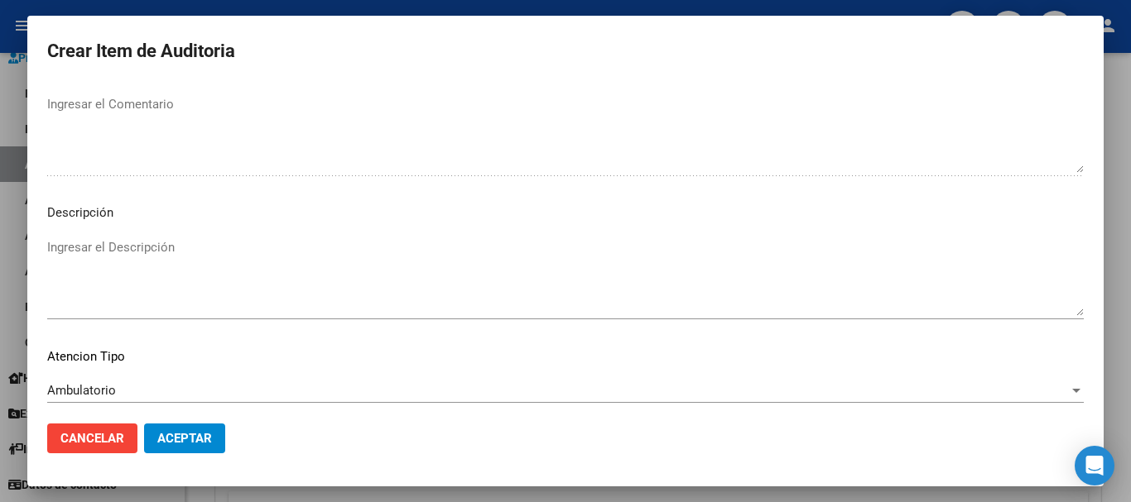
scroll to position [1021, 0]
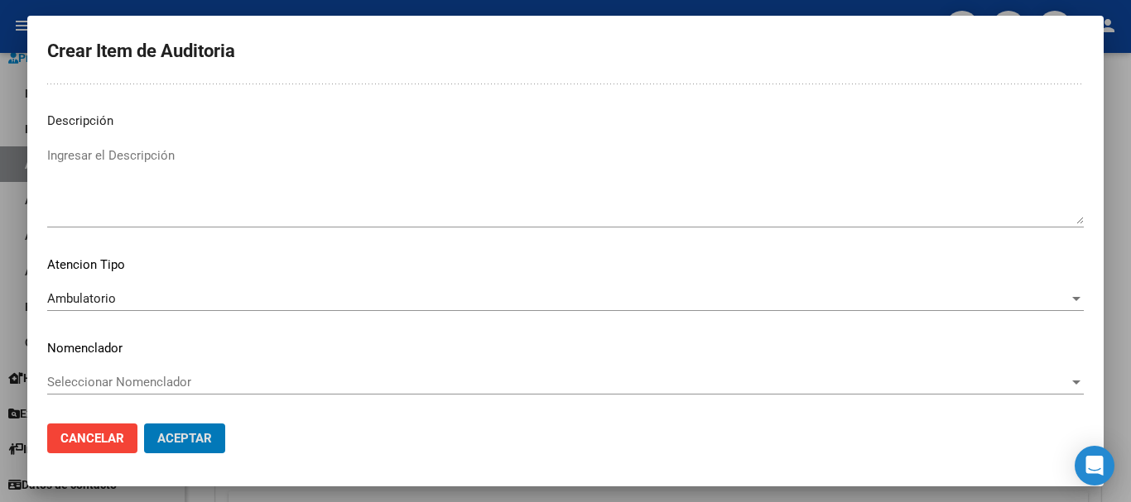
click at [144, 424] on button "Aceptar" at bounding box center [184, 439] width 81 height 30
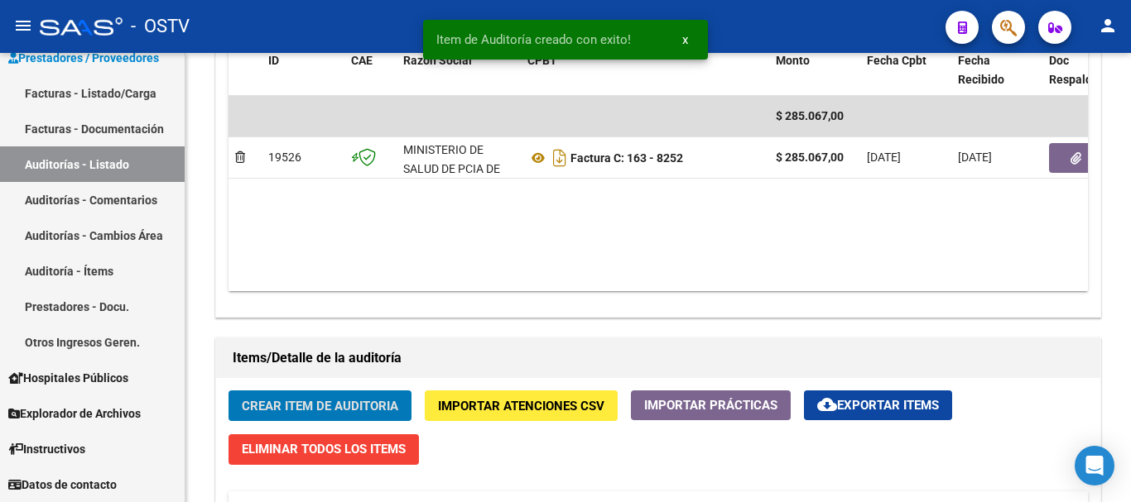
click at [228, 391] on button "Crear Item de Auditoria" at bounding box center [319, 406] width 183 height 31
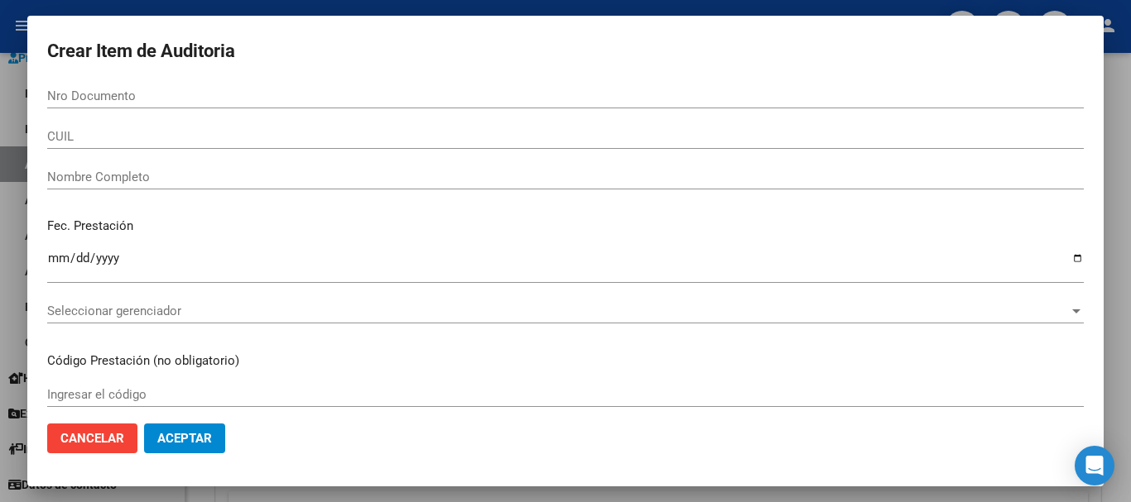
click at [1130, 291] on div at bounding box center [565, 251] width 1131 height 502
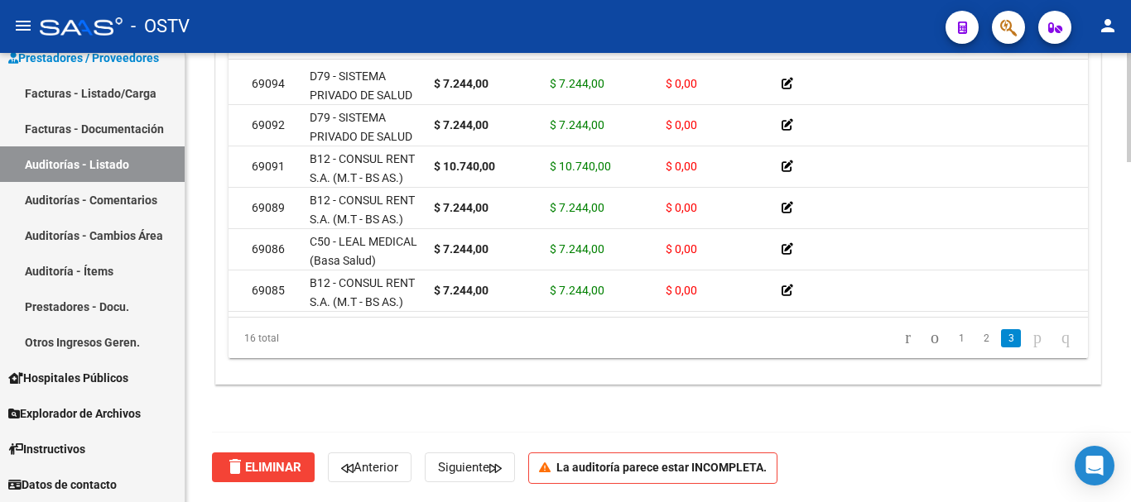
scroll to position [423, 0]
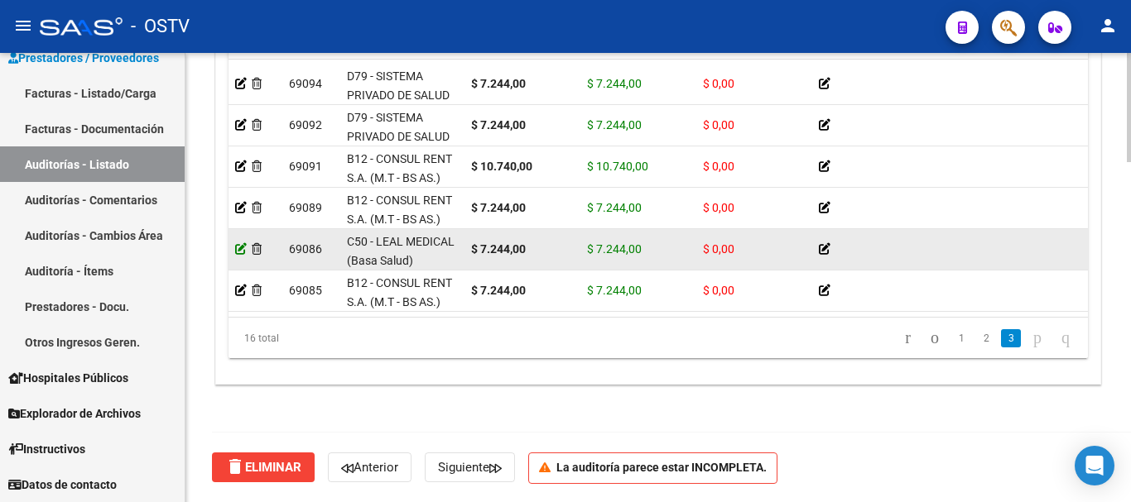
click at [237, 243] on icon at bounding box center [241, 249] width 12 height 12
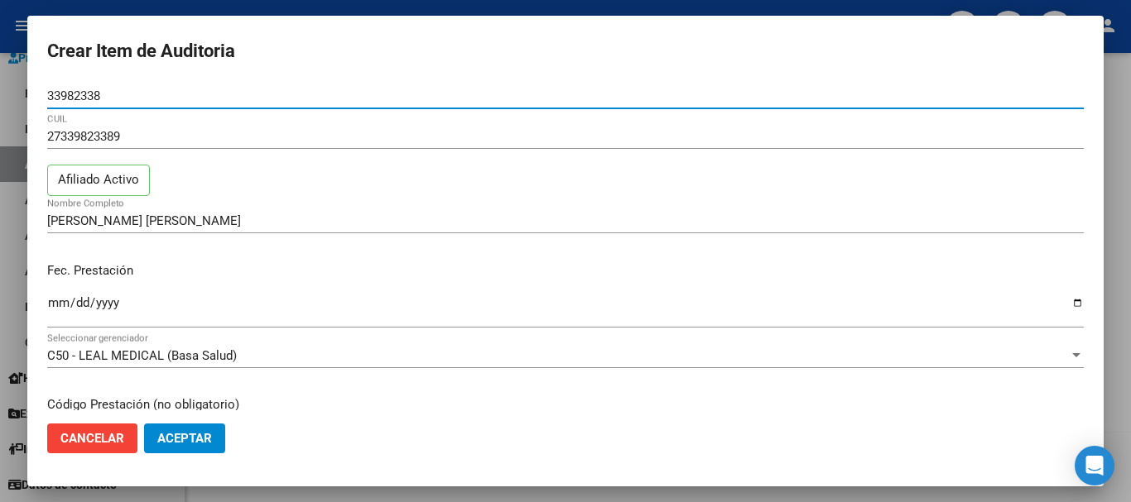
click at [70, 300] on input "[DATE]" at bounding box center [565, 309] width 1036 height 26
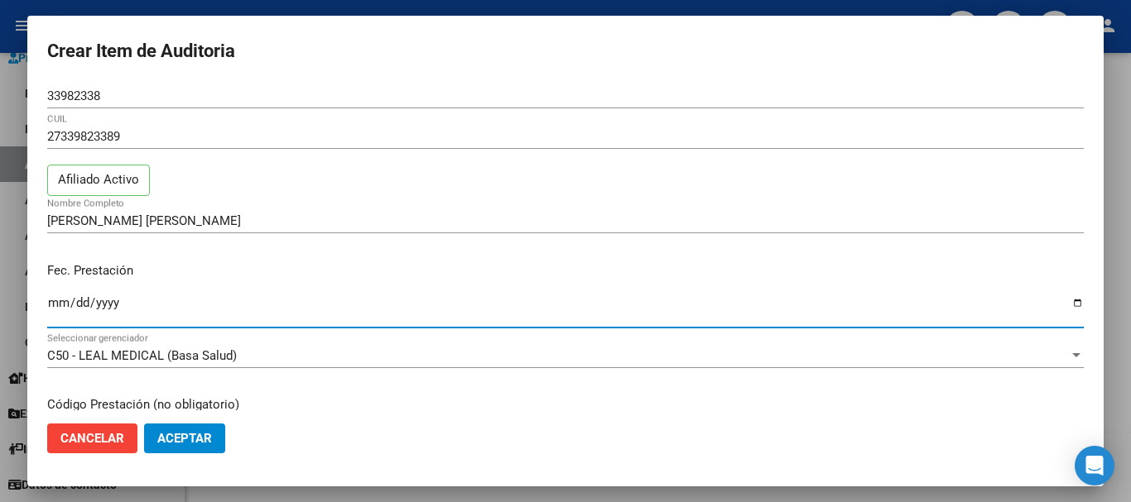
click at [162, 95] on input "33982338" at bounding box center [565, 96] width 1036 height 15
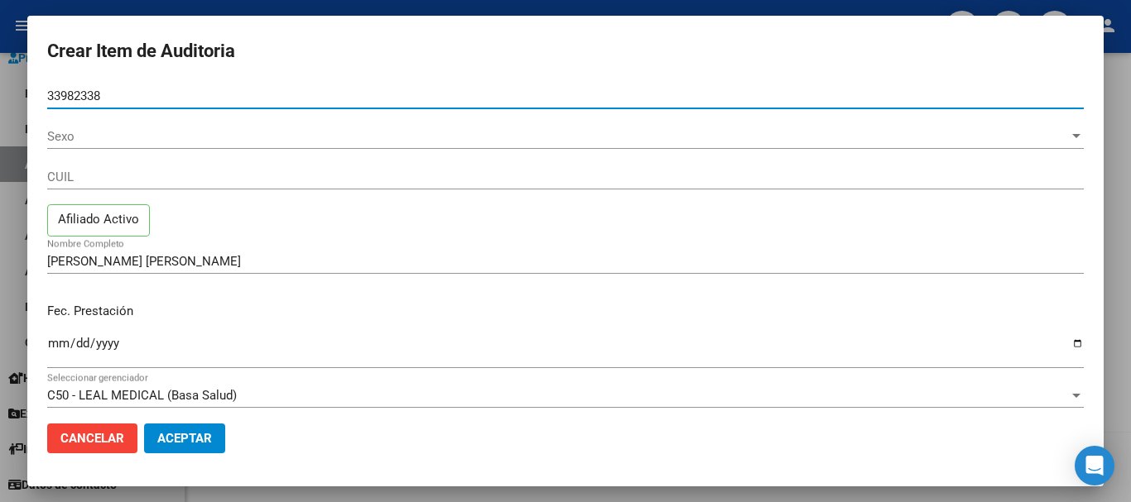
click at [73, 138] on span "Sexo" at bounding box center [557, 136] width 1021 height 15
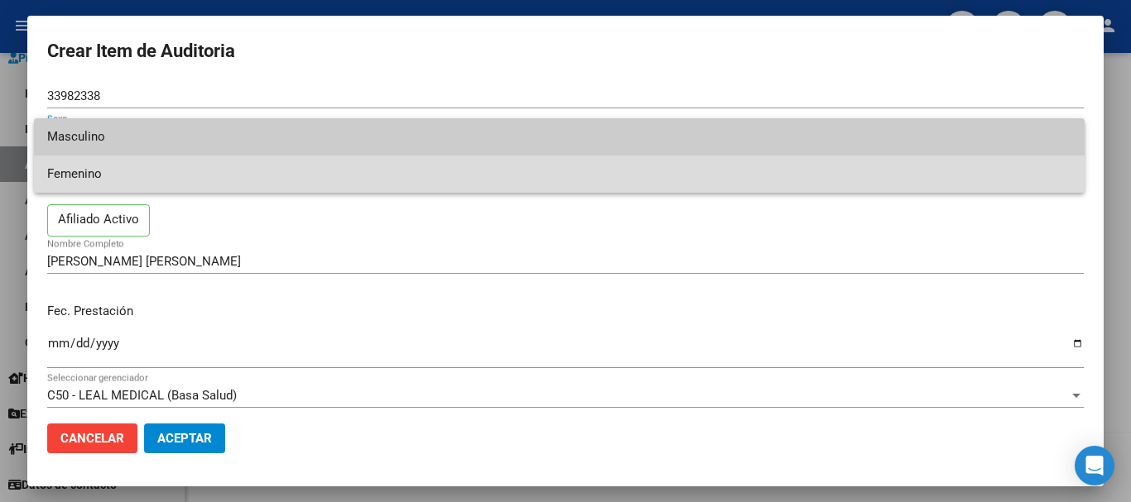
click at [74, 165] on span "Femenino" at bounding box center [559, 174] width 1024 height 37
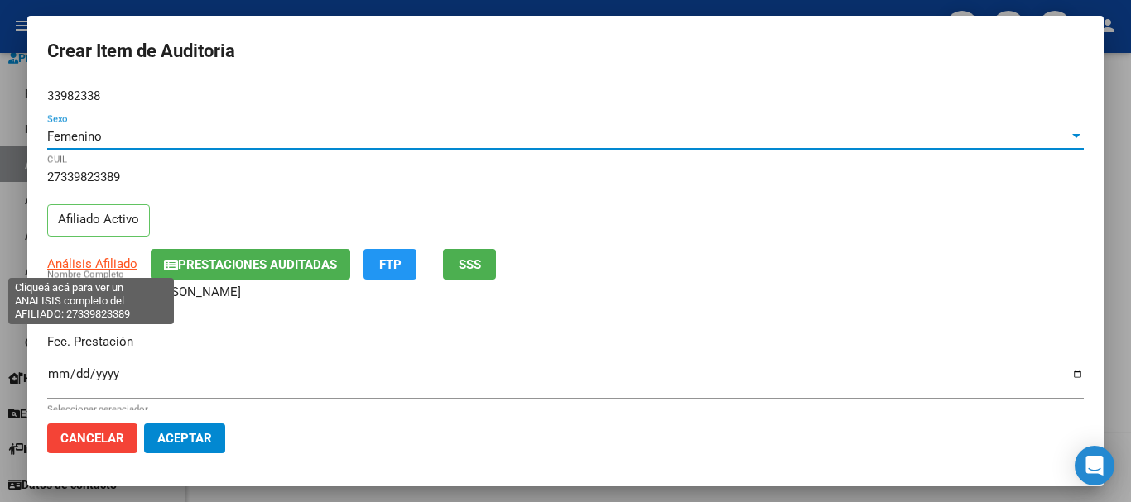
click at [102, 260] on span "Análisis Afiliado" at bounding box center [92, 264] width 90 height 15
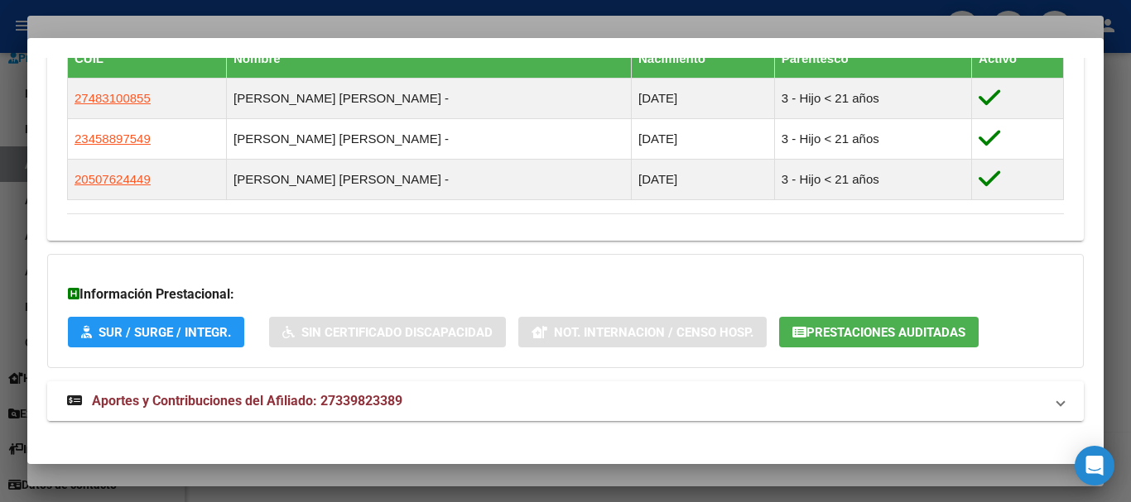
click at [386, 386] on mat-expansion-panel-header "Aportes y Contribuciones del Afiliado: 27339823389" at bounding box center [565, 402] width 1036 height 40
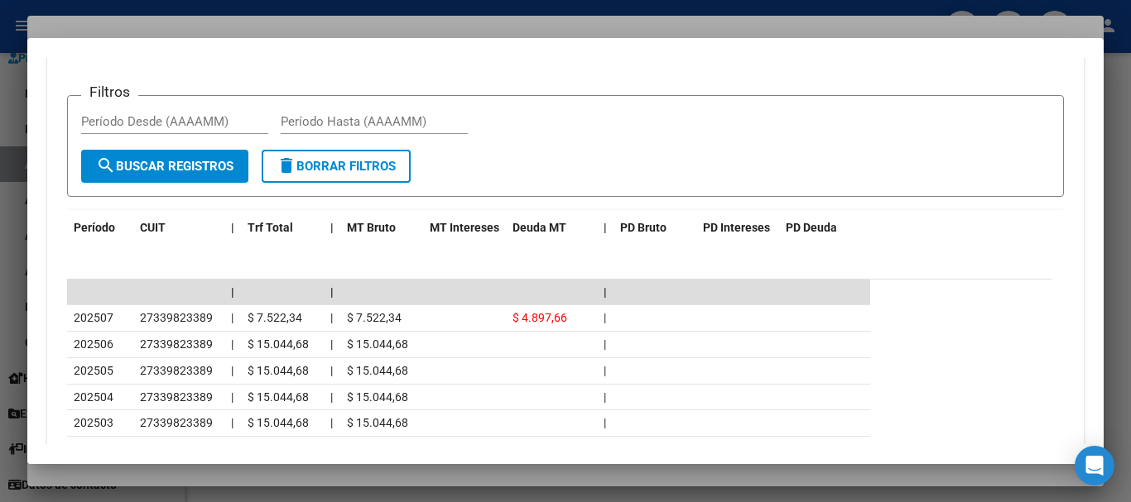
scroll to position [1513, 0]
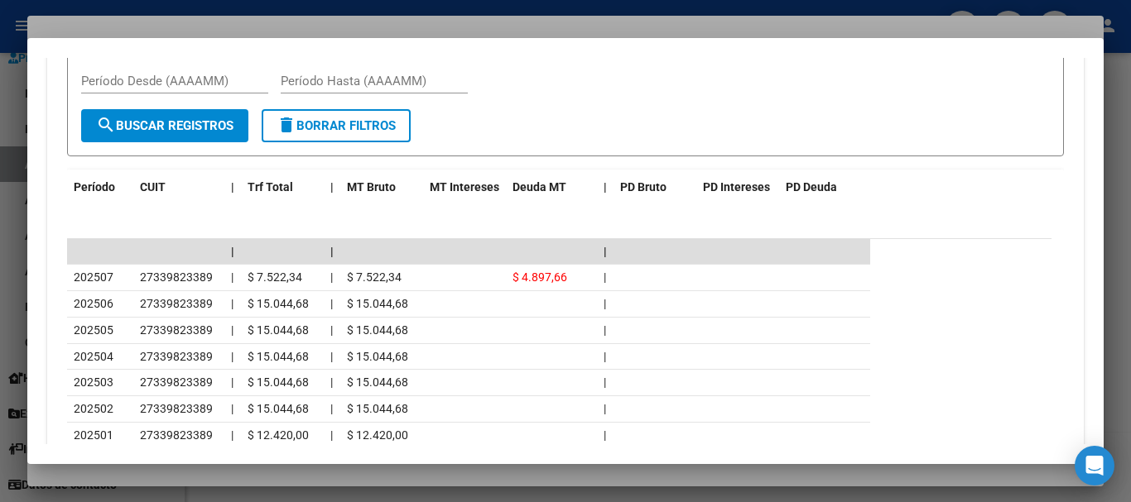
click at [291, 21] on div at bounding box center [565, 251] width 1131 height 502
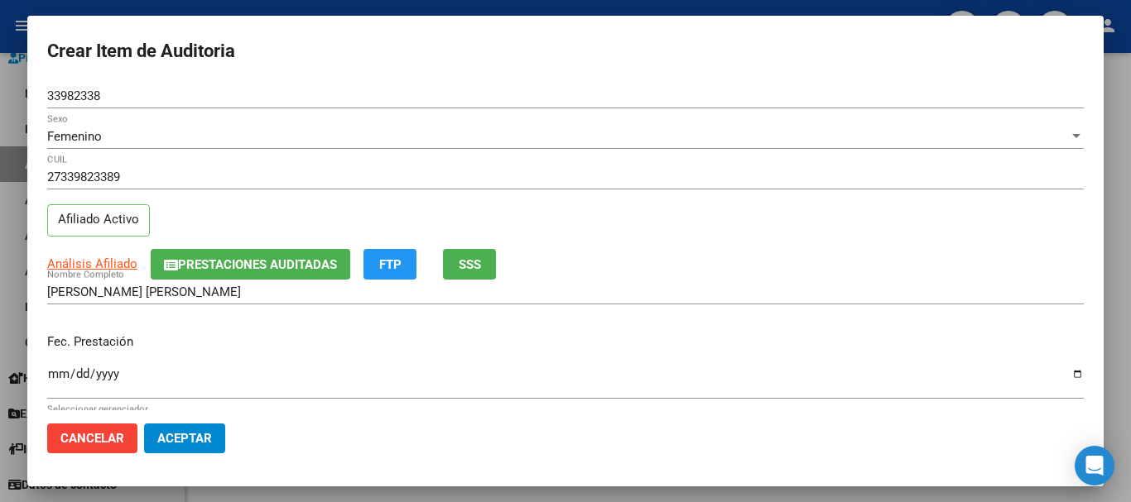
click at [193, 435] on span "Aceptar" at bounding box center [184, 438] width 55 height 15
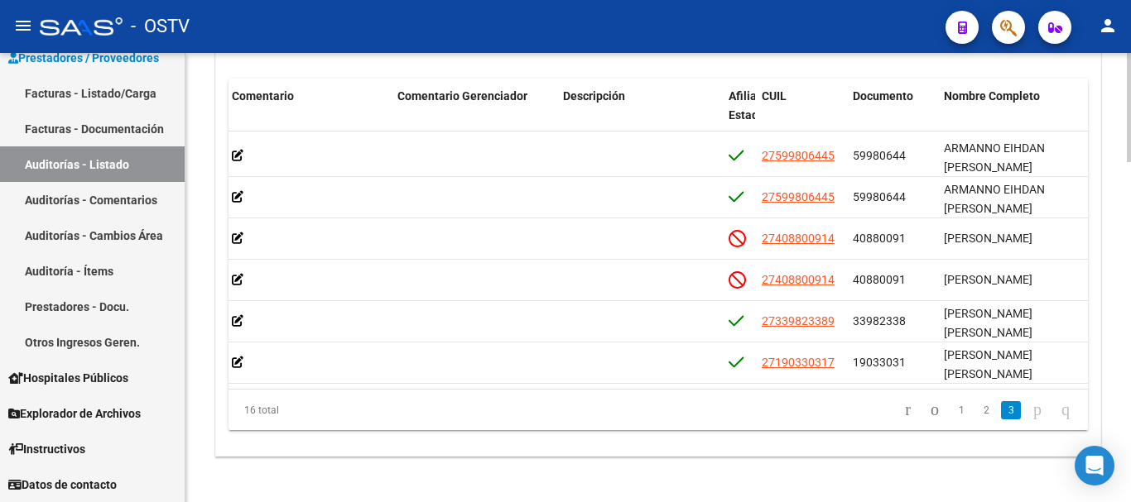
scroll to position [423, 608]
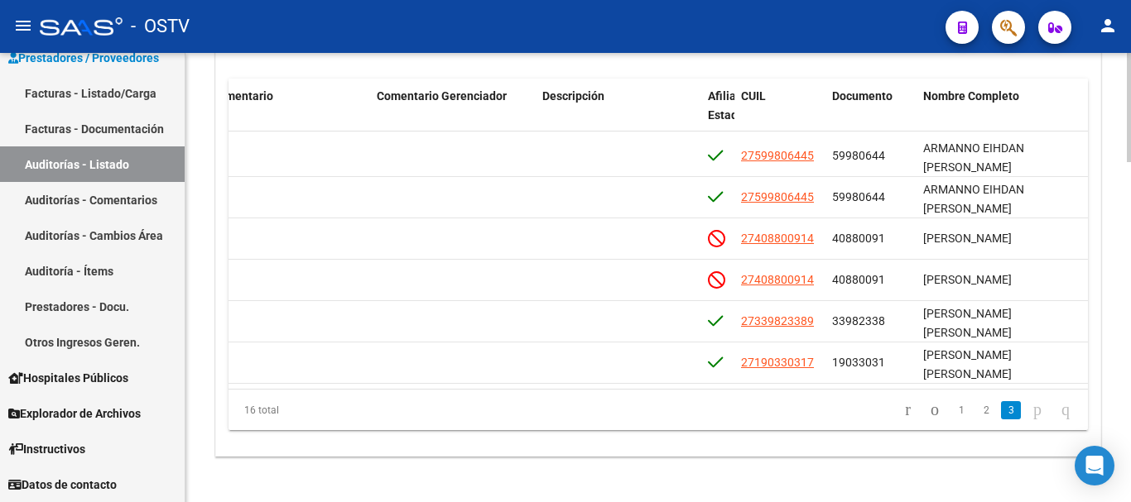
drag, startPoint x: 752, startPoint y: 392, endPoint x: 786, endPoint y: 393, distance: 33.9
click at [786, 393] on div "16 total 1 2 3" at bounding box center [657, 410] width 859 height 41
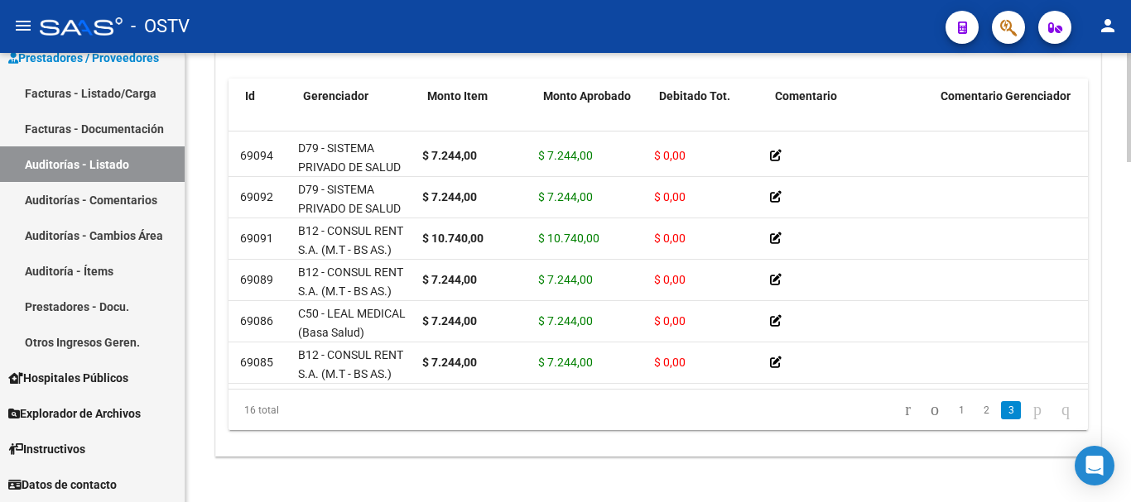
scroll to position [423, 0]
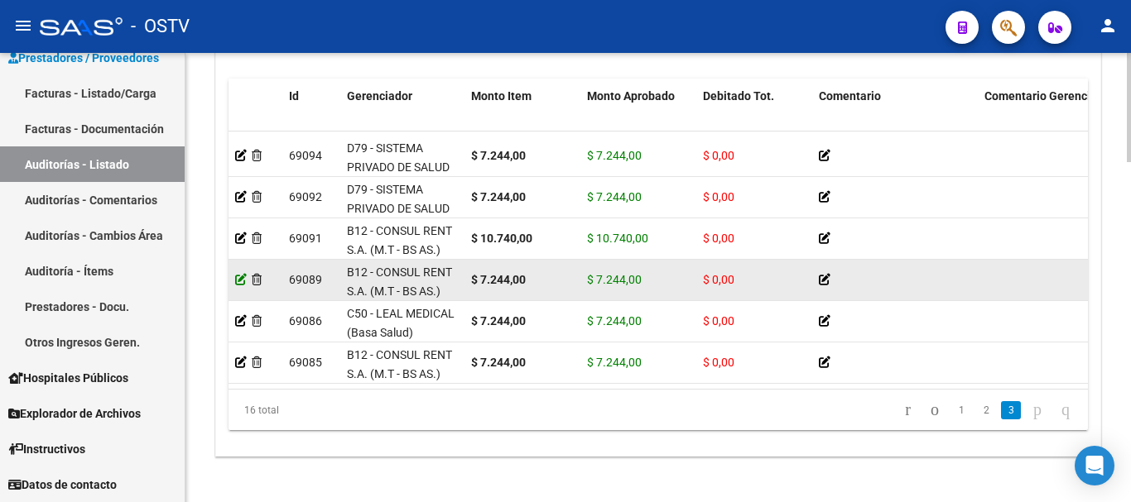
click at [238, 274] on icon at bounding box center [241, 280] width 12 height 12
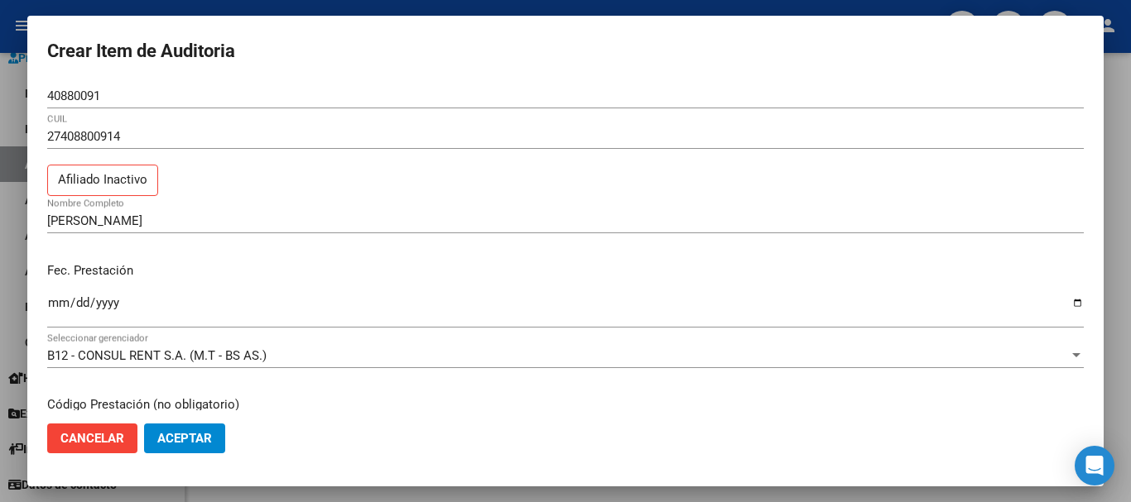
click at [1130, 388] on div at bounding box center [565, 251] width 1131 height 502
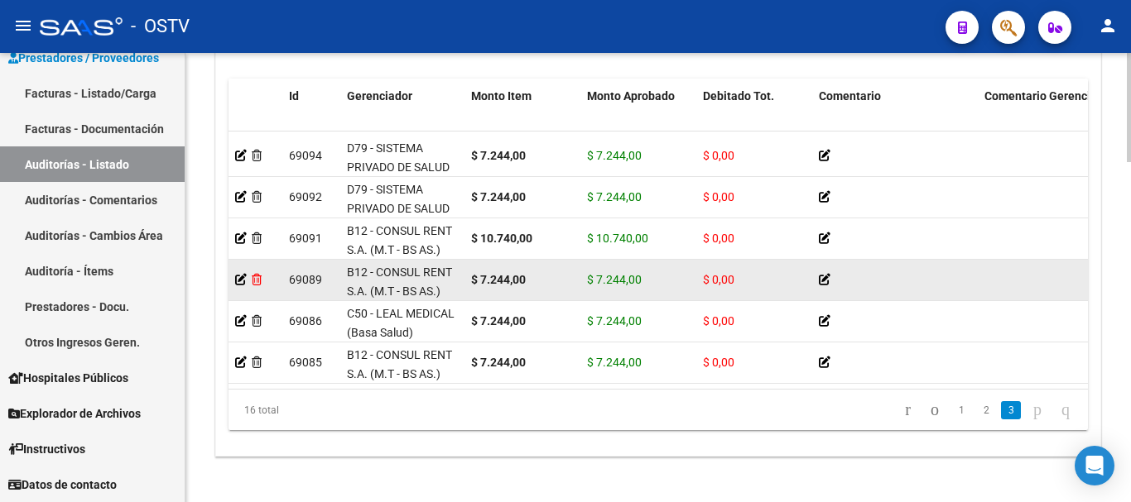
click at [255, 274] on icon at bounding box center [257, 280] width 10 height 12
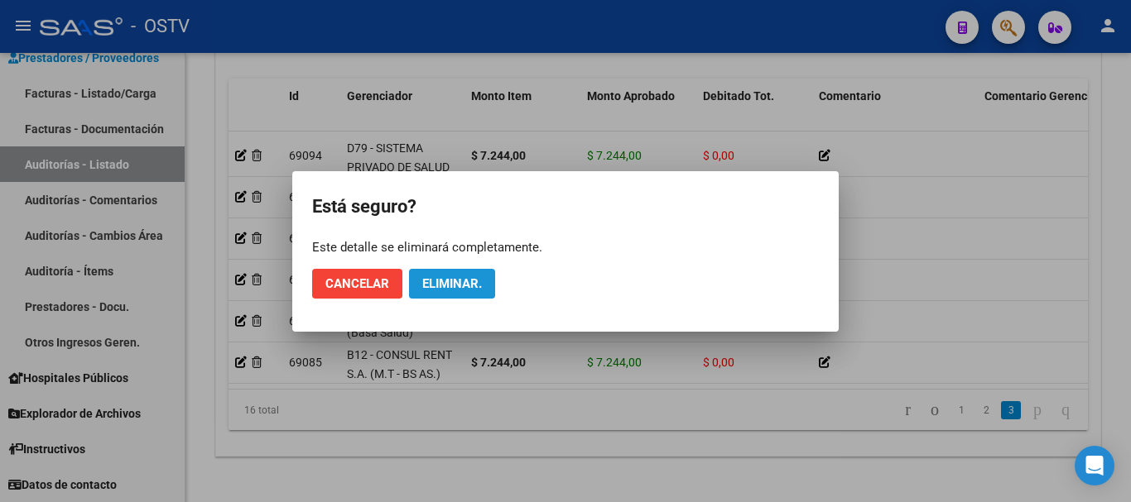
click at [447, 271] on button "Eliminar." at bounding box center [452, 284] width 86 height 30
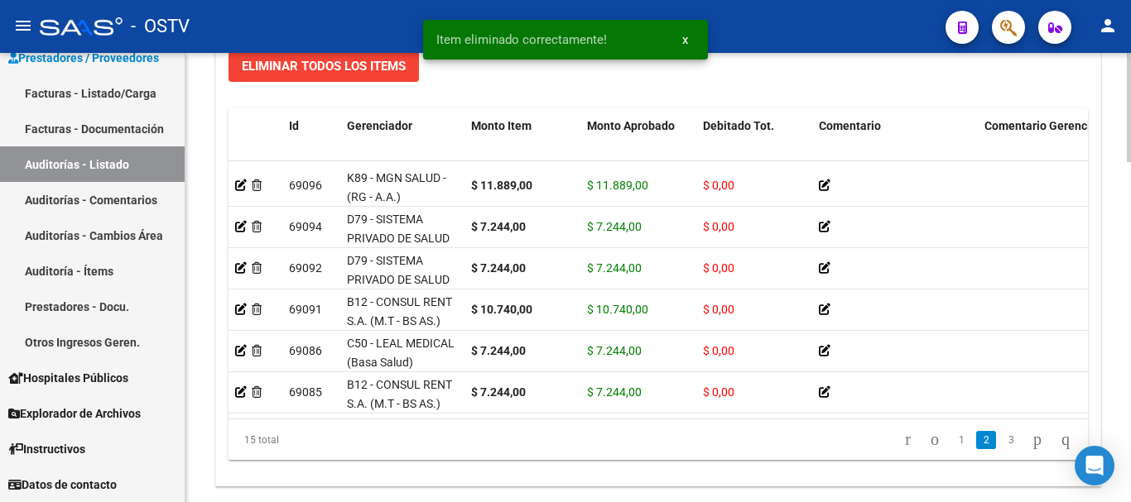
scroll to position [382, 0]
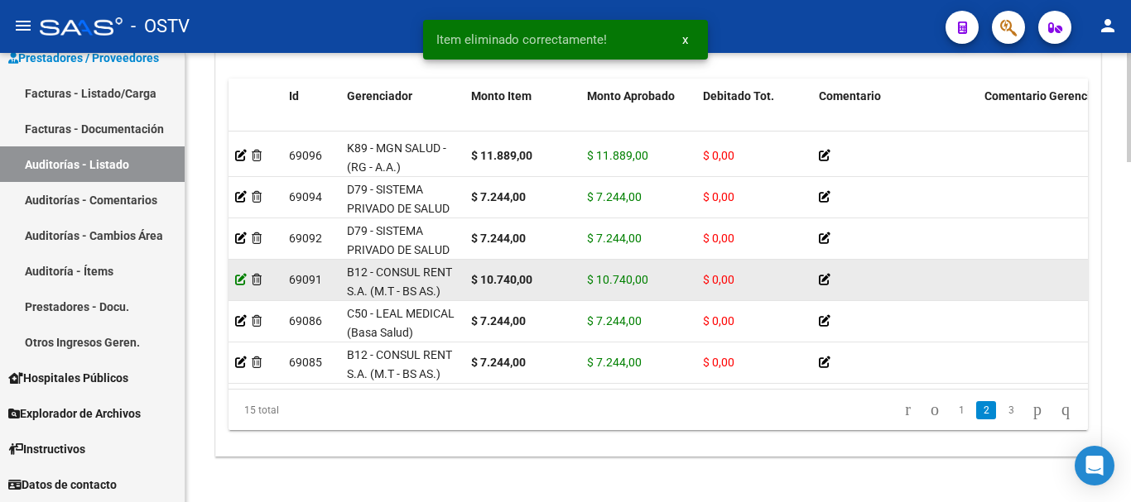
click at [240, 274] on icon at bounding box center [241, 280] width 12 height 12
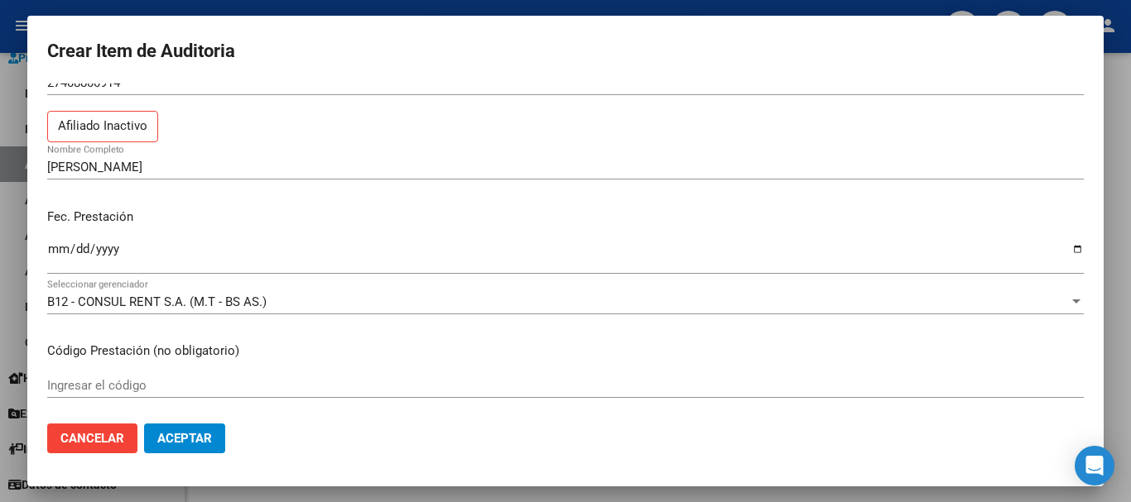
scroll to position [414, 0]
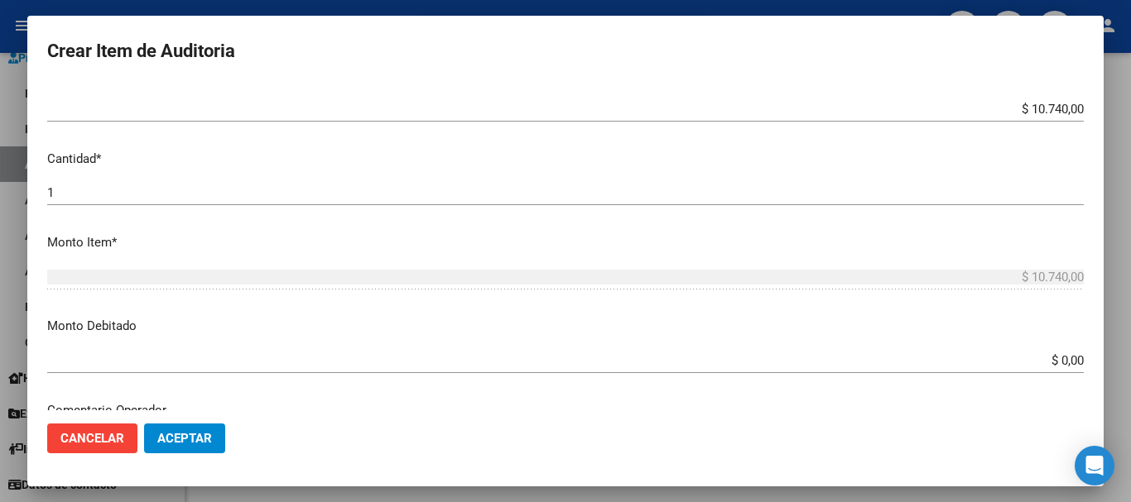
click at [1054, 111] on input "$ 10.740,00" at bounding box center [565, 109] width 1036 height 15
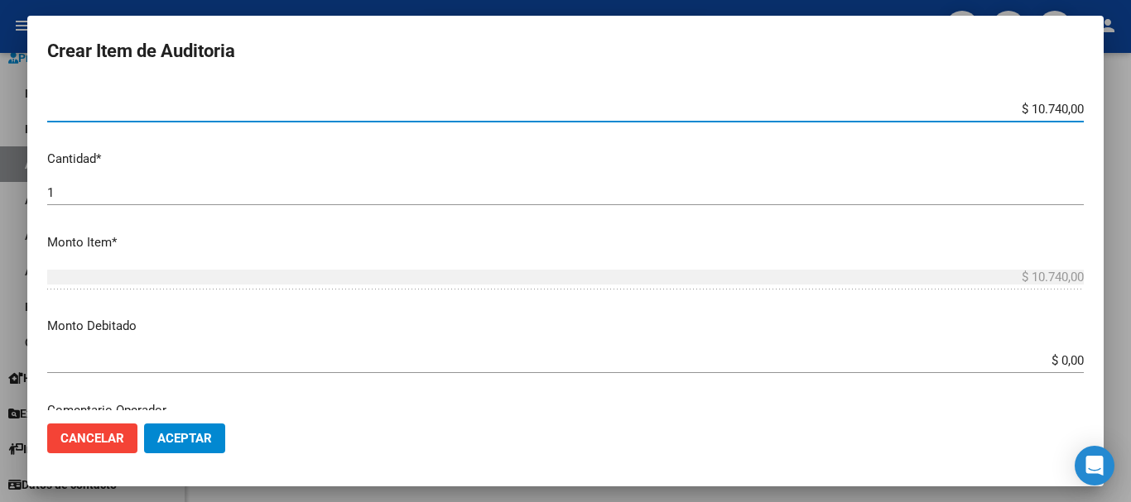
click at [1054, 111] on input "$ 10.740,00" at bounding box center [565, 109] width 1036 height 15
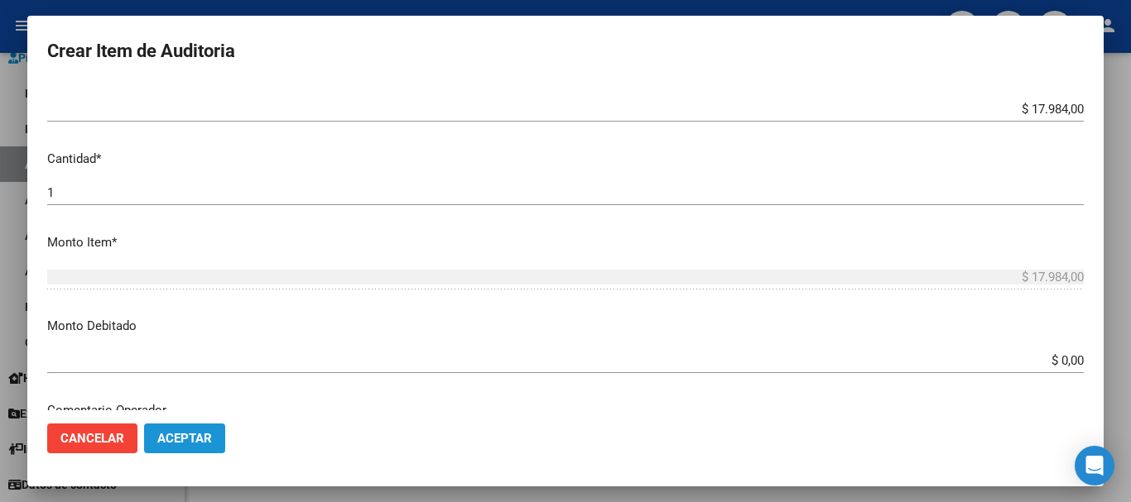
click at [195, 446] on button "Aceptar" at bounding box center [184, 439] width 81 height 30
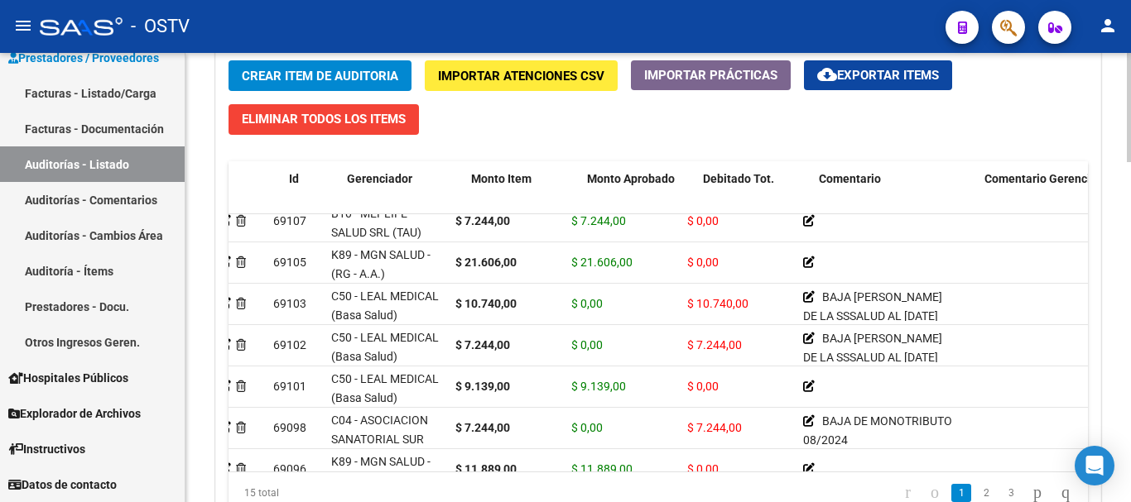
scroll to position [137, 0]
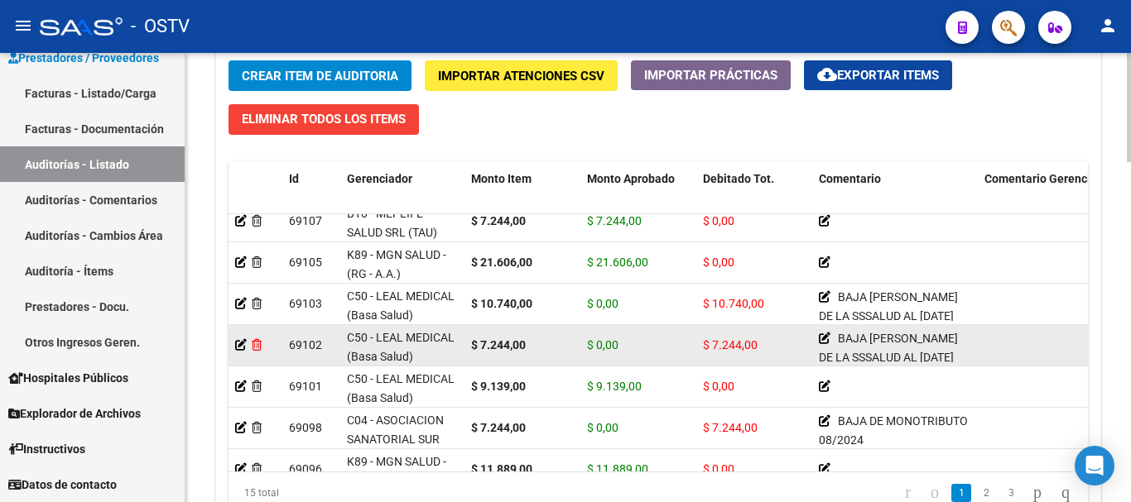
click at [257, 344] on icon at bounding box center [257, 345] width 10 height 12
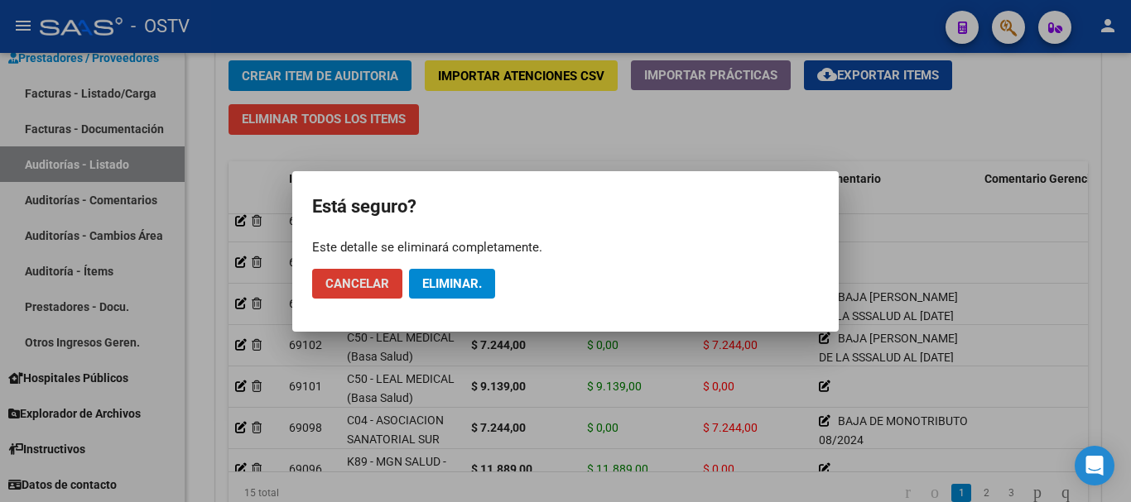
click at [440, 282] on span "Eliminar." at bounding box center [452, 283] width 60 height 15
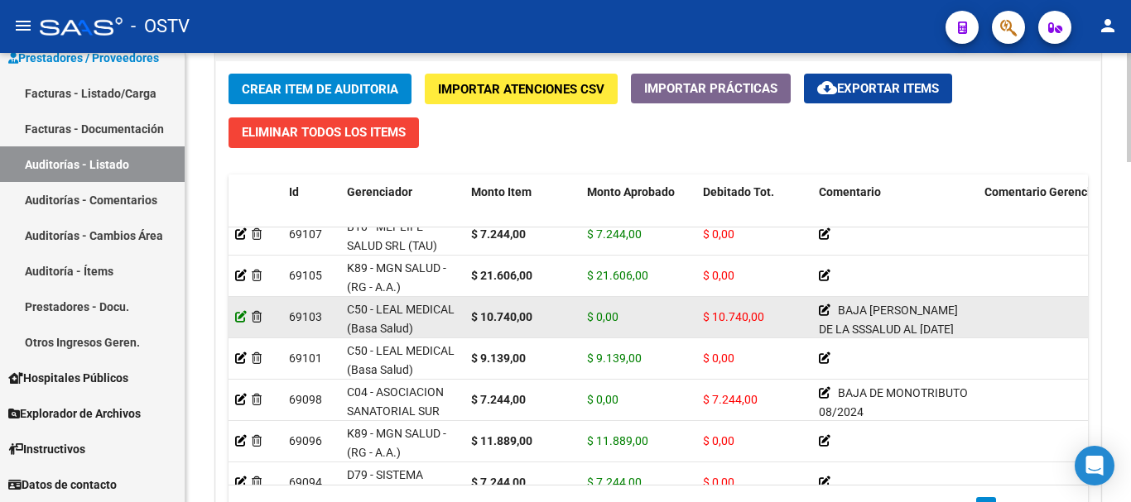
click at [239, 318] on icon at bounding box center [241, 317] width 12 height 12
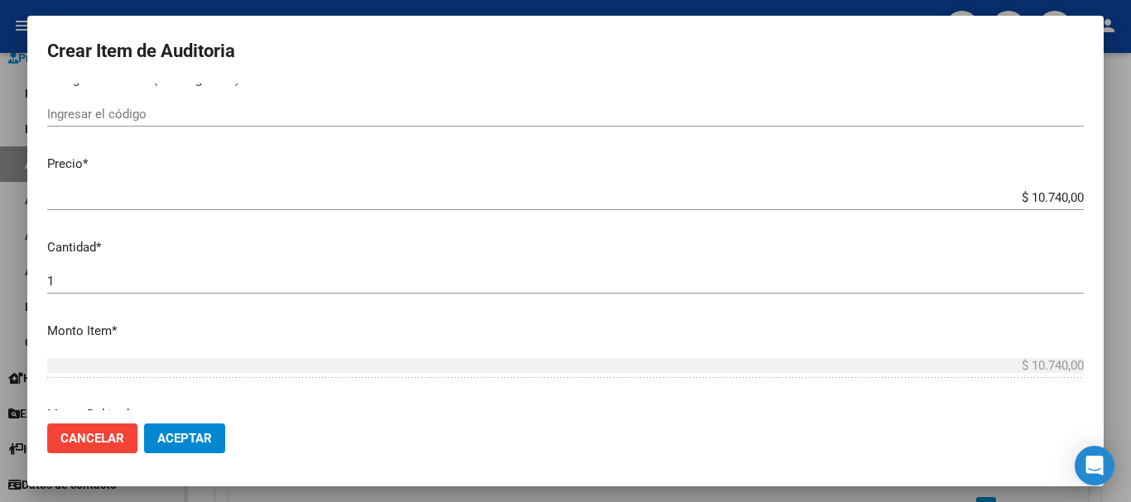
scroll to position [414, 0]
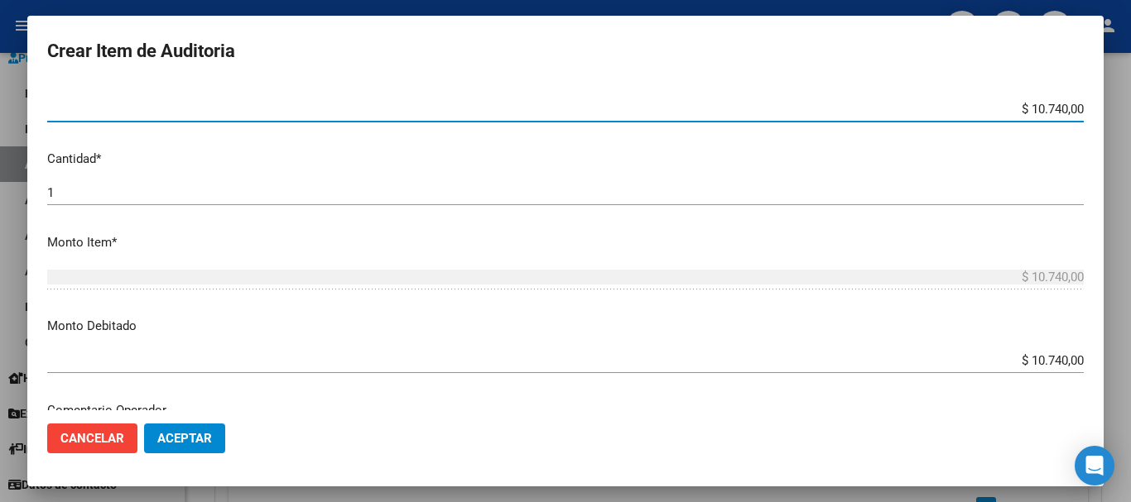
click at [1040, 113] on input "$ 10.740,00" at bounding box center [565, 109] width 1036 height 15
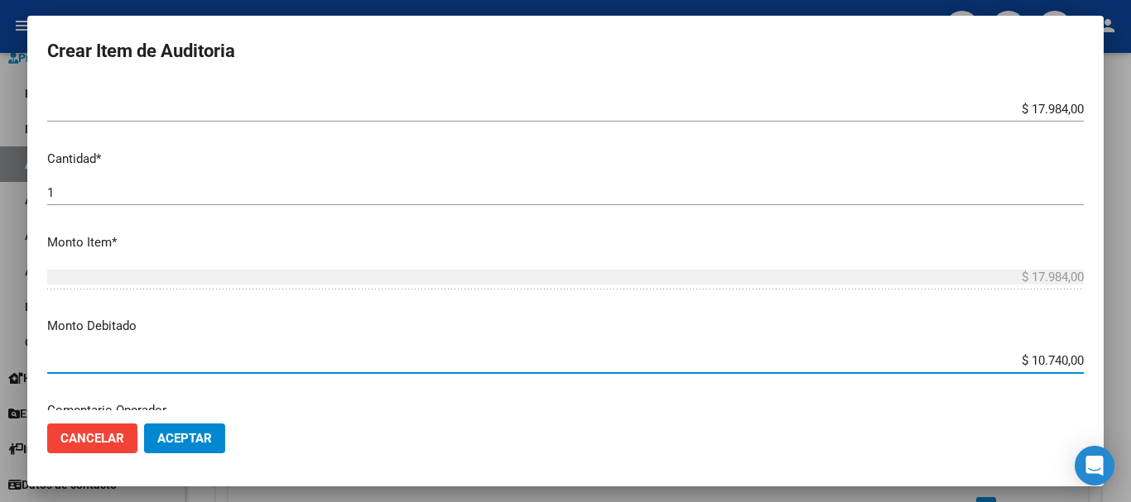
click at [1045, 368] on input "$ 10.740,00" at bounding box center [565, 360] width 1036 height 15
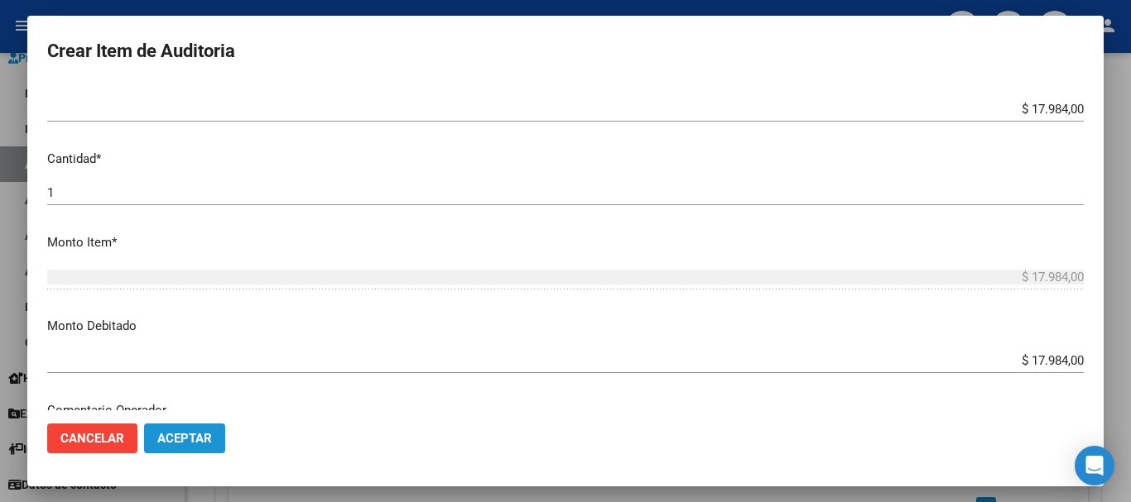
click at [187, 434] on span "Aceptar" at bounding box center [184, 438] width 55 height 15
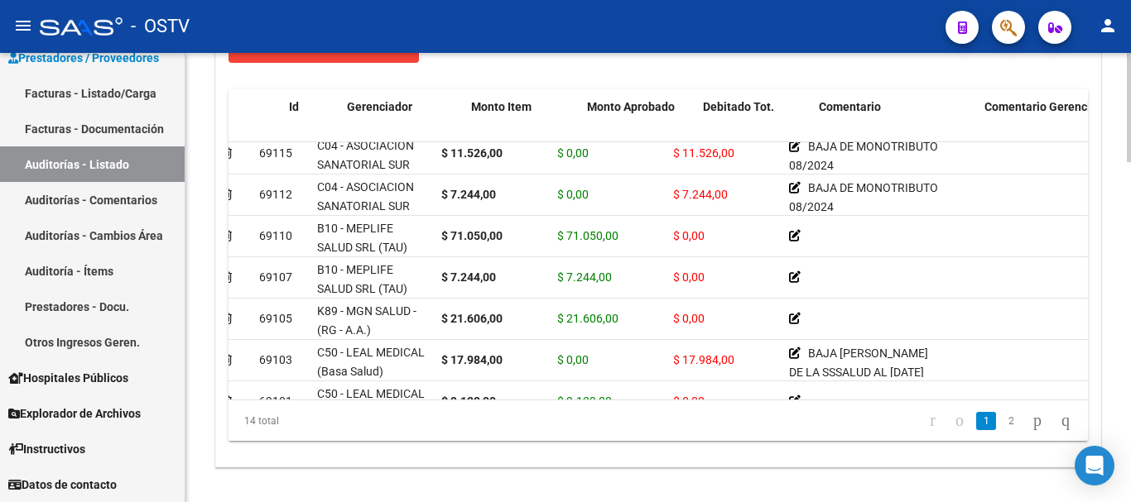
scroll to position [9, 0]
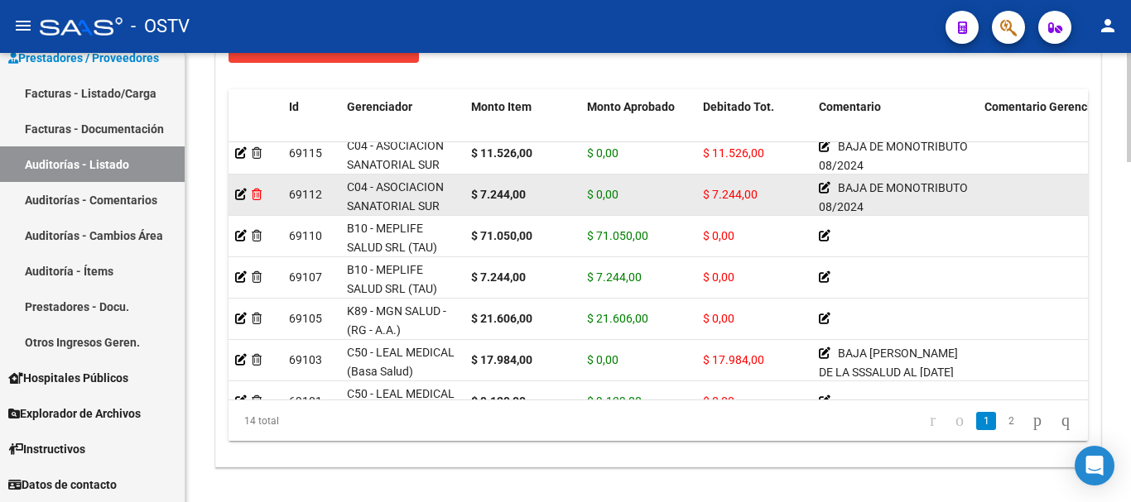
click at [257, 195] on icon at bounding box center [257, 195] width 10 height 12
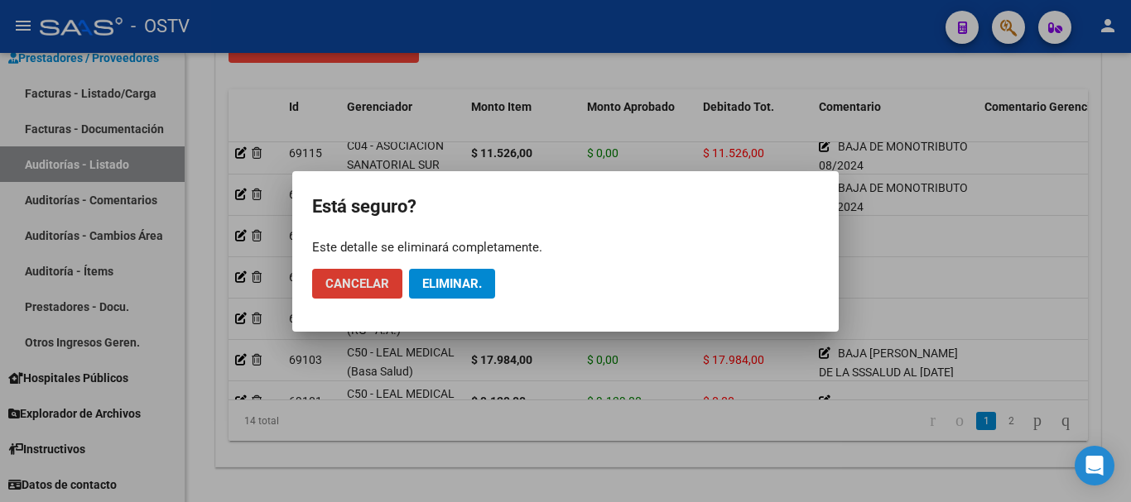
click at [447, 282] on span "Eliminar." at bounding box center [452, 283] width 60 height 15
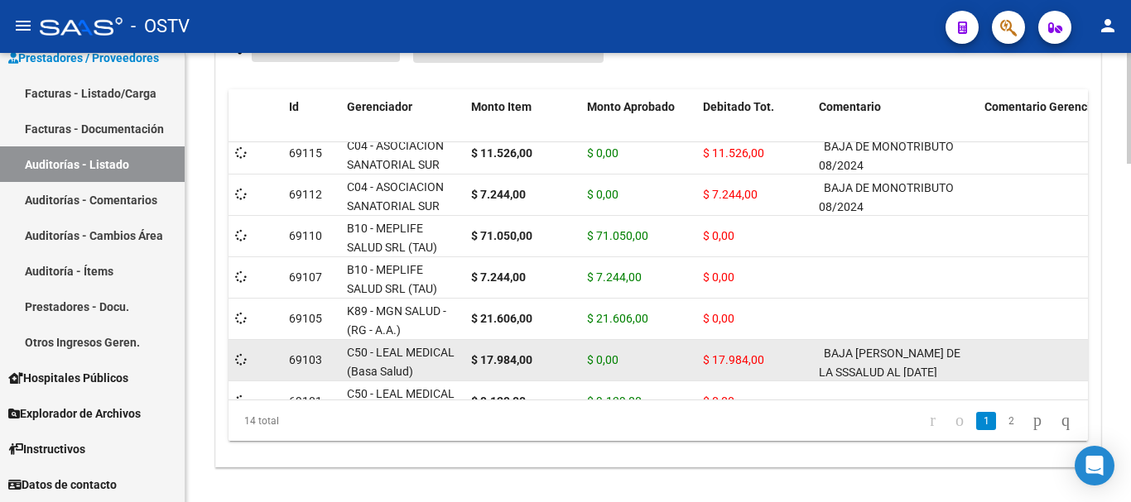
scroll to position [1256, 0]
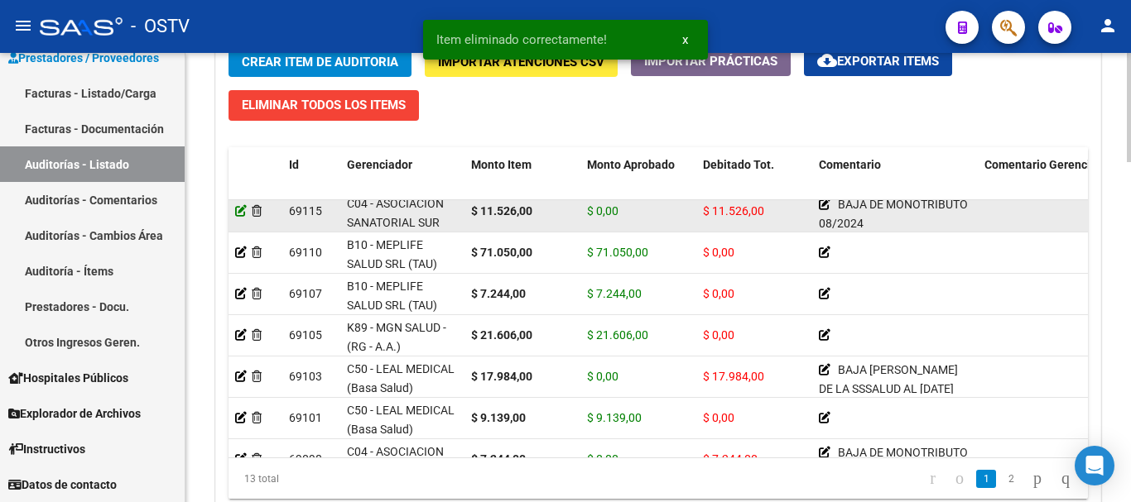
click at [240, 211] on icon at bounding box center [241, 211] width 12 height 12
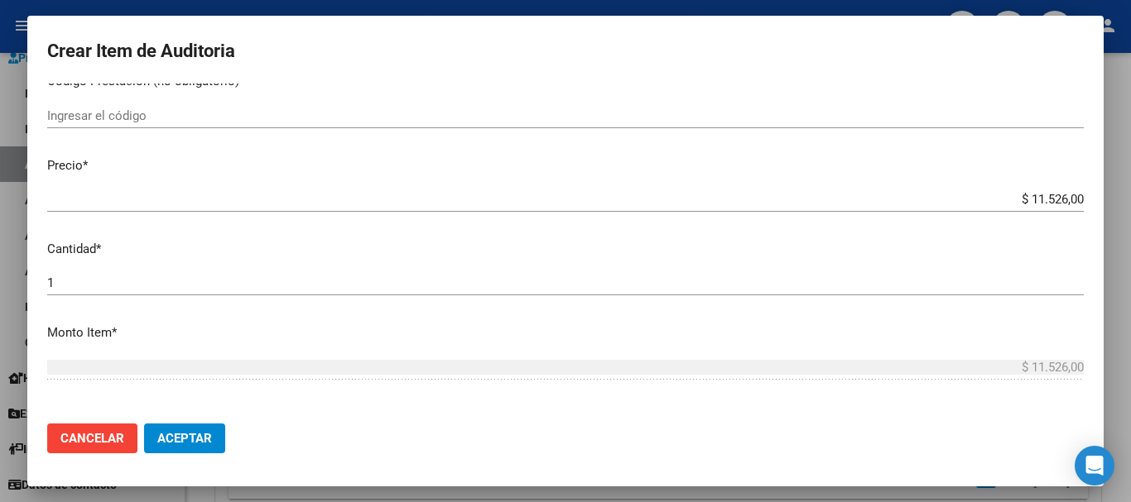
scroll to position [331, 0]
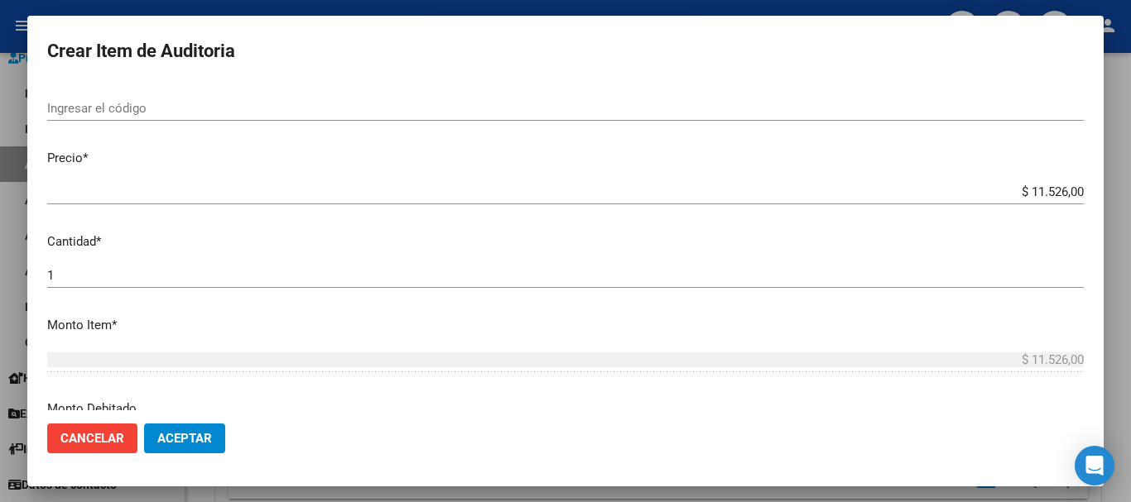
click at [1050, 191] on input "$ 11.526,00" at bounding box center [565, 192] width 1036 height 15
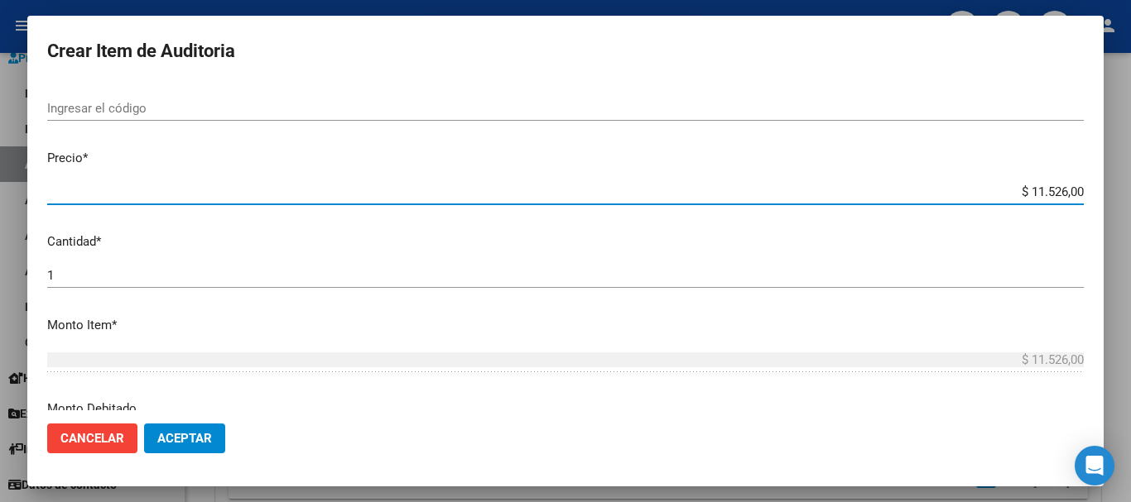
click at [1050, 191] on input "$ 11.526,00" at bounding box center [565, 192] width 1036 height 15
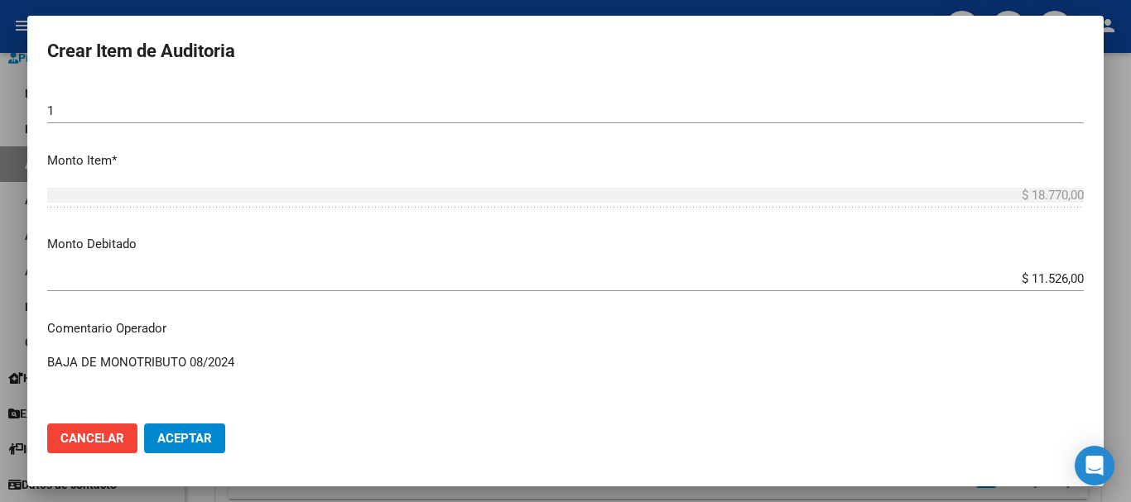
scroll to position [497, 0]
click at [1049, 273] on input "$ 11.526,00" at bounding box center [565, 278] width 1036 height 15
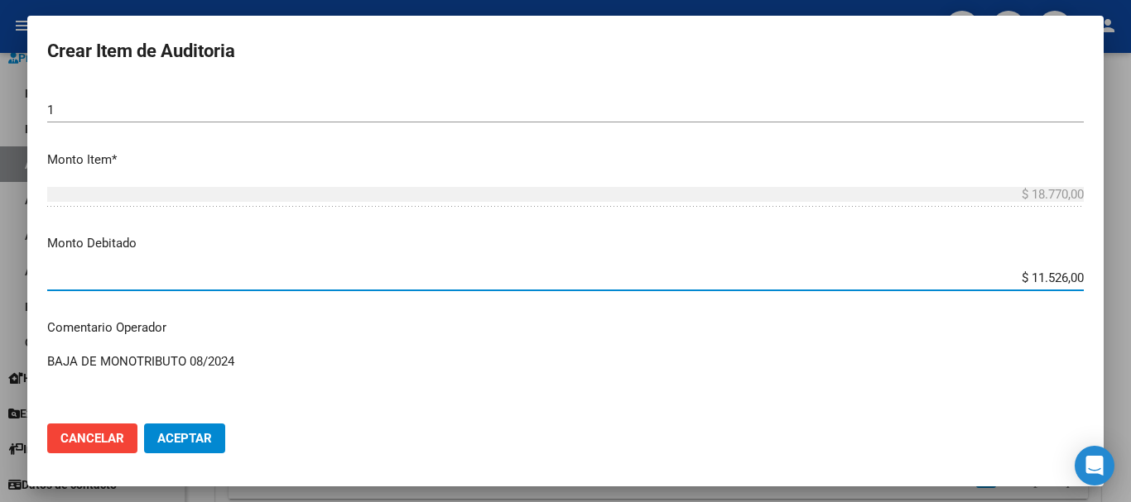
drag, startPoint x: 1049, startPoint y: 273, endPoint x: 1051, endPoint y: 258, distance: 15.1
click at [1050, 273] on input "$ 11.526,00" at bounding box center [565, 278] width 1036 height 15
click at [161, 444] on span "Aceptar" at bounding box center [184, 438] width 55 height 15
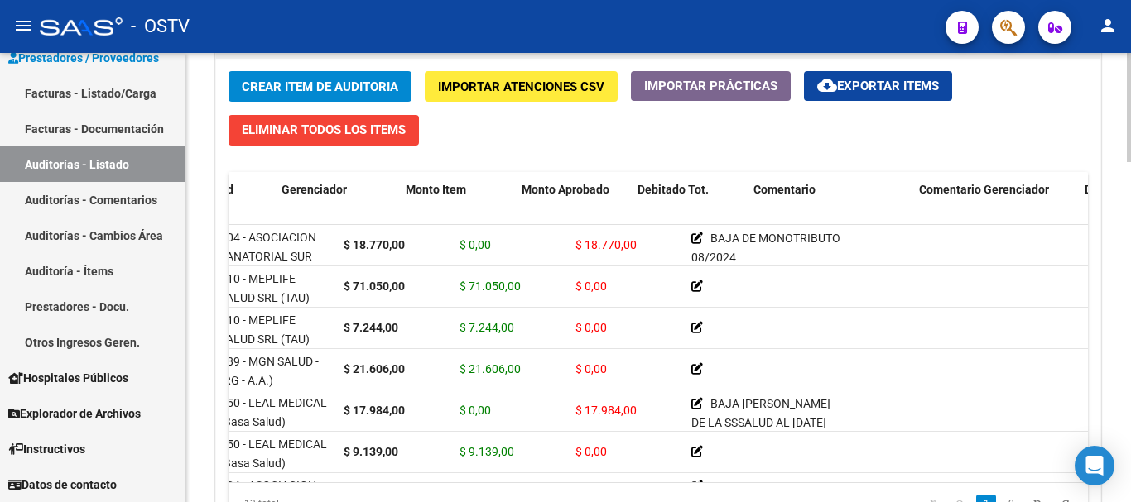
scroll to position [0, 0]
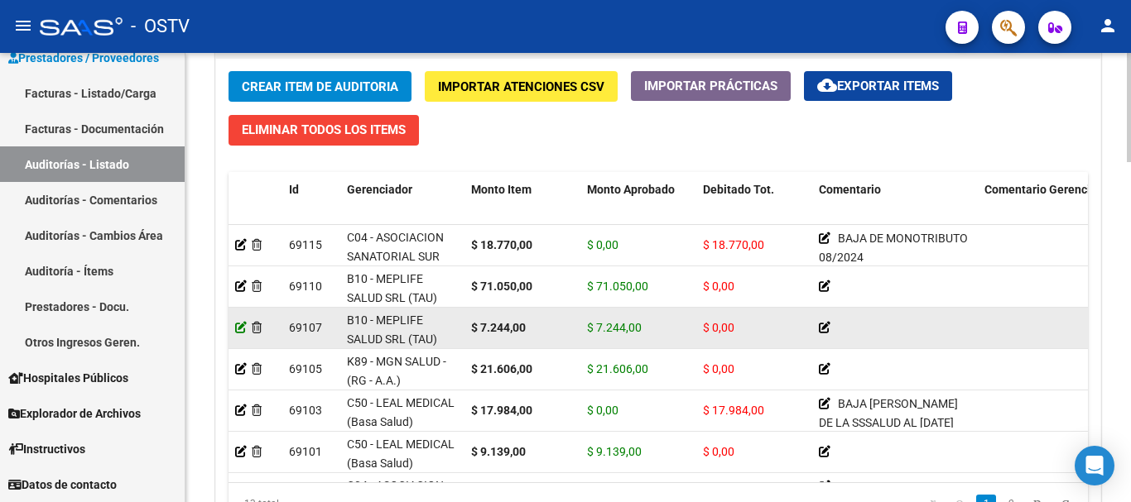
click at [243, 330] on icon at bounding box center [241, 328] width 12 height 12
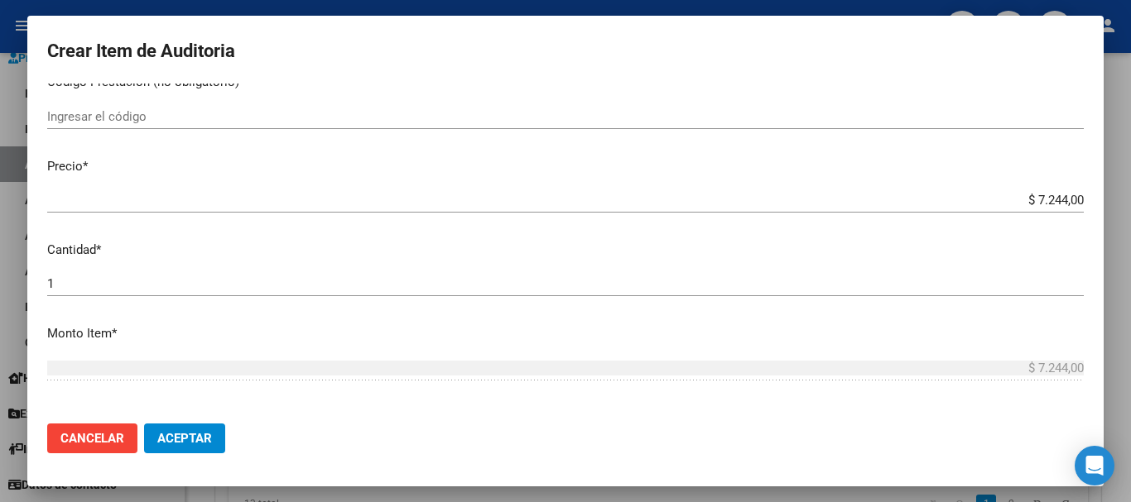
scroll to position [331, 0]
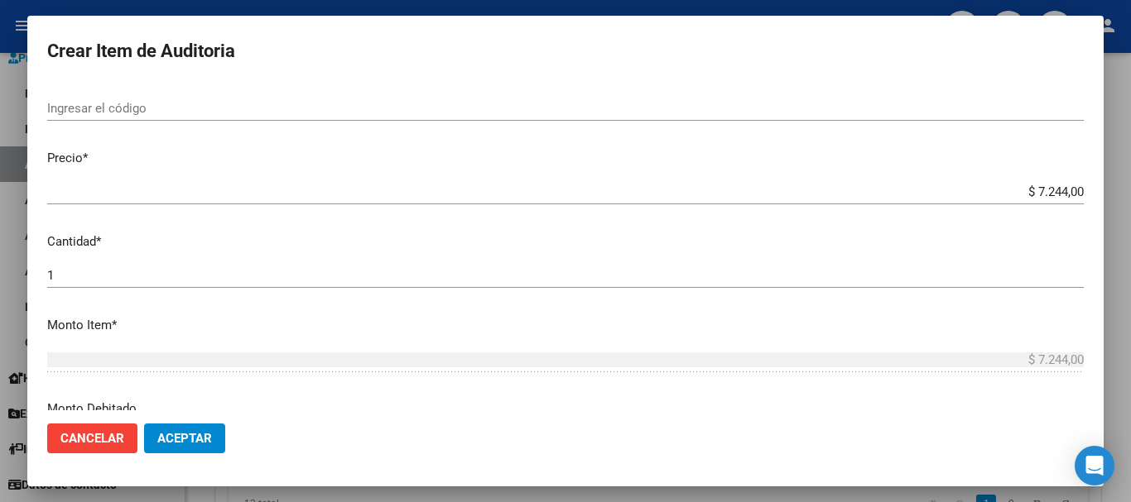
click at [1029, 199] on input "$ 7.244,00" at bounding box center [565, 192] width 1036 height 15
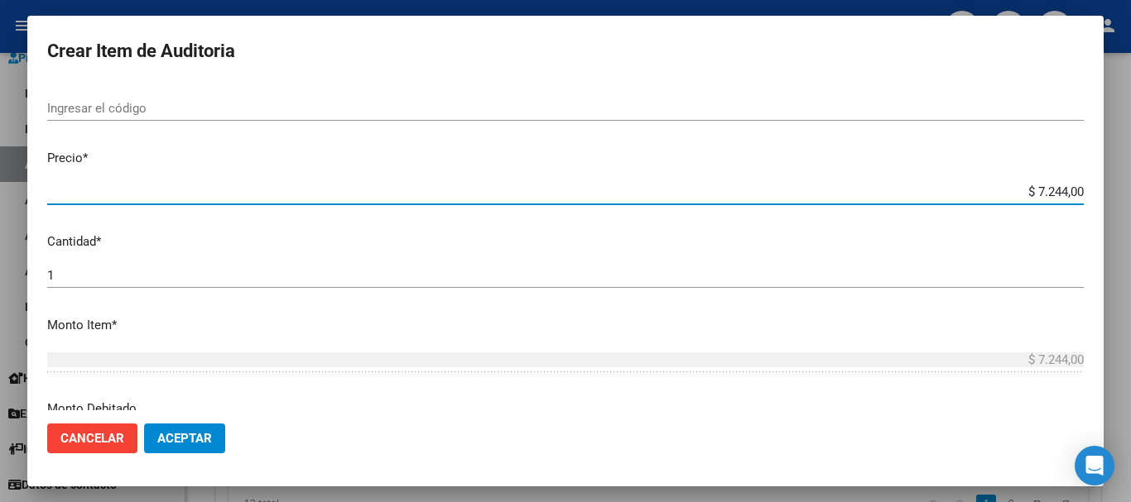
click at [1029, 199] on input "$ 7.244,00" at bounding box center [565, 192] width 1036 height 15
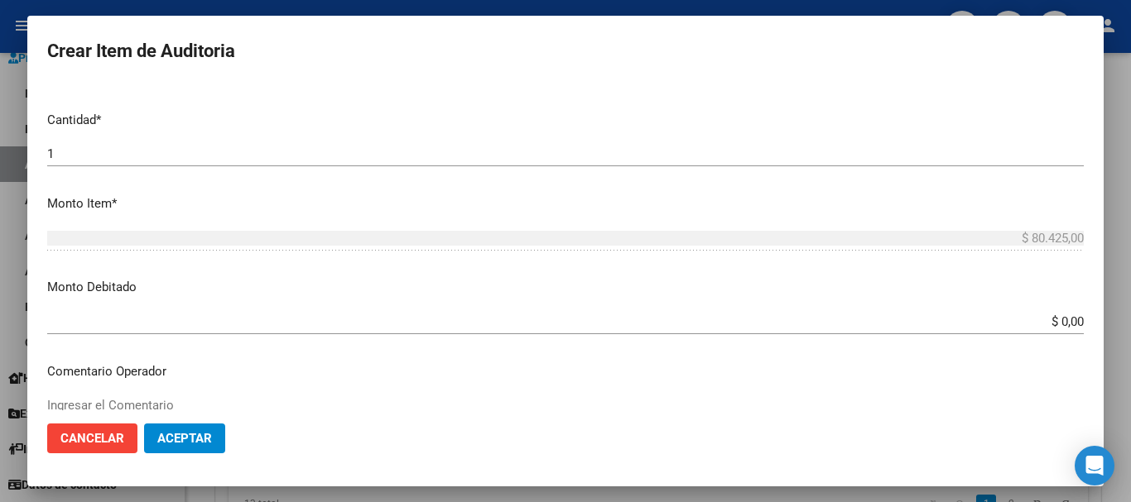
scroll to position [414, 0]
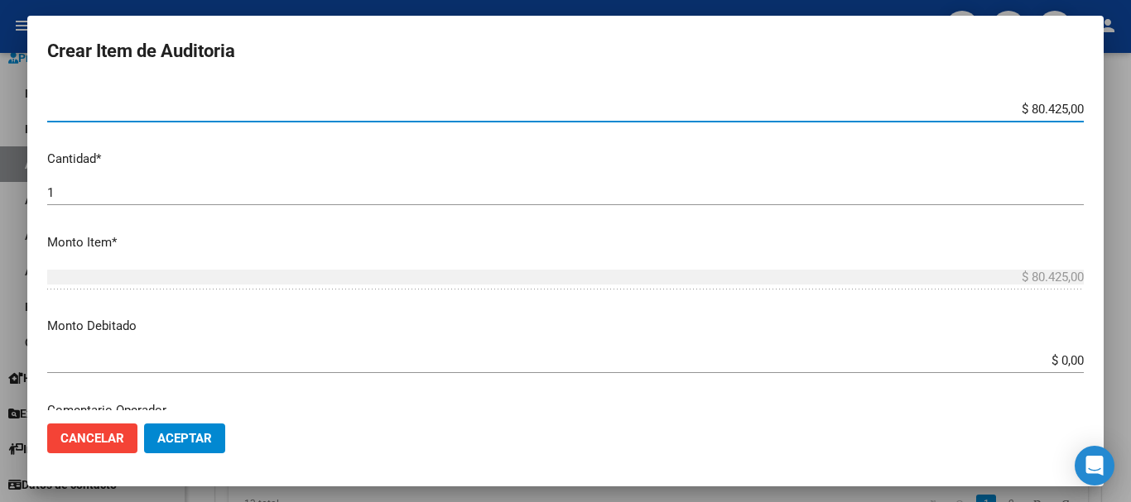
click at [196, 441] on span "Aceptar" at bounding box center [184, 438] width 55 height 15
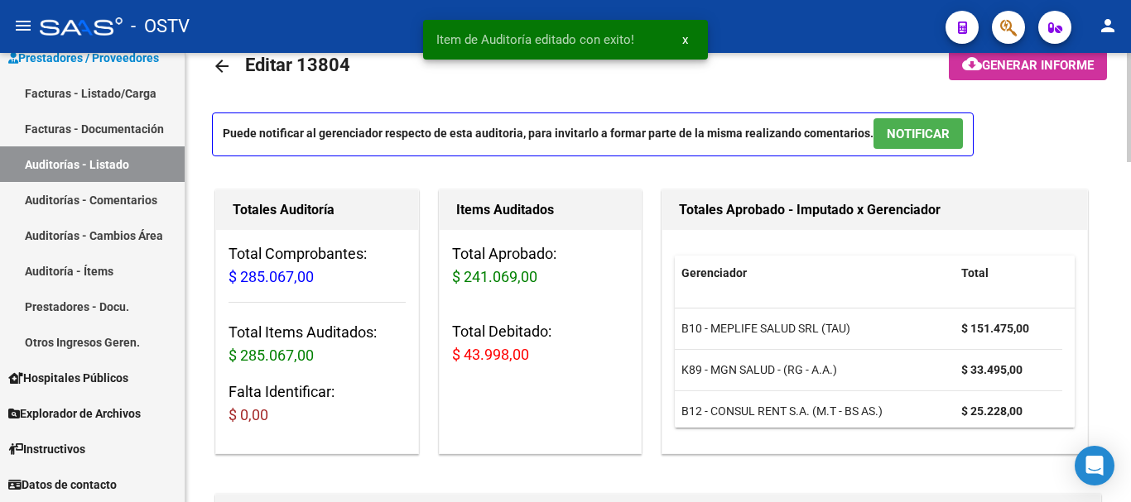
scroll to position [0, 0]
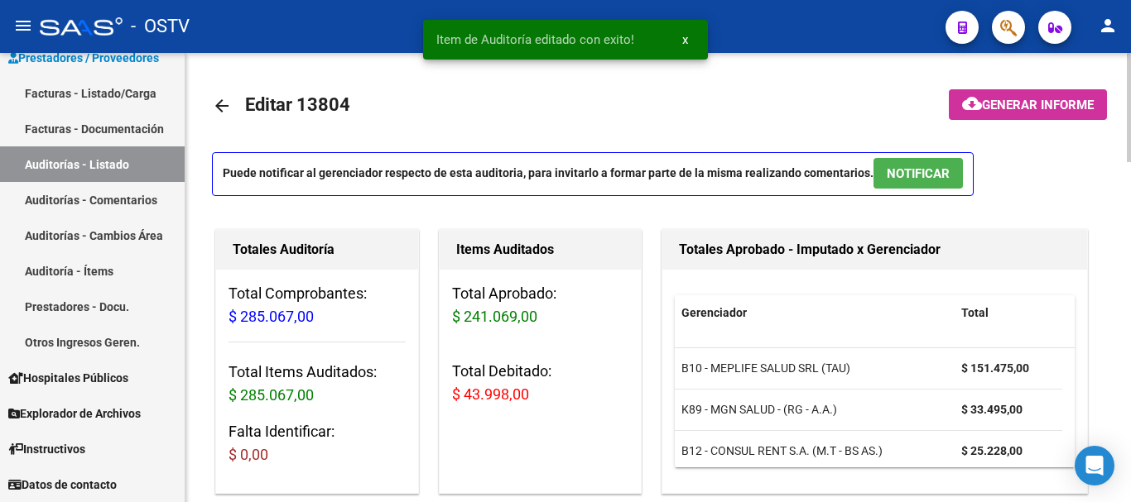
click at [1040, 106] on span "Generar informe" at bounding box center [1038, 105] width 112 height 15
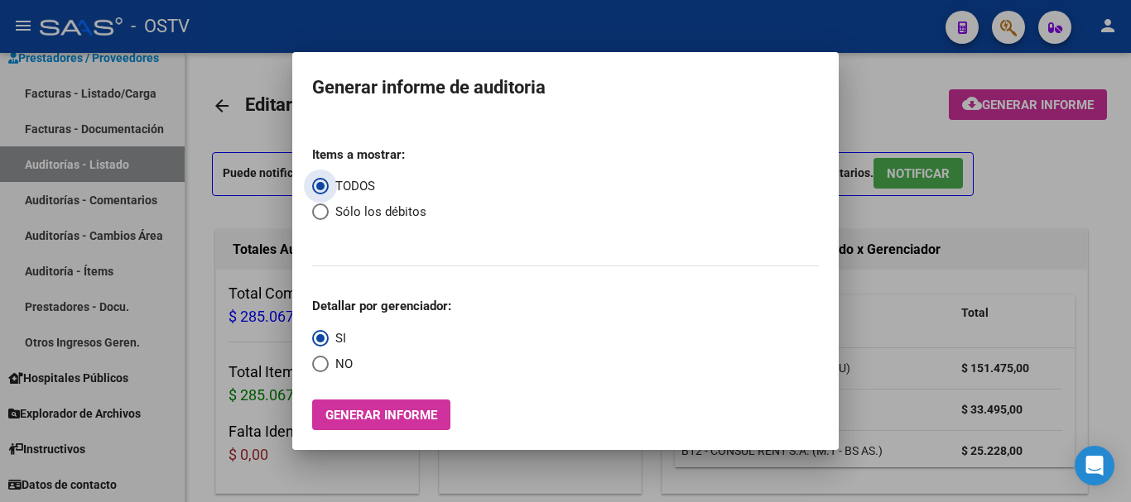
click at [317, 219] on span "Select an option" at bounding box center [320, 212] width 17 height 17
click at [317, 219] on input "Sólo los débitos" at bounding box center [320, 212] width 17 height 17
click at [321, 365] on span "Select an option" at bounding box center [320, 364] width 17 height 17
click at [321, 365] on input "NO" at bounding box center [320, 364] width 17 height 17
click at [394, 424] on button "Generar informe" at bounding box center [381, 415] width 138 height 31
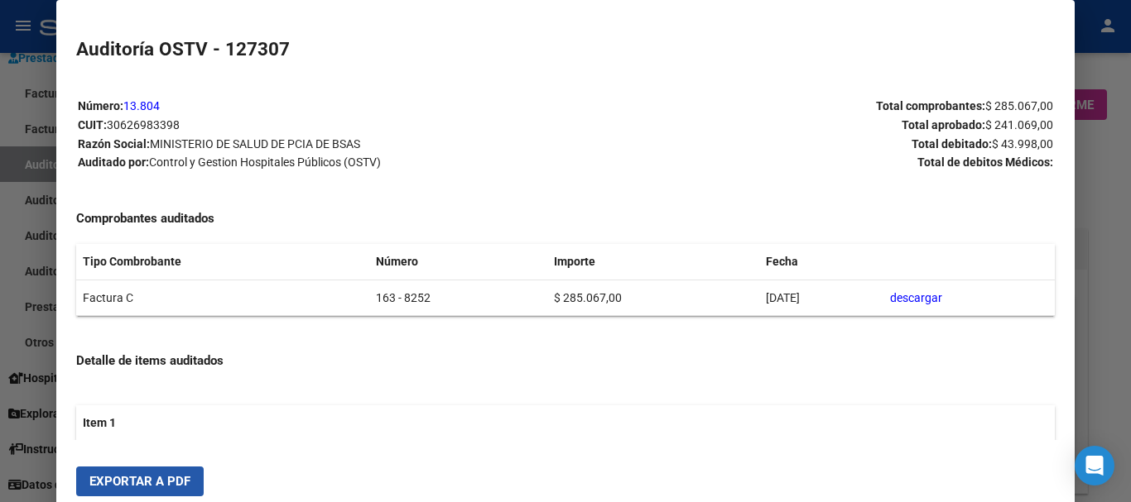
click at [157, 479] on span "Exportar a PDF" at bounding box center [139, 481] width 101 height 15
click at [1103, 296] on div at bounding box center [565, 251] width 1131 height 502
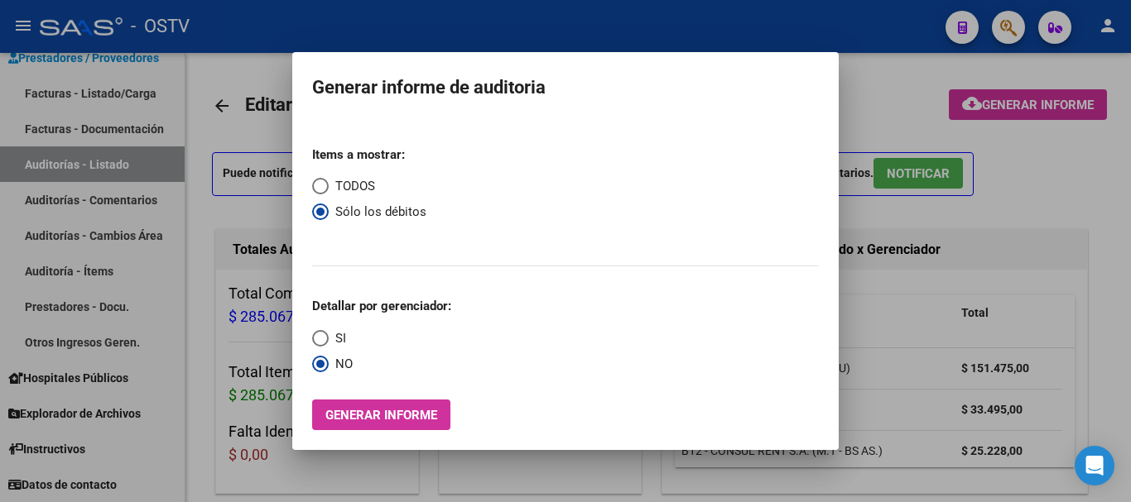
click at [1103, 296] on div at bounding box center [565, 251] width 1131 height 502
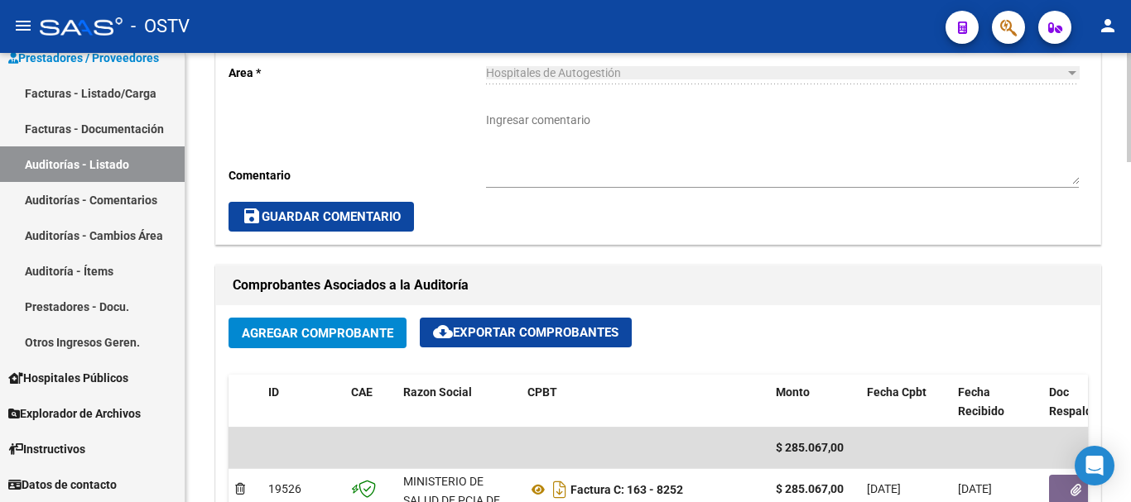
scroll to position [662, 0]
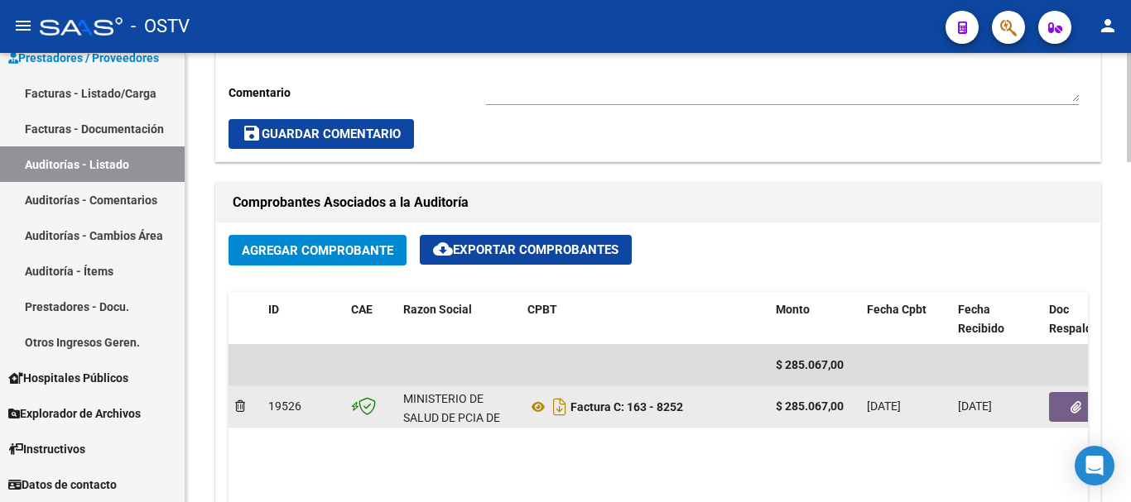
click at [1067, 406] on button "button" at bounding box center [1075, 407] width 53 height 30
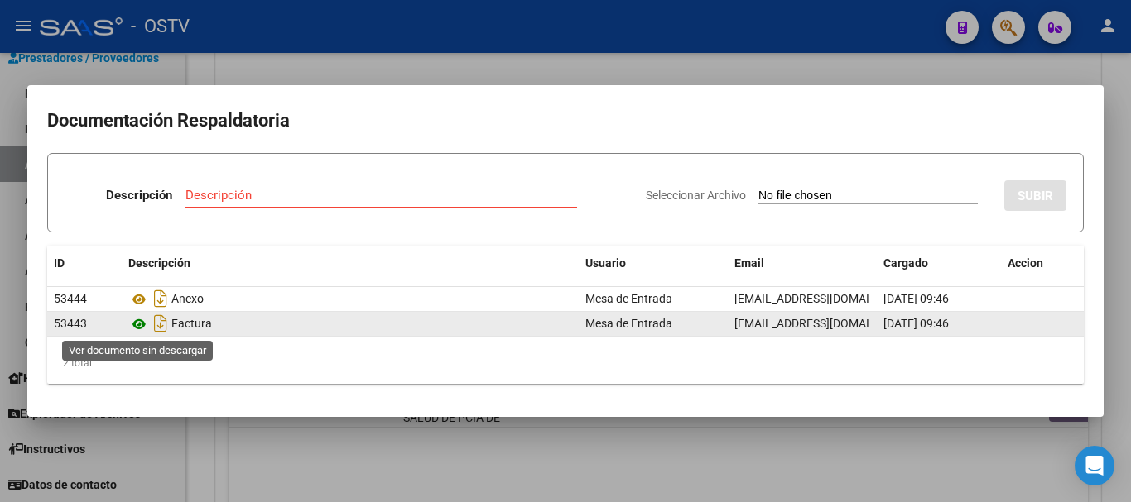
click at [139, 327] on icon at bounding box center [139, 325] width 22 height 20
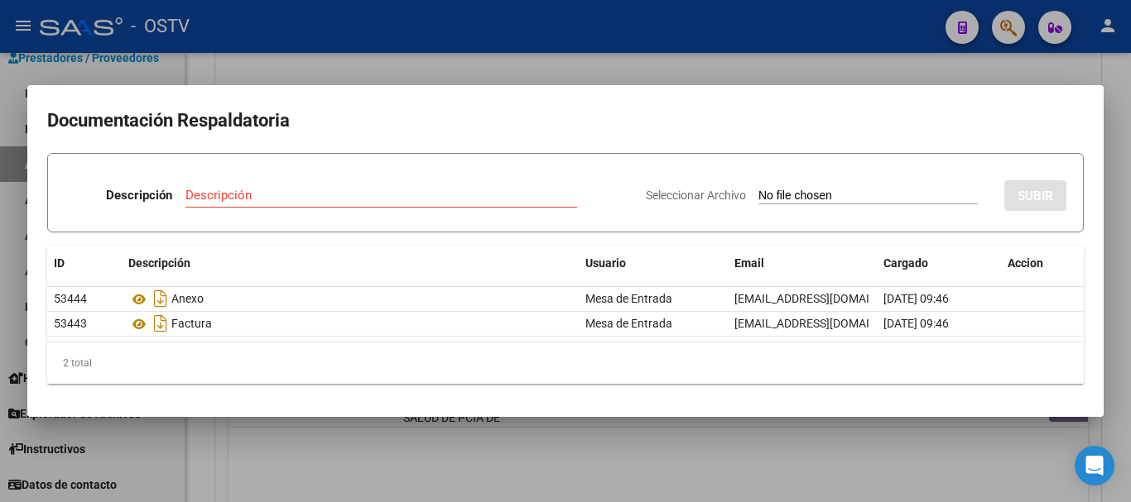
click at [397, 186] on div "Descripción" at bounding box center [381, 195] width 392 height 25
click at [758, 189] on input "Seleccionar Archivo" at bounding box center [867, 197] width 219 height 16
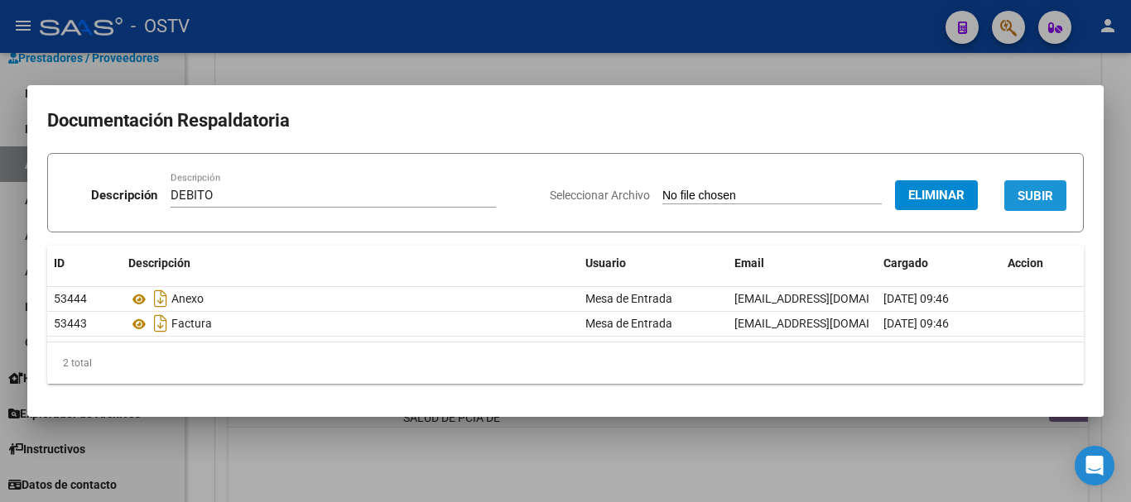
click at [1040, 191] on span "SUBIR" at bounding box center [1035, 196] width 36 height 15
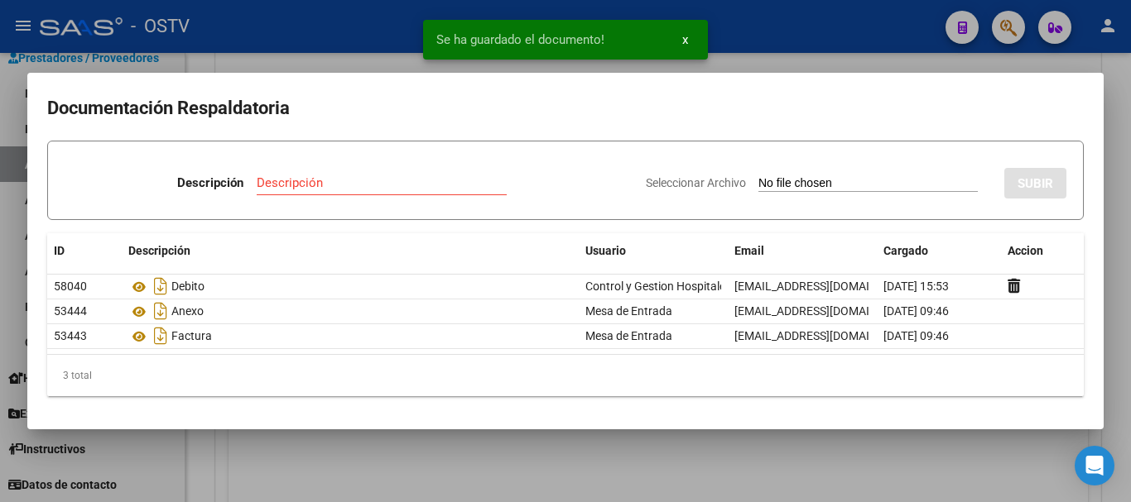
click at [1130, 257] on div at bounding box center [565, 251] width 1131 height 502
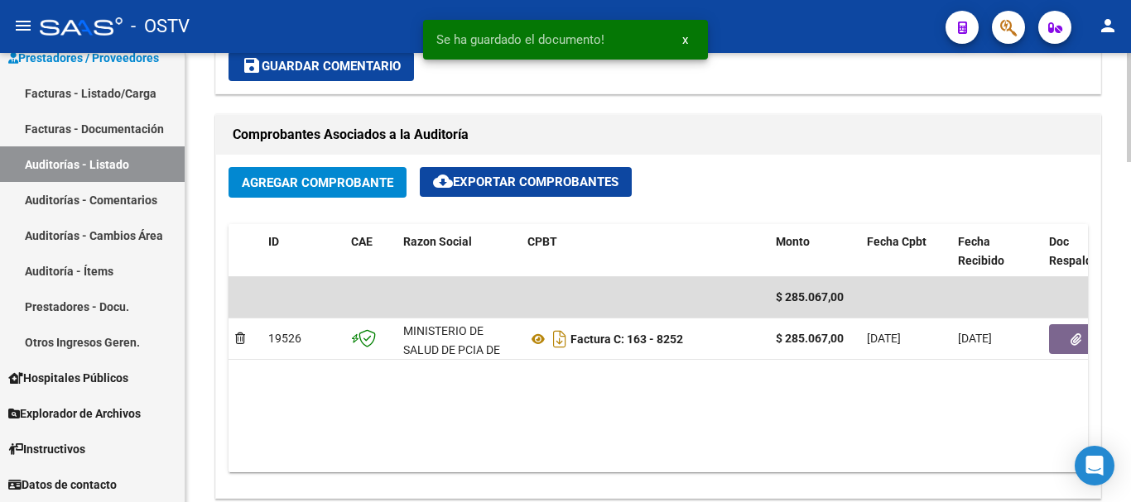
scroll to position [579, 0]
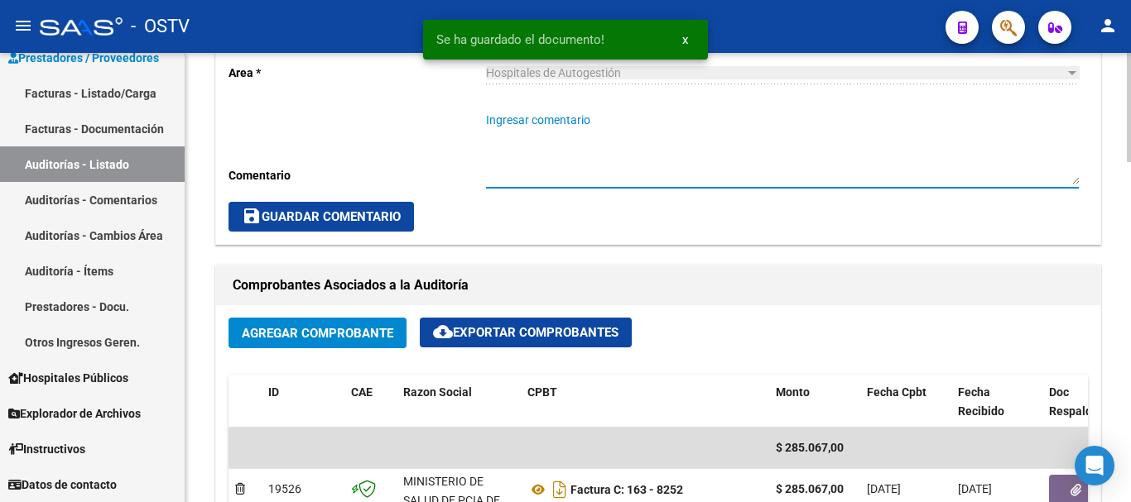
click at [615, 148] on textarea "Ingresar comentario" at bounding box center [782, 148] width 593 height 73
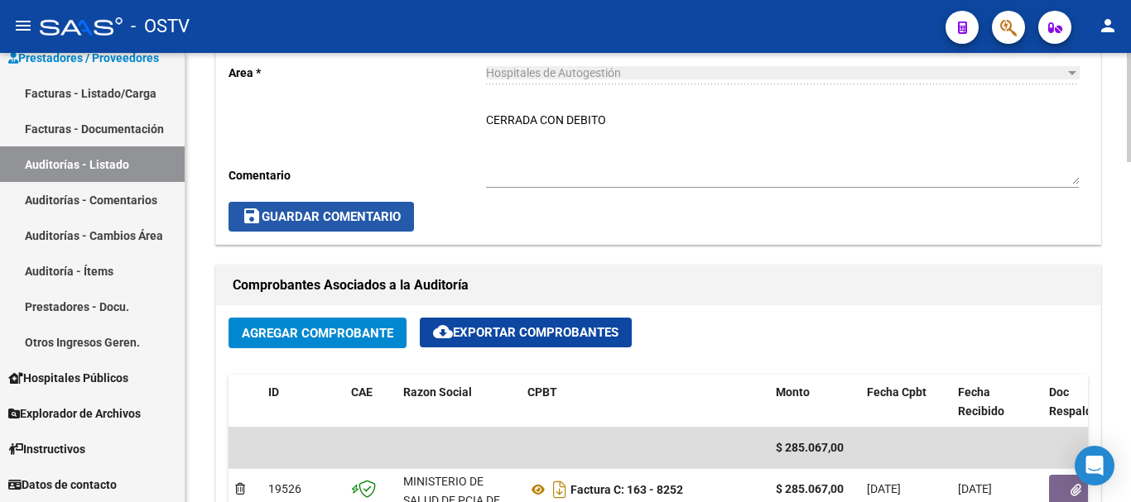
click at [355, 213] on span "save Guardar Comentario" at bounding box center [321, 216] width 159 height 15
click at [396, 224] on span "save Guardar Comentario" at bounding box center [321, 216] width 159 height 15
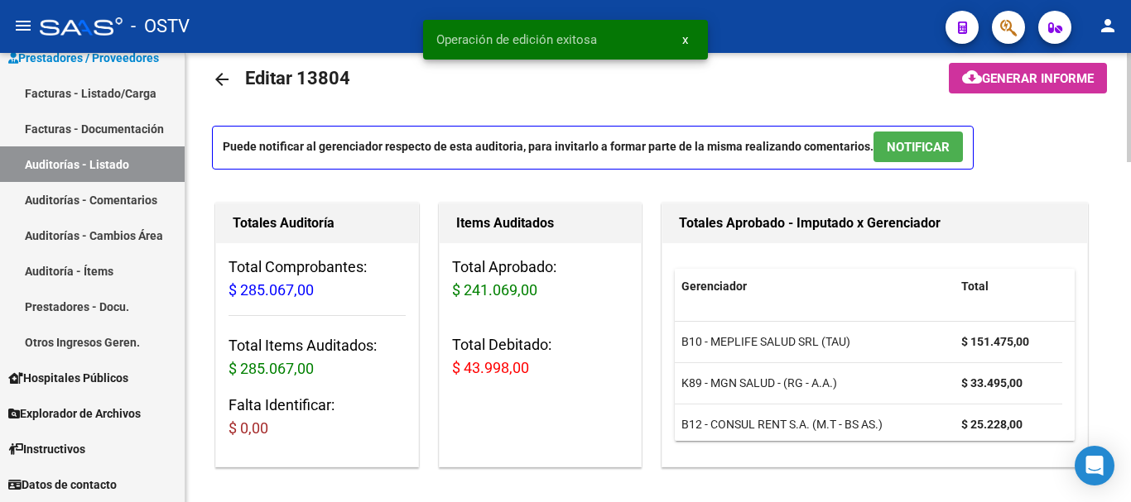
scroll to position [0, 0]
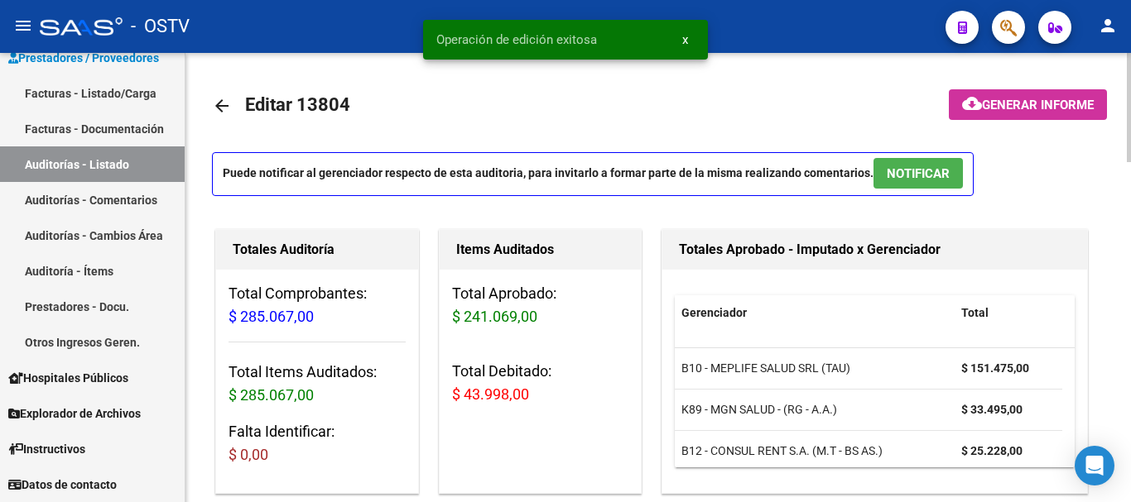
click at [213, 106] on mat-icon "arrow_back" at bounding box center [222, 106] width 20 height 20
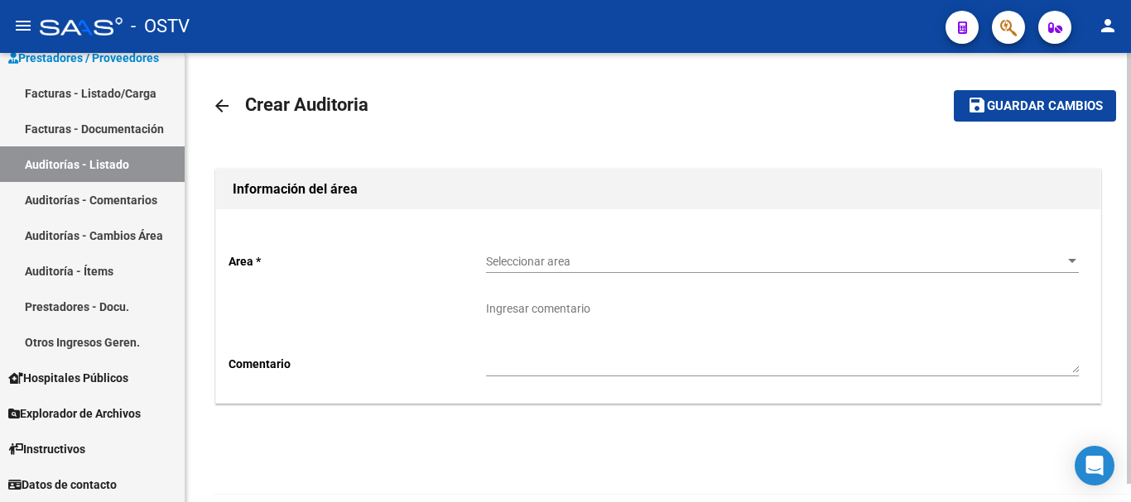
click at [530, 266] on span "Seleccionar area" at bounding box center [775, 262] width 578 height 14
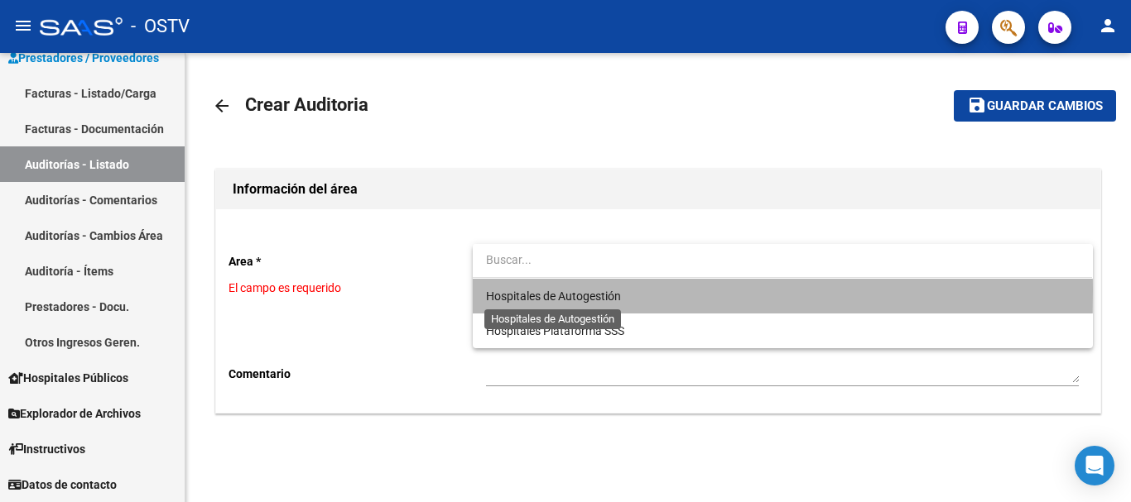
click at [532, 290] on span "Hospitales de Autogestión" at bounding box center [553, 296] width 135 height 13
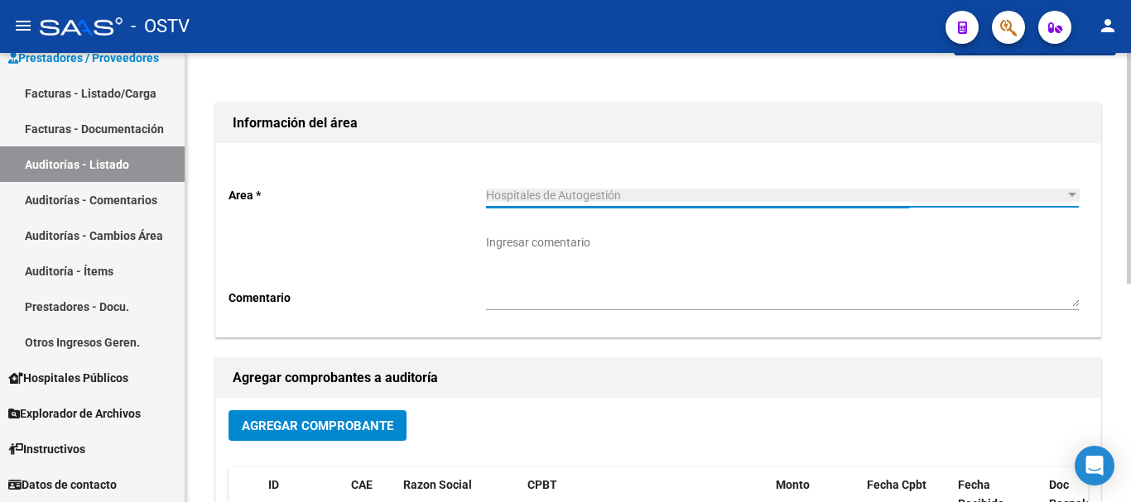
scroll to position [248, 0]
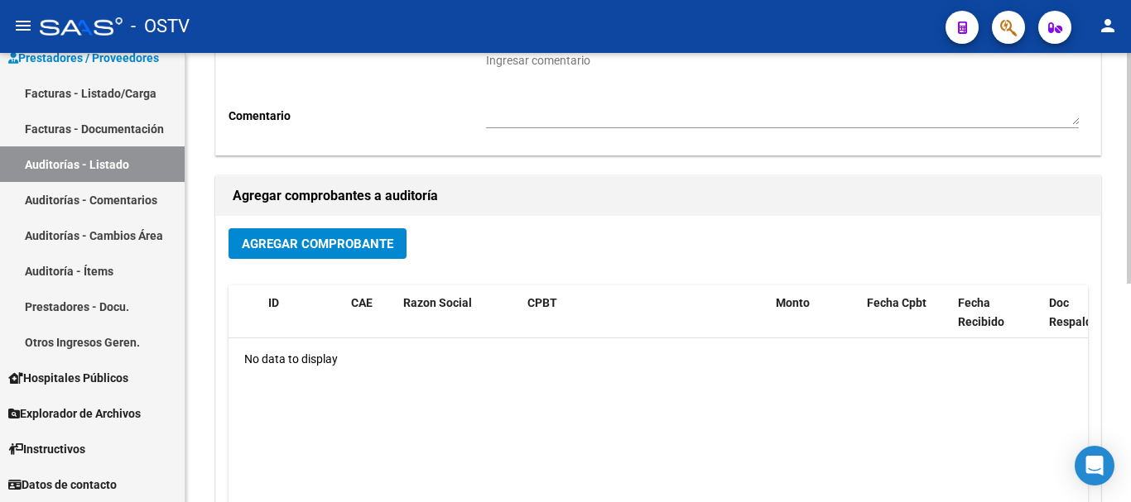
click at [321, 230] on button "Agregar Comprobante" at bounding box center [317, 243] width 178 height 31
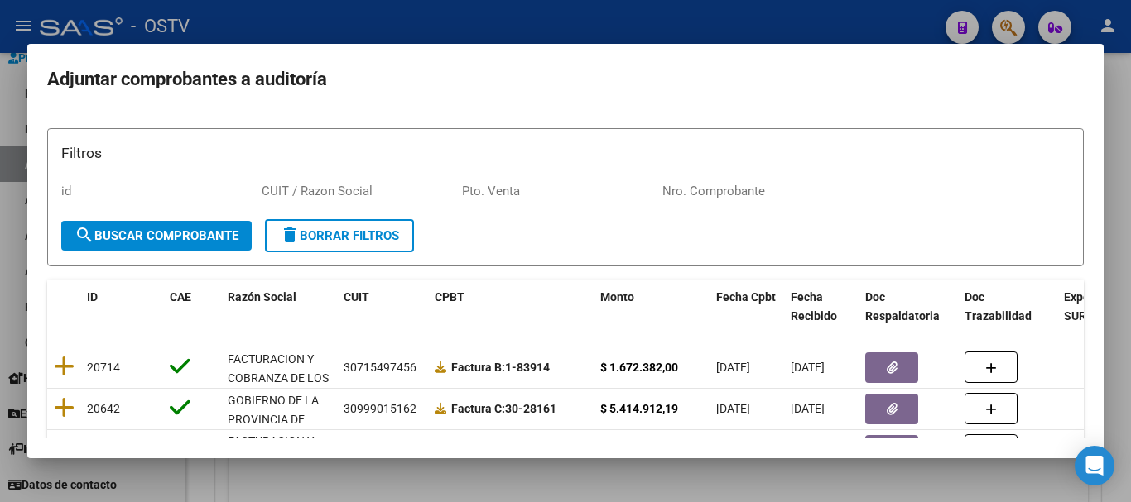
click at [768, 199] on div "Nro. Comprobante" at bounding box center [755, 191] width 187 height 25
paste input "8779"
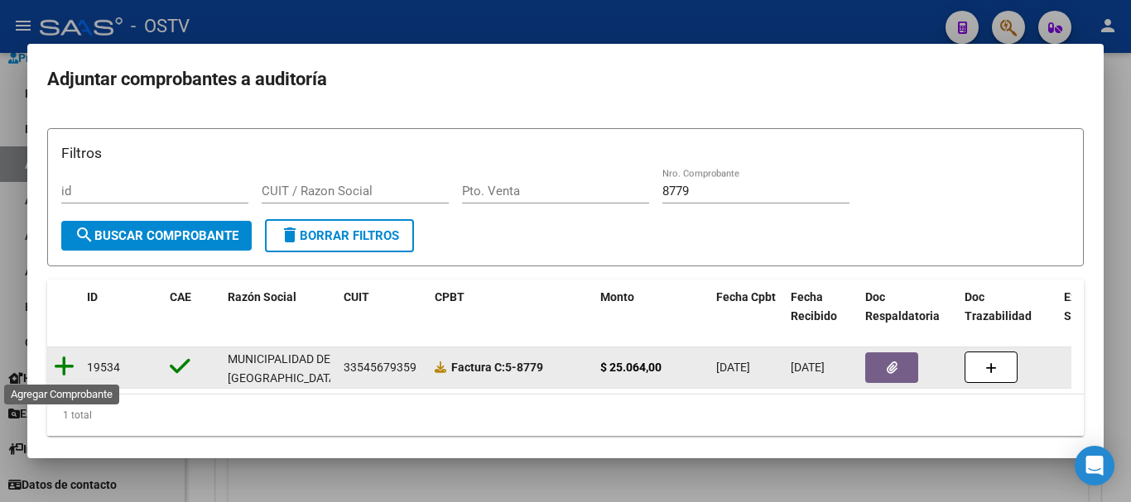
click at [70, 368] on icon at bounding box center [64, 366] width 21 height 23
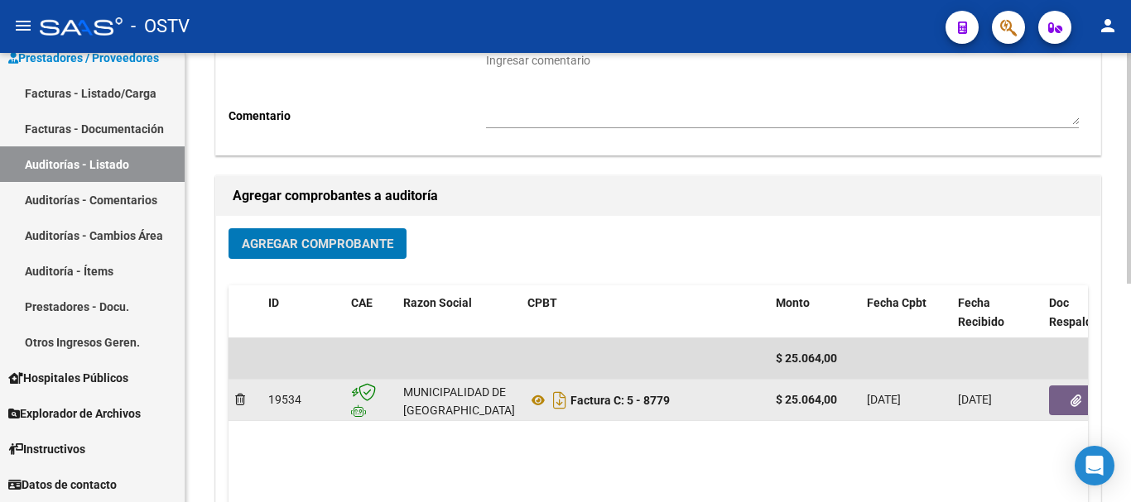
click at [1060, 399] on button "button" at bounding box center [1075, 401] width 53 height 30
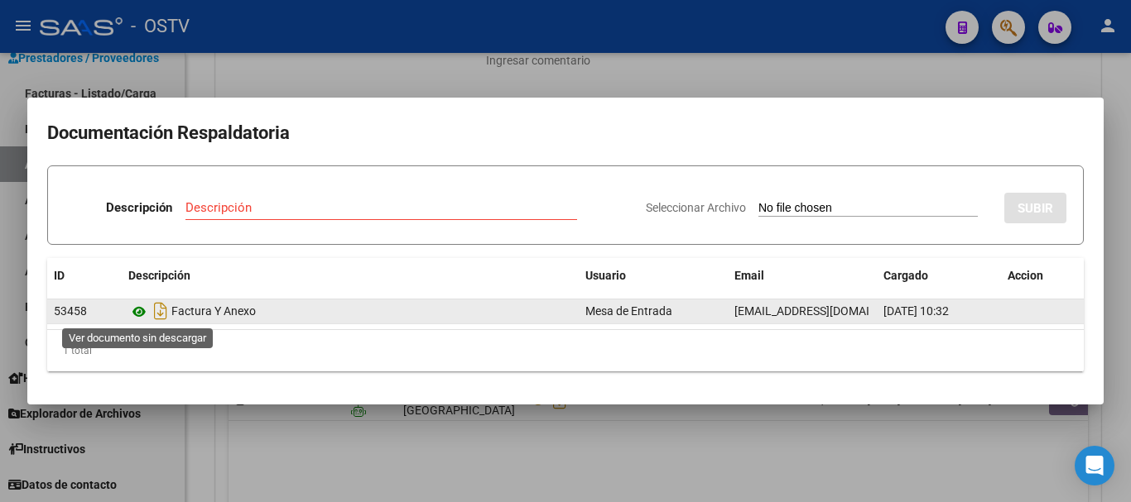
click at [132, 315] on icon at bounding box center [139, 312] width 22 height 20
click at [134, 311] on icon at bounding box center [139, 312] width 22 height 20
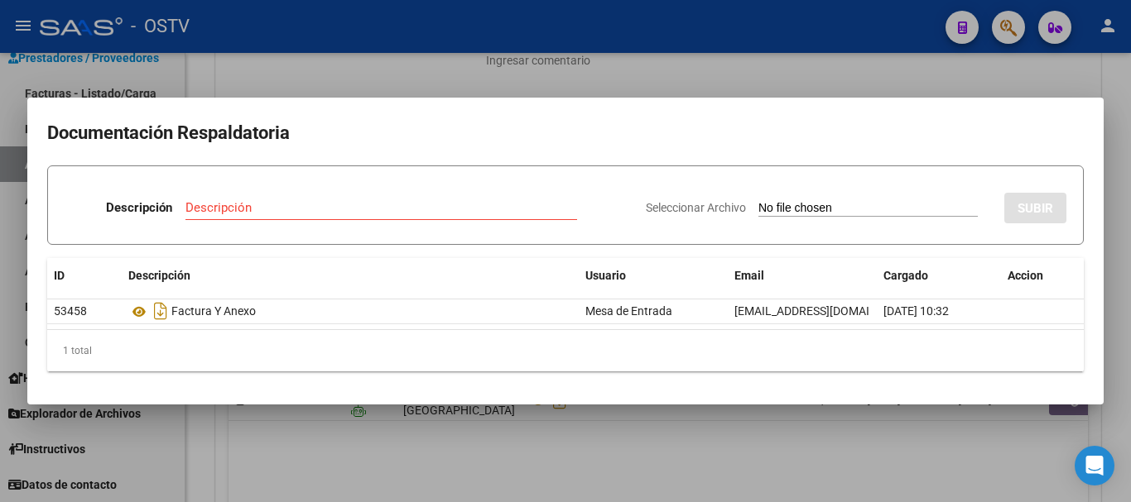
click at [694, 65] on div at bounding box center [565, 251] width 1131 height 502
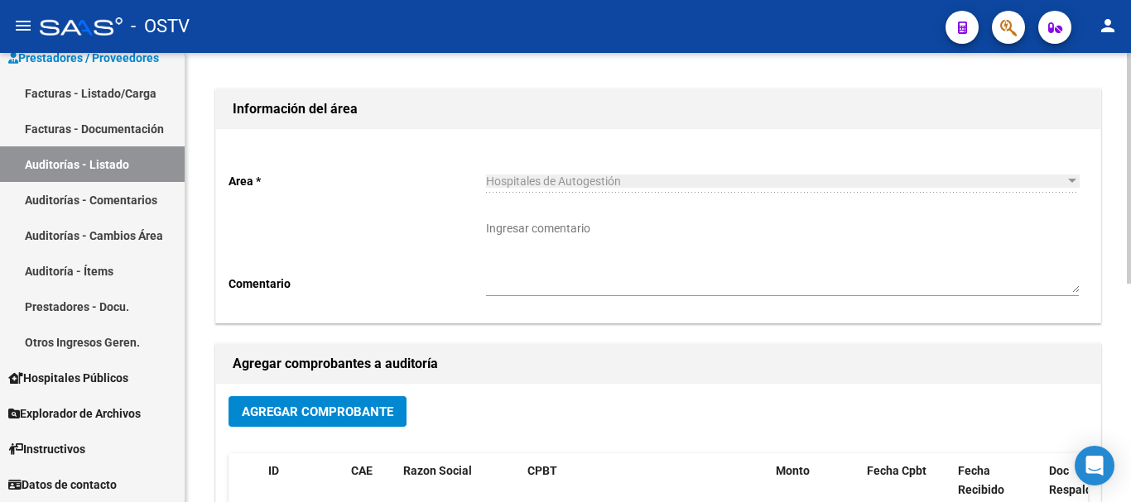
scroll to position [0, 0]
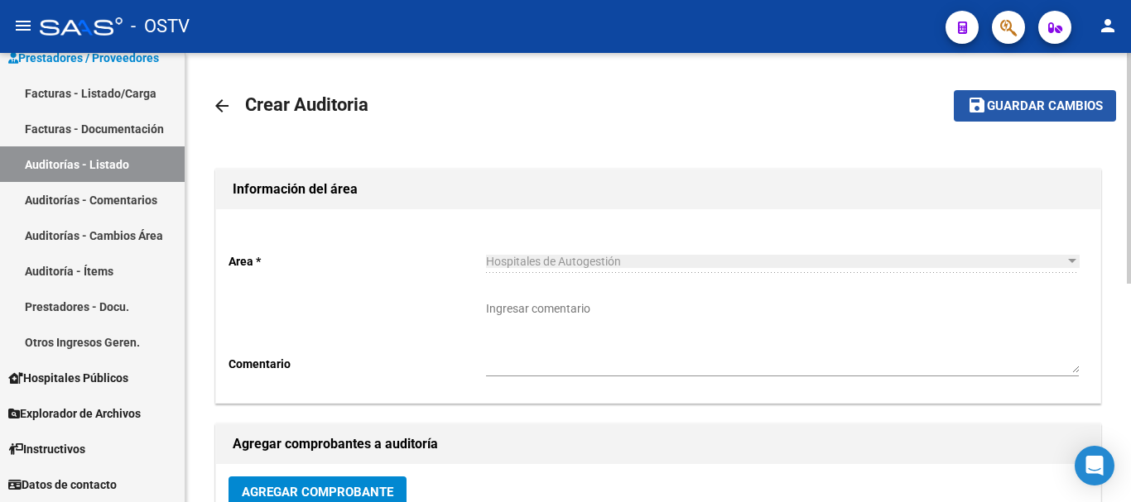
click at [1052, 99] on span "Guardar cambios" at bounding box center [1045, 106] width 116 height 15
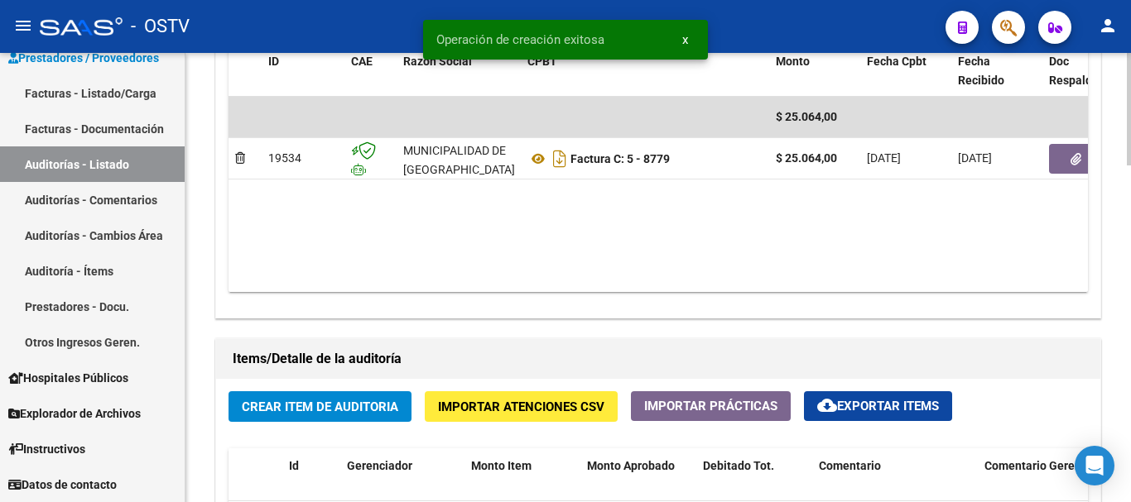
scroll to position [910, 0]
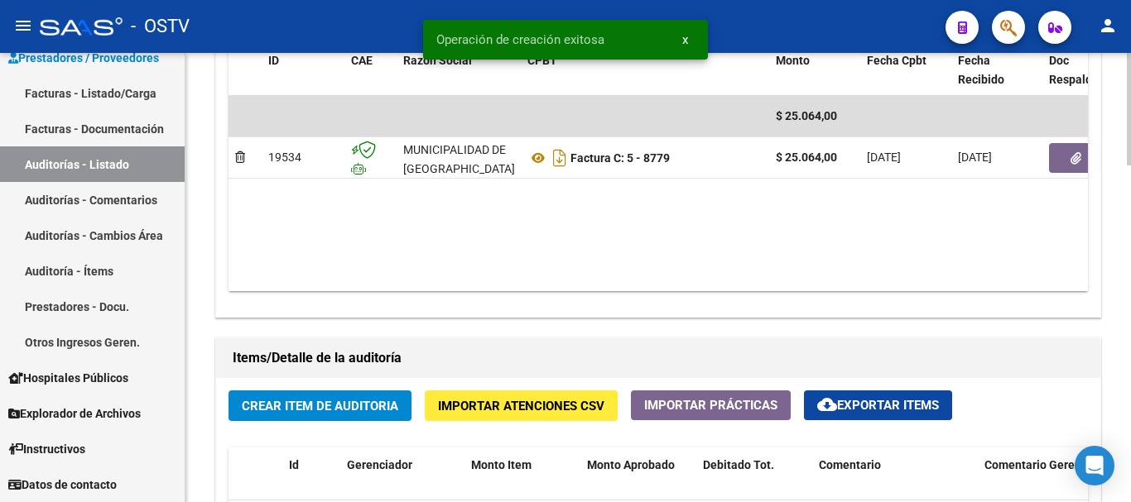
click at [358, 394] on button "Crear Item de Auditoria" at bounding box center [319, 406] width 183 height 31
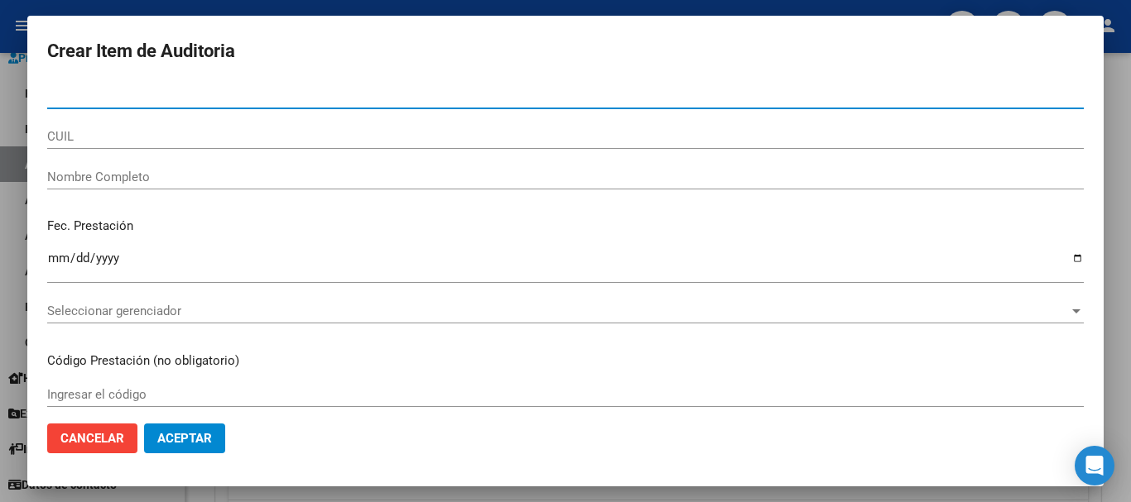
paste input "8477777"
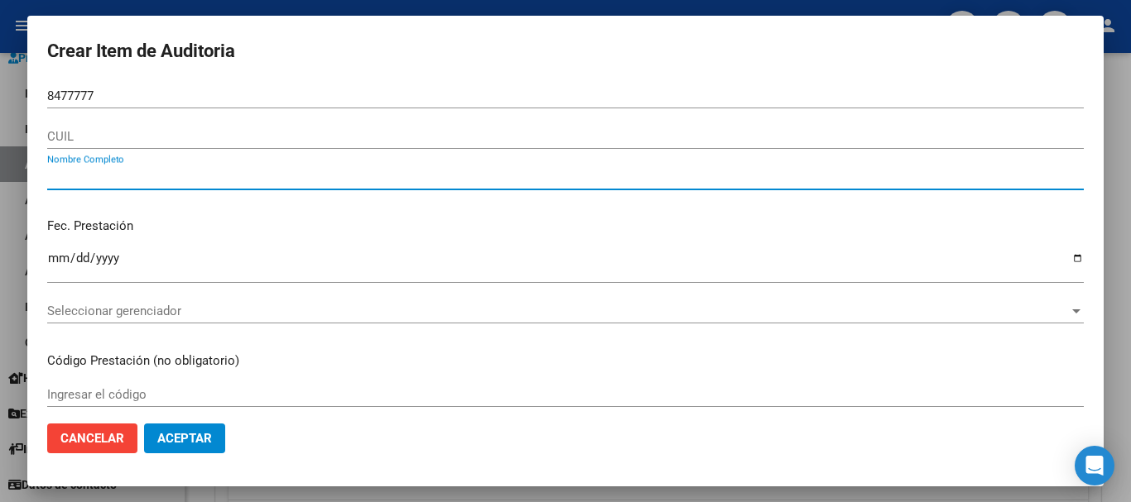
click at [94, 82] on form "Crear Item de Auditoria 8477777 Nro Documento CUIL Nombre Completo Fec. Prestac…" at bounding box center [565, 251] width 1036 height 431
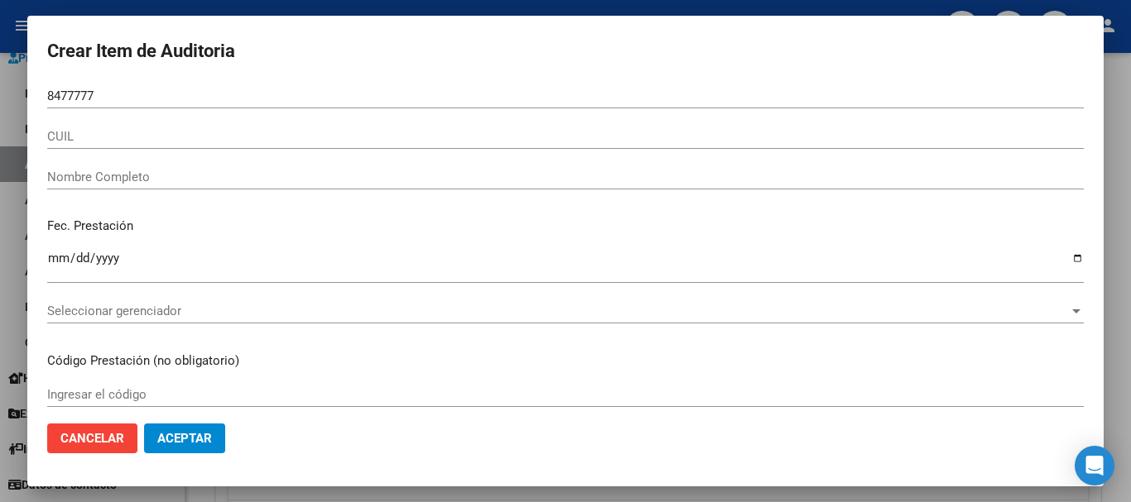
click at [82, 99] on input "8477777" at bounding box center [565, 96] width 1036 height 15
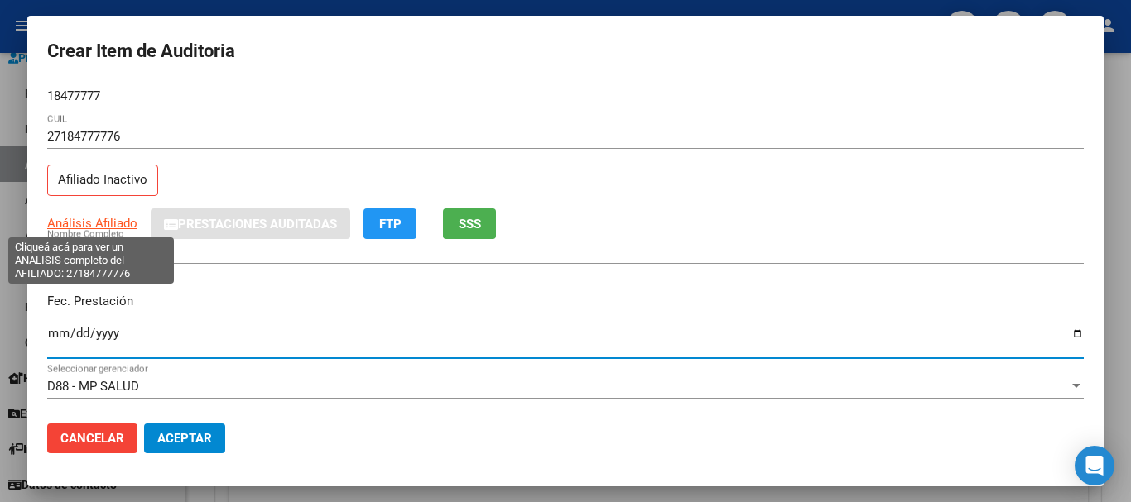
click at [105, 227] on span "Análisis Afiliado" at bounding box center [92, 223] width 90 height 15
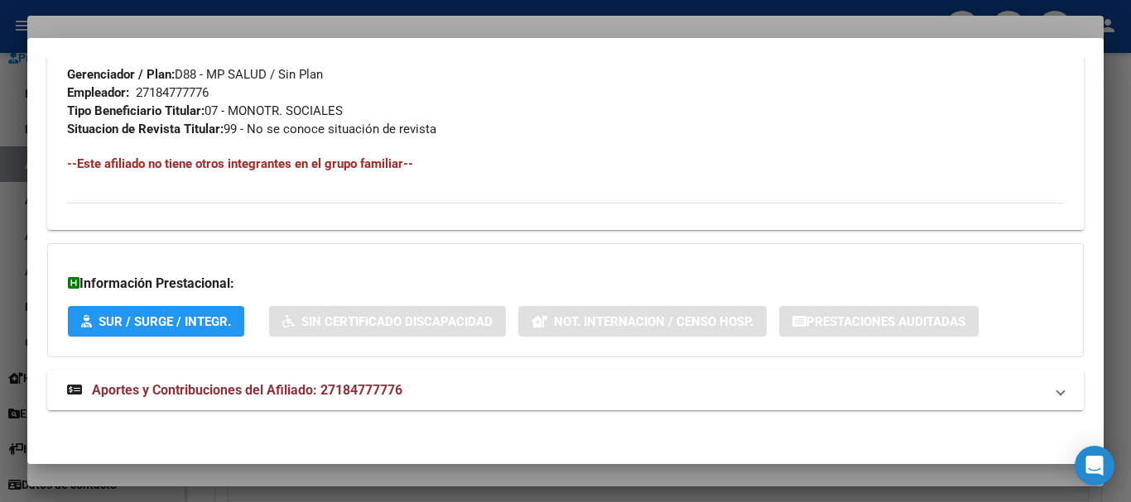
scroll to position [872, 0]
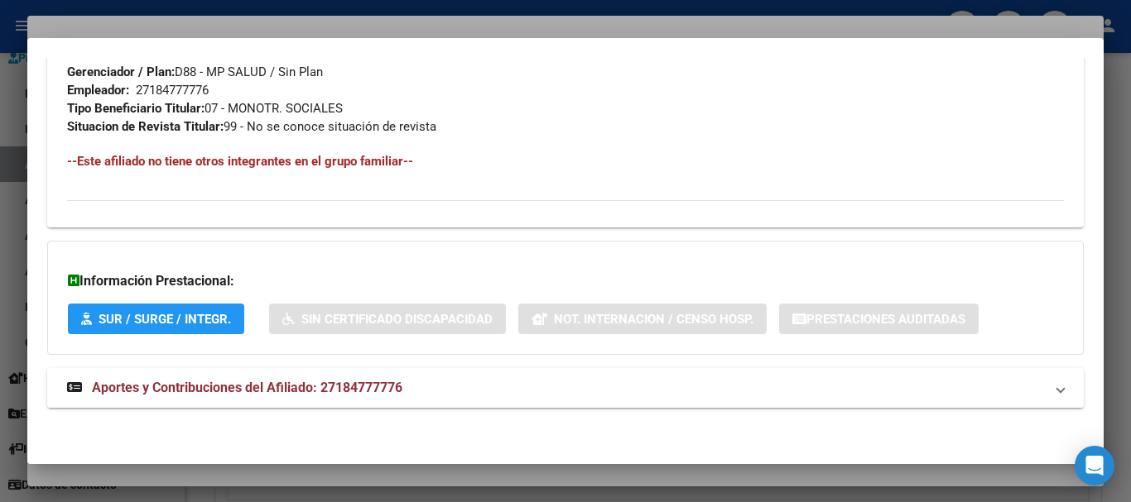
click at [288, 386] on span "Aportes y Contribuciones del Afiliado: 27184777776" at bounding box center [247, 388] width 310 height 16
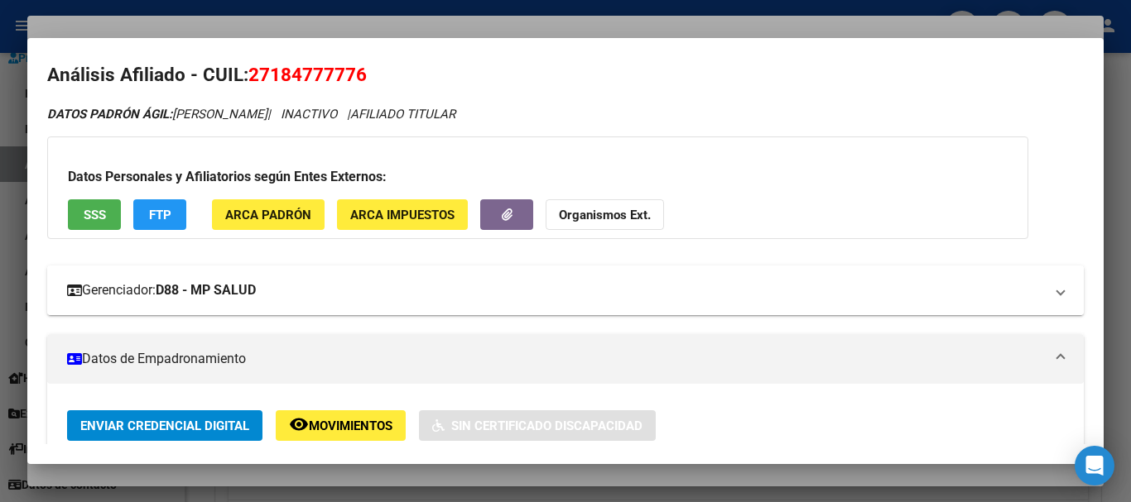
scroll to position [0, 0]
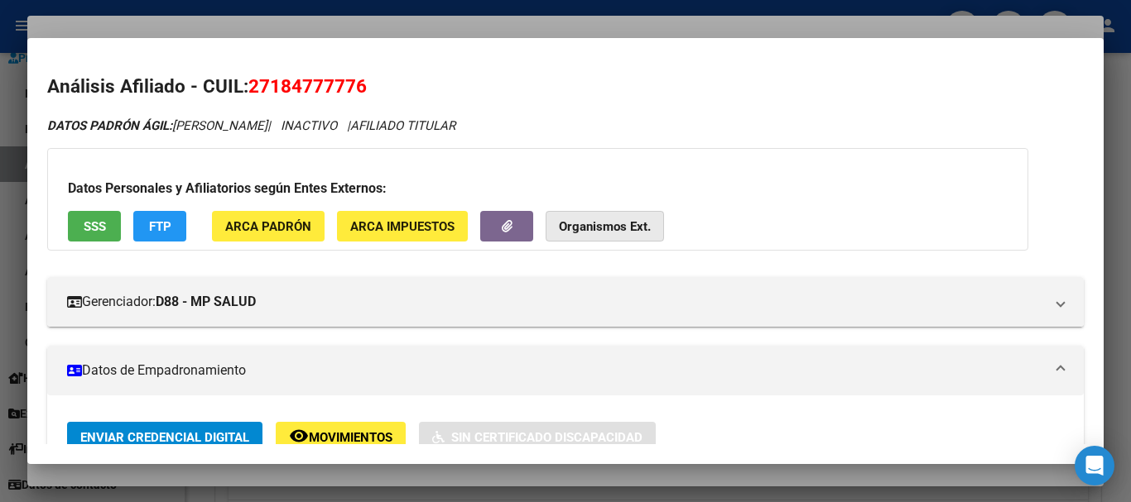
click at [609, 213] on button "Organismos Ext." at bounding box center [604, 226] width 118 height 31
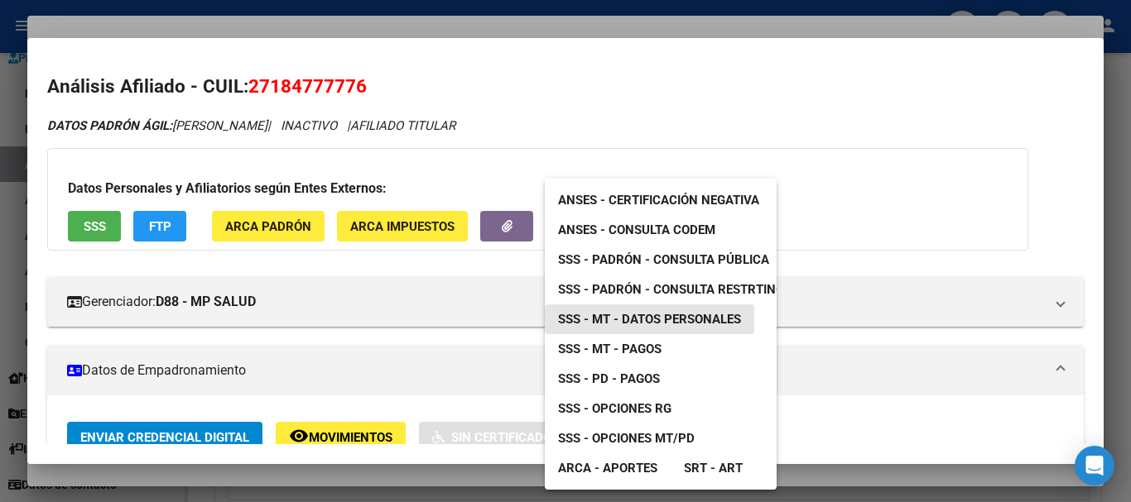
click at [681, 319] on span "SSS - MT - Datos Personales" at bounding box center [649, 319] width 183 height 15
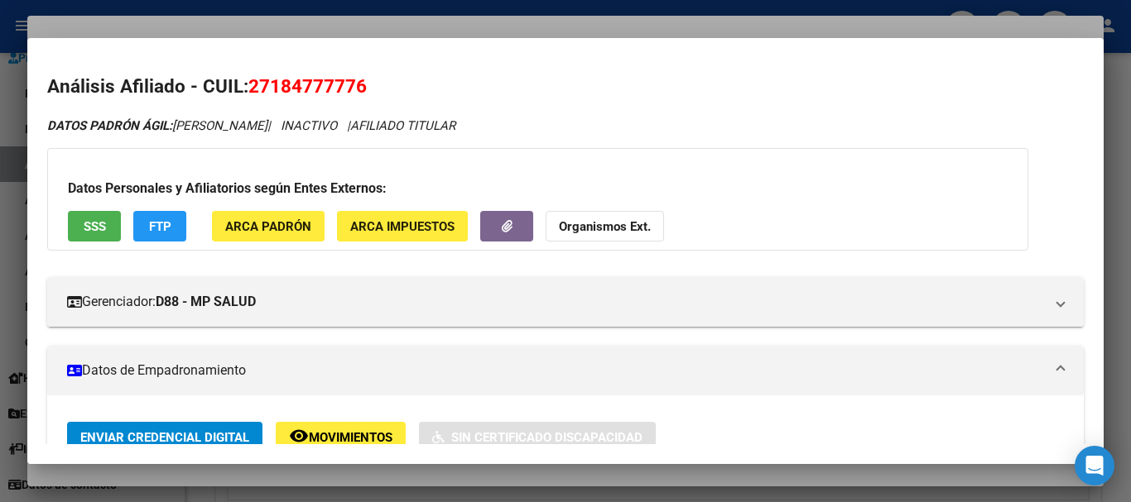
drag, startPoint x: 302, startPoint y: 19, endPoint x: 573, endPoint y: 114, distance: 286.9
click at [304, 21] on div at bounding box center [565, 251] width 1131 height 502
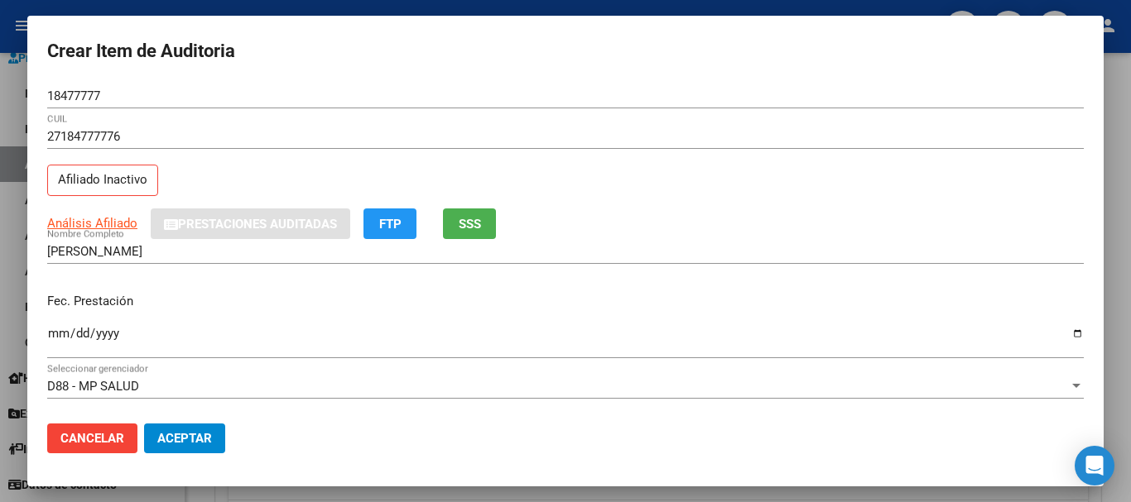
click at [670, 182] on div "27184777776 CUIL Afiliado Inactivo" at bounding box center [565, 166] width 1036 height 84
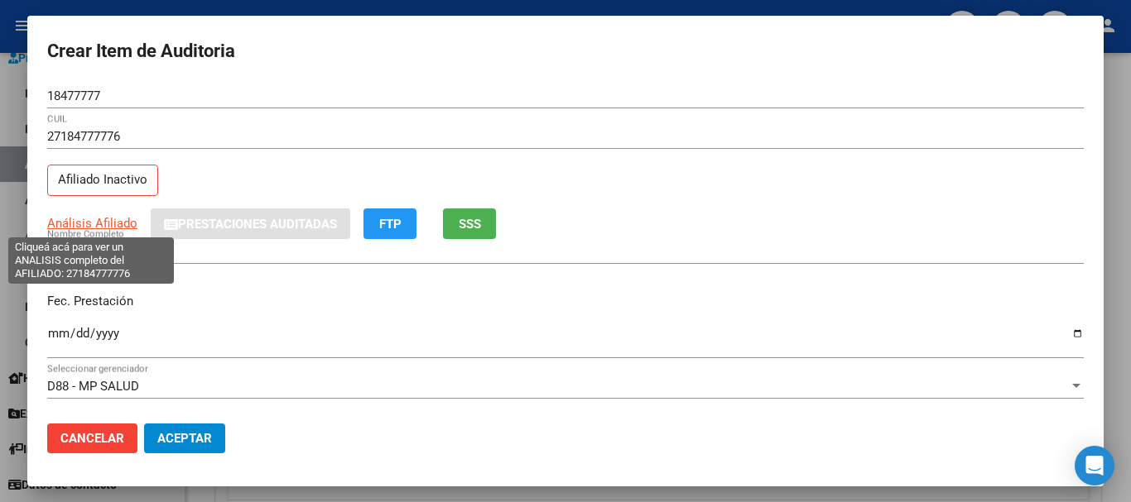
click at [89, 224] on span "Análisis Afiliado" at bounding box center [92, 223] width 90 height 15
copy span "s"
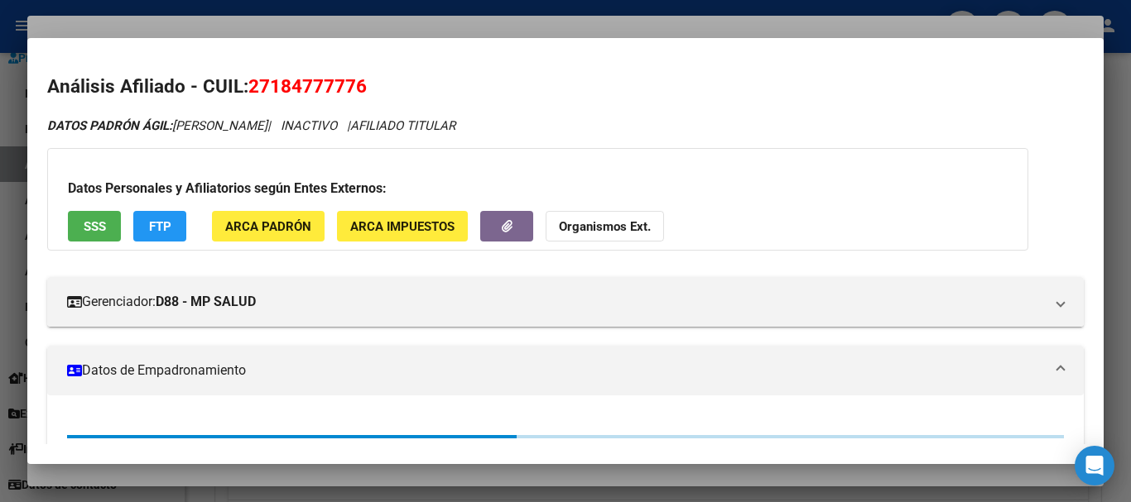
click at [611, 239] on button "Organismos Ext." at bounding box center [604, 226] width 118 height 31
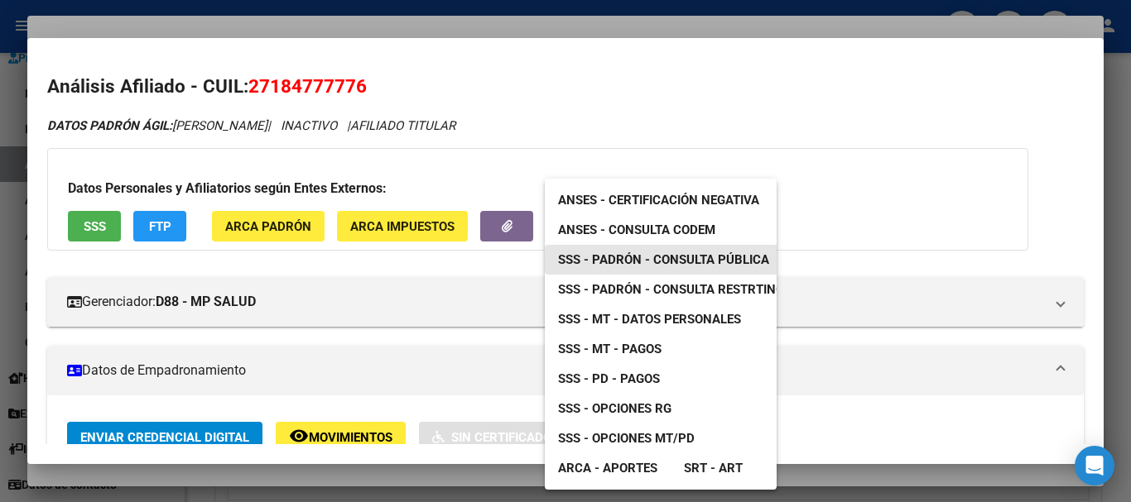
click at [688, 261] on span "SSS - Padrón - Consulta Pública" at bounding box center [663, 259] width 211 height 15
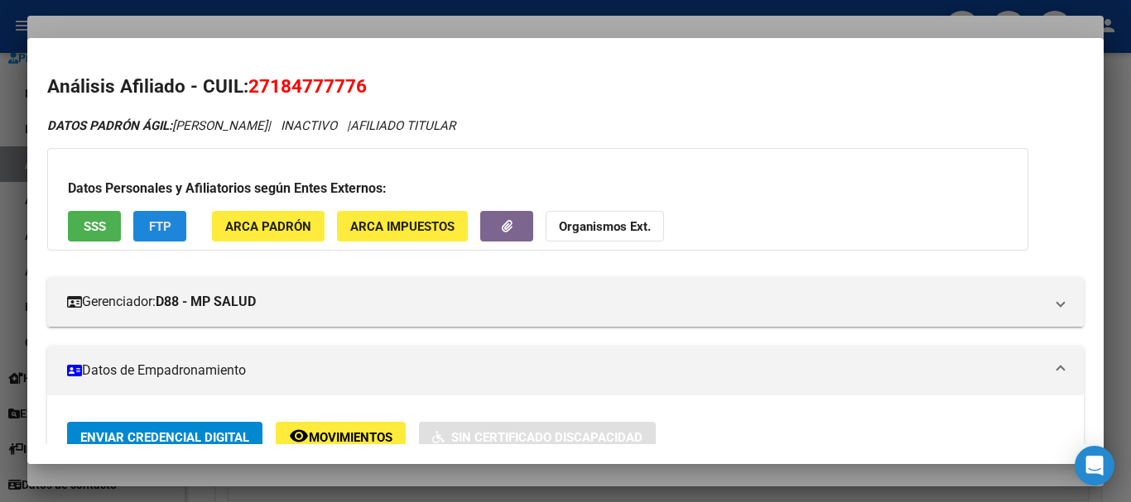
click at [150, 221] on span "FTP" at bounding box center [160, 226] width 22 height 15
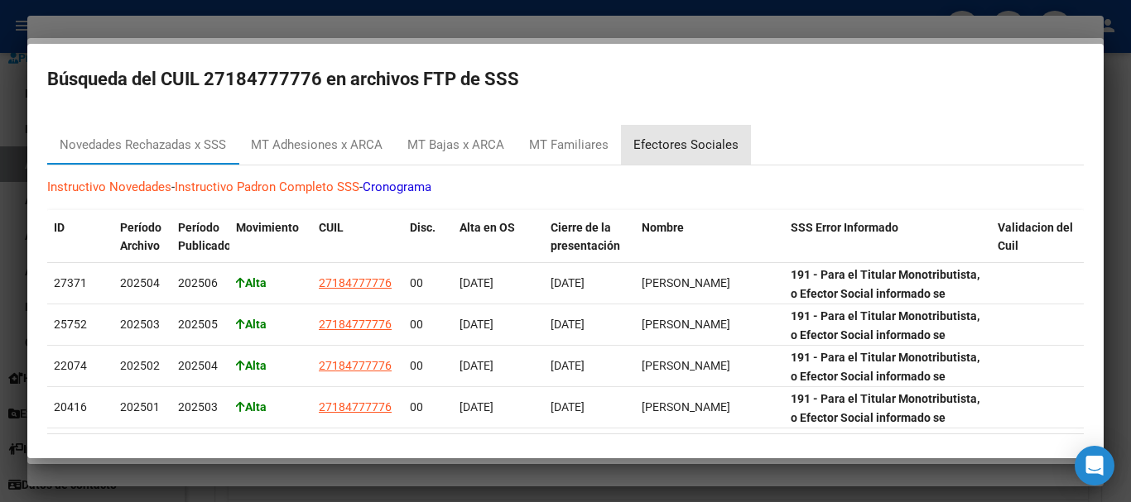
click at [693, 150] on div "Efectores Sociales" at bounding box center [685, 145] width 105 height 19
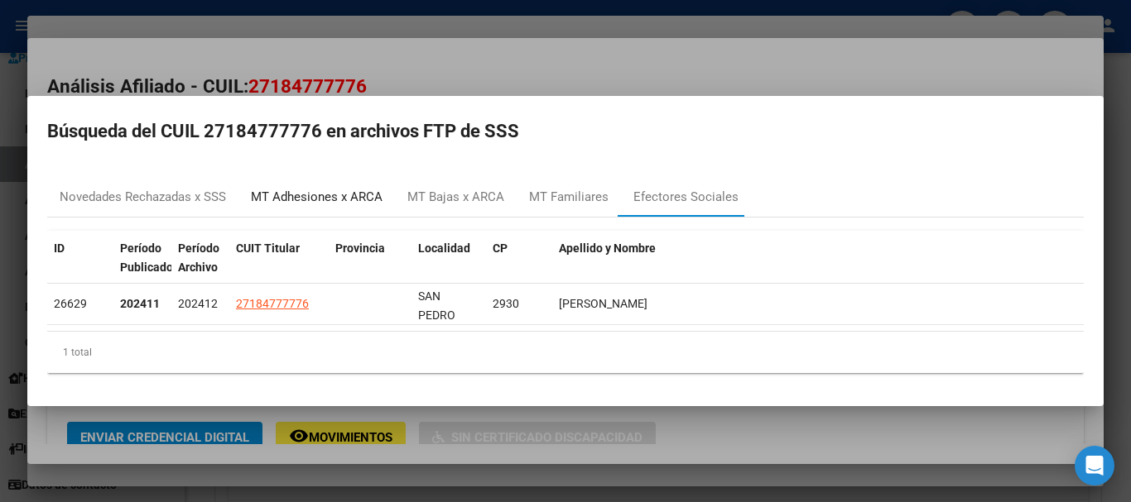
click at [339, 202] on div "MT Adhesiones x ARCA" at bounding box center [317, 197] width 132 height 19
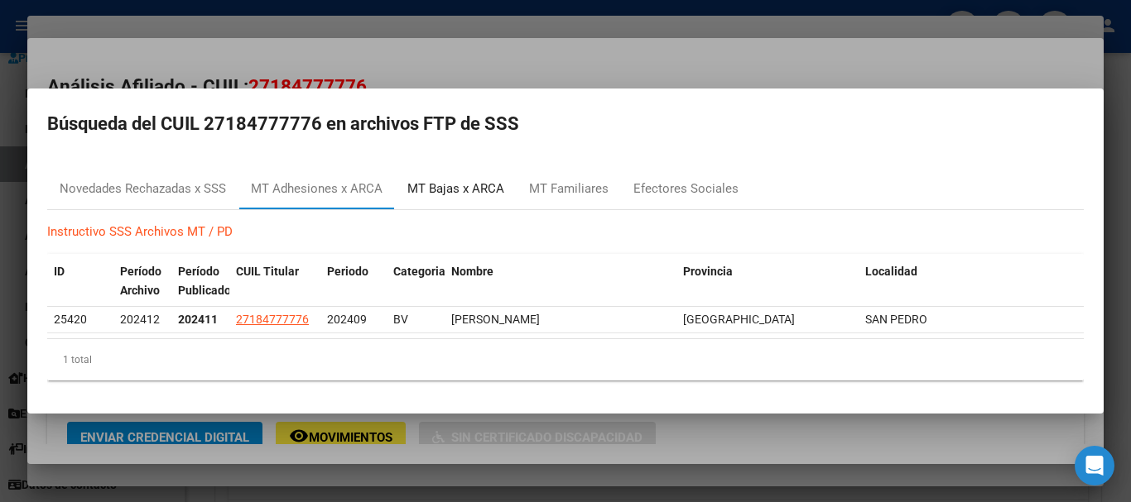
click at [450, 198] on div "MT Bajas x ARCA" at bounding box center [455, 189] width 97 height 19
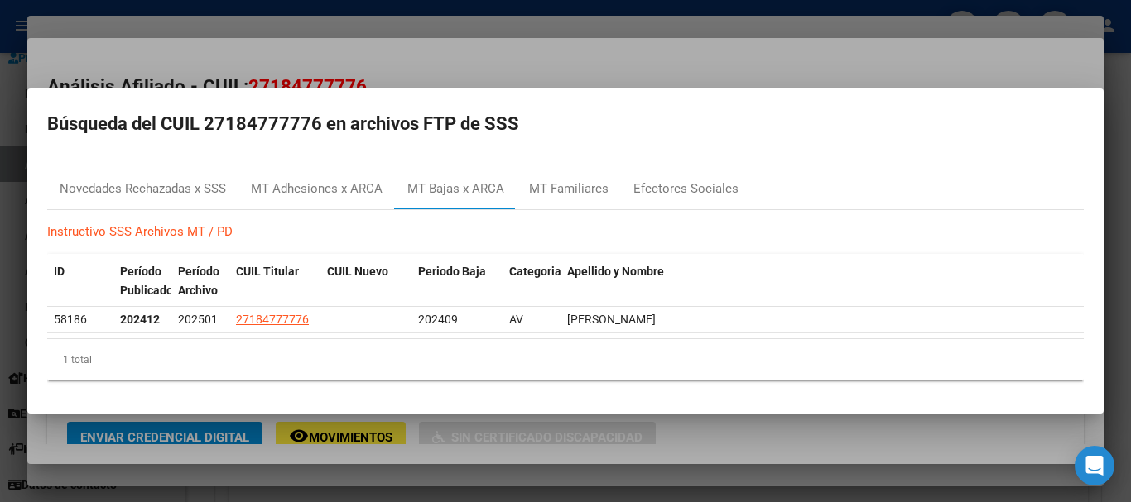
drag, startPoint x: 489, startPoint y: 68, endPoint x: 501, endPoint y: 62, distance: 13.0
click at [491, 68] on div at bounding box center [565, 251] width 1131 height 502
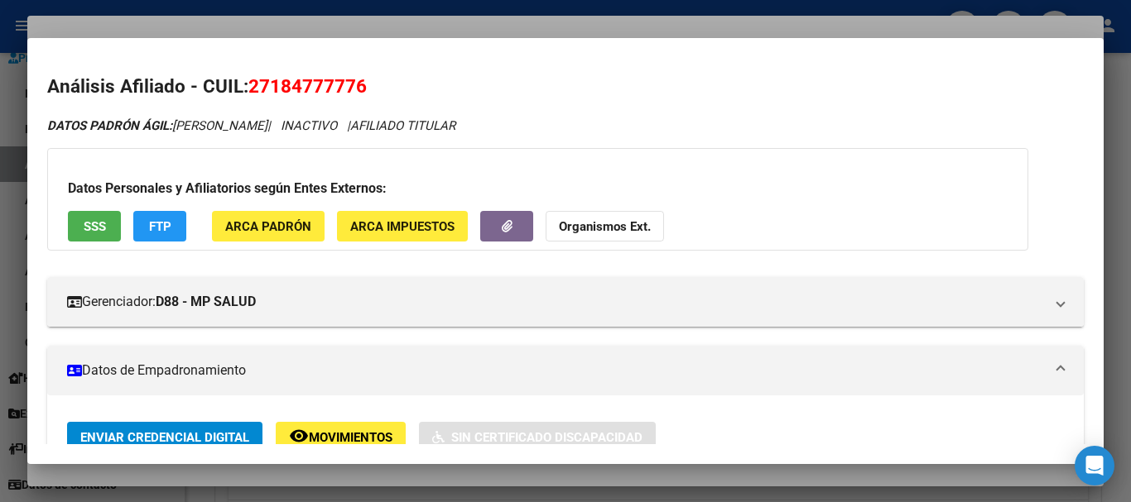
click at [485, 16] on div at bounding box center [565, 251] width 1131 height 502
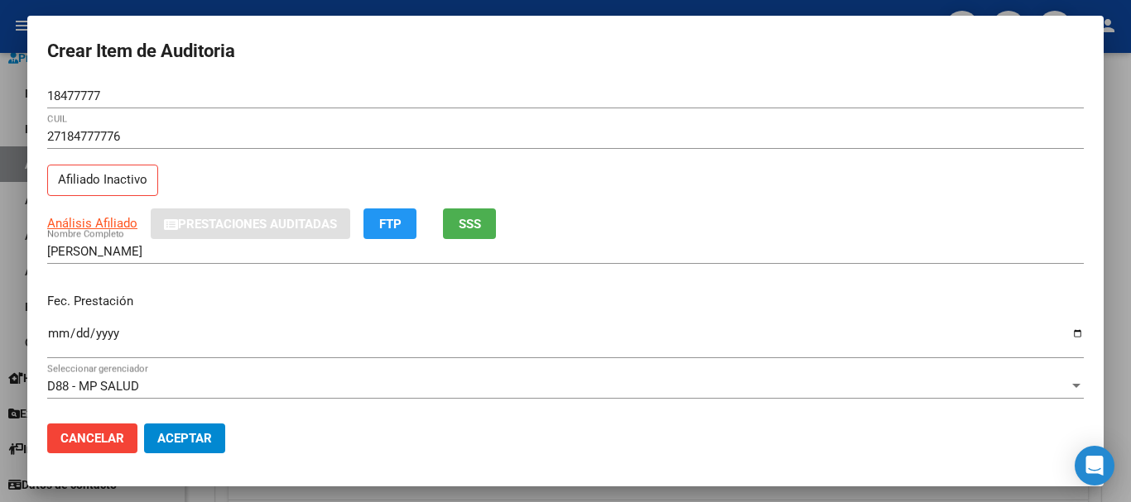
click at [751, 231] on div "Análisis Afiliado Prestaciones Auditadas FTP SSS" at bounding box center [565, 224] width 1036 height 31
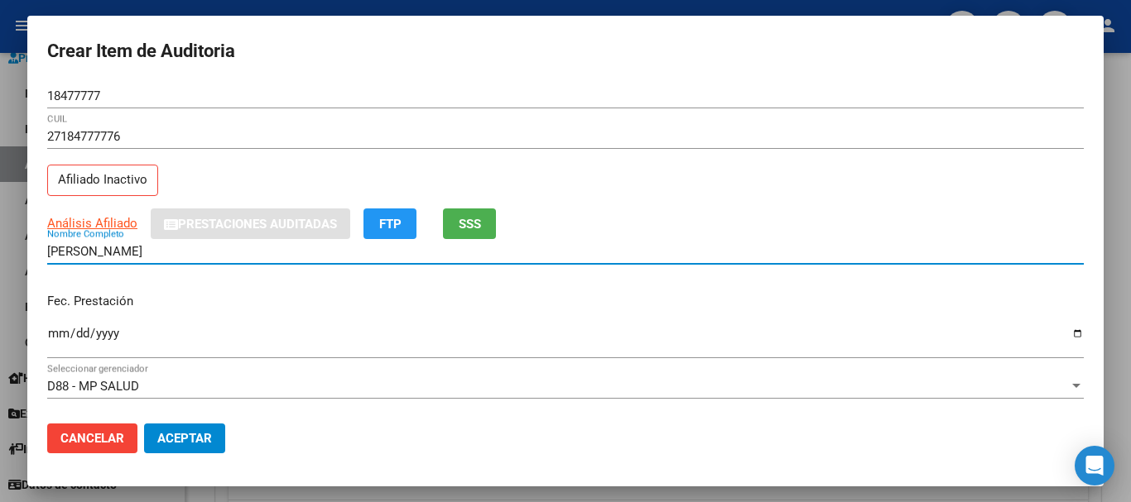
drag, startPoint x: 213, startPoint y: 252, endPoint x: 31, endPoint y: 254, distance: 182.1
click at [31, 254] on mat-dialog-content "18477777 Nro Documento 27184777776 CUIL Afiliado Inactivo Análisis Afiliado Pre…" at bounding box center [565, 247] width 1076 height 327
click at [523, 151] on div "27184777776 CUIL" at bounding box center [565, 144] width 1036 height 41
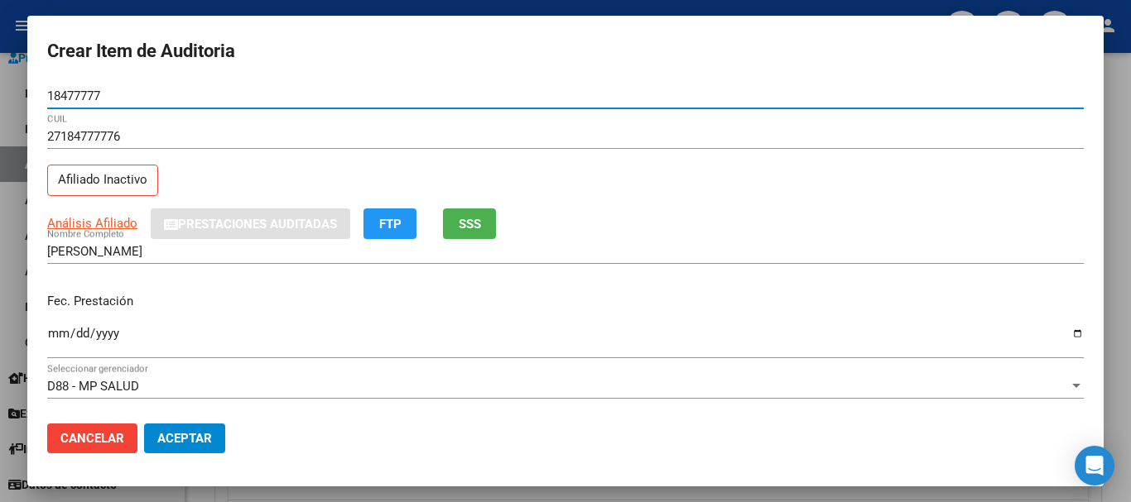
click at [144, 424] on button "Aceptar" at bounding box center [184, 439] width 81 height 30
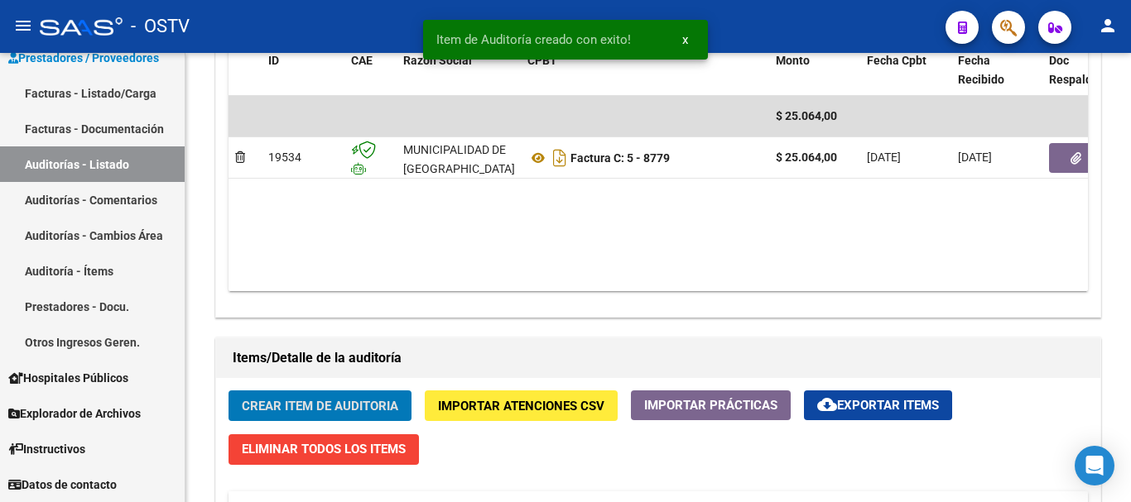
click at [228, 391] on button "Crear Item de Auditoria" at bounding box center [319, 406] width 183 height 31
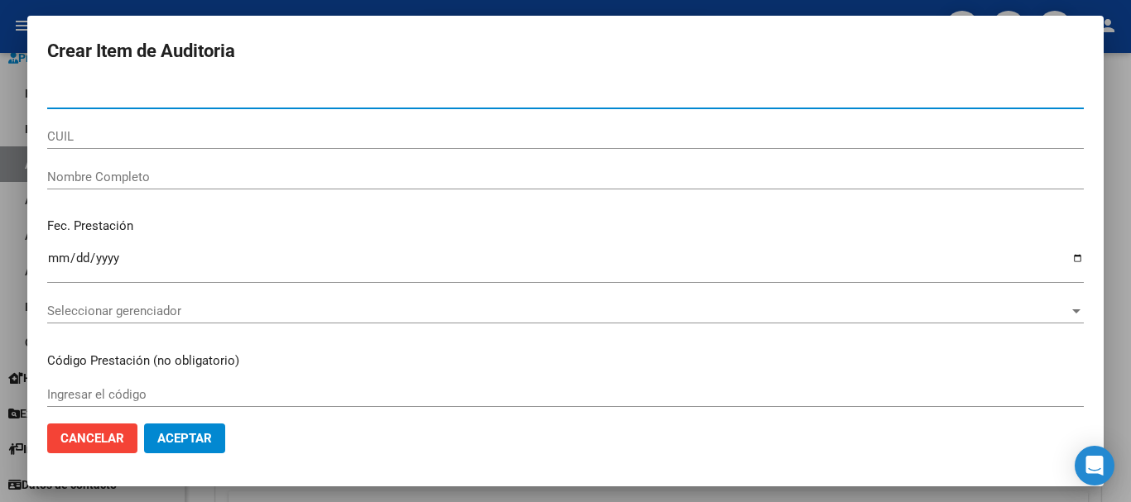
scroll to position [911, 0]
paste input "32610353"
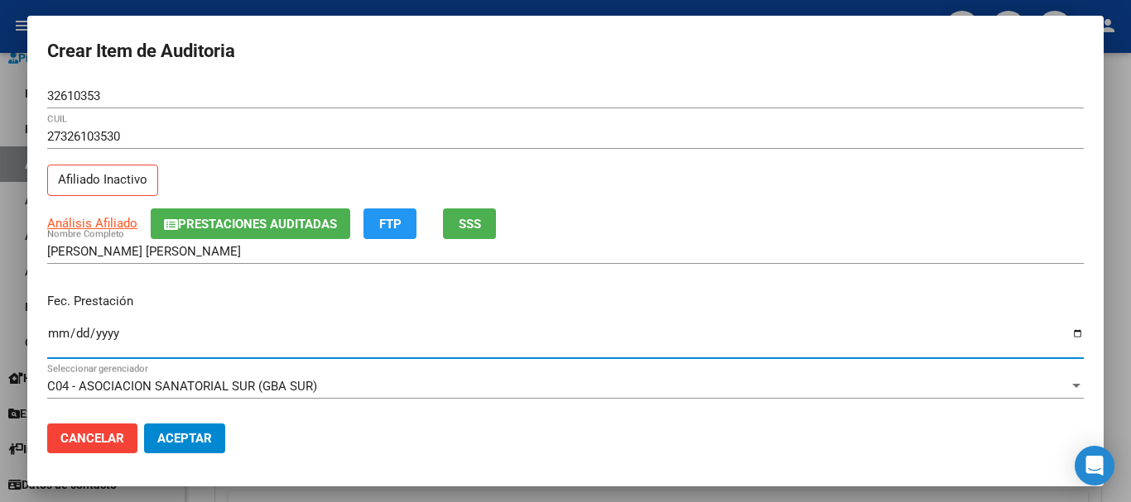
click at [123, 228] on span "Análisis Afiliado" at bounding box center [92, 223] width 90 height 15
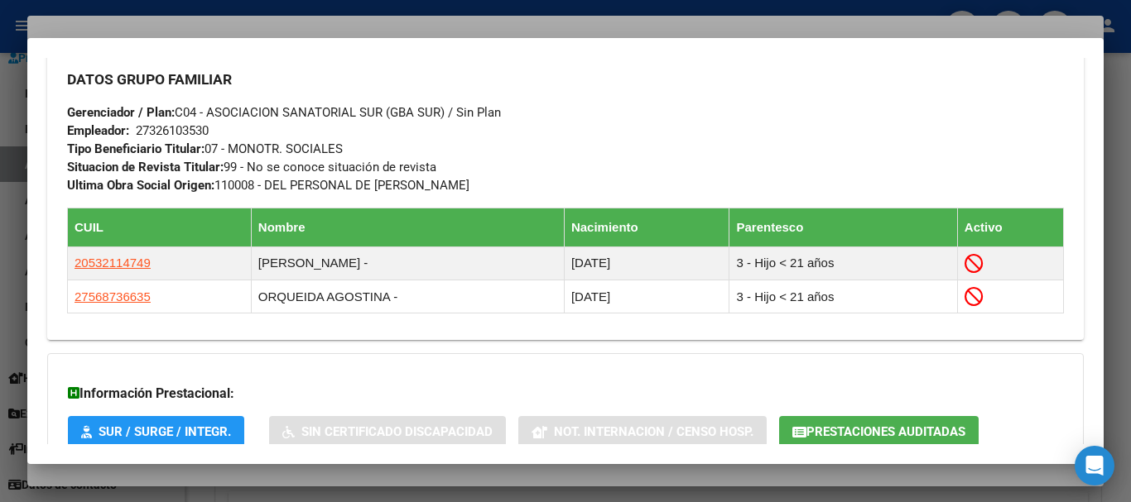
scroll to position [944, 0]
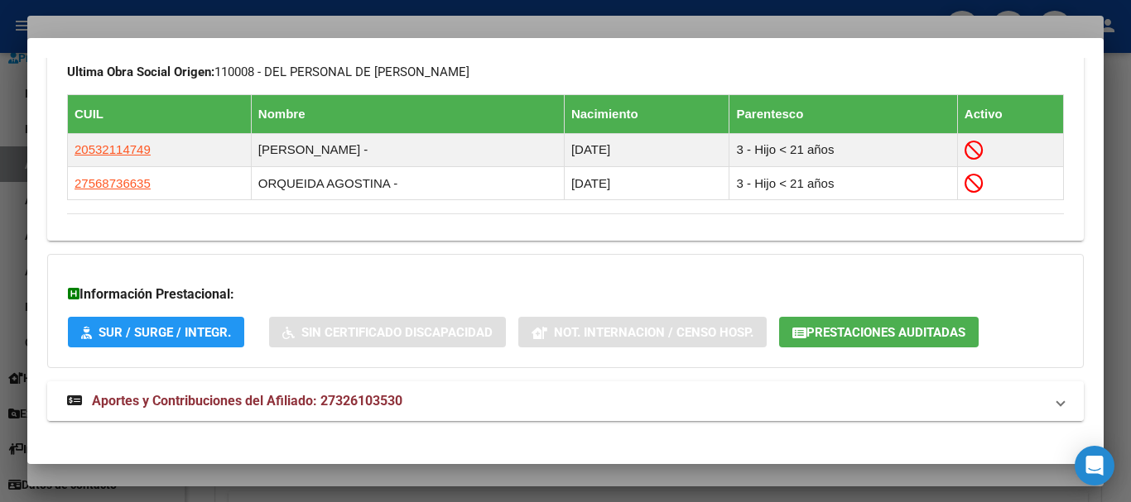
click at [420, 393] on mat-panel-title "Aportes y Contribuciones del Afiliado: 27326103530" at bounding box center [555, 402] width 977 height 20
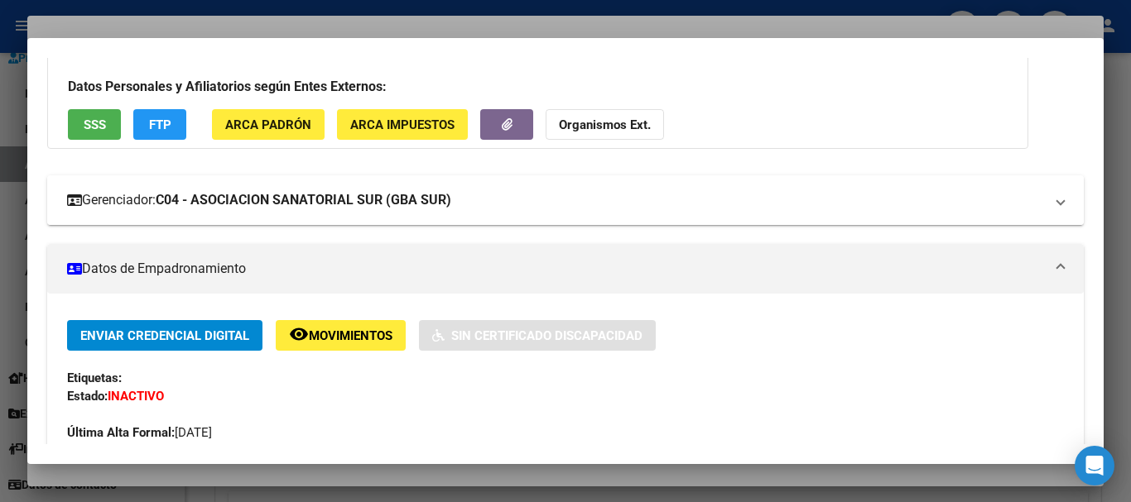
scroll to position [0, 0]
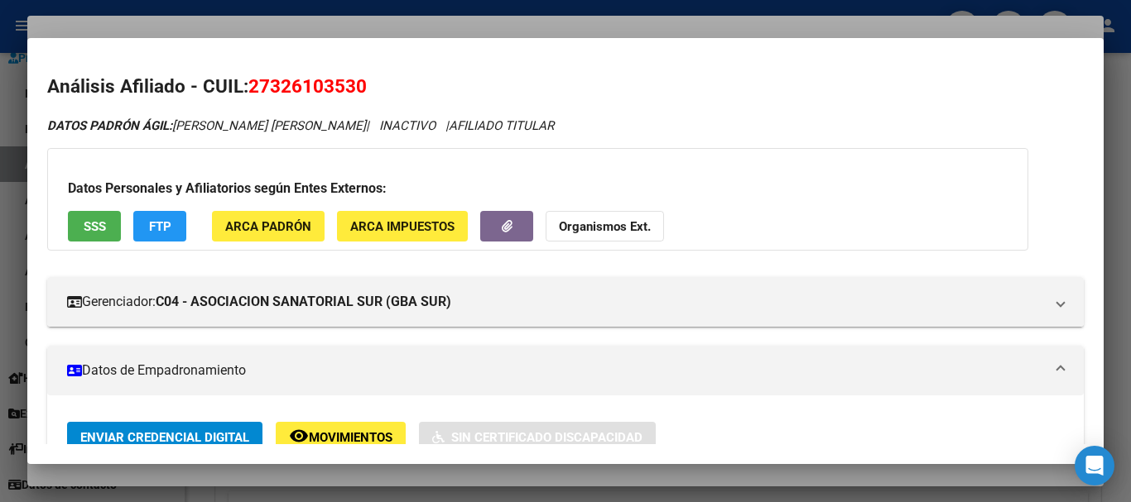
click at [609, 235] on button "Organismos Ext." at bounding box center [604, 226] width 118 height 31
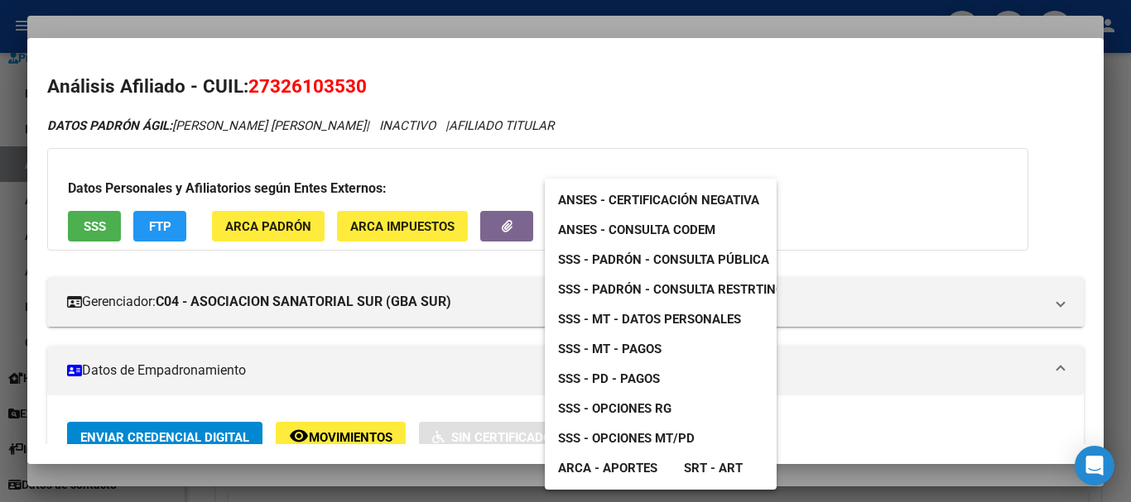
click at [692, 316] on span "SSS - MT - Datos Personales" at bounding box center [649, 319] width 183 height 15
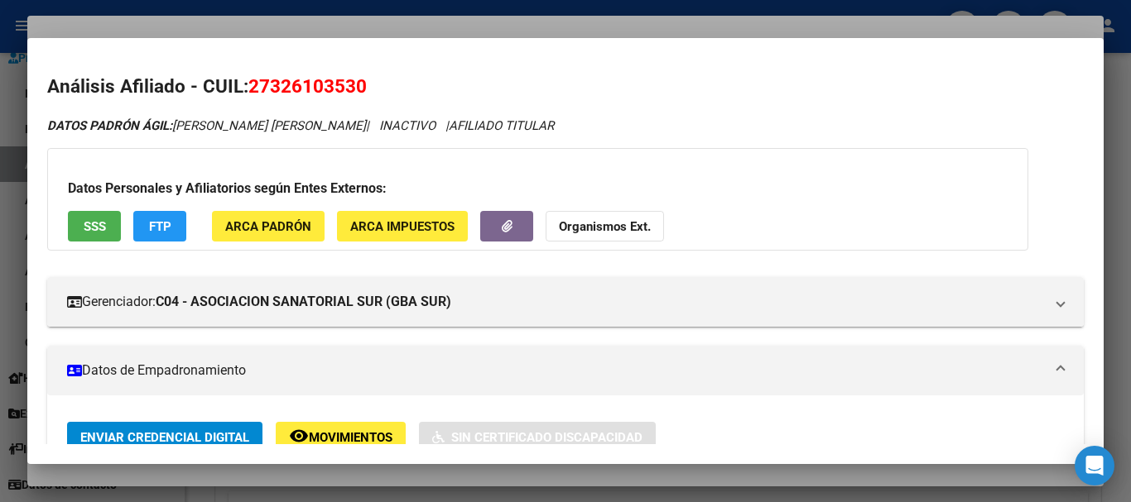
click at [253, 30] on div at bounding box center [565, 251] width 1131 height 502
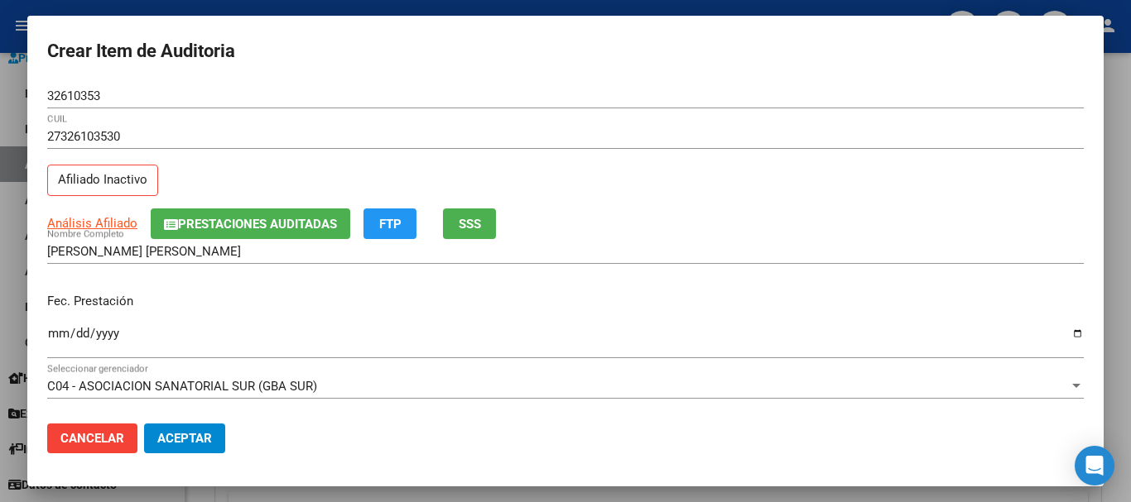
click at [444, 137] on input "27326103530" at bounding box center [565, 136] width 1036 height 15
click at [144, 424] on button "Aceptar" at bounding box center [184, 439] width 81 height 30
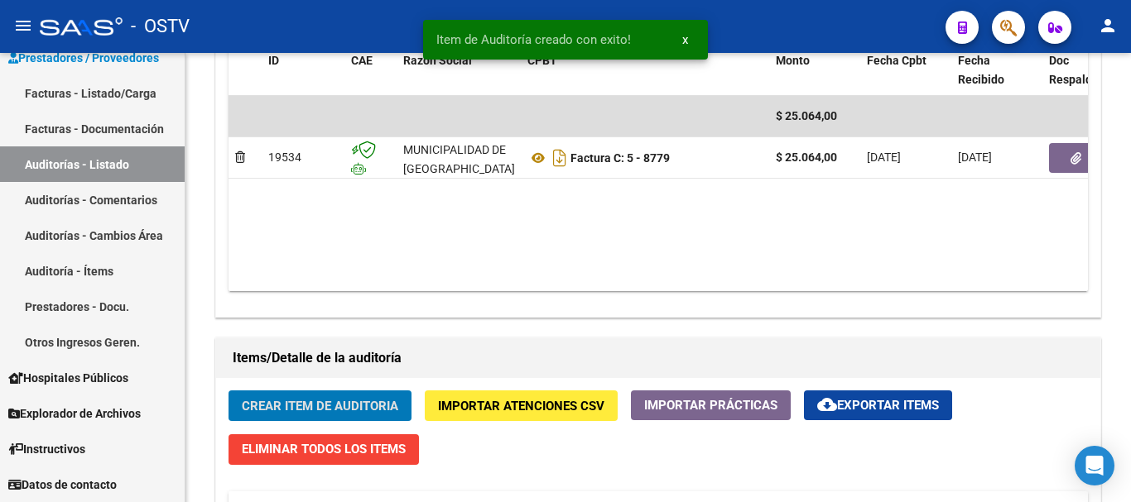
click at [228, 391] on button "Crear Item de Auditoria" at bounding box center [319, 406] width 183 height 31
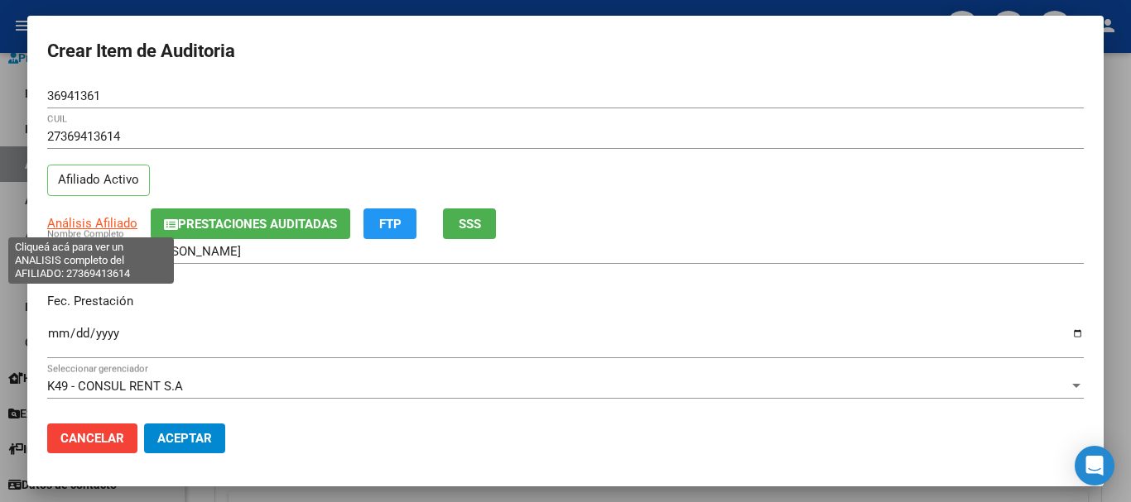
click at [114, 228] on span "Análisis Afiliado" at bounding box center [92, 223] width 90 height 15
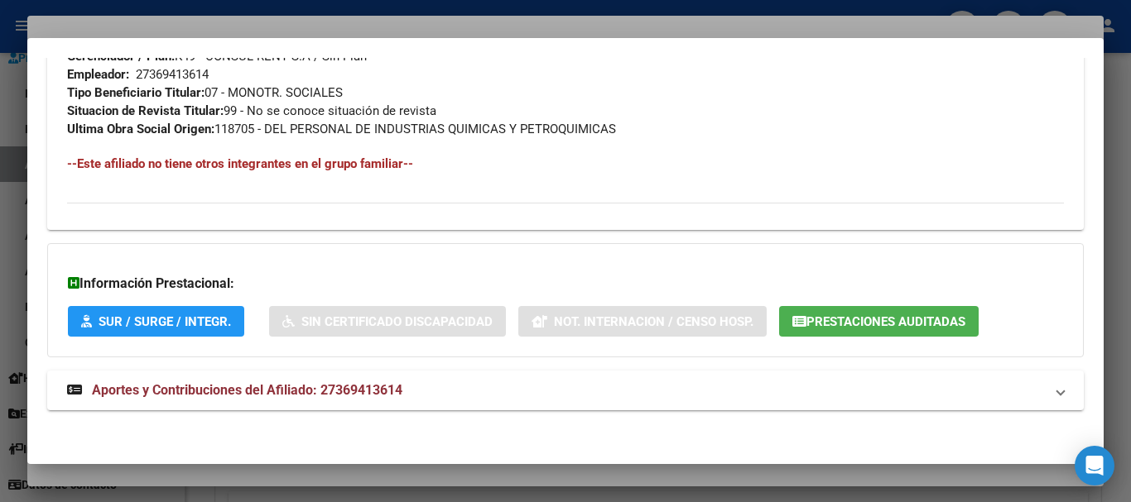
scroll to position [872, 0]
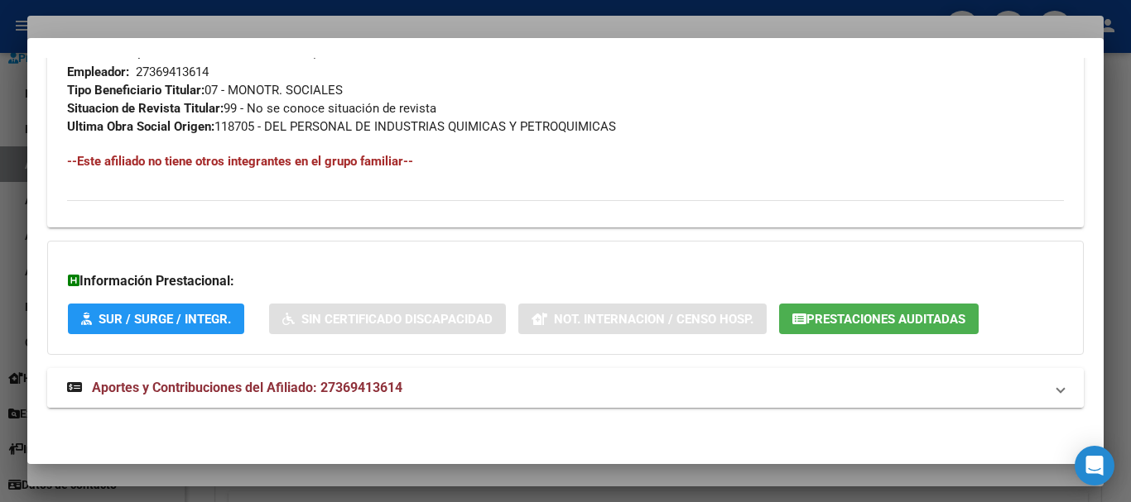
click at [252, 394] on span "Aportes y Contribuciones del Afiliado: 27369413614" at bounding box center [247, 388] width 310 height 16
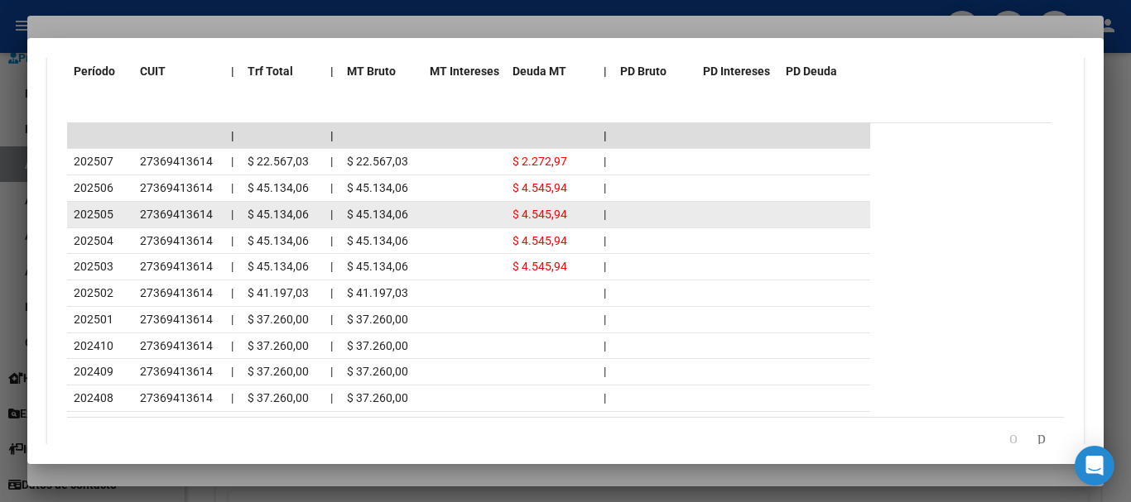
scroll to position [1615, 0]
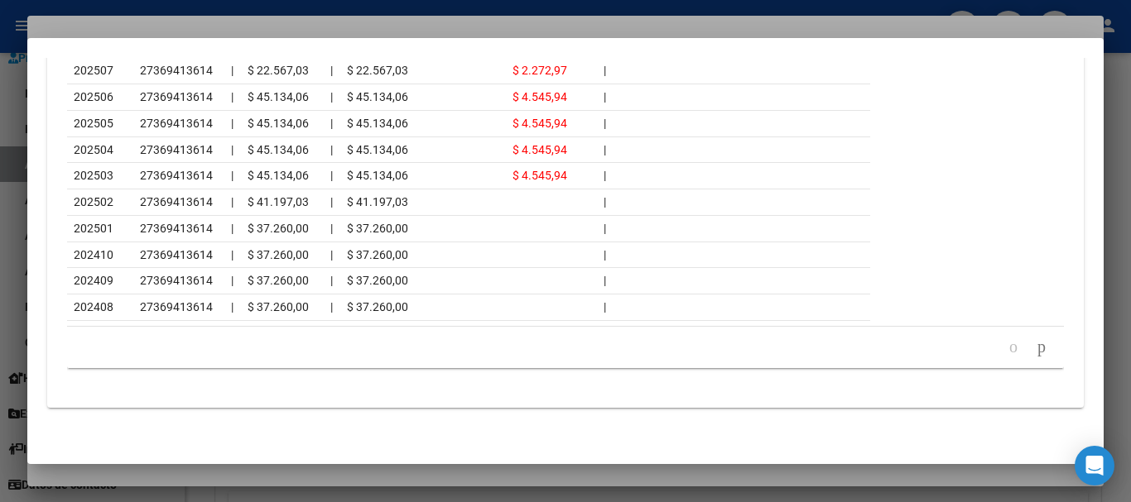
click at [212, 25] on div at bounding box center [565, 251] width 1131 height 502
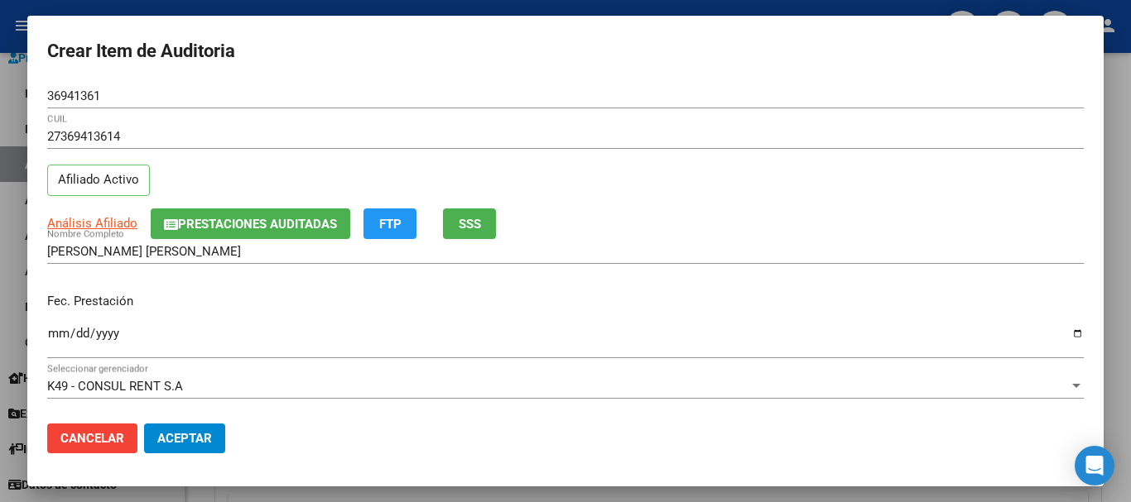
click at [736, 187] on div "27369413614 CUIL Afiliado Activo" at bounding box center [565, 166] width 1036 height 84
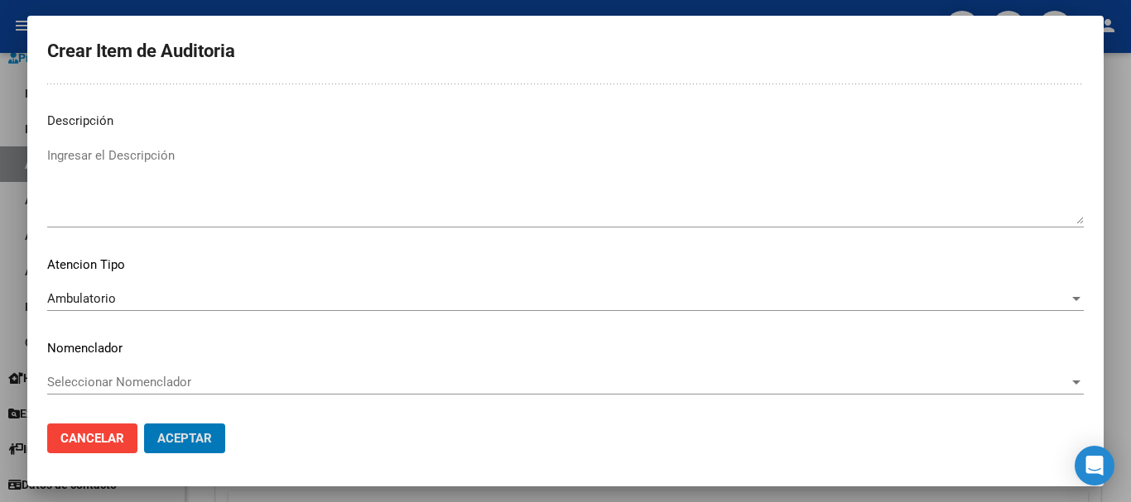
scroll to position [0, 0]
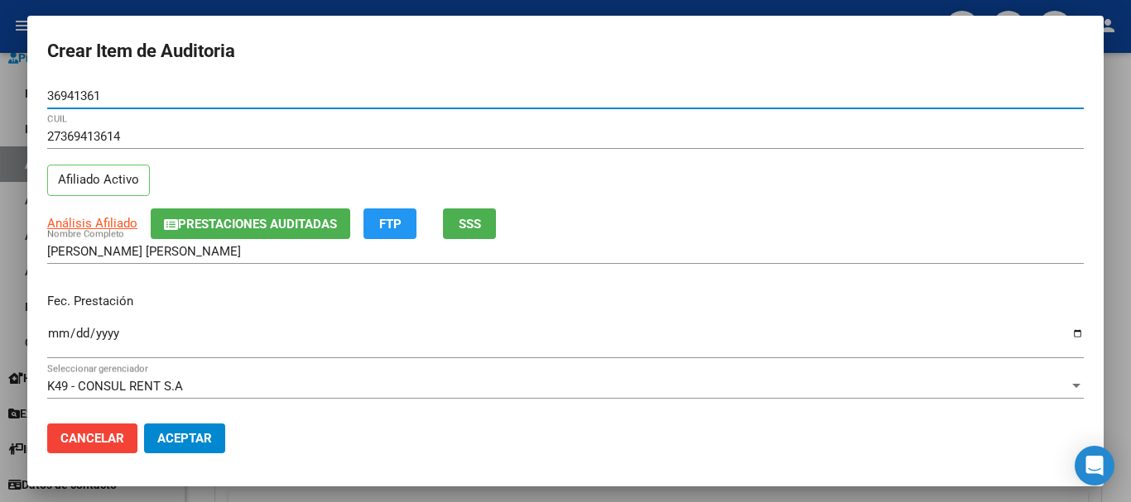
click at [144, 424] on button "Aceptar" at bounding box center [184, 439] width 81 height 30
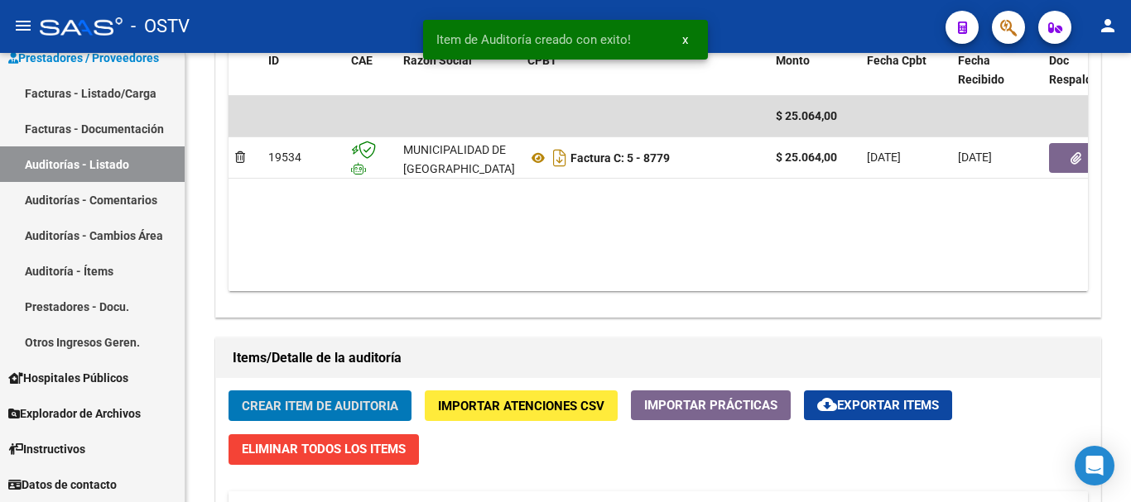
click at [228, 391] on button "Crear Item de Auditoria" at bounding box center [319, 406] width 183 height 31
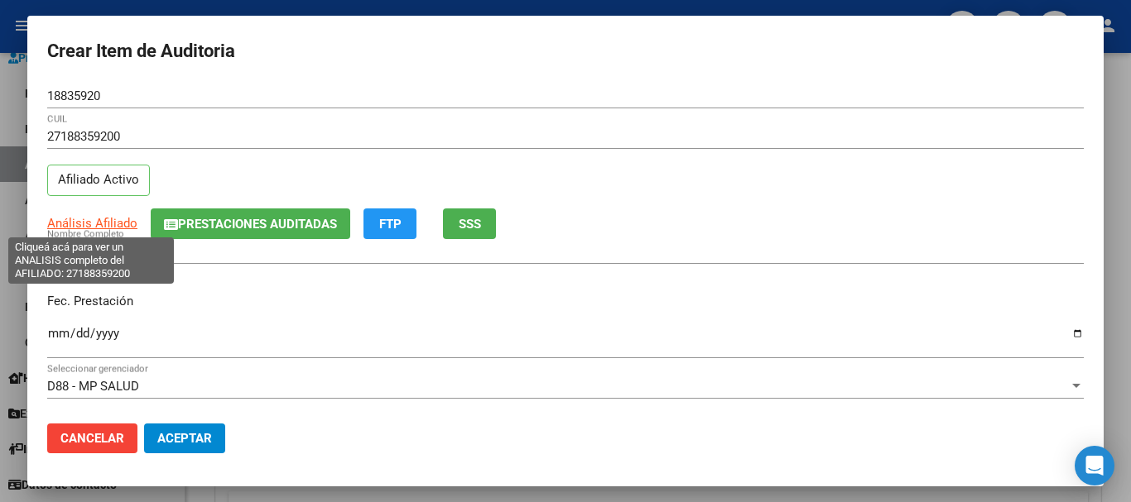
click at [129, 230] on span "Análisis Afiliado" at bounding box center [92, 223] width 90 height 15
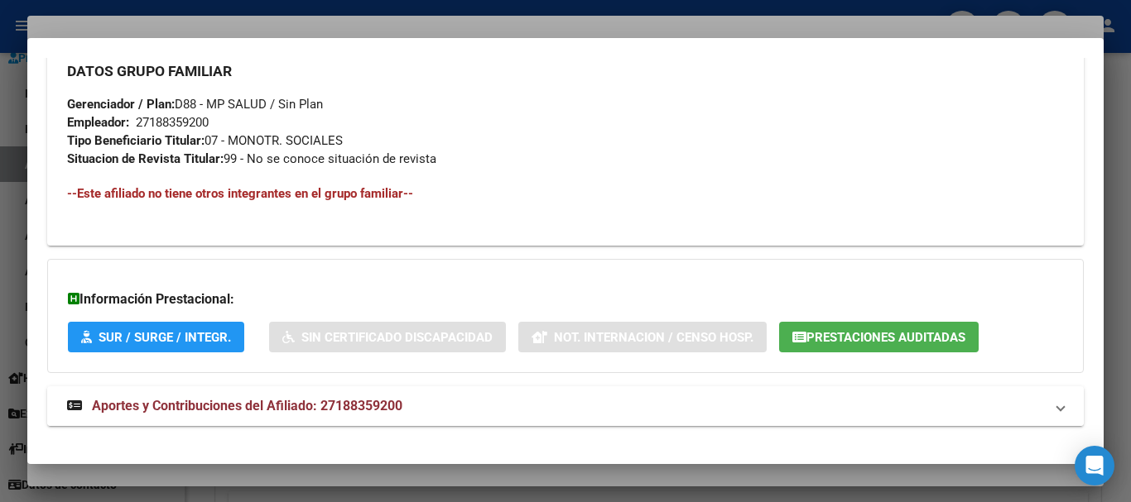
scroll to position [808, 0]
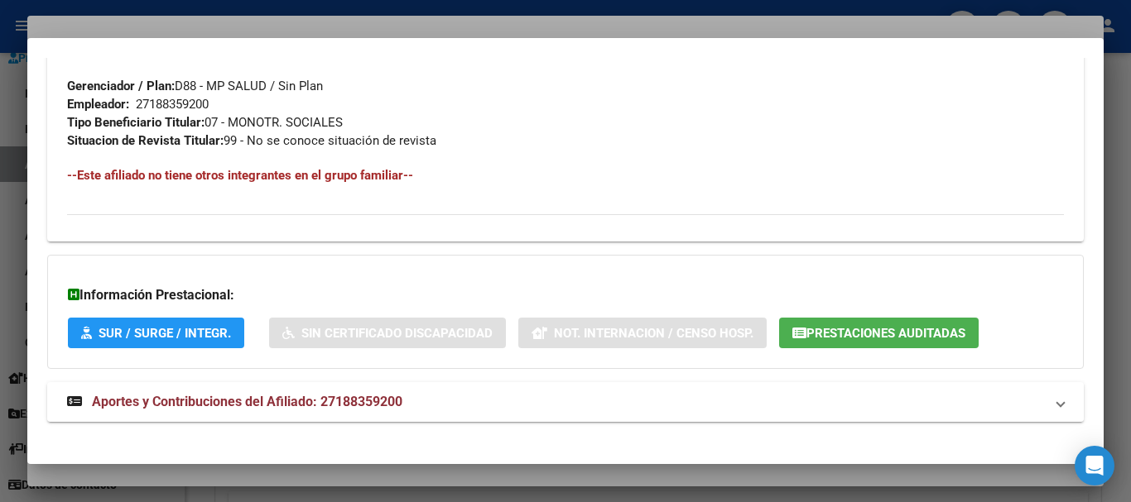
click at [419, 386] on mat-expansion-panel-header "Aportes y Contribuciones del Afiliado: 27188359200" at bounding box center [565, 402] width 1036 height 40
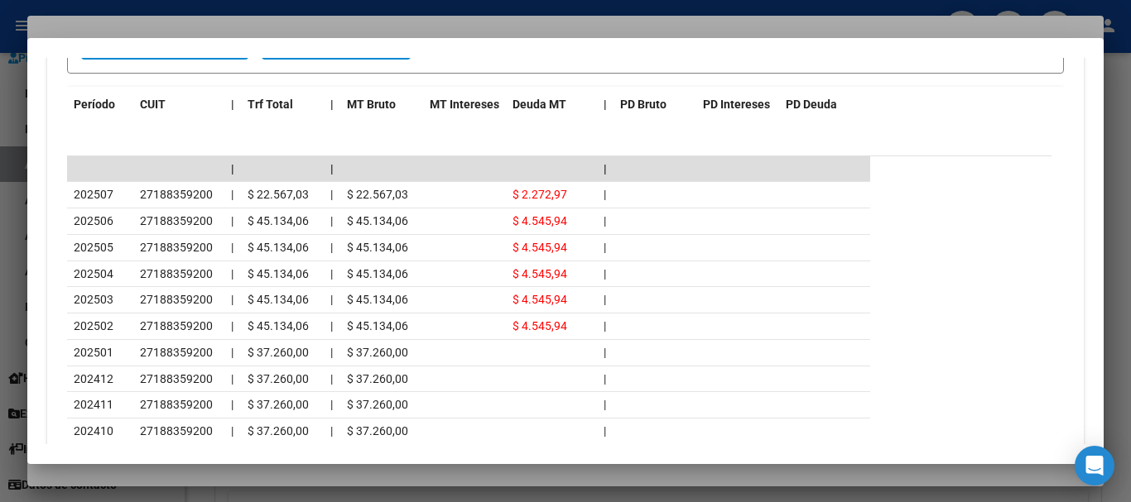
scroll to position [1442, 0]
click at [242, 28] on div at bounding box center [565, 251] width 1131 height 502
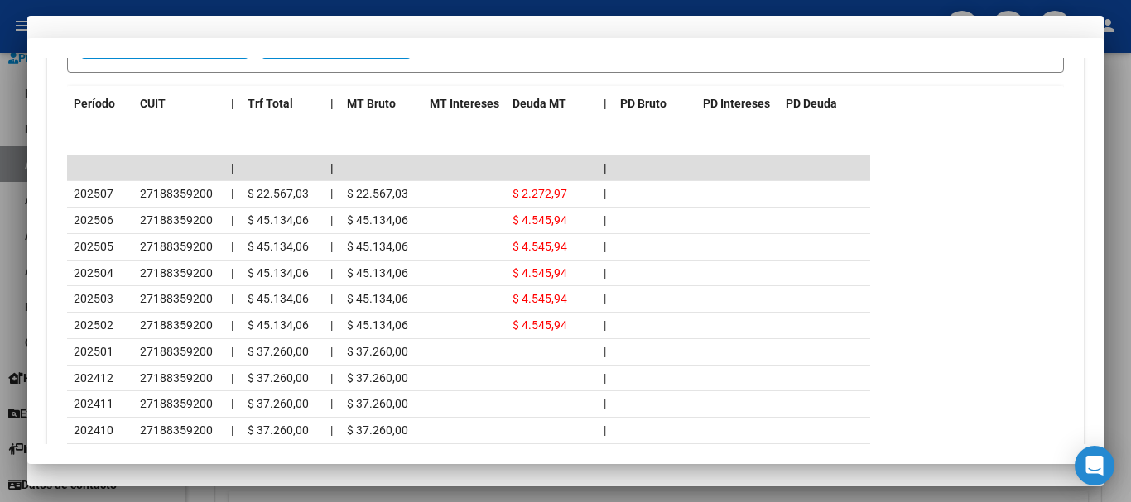
click at [516, 175] on div "27188359200 CUIL Afiliado Activo" at bounding box center [565, 166] width 1036 height 84
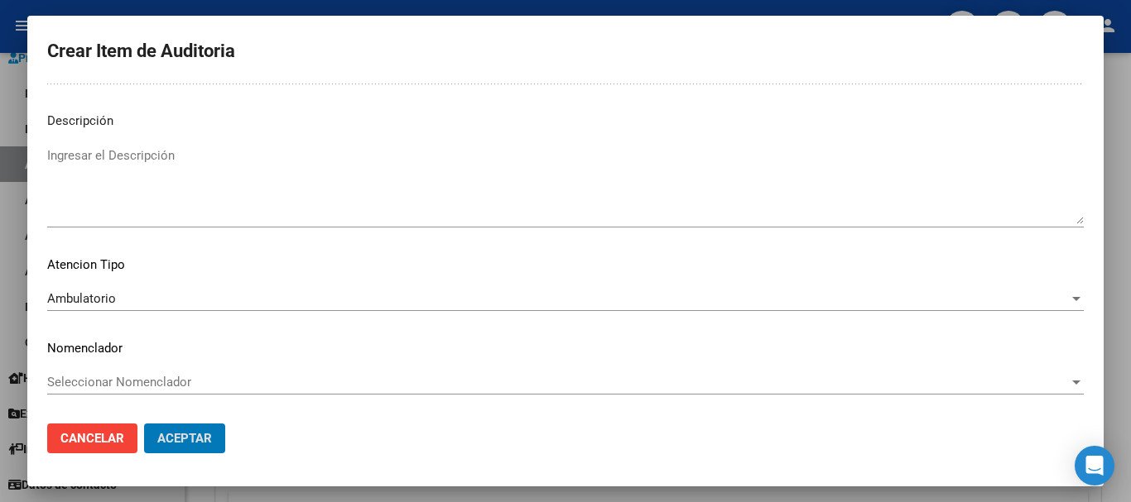
scroll to position [0, 0]
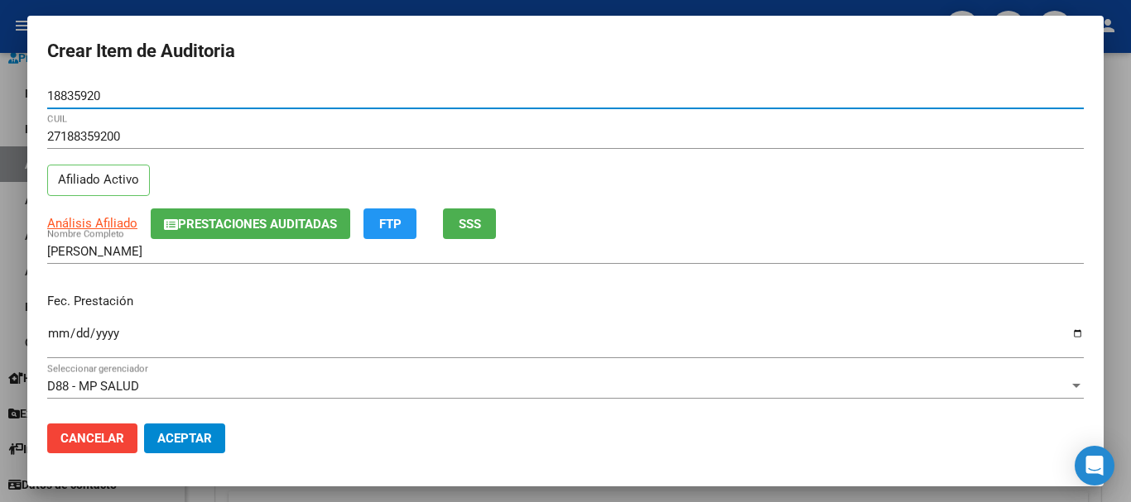
click at [144, 424] on button "Aceptar" at bounding box center [184, 439] width 81 height 30
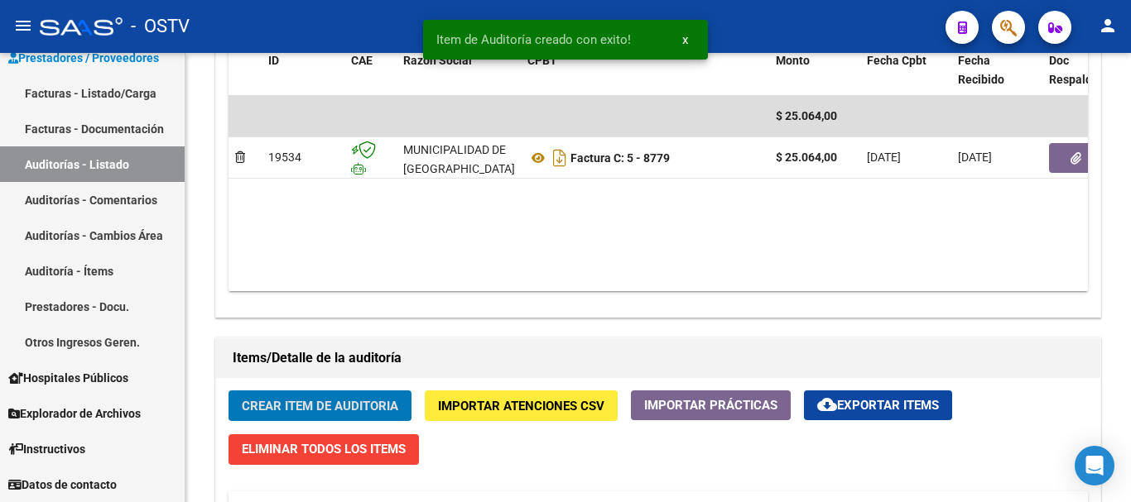
click at [228, 391] on button "Crear Item de Auditoria" at bounding box center [319, 406] width 183 height 31
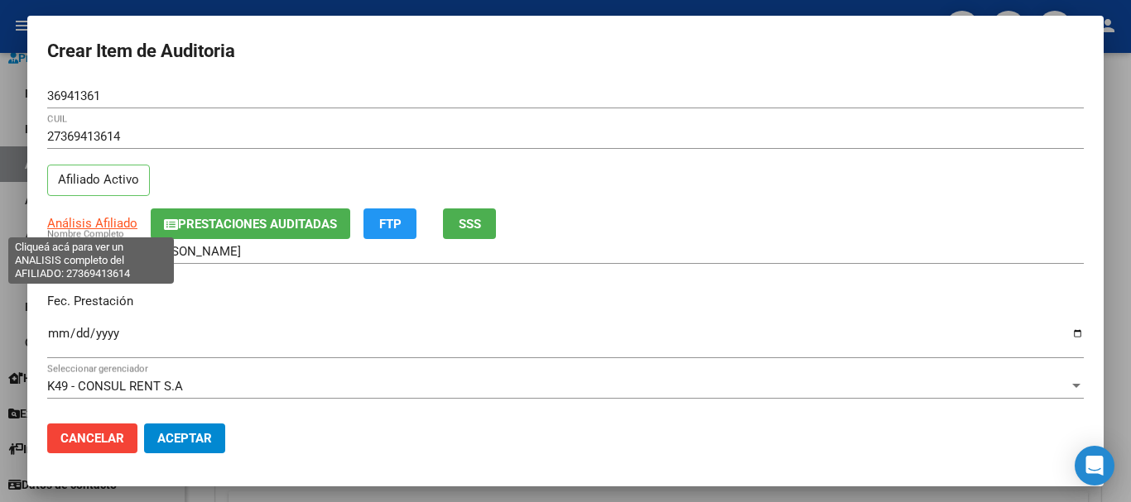
click at [103, 217] on span "Análisis Afiliado" at bounding box center [92, 223] width 90 height 15
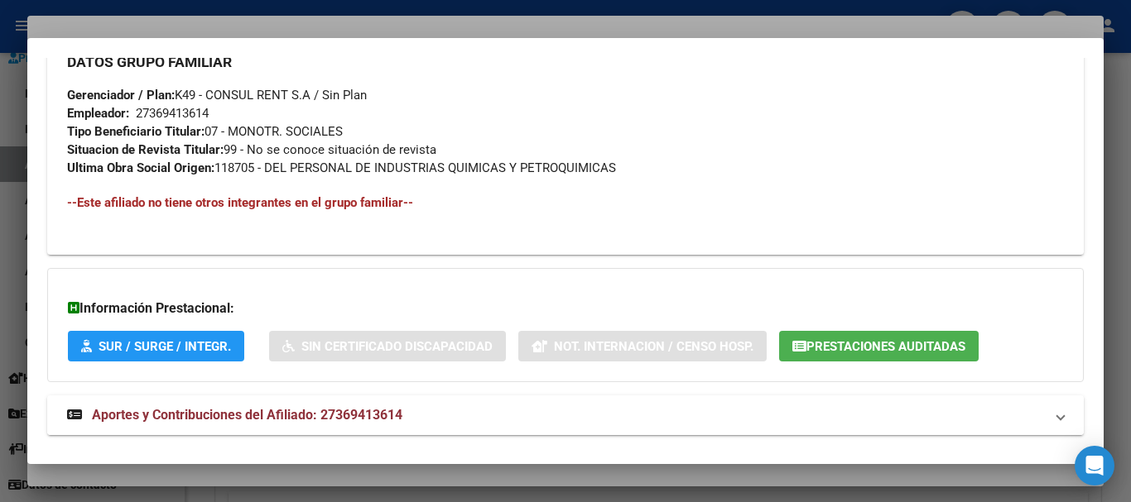
scroll to position [858, 0]
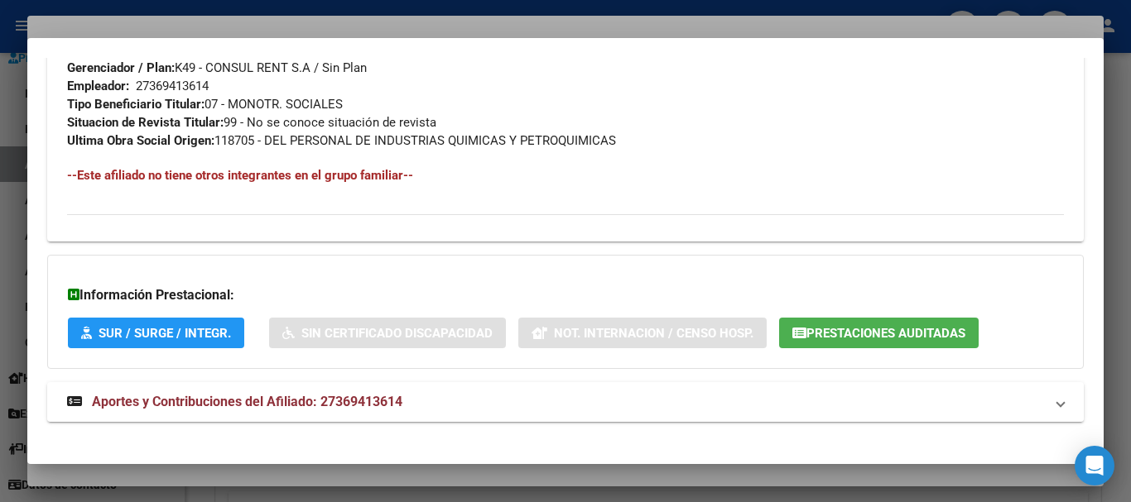
click at [382, 383] on mat-expansion-panel-header "Aportes y Contribuciones del Afiliado: 27369413614" at bounding box center [565, 402] width 1036 height 40
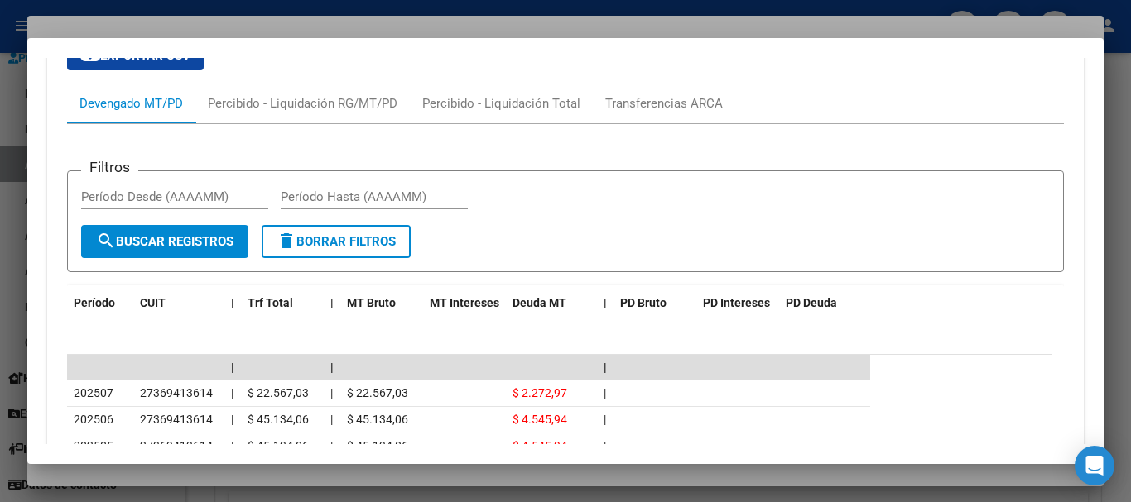
scroll to position [1437, 0]
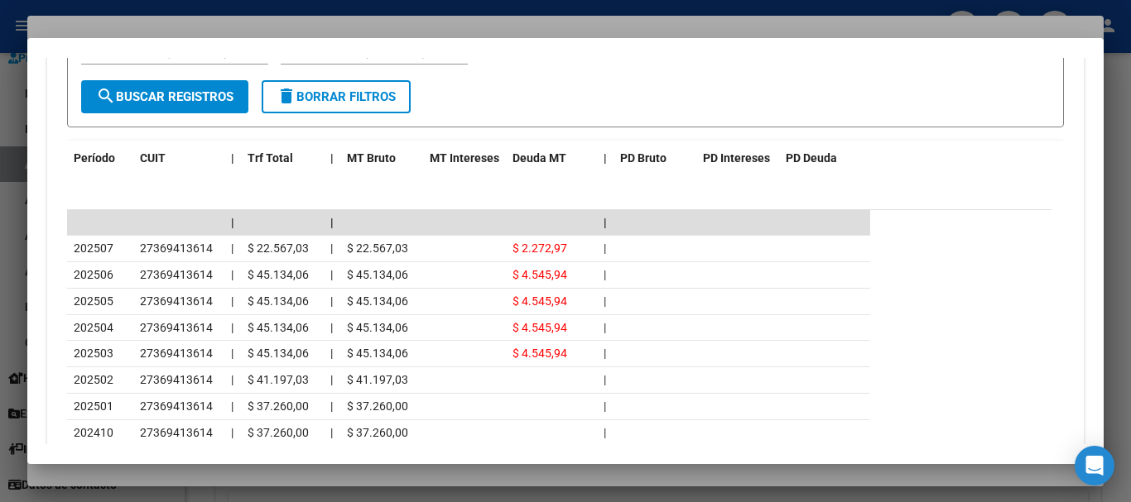
click at [282, 21] on div at bounding box center [565, 251] width 1131 height 502
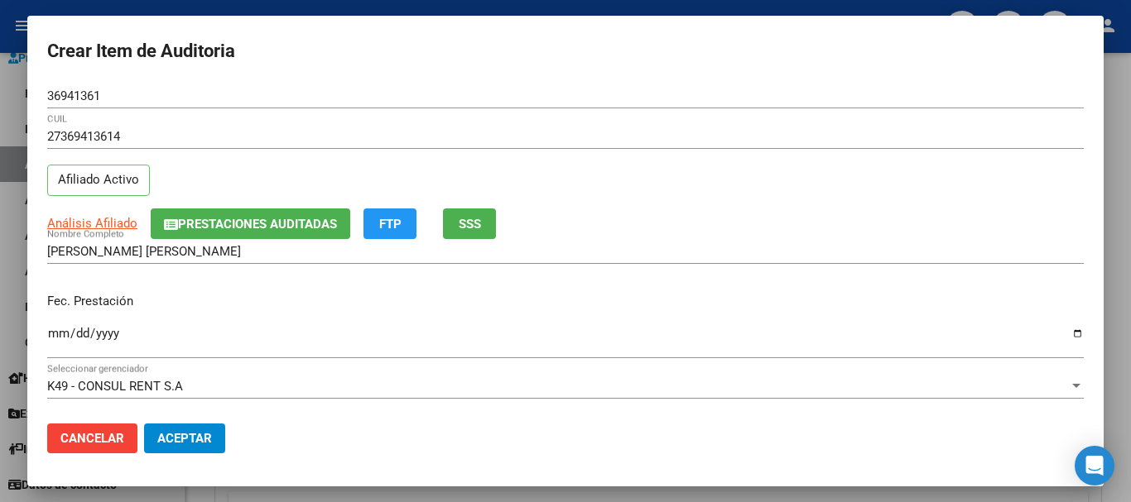
click at [556, 84] on div "36941361 Nro Documento" at bounding box center [565, 96] width 1036 height 25
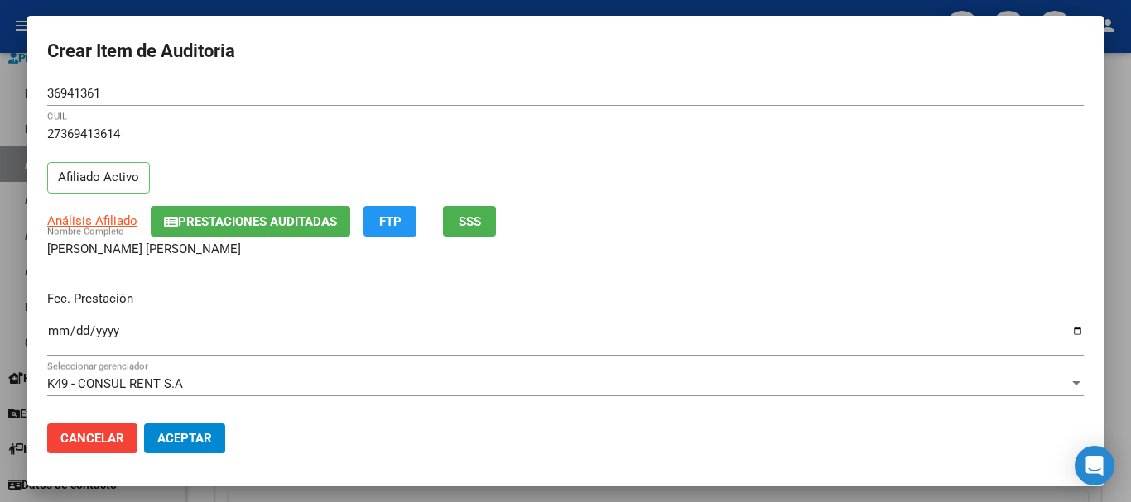
scroll to position [0, 0]
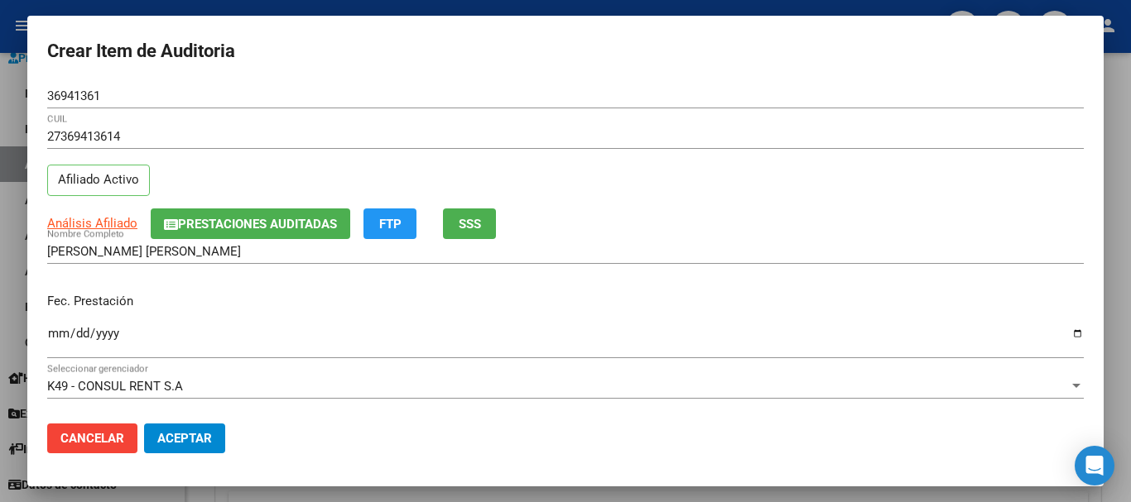
click at [824, 247] on input "[PERSON_NAME] [PERSON_NAME]" at bounding box center [565, 251] width 1036 height 15
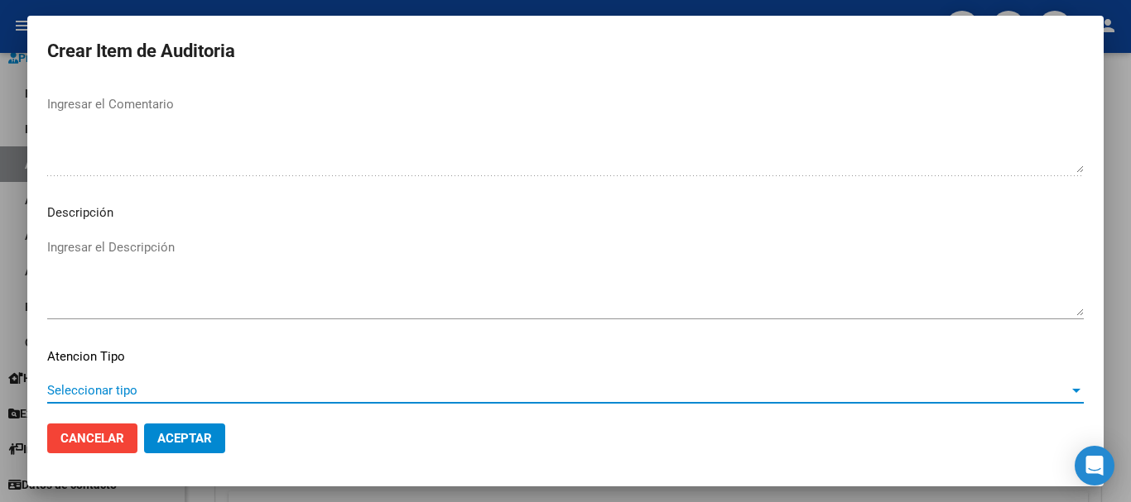
scroll to position [1021, 0]
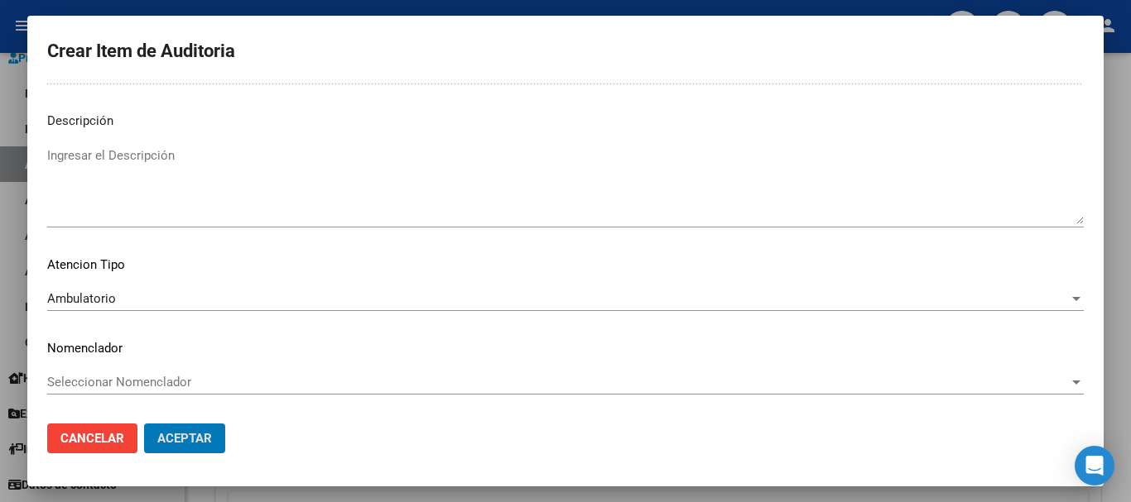
click at [144, 424] on button "Aceptar" at bounding box center [184, 439] width 81 height 30
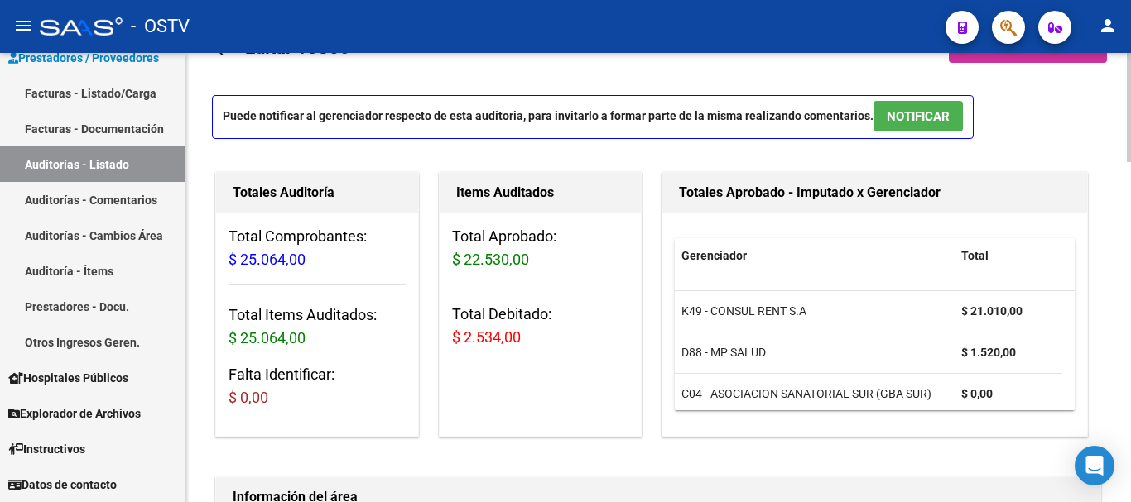
scroll to position [1, 0]
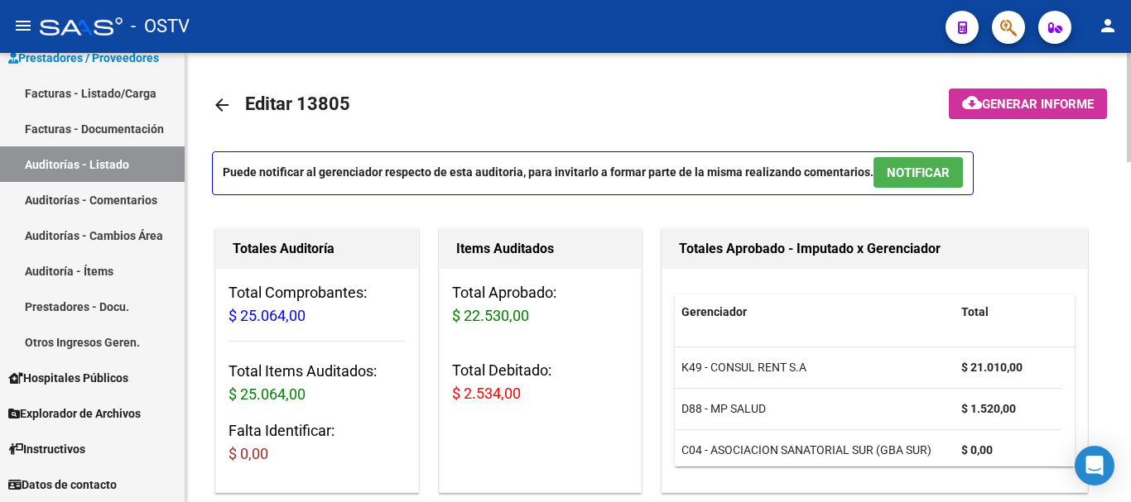
click at [1017, 97] on span "Generar informe" at bounding box center [1038, 104] width 112 height 15
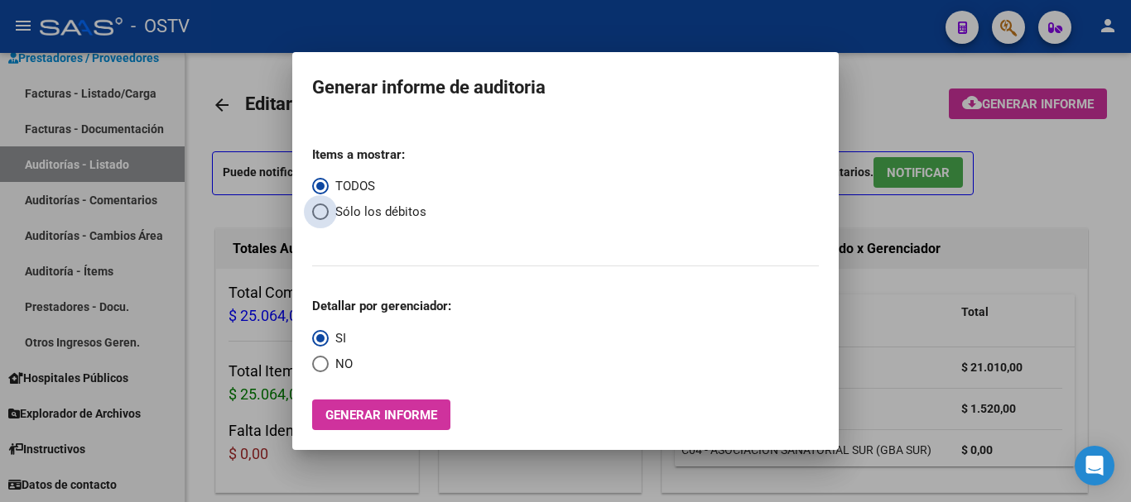
click at [324, 214] on span "Select an option" at bounding box center [320, 212] width 17 height 17
click at [324, 214] on input "Sólo los débitos" at bounding box center [320, 212] width 17 height 17
click at [318, 360] on span "Select an option" at bounding box center [320, 364] width 17 height 17
click at [318, 360] on input "NO" at bounding box center [320, 364] width 17 height 17
click at [353, 406] on button "Generar informe" at bounding box center [381, 415] width 138 height 31
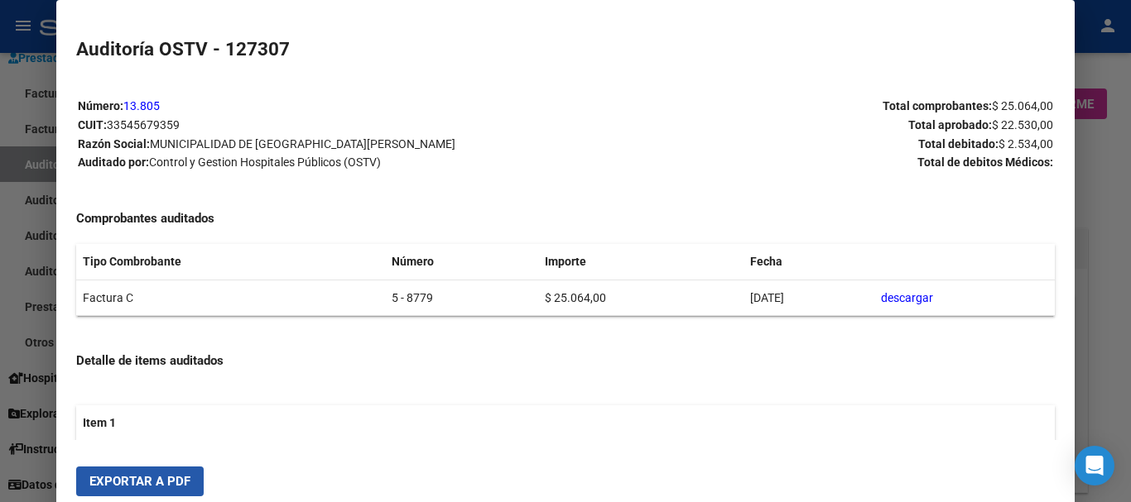
click at [176, 473] on button "Exportar a PDF" at bounding box center [139, 482] width 127 height 30
click at [1130, 303] on div at bounding box center [565, 251] width 1131 height 502
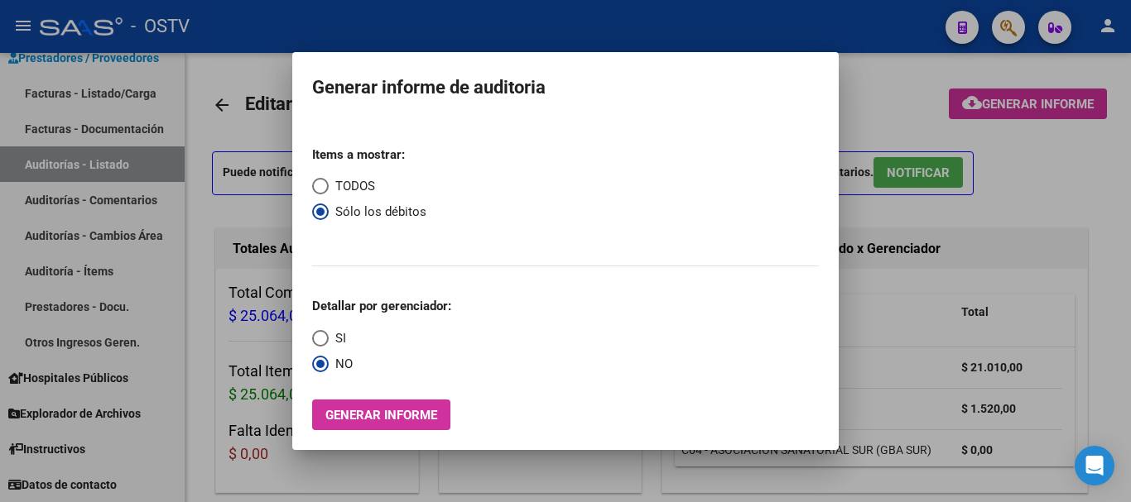
click at [1130, 303] on div at bounding box center [565, 251] width 1131 height 502
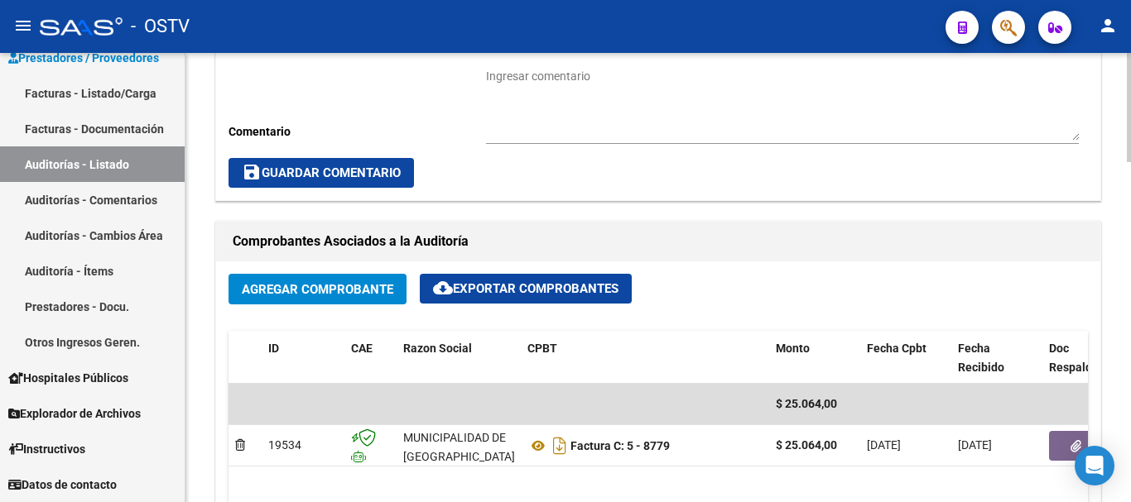
scroll to position [663, 0]
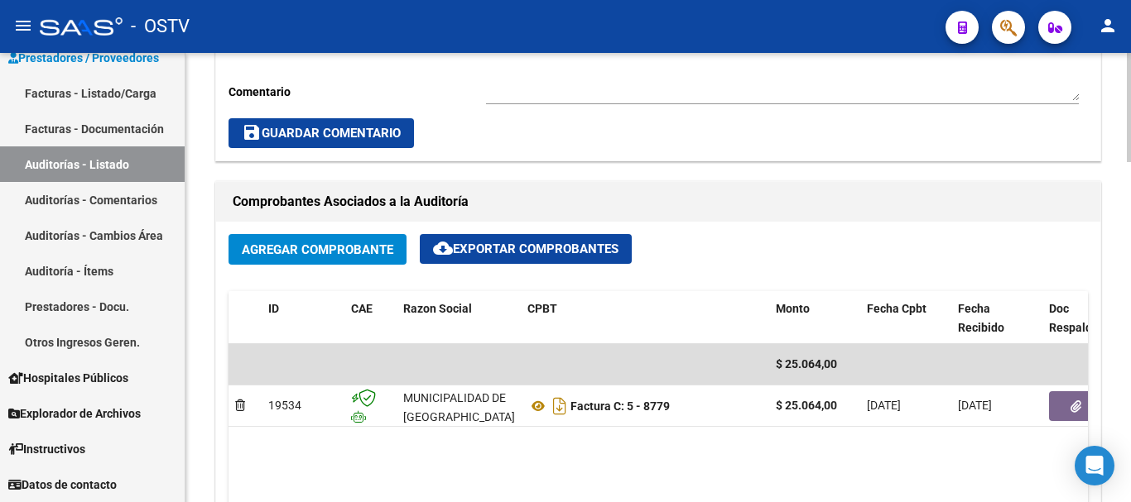
click at [1088, 414] on div "Agregar Comprobante cloud_download Exportar Comprobantes ID CAE Razon Social CP…" at bounding box center [658, 394] width 884 height 344
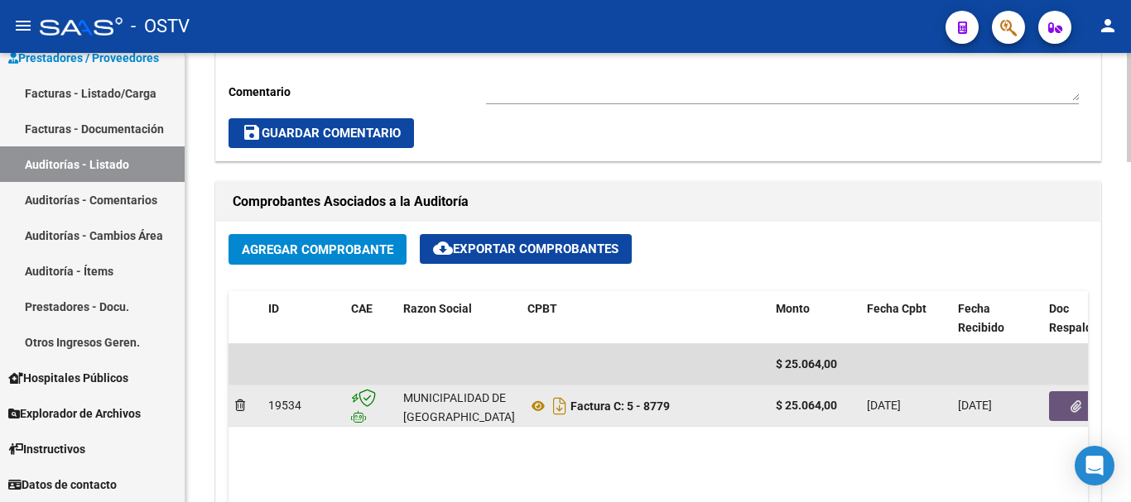
click at [1074, 409] on icon "button" at bounding box center [1075, 407] width 11 height 12
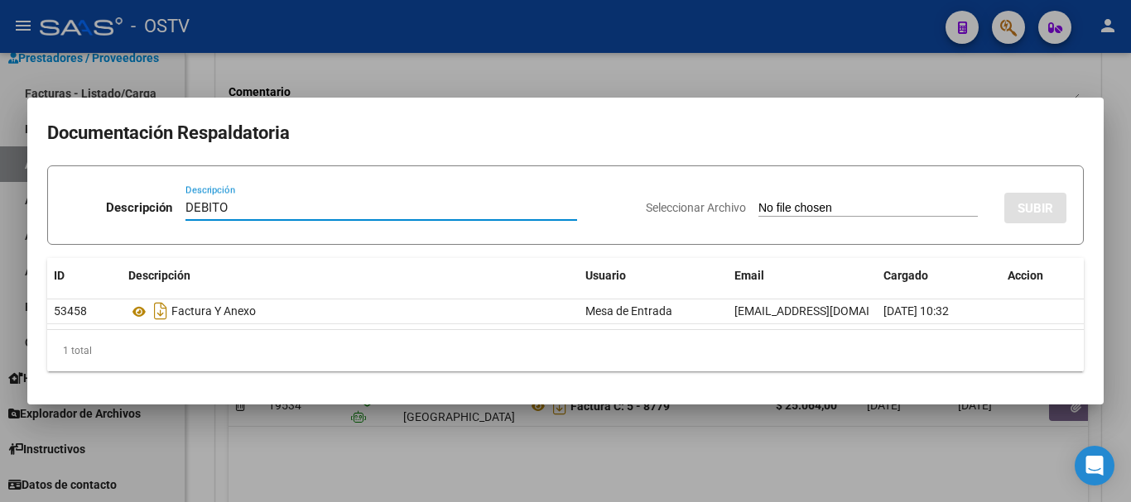
click at [758, 201] on input "Seleccionar Archivo" at bounding box center [867, 209] width 219 height 16
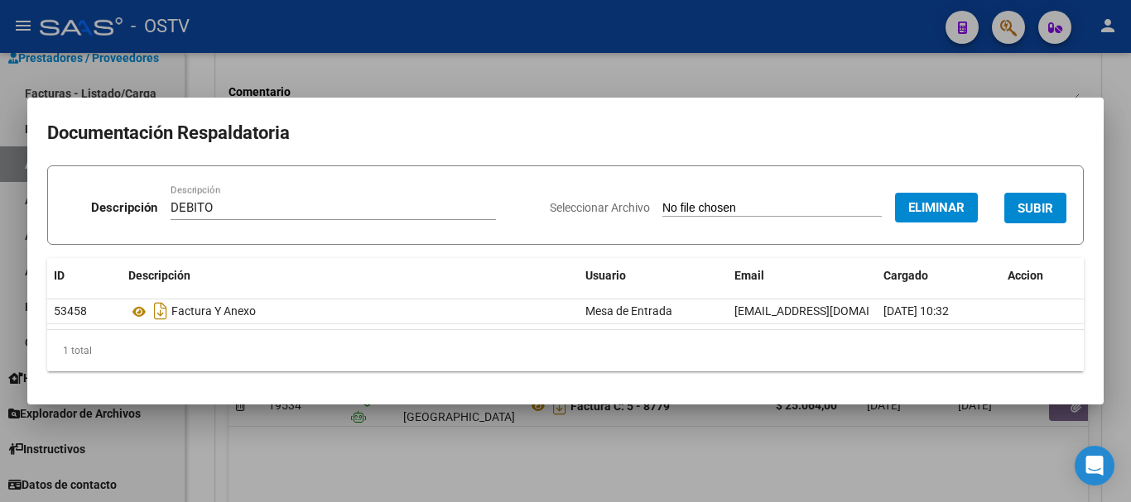
click at [1019, 196] on button "SUBIR" at bounding box center [1035, 208] width 62 height 31
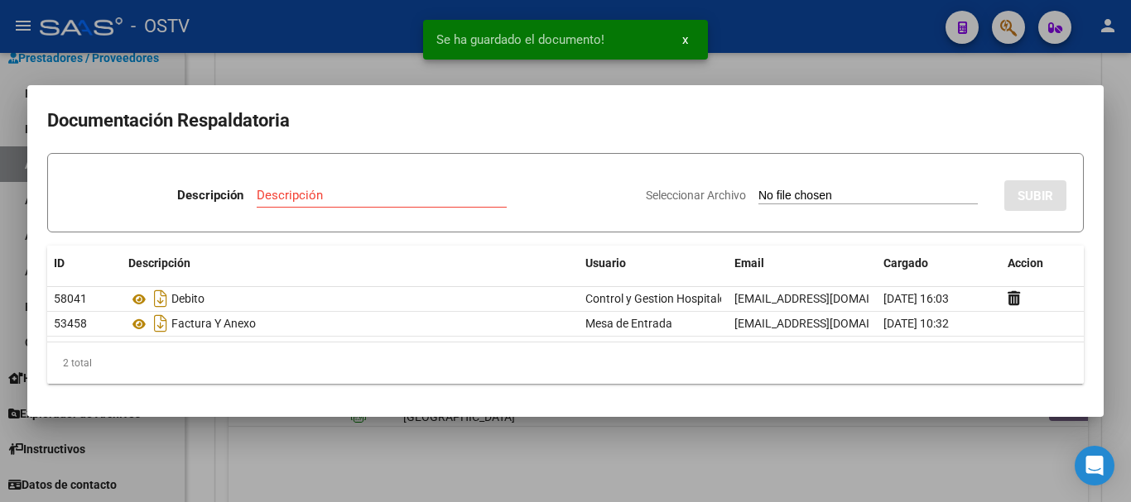
click at [1130, 209] on div at bounding box center [565, 251] width 1131 height 502
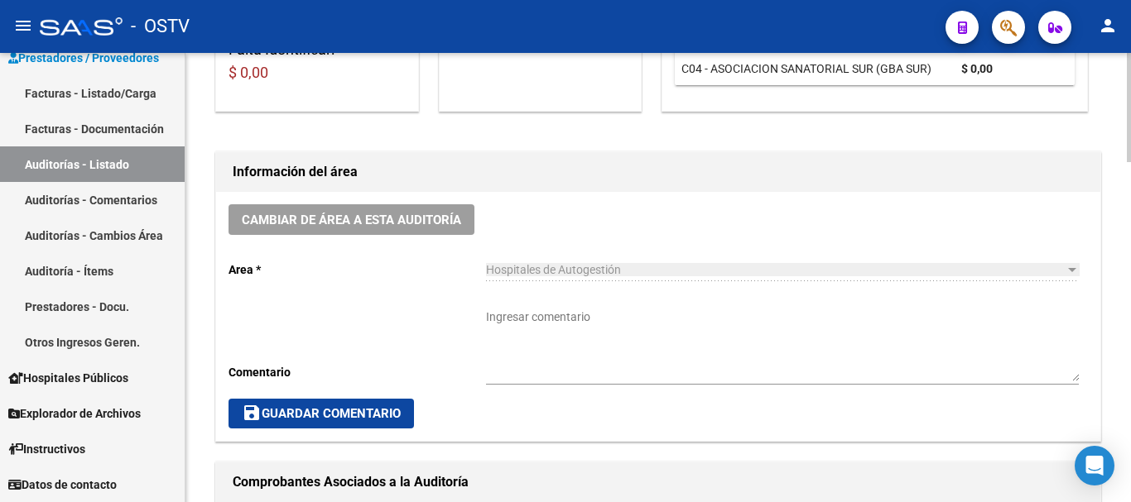
scroll to position [332, 0]
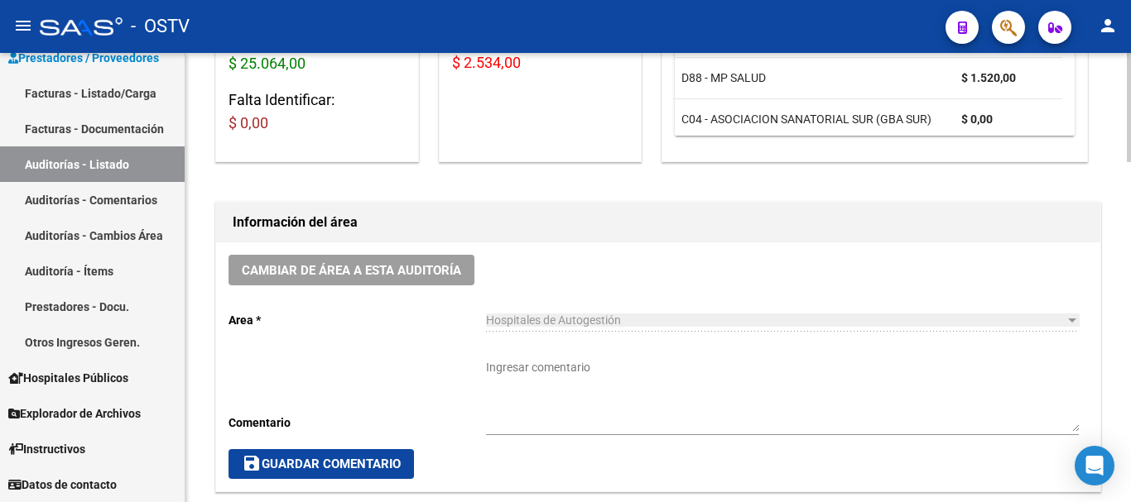
click at [654, 363] on textarea "Ingresar comentario" at bounding box center [782, 395] width 593 height 73
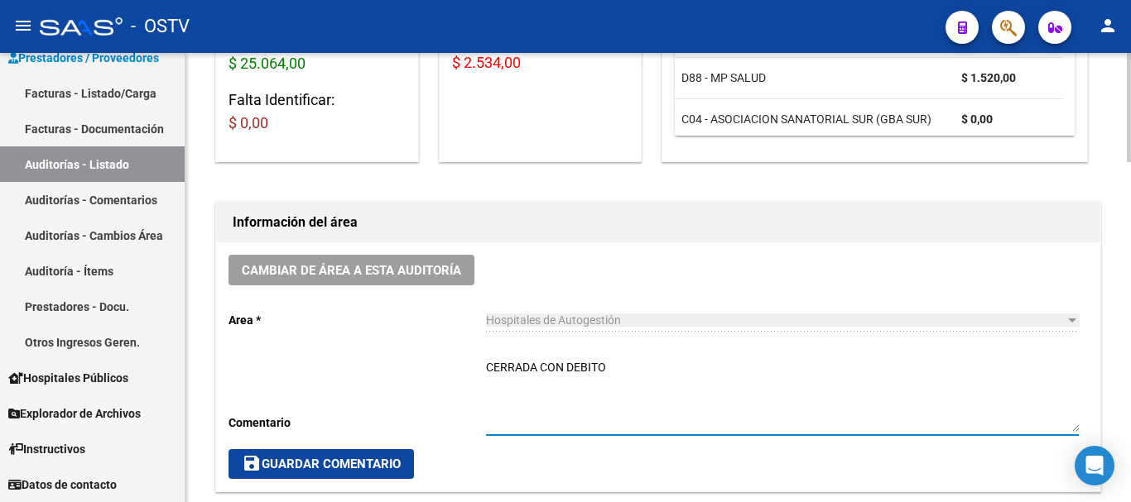
click at [354, 467] on span "save Guardar Comentario" at bounding box center [321, 464] width 159 height 15
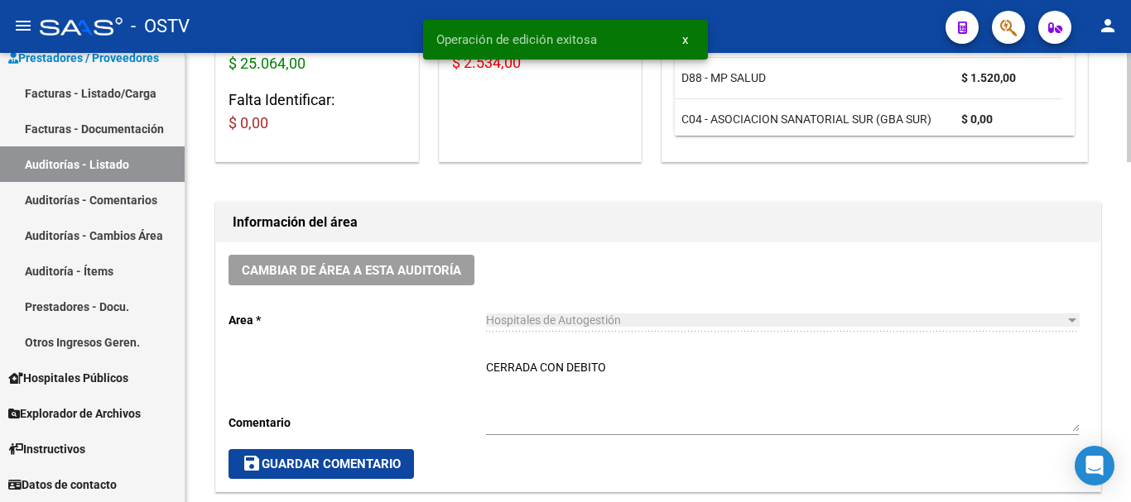
click at [369, 459] on span "save Guardar Comentario" at bounding box center [321, 464] width 159 height 15
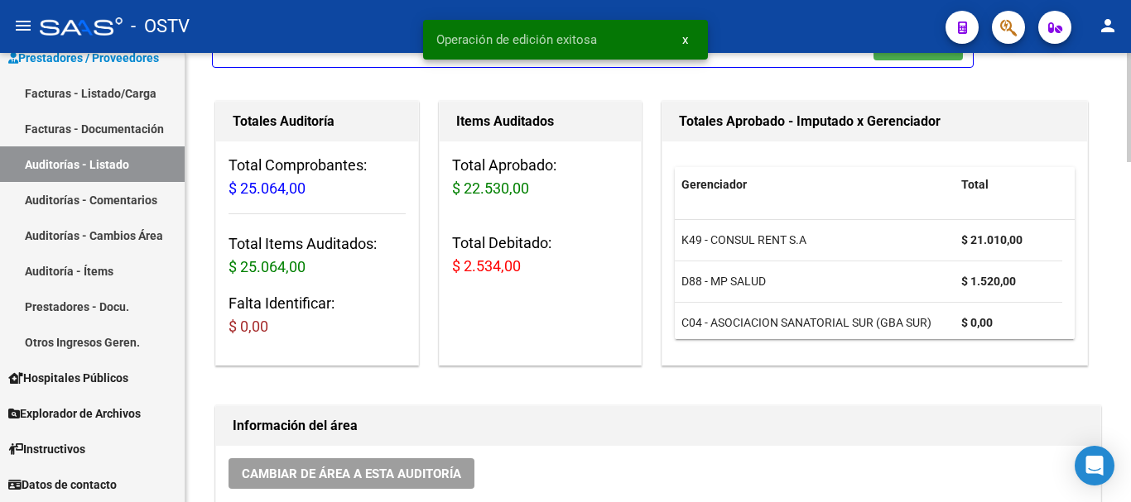
scroll to position [0, 0]
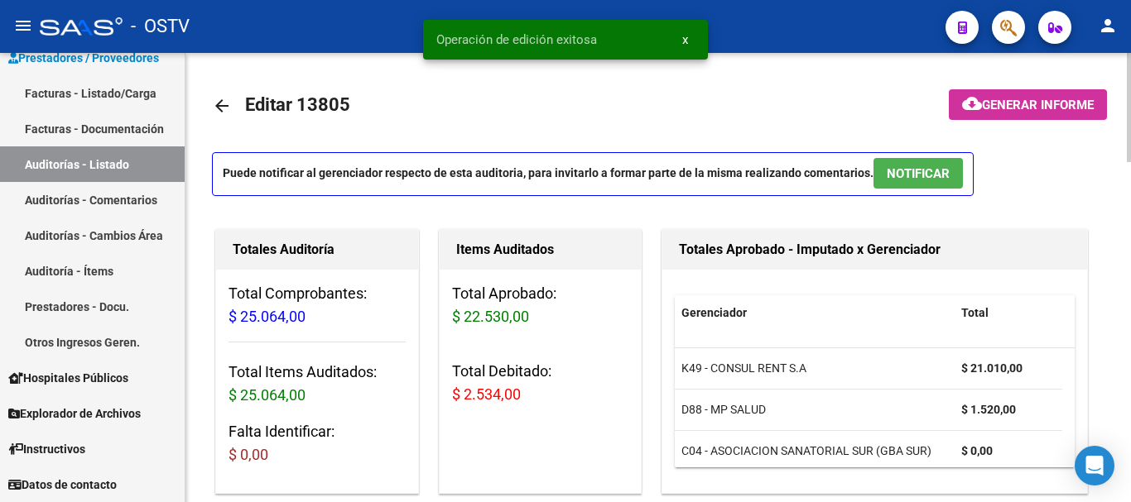
click at [233, 108] on link "arrow_back" at bounding box center [228, 105] width 33 height 39
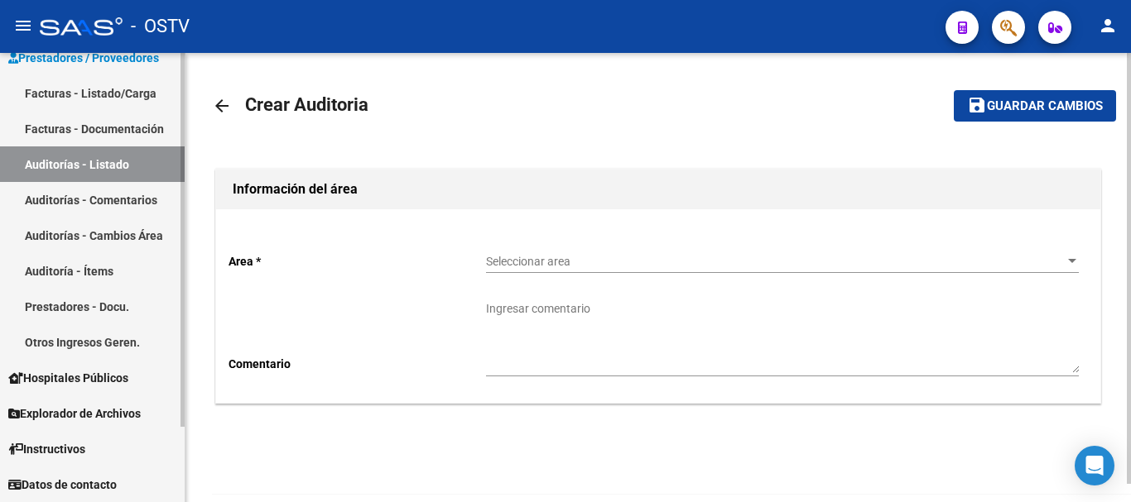
click at [102, 149] on link "Auditorías - Listado" at bounding box center [92, 165] width 185 height 36
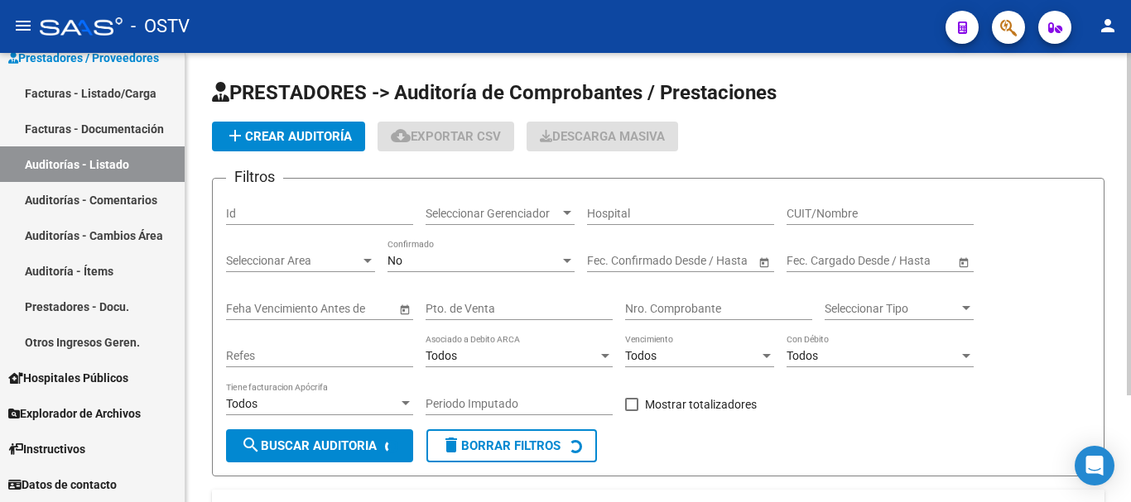
click at [678, 302] on input "Nro. Comprobante" at bounding box center [718, 309] width 187 height 14
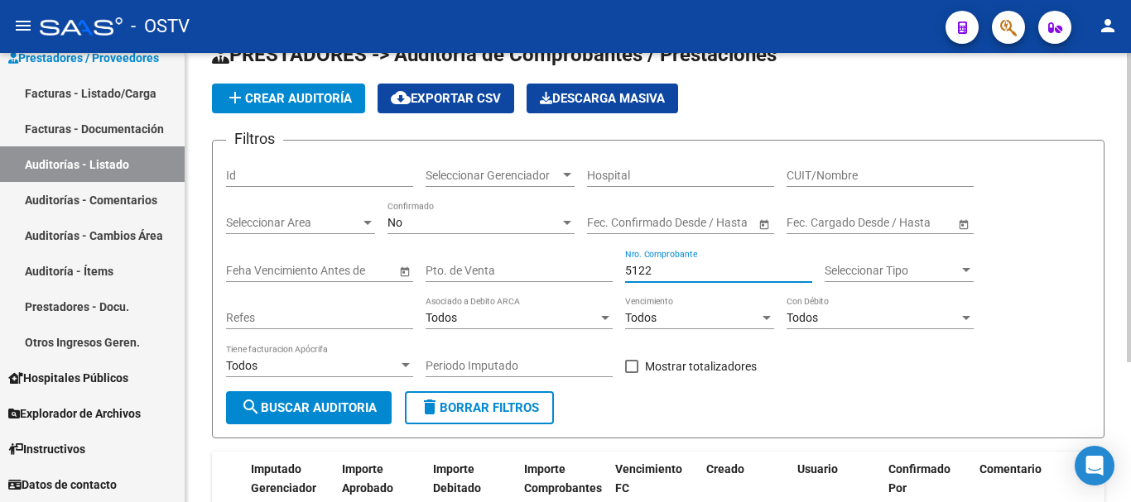
scroll to position [37, 0]
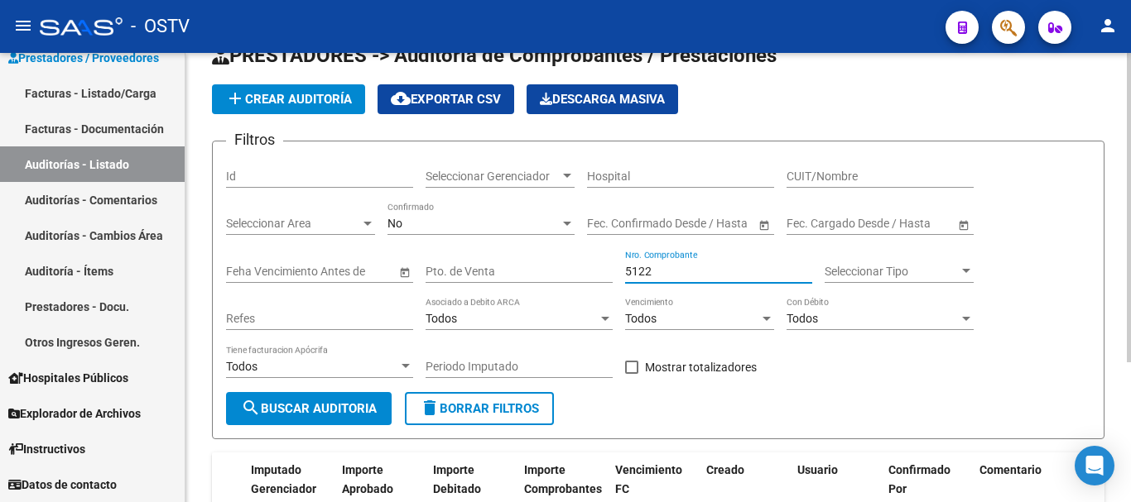
drag, startPoint x: 664, startPoint y: 271, endPoint x: 527, endPoint y: 286, distance: 137.4
click at [528, 286] on div "Filtros Id Seleccionar Gerenciador Seleccionar Gerenciador Hospital CUIT/Nombre…" at bounding box center [658, 274] width 864 height 238
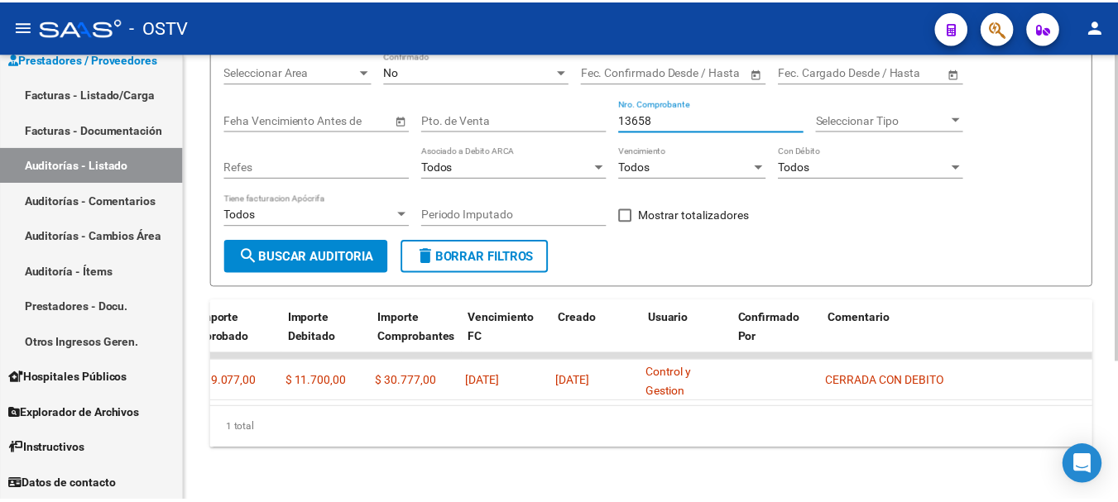
scroll to position [0, 838]
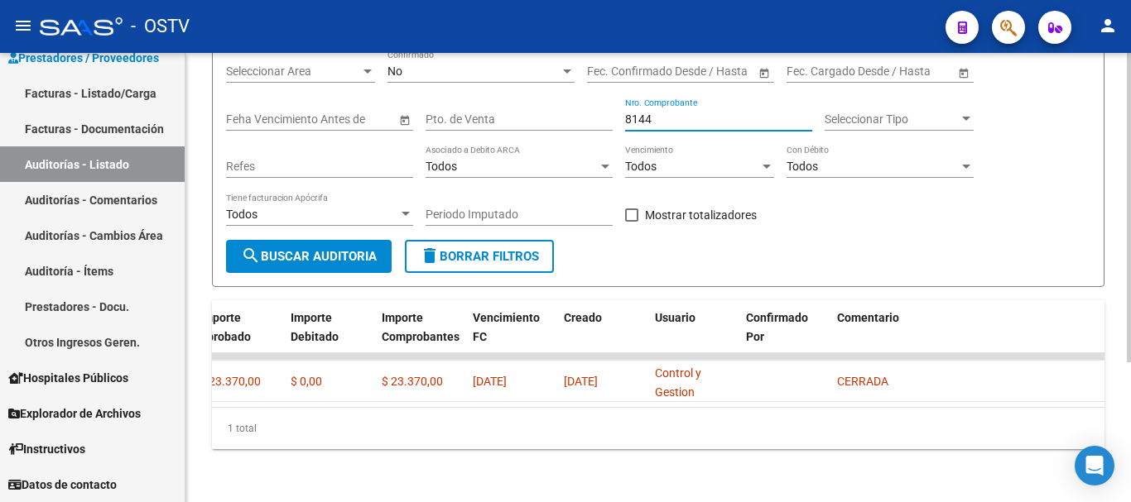
drag, startPoint x: 655, startPoint y: 102, endPoint x: 596, endPoint y: 109, distance: 59.2
click at [596, 109] on div "Filtros Id Seleccionar Gerenciador Seleccionar Gerenciador Hospital CUIT/Nombre…" at bounding box center [658, 121] width 864 height 238
drag, startPoint x: 697, startPoint y: 104, endPoint x: 568, endPoint y: 108, distance: 129.2
click at [568, 108] on div "Filtros Id Seleccionar Gerenciador Seleccionar Gerenciador Hospital CUIT/Nombre…" at bounding box center [658, 121] width 864 height 238
drag, startPoint x: 672, startPoint y: 100, endPoint x: 549, endPoint y: 115, distance: 124.2
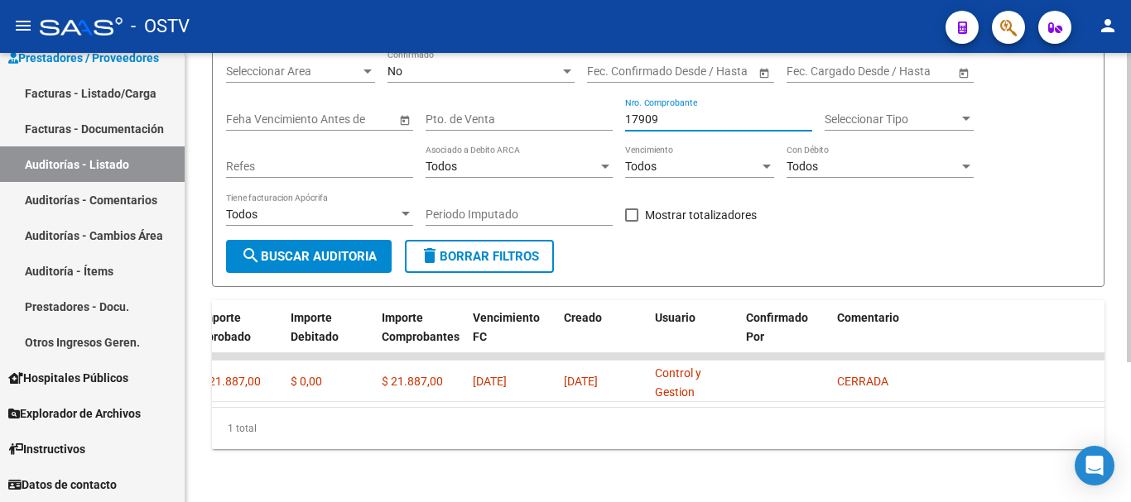
click at [549, 115] on div "Filtros Id Seleccionar Gerenciador Seleccionar Gerenciador Hospital CUIT/Nombre…" at bounding box center [658, 121] width 864 height 238
drag, startPoint x: 694, startPoint y: 110, endPoint x: 566, endPoint y: 126, distance: 129.3
click at [568, 125] on div "Filtros Id Seleccionar Gerenciador Seleccionar Gerenciador Hospital CUIT/Nombre…" at bounding box center [658, 121] width 864 height 238
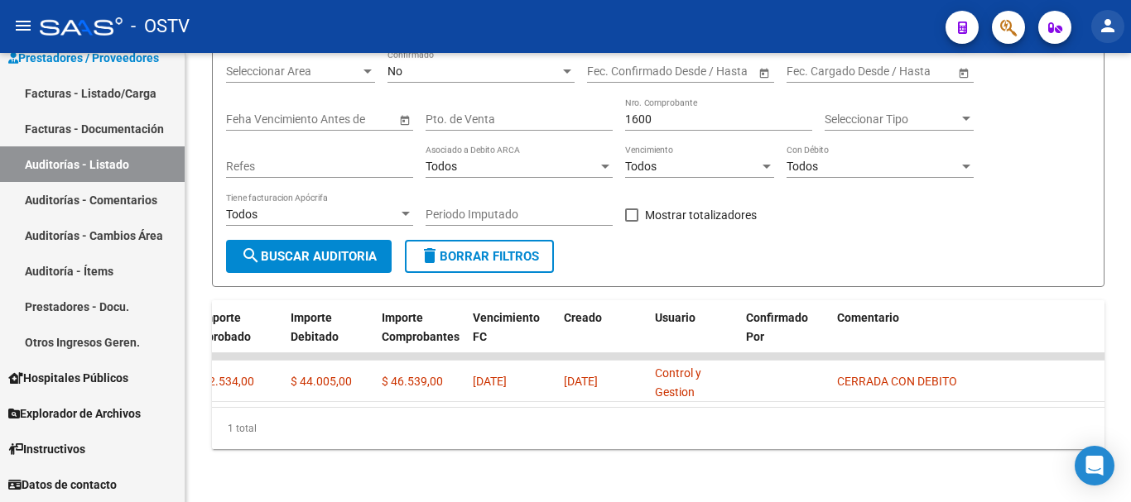
click at [1113, 31] on mat-icon "person" at bounding box center [1108, 26] width 20 height 20
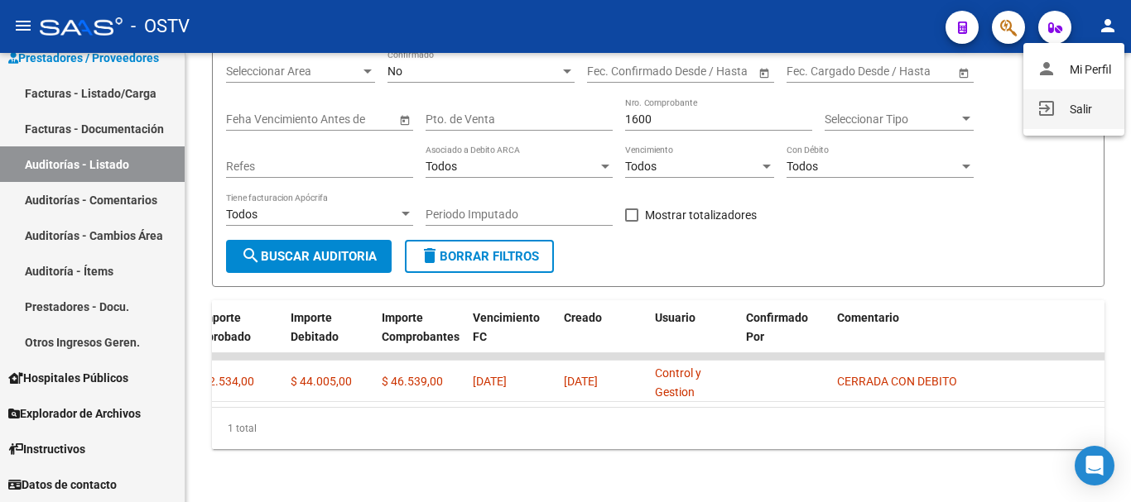
click at [1074, 111] on button "exit_to_app Salir" at bounding box center [1073, 109] width 101 height 40
